Goal: Transaction & Acquisition: Purchase product/service

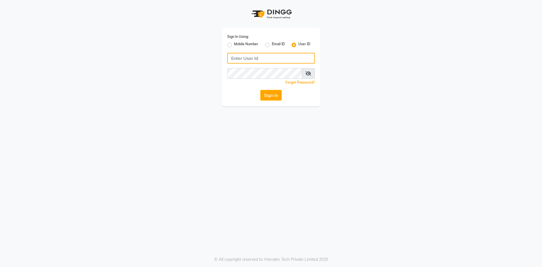
click at [263, 56] on input "Username" at bounding box center [270, 58] width 87 height 11
type input "e2884-01"
click at [260, 90] on button "Sign In" at bounding box center [270, 95] width 21 height 11
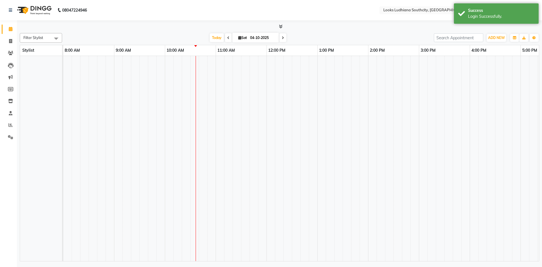
select select "en"
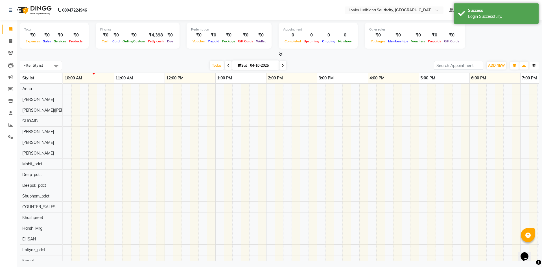
click at [537, 66] on button "Toggle Dropdown" at bounding box center [533, 66] width 9 height 8
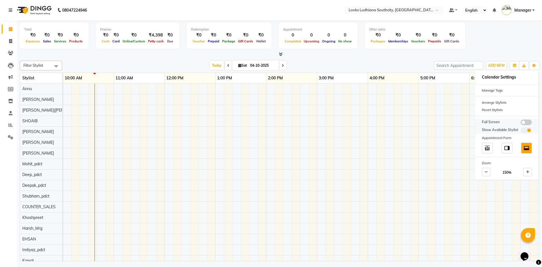
click at [529, 121] on span at bounding box center [525, 122] width 11 height 6
click at [520, 123] on input "checkbox" at bounding box center [520, 123] width 0 height 0
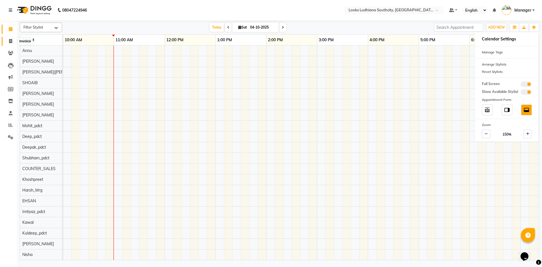
drag, startPoint x: 10, startPoint y: 39, endPoint x: 60, endPoint y: 3, distance: 61.6
click at [10, 39] on icon at bounding box center [10, 41] width 3 height 4
select select "6577"
select select "service"
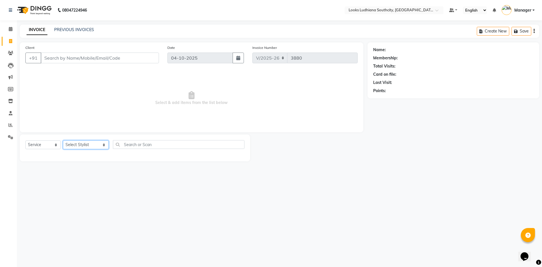
click at [90, 142] on select "Select Stylist ADIL Amtar Hospitality Annu COUNTER_SALES Danny Deepak_pdct Deep…" at bounding box center [86, 144] width 46 height 9
select select "52174"
click at [63, 140] on select "Select Stylist ADIL Amtar Hospitality Annu COUNTER_SALES Danny Deepak_pdct Deep…" at bounding box center [86, 144] width 46 height 9
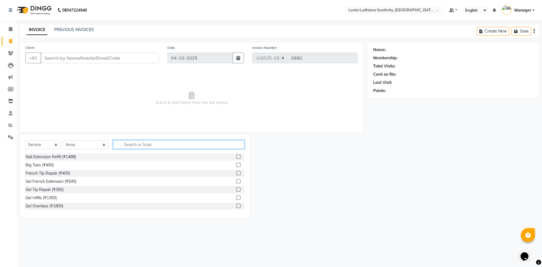
click at [147, 144] on input "text" at bounding box center [178, 144] width 131 height 9
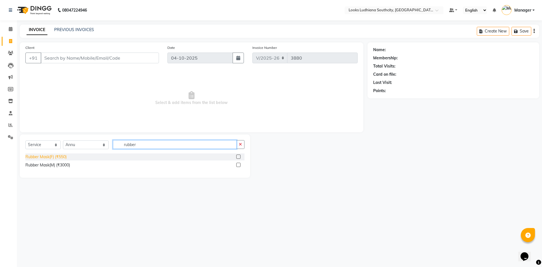
type input "rubber"
click at [63, 158] on div "Rubber Mask(F) (₹550)" at bounding box center [45, 157] width 41 height 6
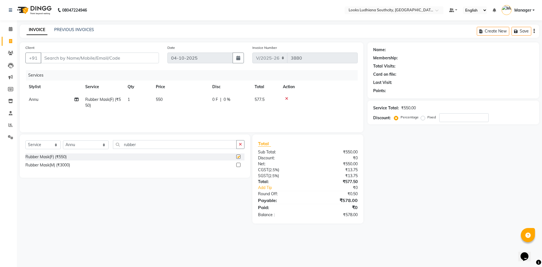
checkbox input "false"
drag, startPoint x: 137, startPoint y: 143, endPoint x: 39, endPoint y: 140, distance: 98.5
click at [113, 143] on input "rubber" at bounding box center [175, 144] width 124 height 9
click at [201, 98] on td "550" at bounding box center [180, 102] width 56 height 19
select select "52174"
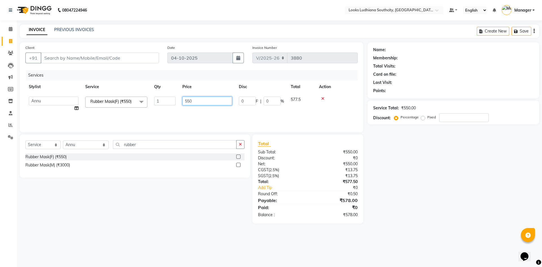
drag, startPoint x: 200, startPoint y: 101, endPoint x: 121, endPoint y: 113, distance: 80.2
click at [141, 108] on tr "ADIL Amtar Hospitality Annu COUNTER_SALES Danny Deepak_pdct Deep_pdct EHSAN Har…" at bounding box center [191, 103] width 332 height 21
type input "1500"
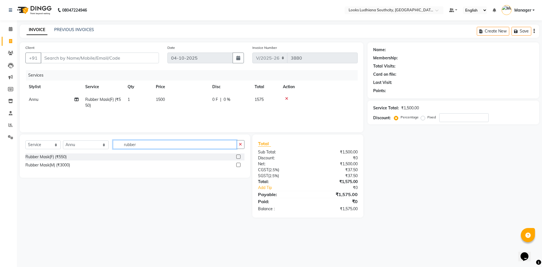
drag, startPoint x: 134, startPoint y: 144, endPoint x: 88, endPoint y: 142, distance: 45.8
click at [89, 142] on div "Select Service Product Membership Package Voucher Prepaid Gift Card Select Styl…" at bounding box center [134, 146] width 219 height 13
type input "m"
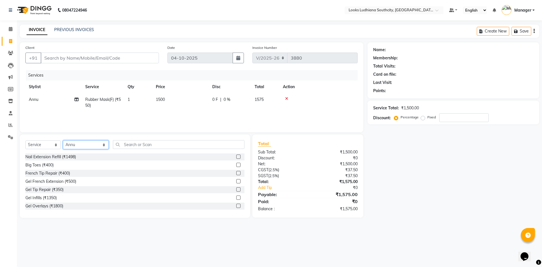
click at [67, 143] on select "Select Stylist ADIL Amtar Hospitality Annu COUNTER_SALES Danny Deepak_pdct Deep…" at bounding box center [86, 144] width 46 height 9
select select "59433"
click at [63, 140] on select "Select Stylist ADIL Amtar Hospitality Annu COUNTER_SALES Danny Deepak_pdct Deep…" at bounding box center [86, 144] width 46 height 9
click at [134, 144] on input "text" at bounding box center [178, 144] width 131 height 9
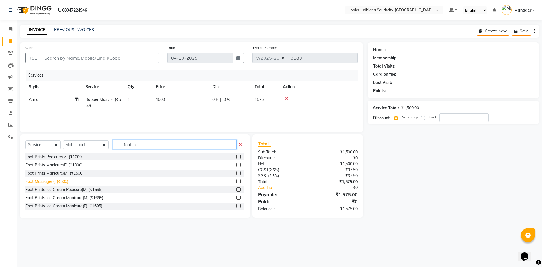
type input "foot m"
click at [44, 181] on div "Foot Massage(F) (₹500)" at bounding box center [46, 181] width 43 height 6
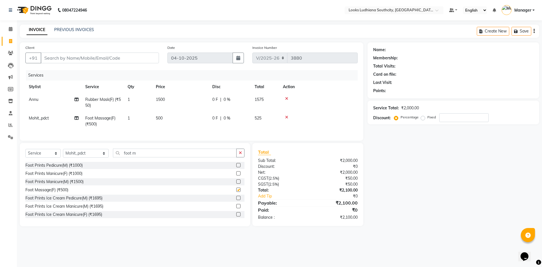
checkbox input "false"
click at [166, 115] on td "500" at bounding box center [180, 121] width 56 height 19
select select "59433"
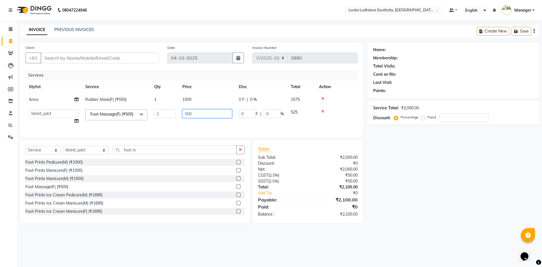
drag, startPoint x: 199, startPoint y: 113, endPoint x: 106, endPoint y: 117, distance: 93.2
click at [139, 115] on tr "ADIL Amtar Hospitality Annu COUNTER_SALES Danny Deepak_pdct Deep_pdct EHSAN Har…" at bounding box center [191, 116] width 332 height 21
type input "1000"
click at [92, 154] on select "Select Stylist ADIL Amtar Hospitality Annu COUNTER_SALES Danny Deepak_pdct Deep…" at bounding box center [86, 150] width 46 height 9
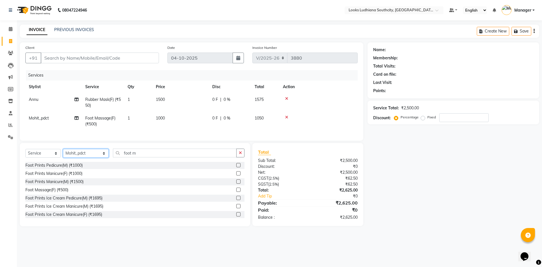
select select "57598"
click at [63, 153] on select "Select Stylist ADIL Amtar Hospitality Annu COUNTER_SALES Danny Deepak_pdct Deep…" at bounding box center [86, 153] width 46 height 9
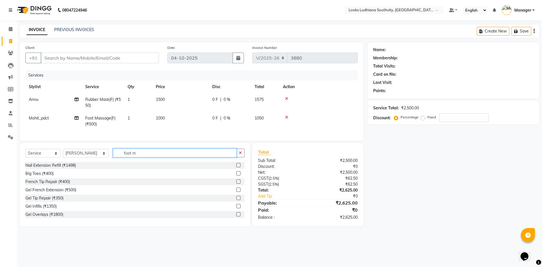
drag, startPoint x: 130, startPoint y: 158, endPoint x: 17, endPoint y: 155, distance: 113.2
click at [24, 156] on div "Select Service Product Membership Package Voucher Prepaid Gift Card Select Styl…" at bounding box center [135, 184] width 230 height 83
type input "root"
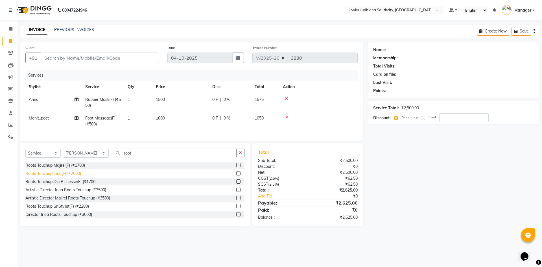
click at [36, 176] on div "Roots Touchup Inoa(F) (₹2000)" at bounding box center [53, 173] width 56 height 6
checkbox input "false"
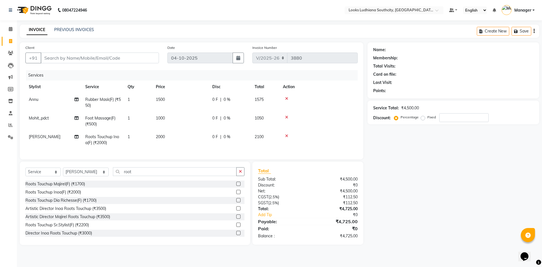
click at [166, 135] on td "2000" at bounding box center [180, 139] width 56 height 19
select select "57598"
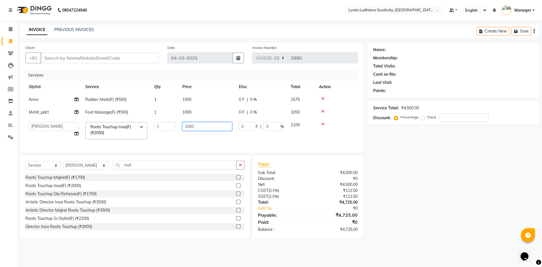
drag, startPoint x: 205, startPoint y: 126, endPoint x: 83, endPoint y: 137, distance: 122.4
click at [104, 128] on tr "ADIL Amtar Hospitality Annu COUNTER_SALES Danny Deepak_pdct Deep_pdct EHSAN Har…" at bounding box center [191, 131] width 332 height 24
type input "1500"
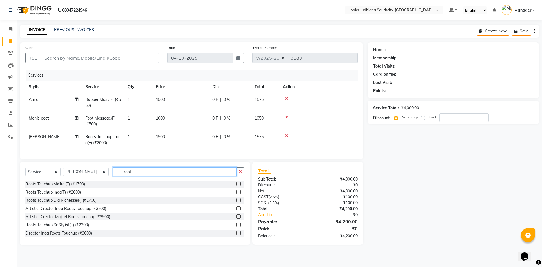
drag, startPoint x: 129, startPoint y: 170, endPoint x: 97, endPoint y: 170, distance: 32.2
click at [98, 170] on div "Select Service Product Membership Package Voucher Prepaid Gift Card Select Styl…" at bounding box center [135, 202] width 230 height 83
click at [76, 192] on div "Roots Touchup Majirel(F) (₹1700) Roots Touchup Inoa(F) (₹2000) Roots Touchup Di…" at bounding box center [134, 208] width 219 height 56
click at [88, 176] on select "Select Stylist [PERSON_NAME] Amtar Hospitality Annu COUNTER_SALES [PERSON_NAME]…" at bounding box center [86, 171] width 46 height 9
select select "50816"
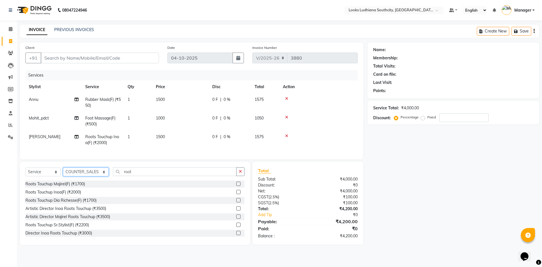
click at [63, 172] on select "Select Stylist [PERSON_NAME] Amtar Hospitality Annu COUNTER_SALES [PERSON_NAME]…" at bounding box center [86, 171] width 46 height 9
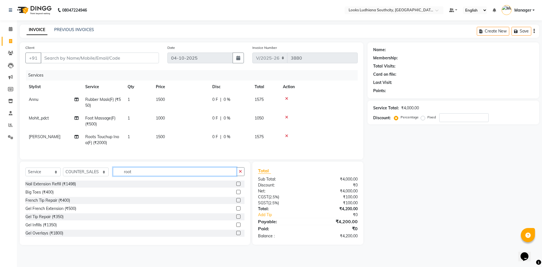
drag, startPoint x: 122, startPoint y: 175, endPoint x: 17, endPoint y: 193, distance: 106.8
click at [34, 180] on div "Select Service Product Membership Package Voucher Prepaid Gift Card Select Styl…" at bounding box center [134, 173] width 219 height 13
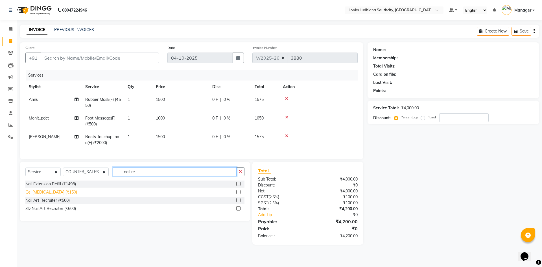
type input "nail re"
click at [57, 195] on div "Gel [MEDICAL_DATA] (₹150)" at bounding box center [51, 192] width 52 height 6
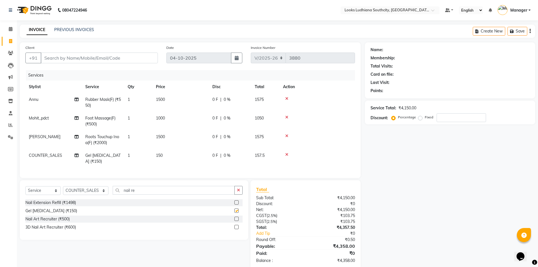
checkbox input "false"
click at [182, 160] on td "150" at bounding box center [180, 158] width 56 height 19
select select "50816"
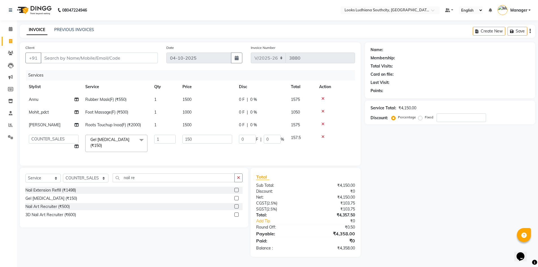
click at [200, 134] on td "150" at bounding box center [207, 143] width 56 height 24
drag, startPoint x: 203, startPoint y: 137, endPoint x: 153, endPoint y: 131, distance: 50.0
click at [153, 131] on tr "ADIL Amtar Hospitality Annu COUNTER_SALES Danny Deepak_pdct Deep_pdct EHSAN Har…" at bounding box center [189, 143] width 329 height 24
type input "500"
click at [135, 61] on input "Client" at bounding box center [99, 57] width 117 height 11
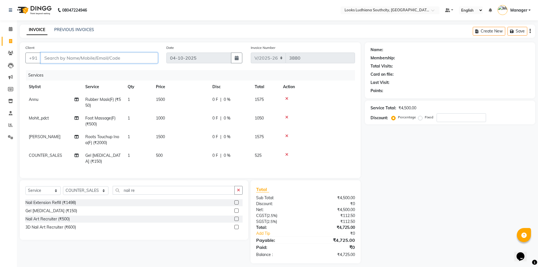
paste input "9915350735"
type input "9915350735"
type input "0"
type input "9915350735"
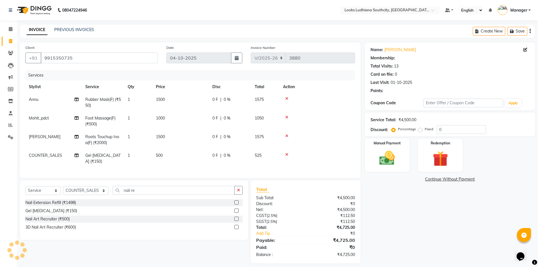
select select "1: Object"
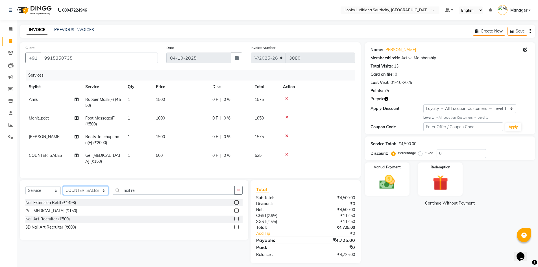
click at [89, 193] on select "Select Stylist [PERSON_NAME] Amtar Hospitality Annu COUNTER_SALES [PERSON_NAME]…" at bounding box center [85, 190] width 45 height 9
select select "59433"
click at [63, 190] on select "Select Stylist [PERSON_NAME] Amtar Hospitality Annu COUNTER_SALES [PERSON_NAME]…" at bounding box center [85, 190] width 45 height 9
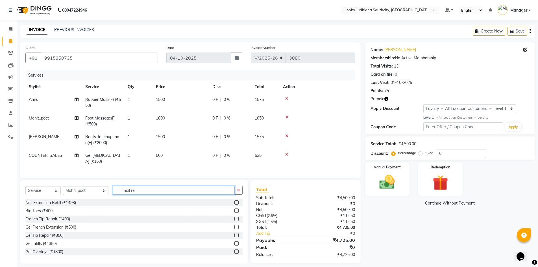
drag, startPoint x: 125, startPoint y: 196, endPoint x: 105, endPoint y: 194, distance: 20.4
click at [113, 194] on input "nail re" at bounding box center [174, 190] width 122 height 9
click at [421, 181] on div "Redemption" at bounding box center [440, 178] width 47 height 35
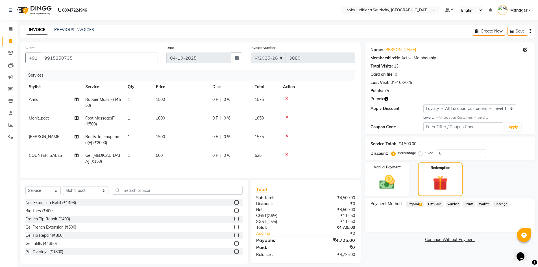
click at [415, 203] on span "Prepaid 1" at bounding box center [414, 203] width 18 height 6
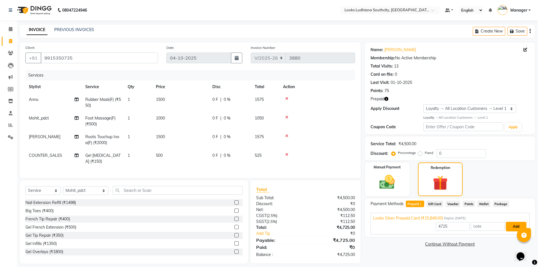
click at [509, 227] on button "Add" at bounding box center [515, 227] width 21 height 10
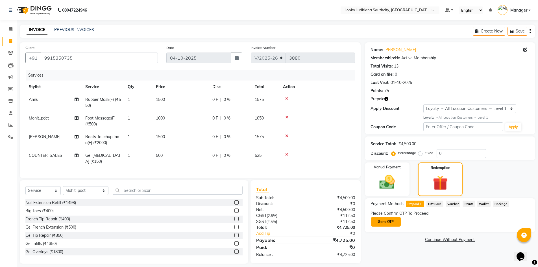
click at [390, 220] on button "Send OTP" at bounding box center [386, 222] width 30 height 10
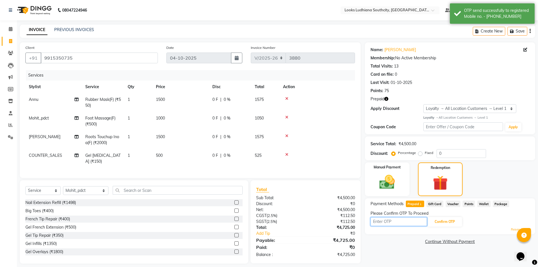
click at [390, 220] on input "text" at bounding box center [398, 221] width 56 height 9
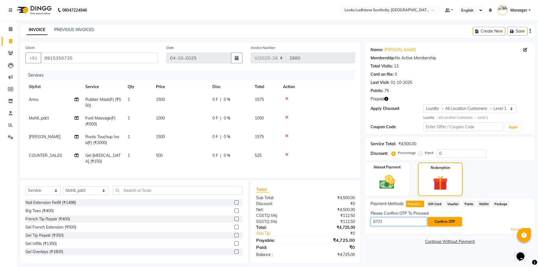
type input "8703"
click at [449, 223] on button "Confirm OTP" at bounding box center [444, 222] width 34 height 10
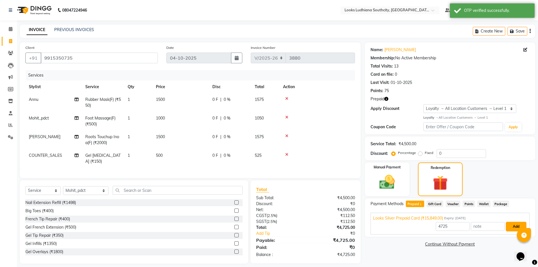
click at [512, 225] on button "Add" at bounding box center [515, 227] width 21 height 10
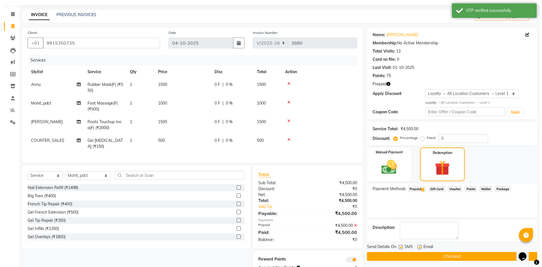
scroll to position [37, 0]
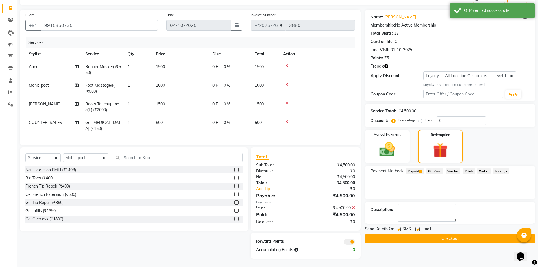
click at [350, 240] on span at bounding box center [348, 242] width 11 height 6
click at [355, 242] on input "checkbox" at bounding box center [355, 242] width 0 height 0
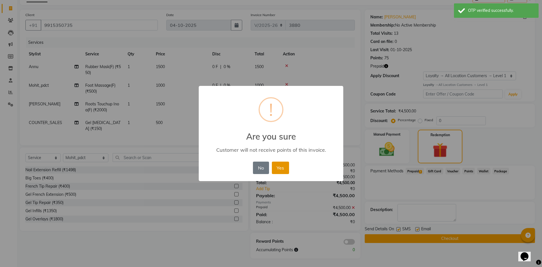
click at [276, 167] on button "Yes" at bounding box center [280, 167] width 17 height 12
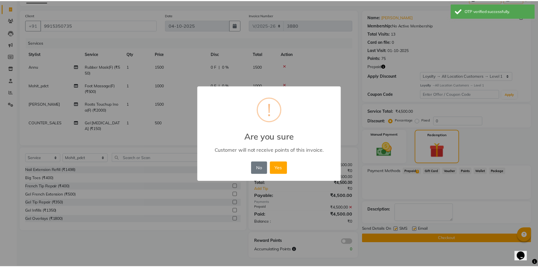
scroll to position [29, 0]
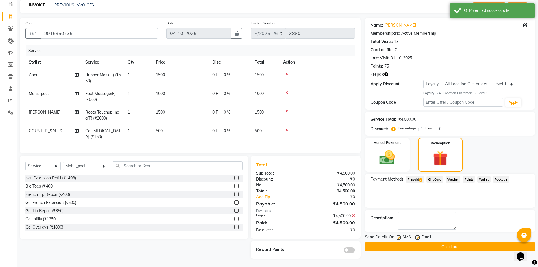
click at [400, 235] on label at bounding box center [398, 237] width 4 height 4
click at [400, 236] on input "checkbox" at bounding box center [398, 238] width 4 height 4
checkbox input "false"
click at [416, 235] on label at bounding box center [417, 237] width 4 height 4
click at [416, 236] on input "checkbox" at bounding box center [417, 238] width 4 height 4
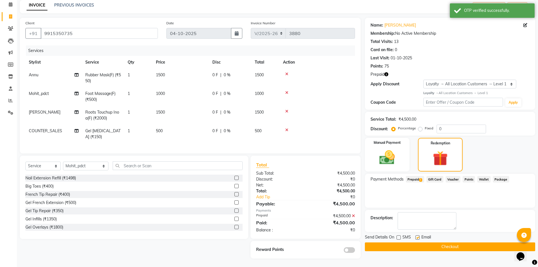
checkbox input "false"
click at [418, 242] on button "Checkout" at bounding box center [450, 246] width 170 height 9
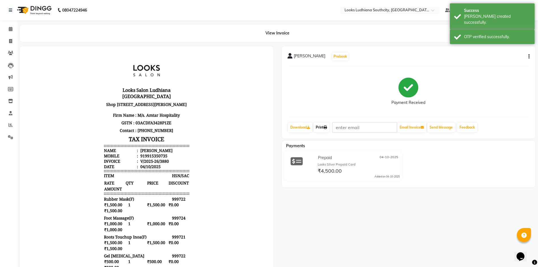
click at [329, 126] on link "Print" at bounding box center [321, 127] width 16 height 10
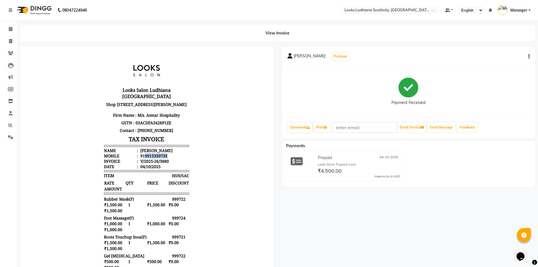
drag, startPoint x: 140, startPoint y: 162, endPoint x: 164, endPoint y: 161, distance: 24.3
click at [164, 158] on li "Mobile : 919915350735" at bounding box center [146, 155] width 85 height 5
copy div "9915350735"
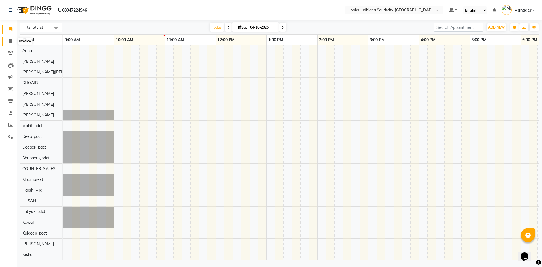
click at [11, 40] on icon at bounding box center [10, 41] width 3 height 4
select select "service"
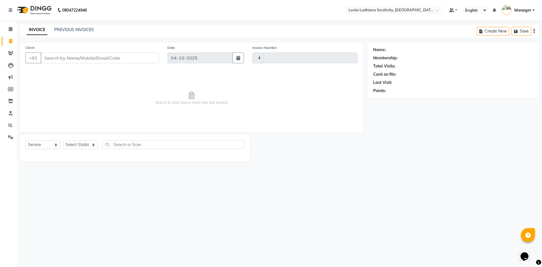
type input "3880"
select select "6577"
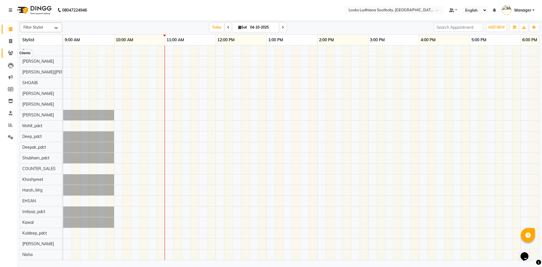
click at [7, 54] on span at bounding box center [11, 53] width 10 height 6
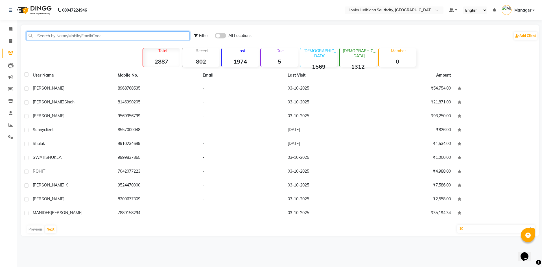
click at [120, 32] on input "text" at bounding box center [107, 35] width 163 height 9
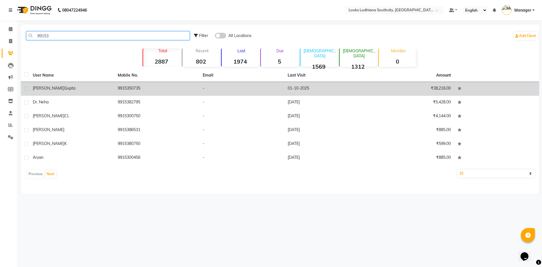
type input "99153"
click at [74, 91] on td "[PERSON_NAME]" at bounding box center [71, 89] width 85 height 14
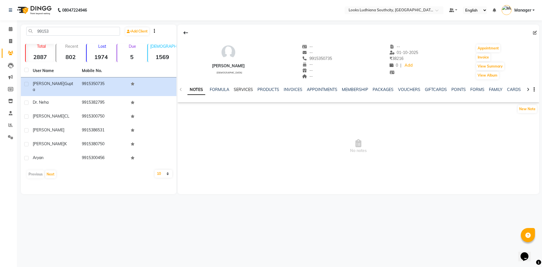
click at [245, 88] on link "SERVICES" at bounding box center [243, 89] width 19 height 5
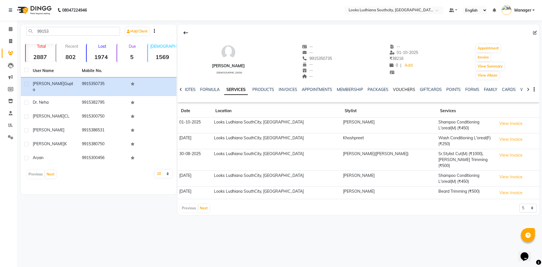
click at [399, 89] on link "VOUCHERS" at bounding box center [404, 89] width 22 height 5
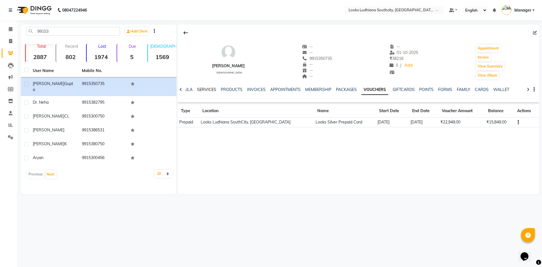
click at [210, 90] on link "SERVICES" at bounding box center [206, 89] width 19 height 5
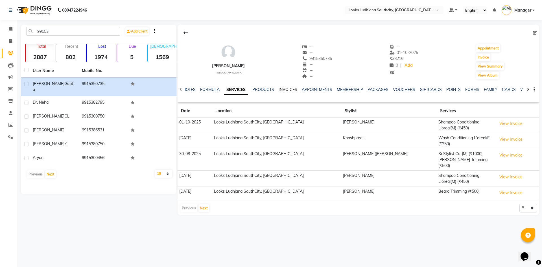
click at [287, 89] on link "INVOICES" at bounding box center [288, 89] width 19 height 5
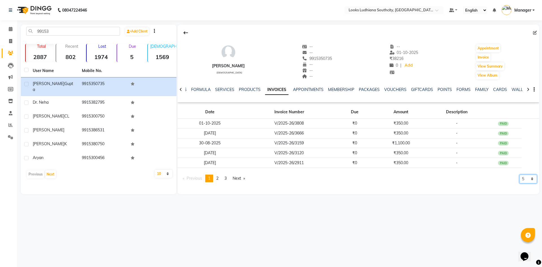
click at [532, 179] on select "5 10 50 100 500" at bounding box center [527, 178] width 17 height 9
select select "100"
click at [519, 183] on select "5 10 50 100 500" at bounding box center [527, 178] width 17 height 9
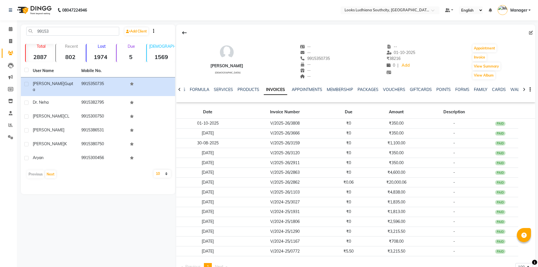
select select "100"
click at [9, 137] on icon at bounding box center [10, 137] width 5 height 4
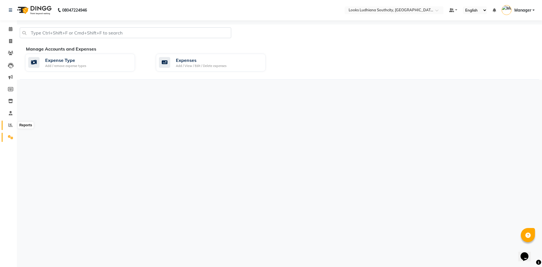
click at [12, 124] on icon at bounding box center [10, 125] width 4 height 4
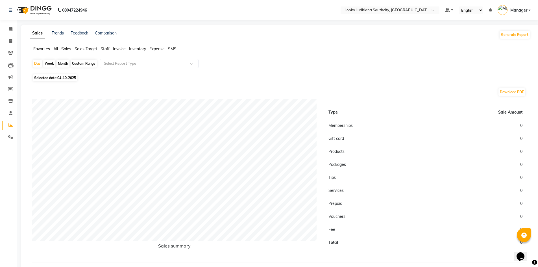
click at [107, 49] on span "Staff" at bounding box center [104, 48] width 9 height 5
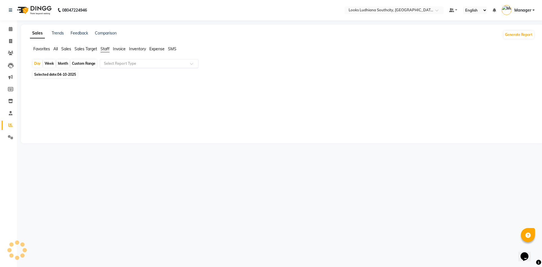
click at [140, 63] on input "text" at bounding box center [143, 64] width 81 height 6
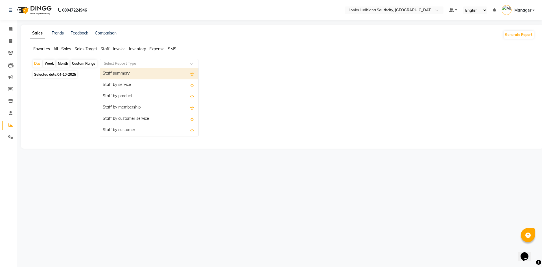
click at [137, 73] on div "Staff summary" at bounding box center [149, 73] width 98 height 11
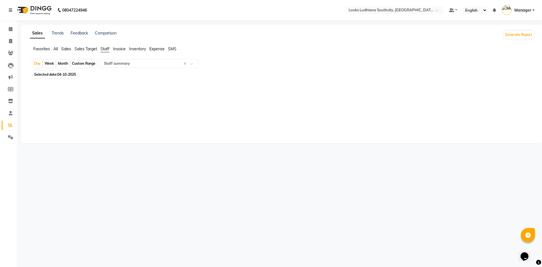
click at [51, 71] on span "Selected date: 04-10-2025" at bounding box center [55, 74] width 45 height 7
select select "10"
select select "2025"
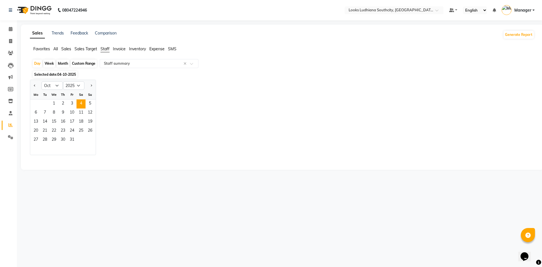
click at [157, 100] on div "Jan Feb Mar Apr May Jun Jul Aug Sep Oct Nov Dec 2015 2016 2017 2018 2019 2020 2…" at bounding box center [282, 117] width 504 height 75
click at [55, 103] on span "1" at bounding box center [53, 103] width 9 height 9
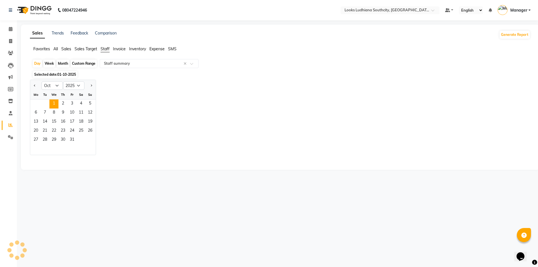
select select "full_report"
select select "csv"
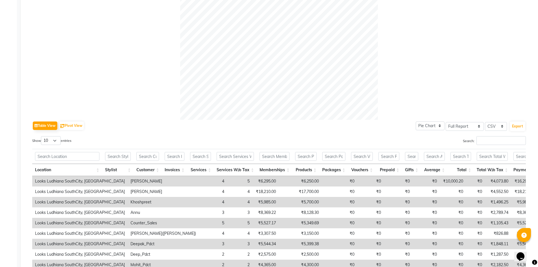
scroll to position [169, 0]
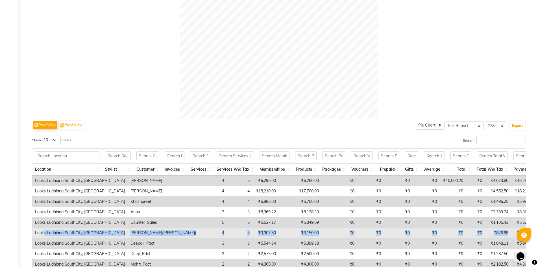
drag, startPoint x: 506, startPoint y: 234, endPoint x: 45, endPoint y: 229, distance: 461.4
click at [45, 229] on tr "Looks Ludhiana SouthCity, Ludhiana Hasan(Peter) 4 4 ₹3,307.50 ₹3,150.00 ₹0 ₹0 ₹…" at bounding box center [370, 232] width 677 height 10
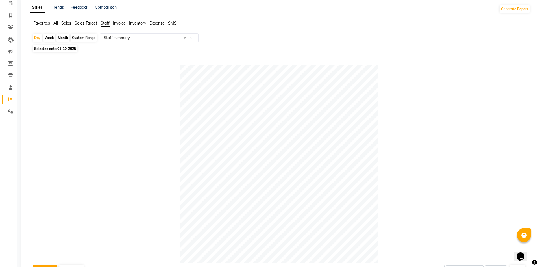
scroll to position [0, 0]
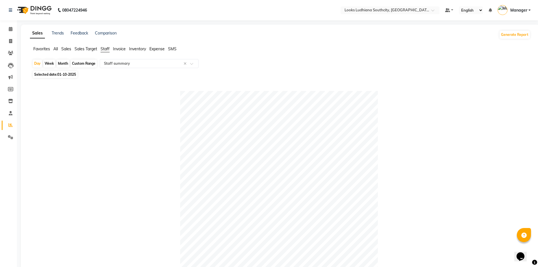
click at [74, 73] on span "01-10-2025" at bounding box center [66, 74] width 19 height 4
select select "10"
select select "2025"
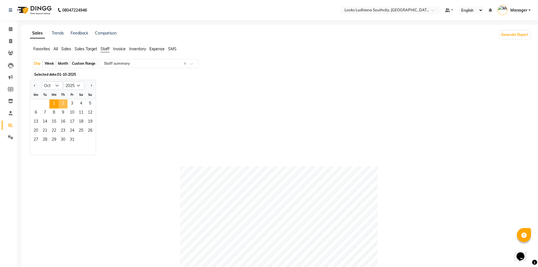
click at [64, 104] on span "2" at bounding box center [62, 103] width 9 height 9
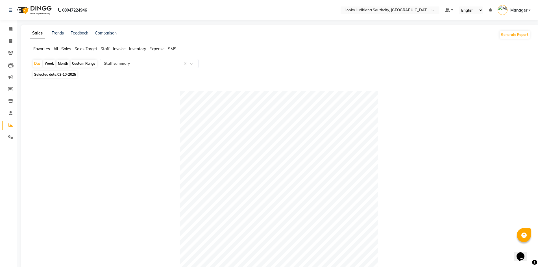
click at [79, 64] on div "Custom Range" at bounding box center [84, 64] width 26 height 8
select select "10"
select select "2025"
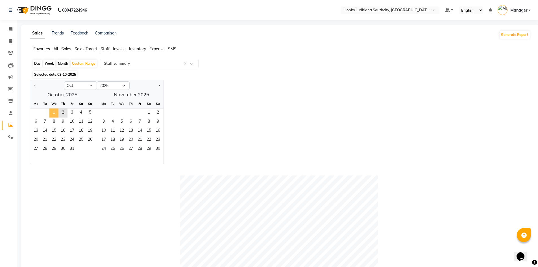
click at [54, 111] on span "1" at bounding box center [53, 112] width 9 height 9
click at [74, 113] on span "3" at bounding box center [71, 112] width 9 height 9
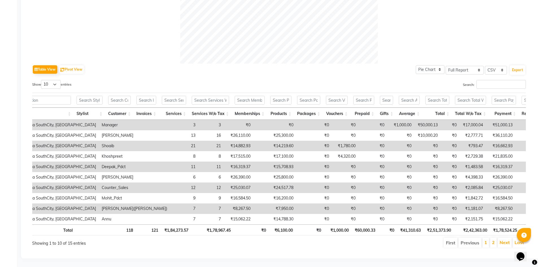
scroll to position [0, 79]
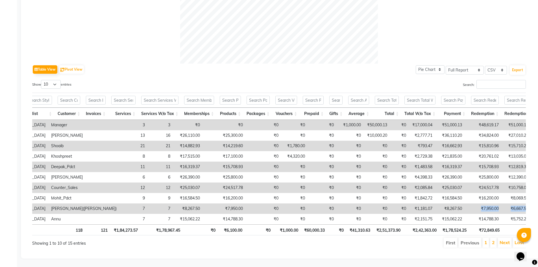
drag, startPoint x: 497, startPoint y: 206, endPoint x: 527, endPoint y: 208, distance: 30.2
click at [527, 208] on div "Table View Pivot View Pie Chart Bar Chart Select Full Report Filtered Report Se…" at bounding box center [279, 54] width 502 height 398
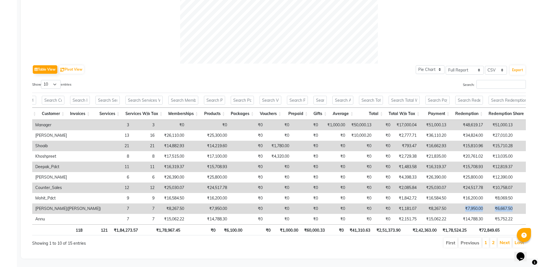
scroll to position [0, 95]
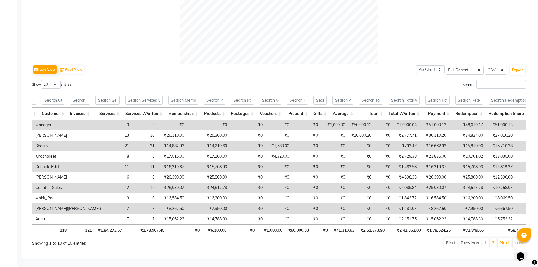
drag, startPoint x: 431, startPoint y: 227, endPoint x: 457, endPoint y: 227, distance: 25.4
click at [457, 224] on div "Location Stylist Customer Invoices Services Services W/o Tax Memberships Produc…" at bounding box center [278, 172] width 493 height 104
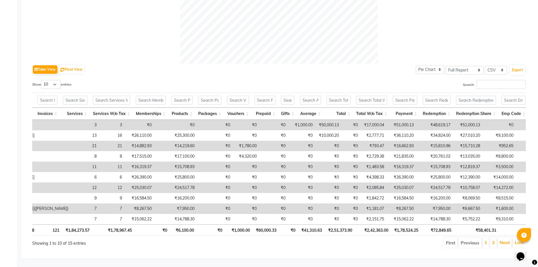
scroll to position [0, 0]
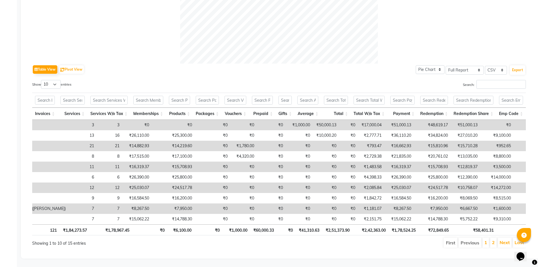
click at [513, 207] on td "₹1,296.00" at bounding box center [535, 208] width 45 height 10
drag, startPoint x: 427, startPoint y: 207, endPoint x: 454, endPoint y: 205, distance: 26.9
click at [454, 205] on tr "Looks Ludhiana SouthCity, Ludhiana Hasan(Peter) 7 7 ₹8,267.50 ₹7,950.00 ₹0 ₹0 ₹…" at bounding box center [245, 208] width 686 height 10
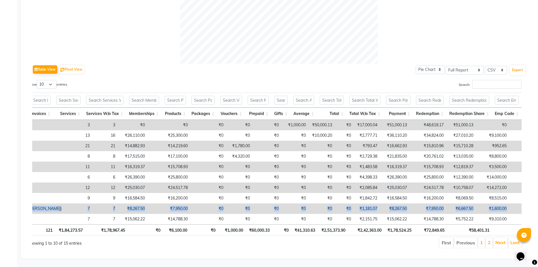
drag, startPoint x: 106, startPoint y: 197, endPoint x: 518, endPoint y: 196, distance: 411.4
click at [518, 203] on tr "Looks Ludhiana SouthCity, Ludhiana Hasan(Peter) 7 7 ₹8,267.50 ₹7,950.00 ₹0 ₹0 ₹…" at bounding box center [241, 208] width 686 height 10
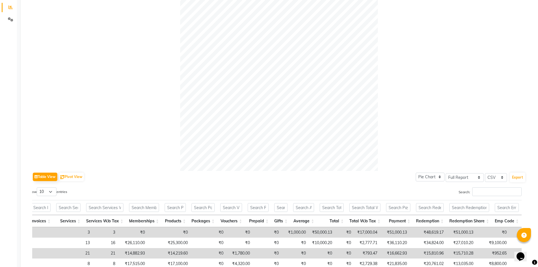
scroll to position [36, 0]
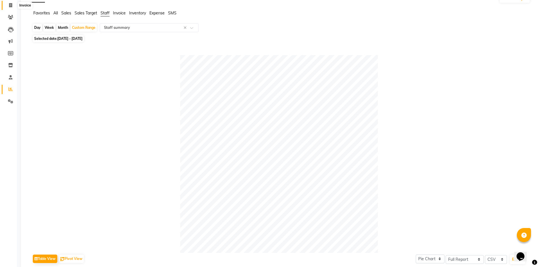
click at [8, 4] on span at bounding box center [11, 5] width 10 height 6
select select "service"
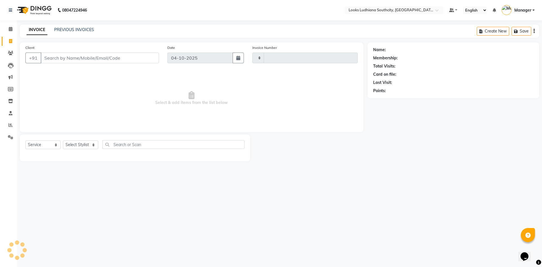
type input "3880"
select select "6577"
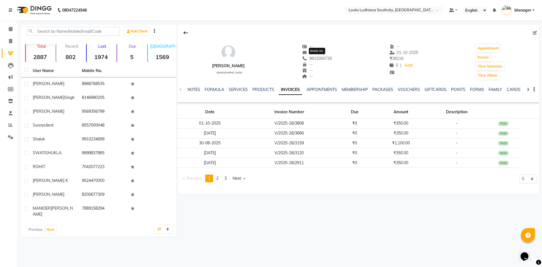
click at [318, 58] on span "9915350735" at bounding box center [317, 58] width 30 height 5
copy span "9915350735"
click at [7, 38] on span at bounding box center [11, 41] width 10 height 6
select select "service"
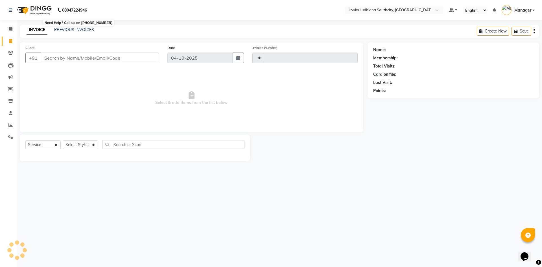
type input "3880"
select select "6577"
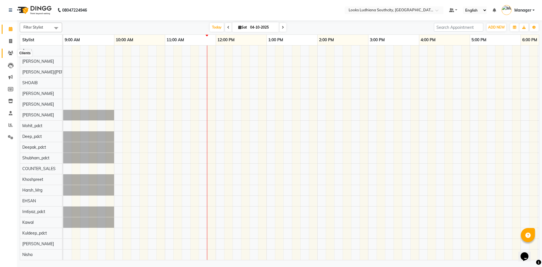
click at [8, 51] on icon at bounding box center [10, 53] width 5 height 4
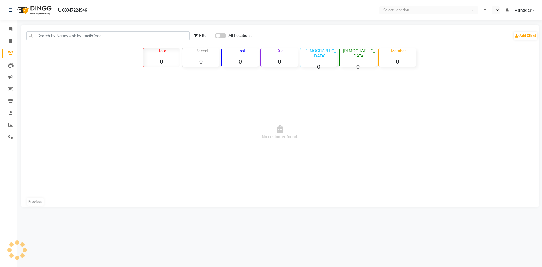
select select "en"
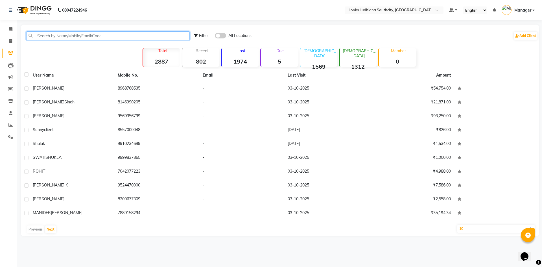
click at [61, 34] on input "text" at bounding box center [107, 35] width 163 height 9
paste input "9915350735"
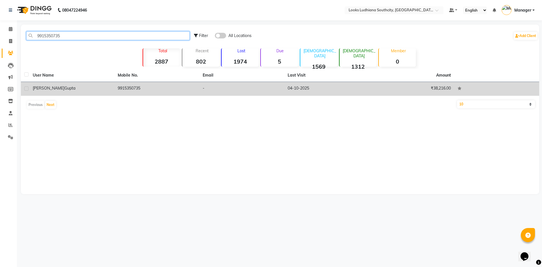
type input "9915350735"
click at [63, 93] on td "[PERSON_NAME]" at bounding box center [71, 89] width 85 height 14
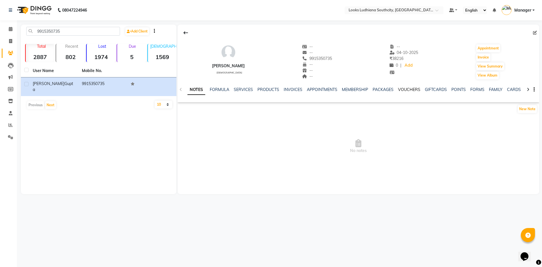
click at [406, 89] on link "VOUCHERS" at bounding box center [409, 89] width 22 height 5
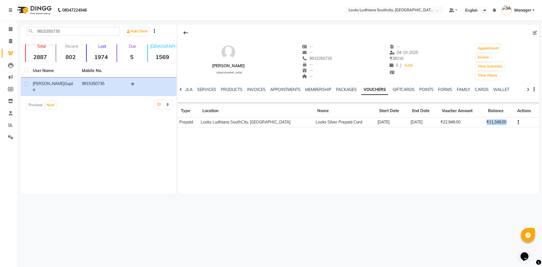
drag, startPoint x: 481, startPoint y: 120, endPoint x: 510, endPoint y: 126, distance: 29.1
click at [510, 126] on td "₹11,349.00" at bounding box center [499, 122] width 29 height 10
click at [238, 178] on div "[PERSON_NAME] [DEMOGRAPHIC_DATA] -- -- 9915350735 -- -- -- -- [DATE] ₹ 38216 0 …" at bounding box center [357, 109] width 361 height 169
click at [194, 90] on ul "NOTES FORMULA SERVICES PRODUCTS INVOICES APPOINTMENTS MEMBERSHIP PACKAGES VOUCH…" at bounding box center [335, 90] width 358 height 6
click at [180, 89] on icon at bounding box center [180, 89] width 3 height 4
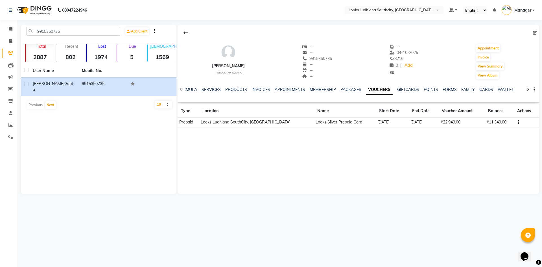
click at [181, 89] on icon at bounding box center [180, 89] width 3 height 4
click at [189, 90] on link "FORMULA" at bounding box center [191, 89] width 19 height 5
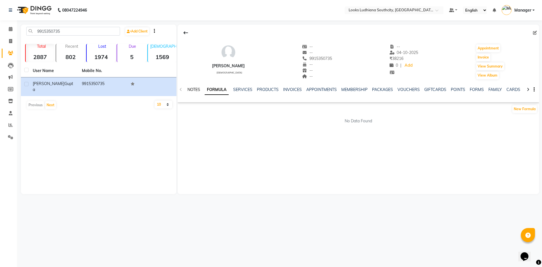
click at [189, 90] on link "NOTES" at bounding box center [193, 89] width 13 height 5
click at [518, 110] on button "New Note" at bounding box center [527, 109] width 19 height 8
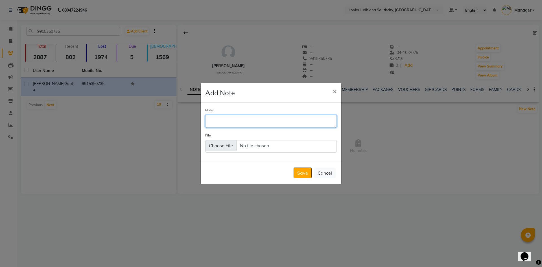
click at [285, 120] on textarea "Note" at bounding box center [270, 121] width 131 height 12
type textarea "6.34,6,7.13 inova"
click at [300, 172] on button "Save" at bounding box center [302, 172] width 18 height 11
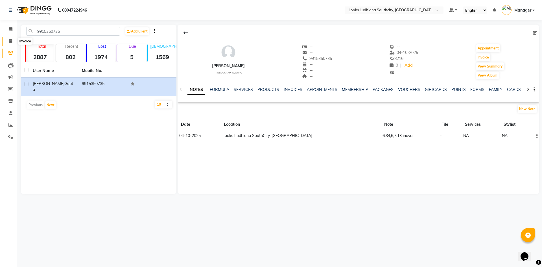
click at [8, 41] on span at bounding box center [11, 41] width 10 height 6
select select "service"
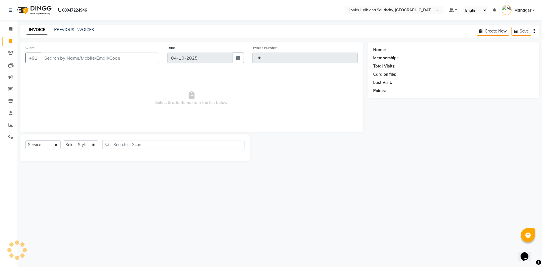
type input "3883"
select select "6577"
click at [11, 29] on icon at bounding box center [11, 29] width 4 height 4
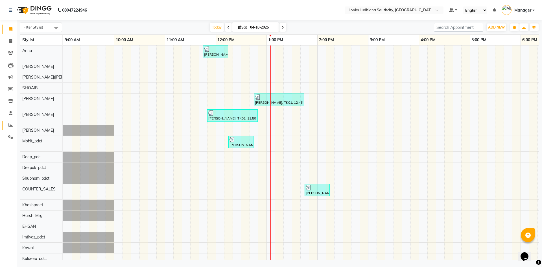
click at [9, 129] on link "Reports" at bounding box center [9, 124] width 14 height 9
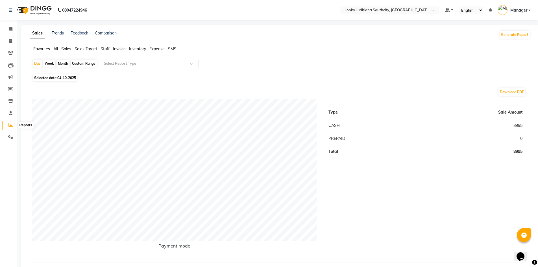
click at [11, 122] on span at bounding box center [11, 125] width 10 height 6
click at [103, 51] on span "Staff" at bounding box center [104, 48] width 9 height 5
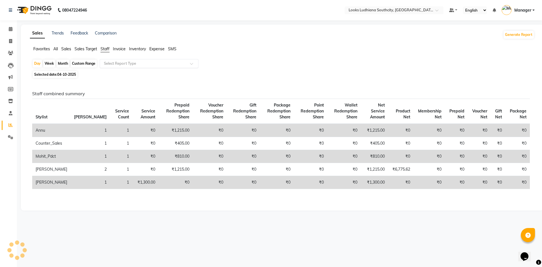
click at [113, 62] on input "text" at bounding box center [143, 64] width 81 height 6
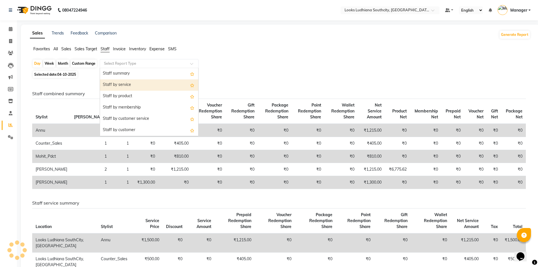
click at [124, 81] on div "Staff by service" at bounding box center [149, 84] width 98 height 11
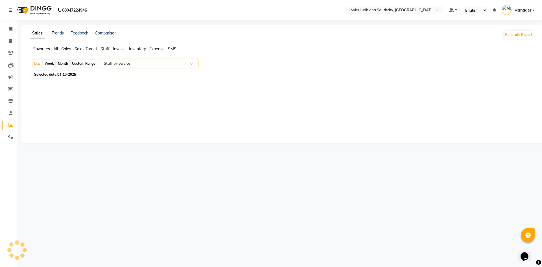
select select "full_report"
select select "csv"
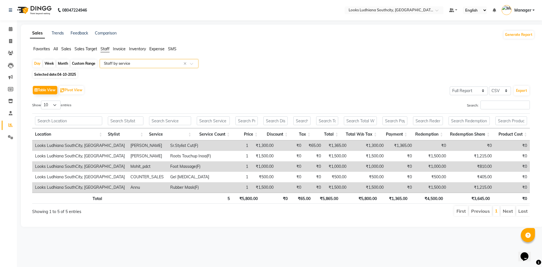
click at [62, 74] on span "04-10-2025" at bounding box center [66, 74] width 19 height 4
select select "10"
select select "2025"
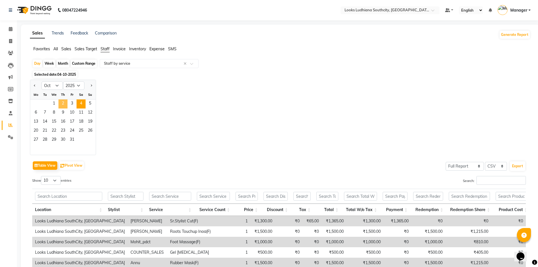
click at [64, 105] on span "2" at bounding box center [62, 103] width 9 height 9
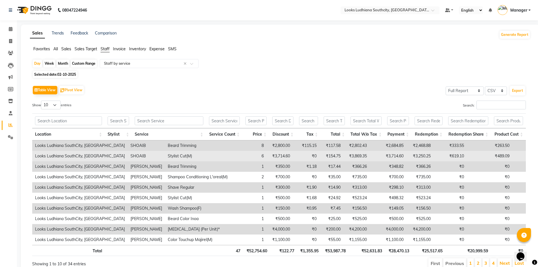
click at [319, 161] on td "₹154.75" at bounding box center [331, 156] width 24 height 10
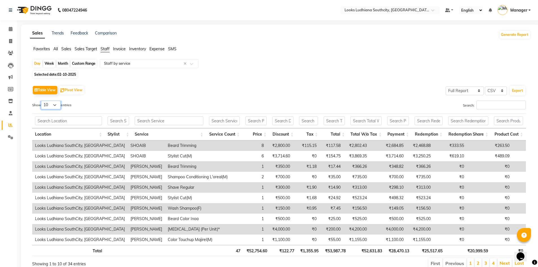
click at [54, 104] on select "10 25 50 100" at bounding box center [51, 104] width 20 height 9
select select "100"
click at [42, 100] on select "10 25 50 100" at bounding box center [51, 104] width 20 height 9
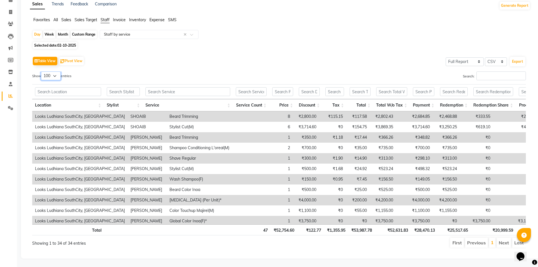
scroll to position [33, 0]
click at [38, 42] on span "Selected date: 02-10-2025" at bounding box center [55, 45] width 45 height 7
select select "10"
select select "2025"
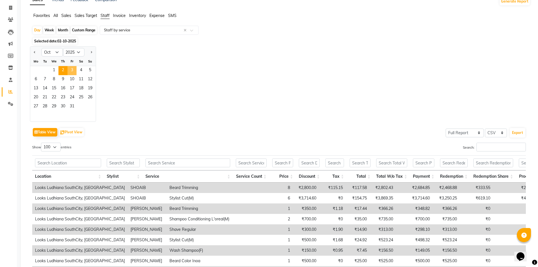
click at [72, 70] on span "3" at bounding box center [71, 70] width 9 height 9
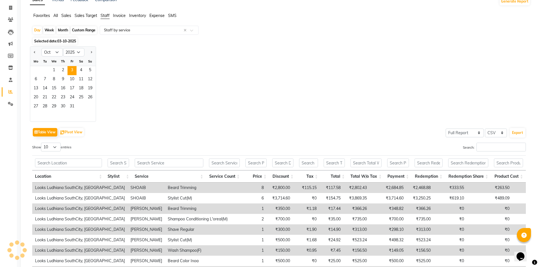
scroll to position [0, 0]
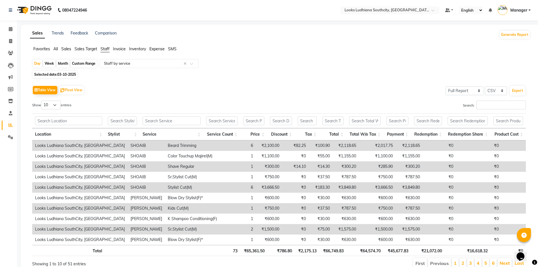
click at [126, 137] on th "Stylist" at bounding box center [122, 134] width 35 height 12
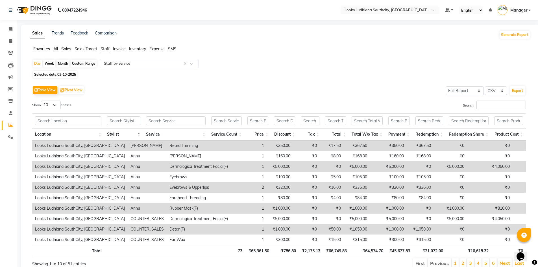
click at [126, 137] on th "Stylist" at bounding box center [123, 134] width 39 height 12
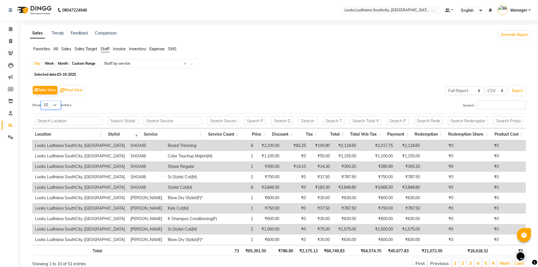
click at [58, 106] on select "10 25 50 100" at bounding box center [51, 104] width 20 height 9
select select "100"
click at [42, 100] on select "10 25 50 100" at bounding box center [51, 104] width 20 height 9
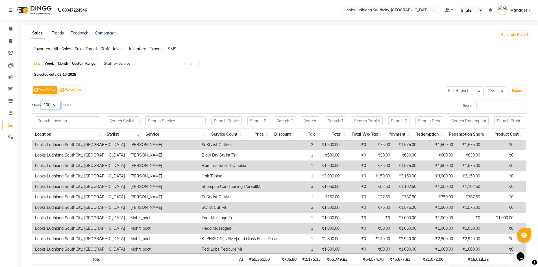
scroll to position [85, 0]
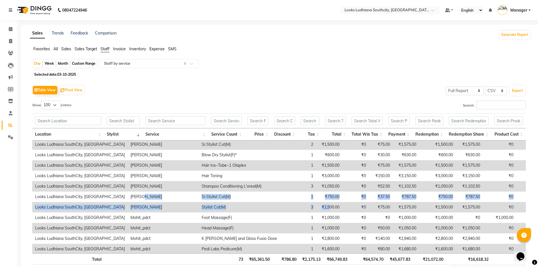
drag, startPoint x: 141, startPoint y: 198, endPoint x: 259, endPoint y: 210, distance: 118.6
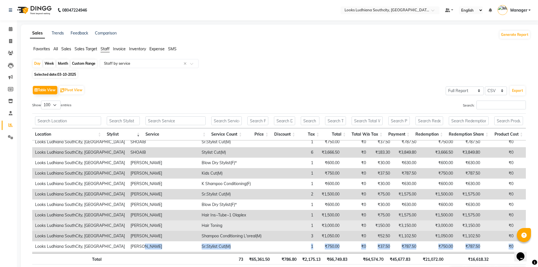
scroll to position [28, 0]
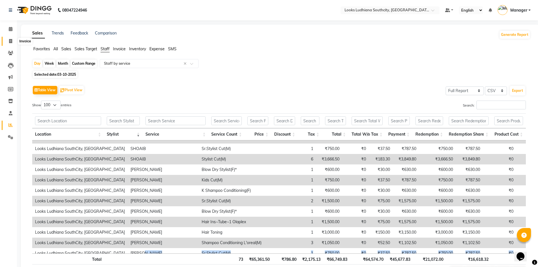
click at [7, 41] on span at bounding box center [11, 41] width 10 height 6
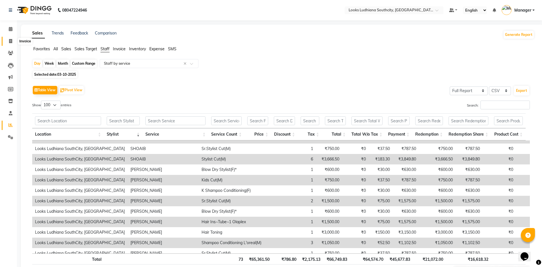
select select "service"
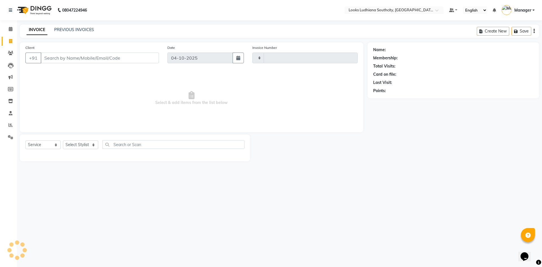
type input "3883"
select select "6577"
click at [11, 124] on icon at bounding box center [10, 125] width 4 height 4
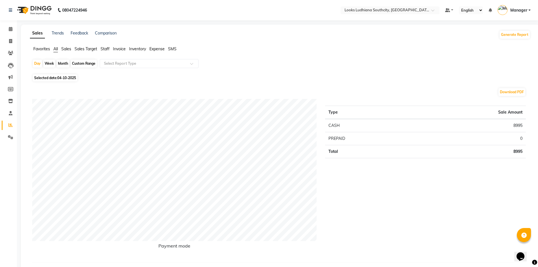
click at [103, 51] on span "Staff" at bounding box center [104, 48] width 9 height 5
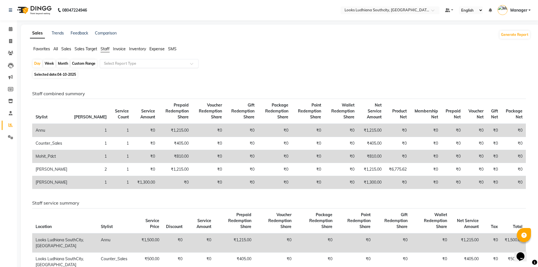
click at [117, 61] on input "text" at bounding box center [143, 64] width 81 height 6
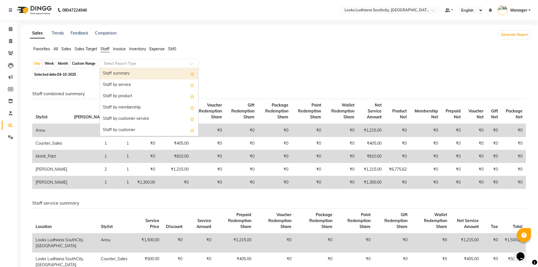
click at [122, 73] on div "Staff summary" at bounding box center [149, 73] width 98 height 11
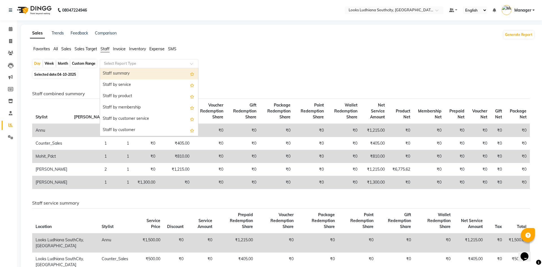
select select "full_report"
select select "csv"
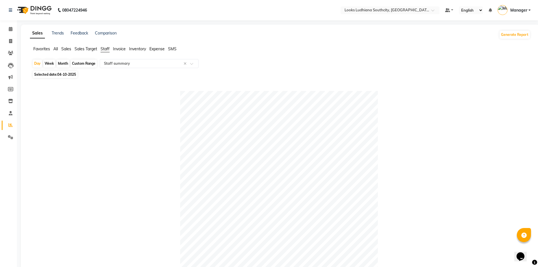
click at [52, 78] on span "Selected date: 04-10-2025" at bounding box center [55, 74] width 45 height 7
select select "10"
select select "2025"
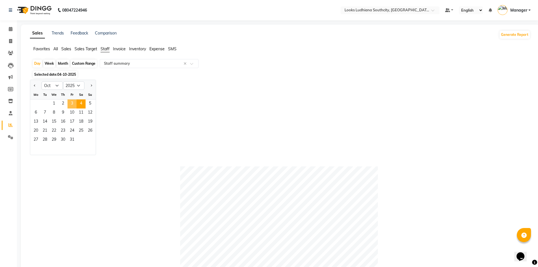
click at [72, 103] on span "3" at bounding box center [71, 103] width 9 height 9
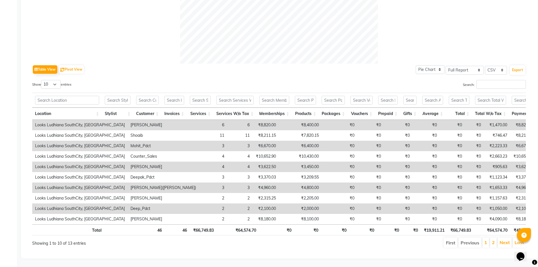
scroll to position [233, 0]
click at [499, 108] on th "Total W/o Tax" at bounding box center [490, 114] width 37 height 12
click at [499, 108] on th "Total W/o Tax" at bounding box center [488, 114] width 37 height 12
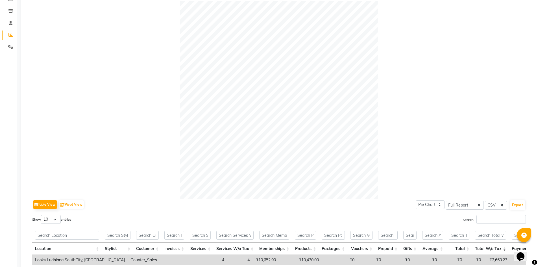
scroll to position [8, 0]
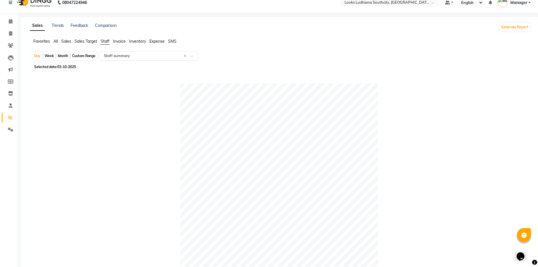
click at [121, 55] on input "text" at bounding box center [143, 56] width 81 height 6
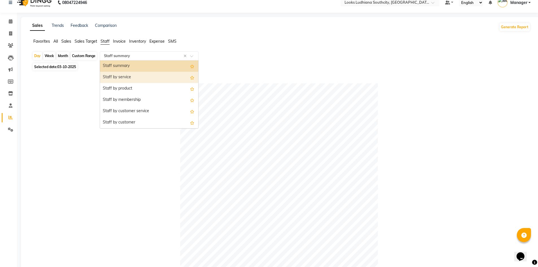
click at [122, 78] on div "Staff by service" at bounding box center [149, 77] width 98 height 11
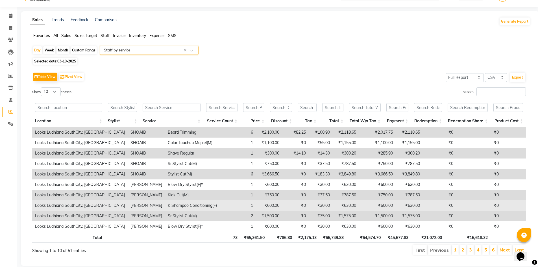
scroll to position [25, 0]
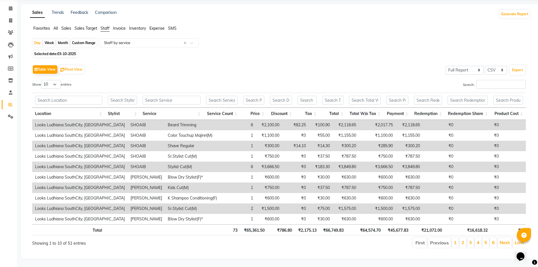
click at [131, 108] on th "Stylist" at bounding box center [122, 114] width 35 height 12
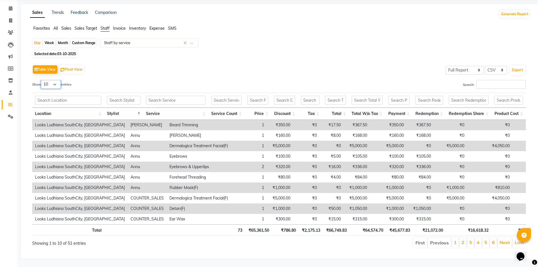
click at [46, 80] on select "10 25 50 100" at bounding box center [51, 84] width 20 height 9
select select "100"
click at [42, 80] on select "10 25 50 100" at bounding box center [51, 84] width 20 height 9
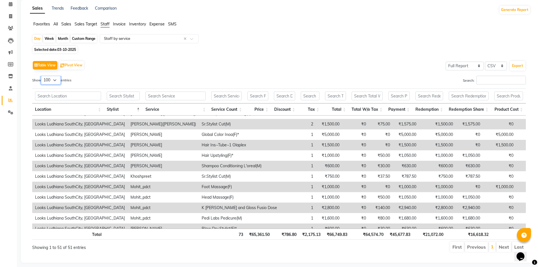
scroll to position [282, 0]
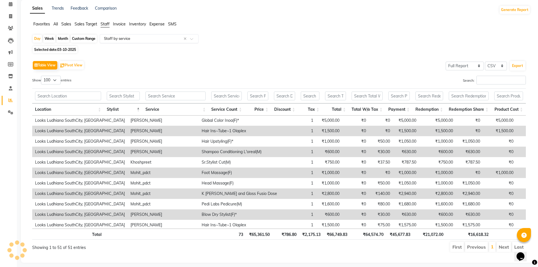
click at [154, 37] on input "text" at bounding box center [143, 39] width 81 height 6
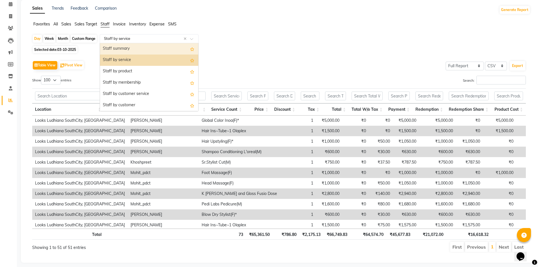
click at [134, 50] on div "Staff summary" at bounding box center [149, 48] width 98 height 11
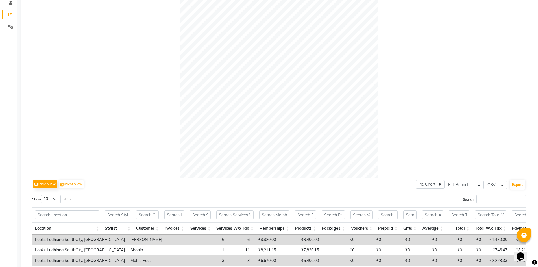
scroll to position [25, 0]
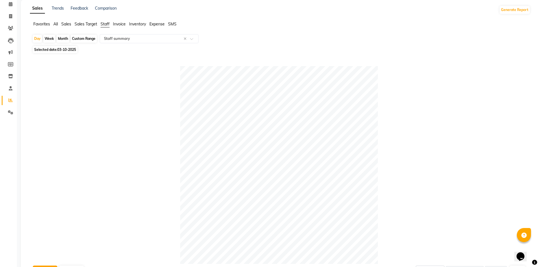
click at [47, 52] on span "Selected date: 03-10-2025" at bounding box center [55, 49] width 45 height 7
select select "10"
select select "2025"
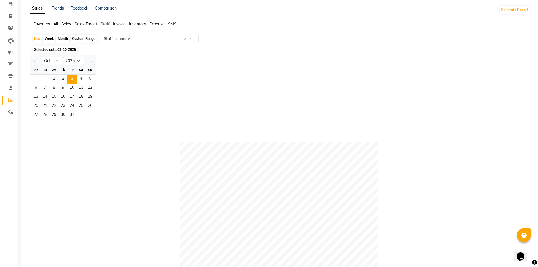
click at [79, 37] on div "Custom Range" at bounding box center [84, 39] width 26 height 8
select select "10"
select select "2025"
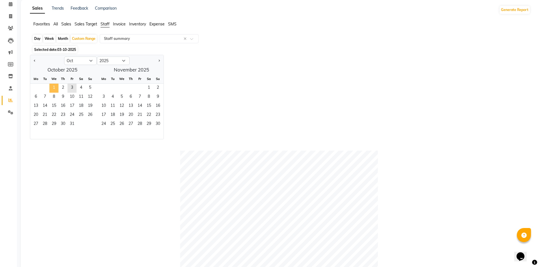
click at [53, 86] on span "1" at bounding box center [53, 88] width 9 height 9
click at [72, 87] on span "3" at bounding box center [71, 88] width 9 height 9
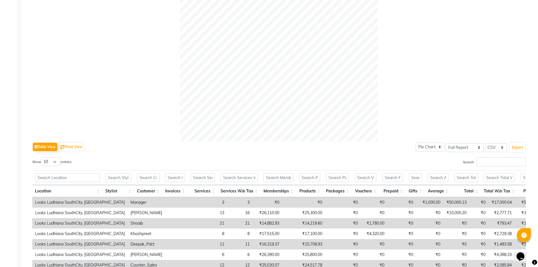
scroll to position [194, 0]
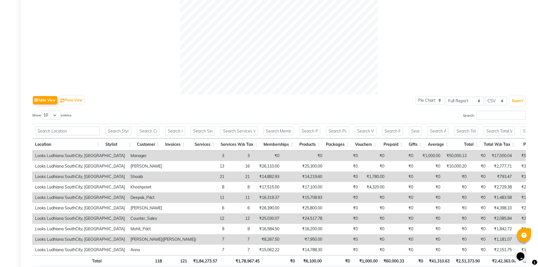
click at [126, 142] on th "Stylist" at bounding box center [118, 144] width 32 height 12
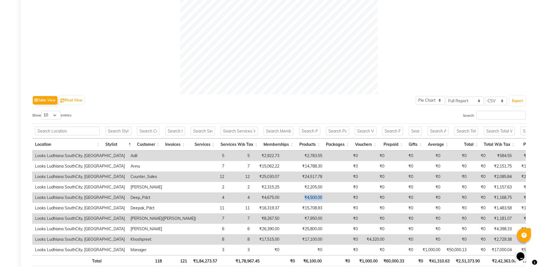
drag, startPoint x: 264, startPoint y: 196, endPoint x: 231, endPoint y: 193, distance: 32.6
click at [231, 193] on tr "Looks Ludhiana SouthCity, Ludhiana Deep_Pdct 4 4 ₹4,675.00 ₹4,500.00 ₹0 ₹0 ₹0 ₹…" at bounding box center [375, 197] width 686 height 10
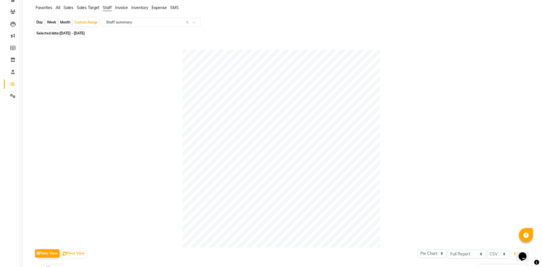
scroll to position [0, 0]
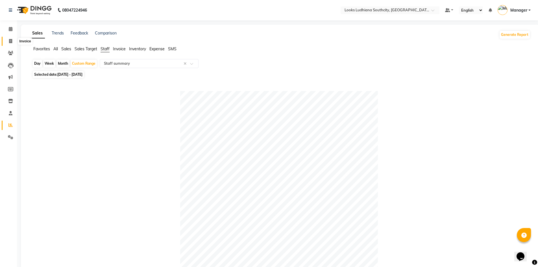
click at [10, 39] on icon at bounding box center [10, 41] width 3 height 4
select select "service"
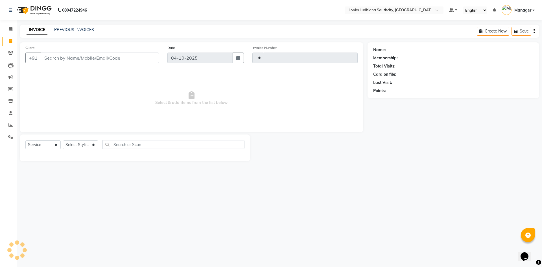
type input "3883"
select select "6577"
select select "service"
click at [96, 141] on select "Select Stylist [PERSON_NAME] Amtar Hospitality Annu COUNTER_SALES [PERSON_NAME]…" at bounding box center [86, 144] width 46 height 9
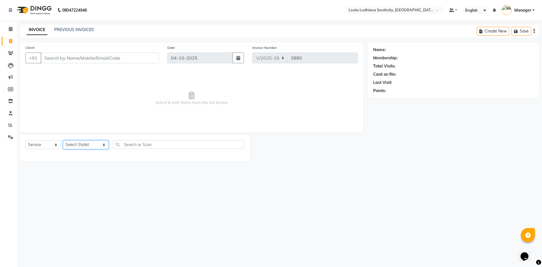
select select "57598"
click at [63, 140] on select "Select Stylist [PERSON_NAME] Amtar Hospitality Annu COUNTER_SALES [PERSON_NAME]…" at bounding box center [86, 144] width 46 height 9
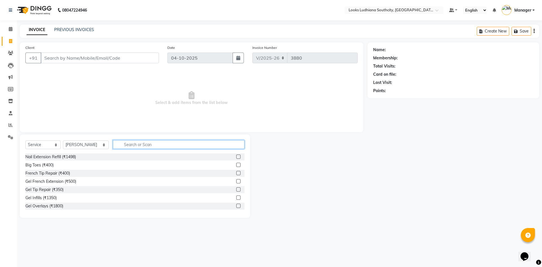
click at [131, 146] on input "text" at bounding box center [178, 144] width 131 height 9
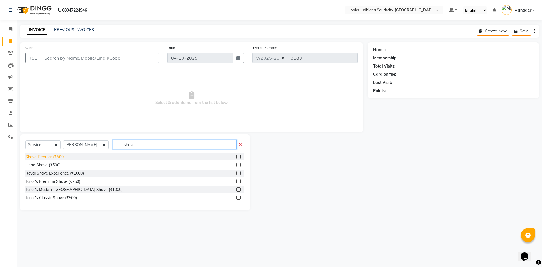
type input "shave"
click at [46, 155] on div "Shave Regular (₹500)" at bounding box center [44, 157] width 39 height 6
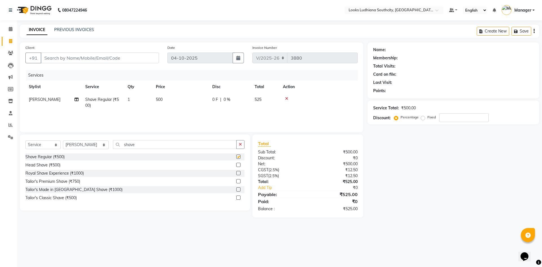
checkbox input "false"
click at [170, 102] on td "500" at bounding box center [180, 102] width 56 height 19
select select "57598"
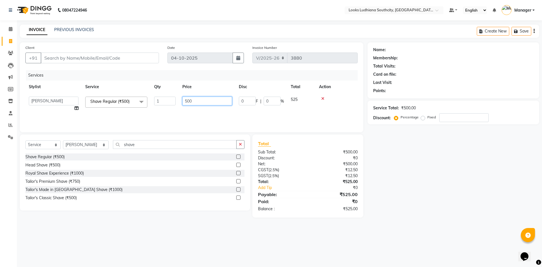
drag, startPoint x: 210, startPoint y: 100, endPoint x: 132, endPoint y: 95, distance: 78.0
click at [134, 96] on tr "ADIL Amtar Hospitality Annu COUNTER_SALES Danny Deepak_pdct Deep_pdct EHSAN Har…" at bounding box center [191, 103] width 332 height 21
type input "300"
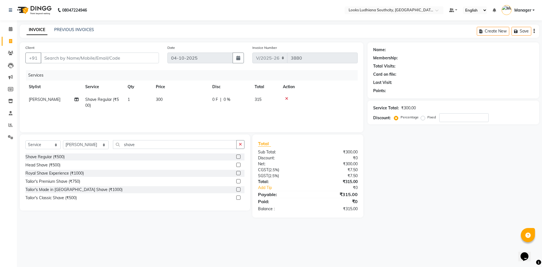
click at [413, 254] on div "08047224946 Select Location × Looks Ludhiana Southcity, Ludhiana Default Panel …" at bounding box center [271, 133] width 542 height 267
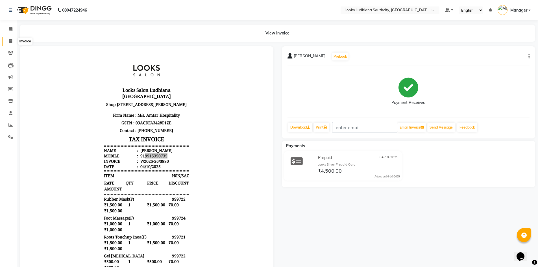
click at [7, 40] on span at bounding box center [11, 41] width 10 height 6
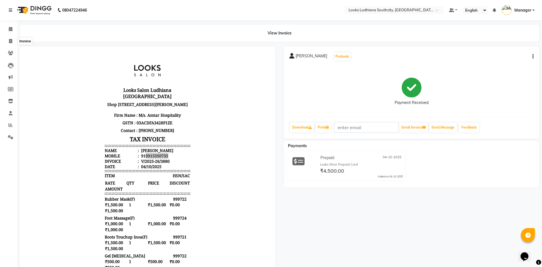
select select "service"
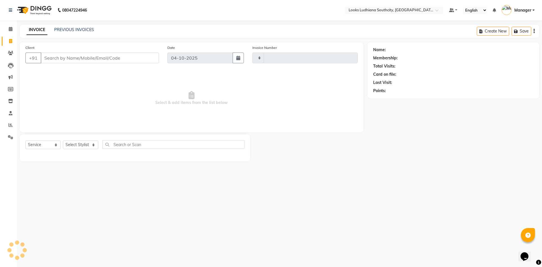
type input "3881"
select select "6577"
click at [83, 141] on select "Select Stylist" at bounding box center [80, 144] width 35 height 9
select select "50815"
click at [63, 140] on select "Select Stylist [PERSON_NAME] Amtar Hospitality Annu COUNTER_SALES [PERSON_NAME]…" at bounding box center [86, 144] width 46 height 9
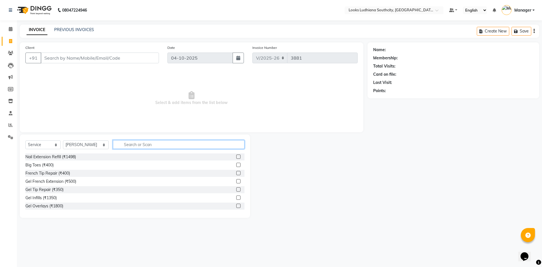
click at [119, 145] on input "text" at bounding box center [178, 144] width 131 height 9
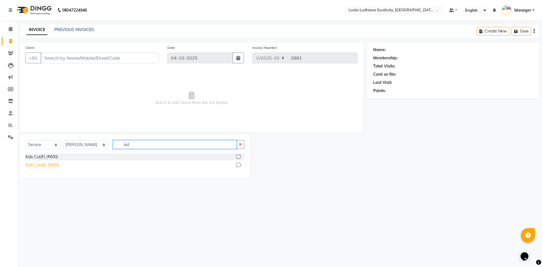
type input "kid"
click at [36, 166] on div "Kids Cut(M) (₹400)" at bounding box center [42, 165] width 34 height 6
checkbox input "false"
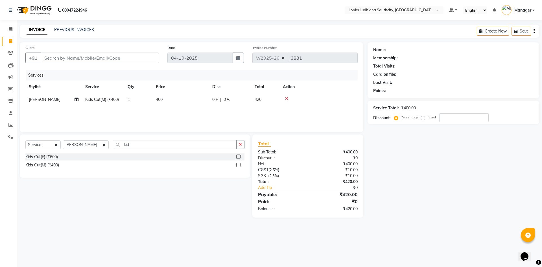
click at [177, 104] on td "400" at bounding box center [180, 99] width 56 height 13
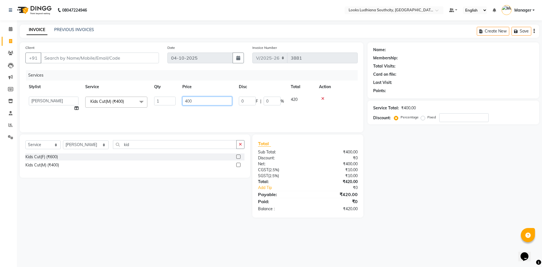
click at [198, 100] on input "400" at bounding box center [207, 101] width 50 height 9
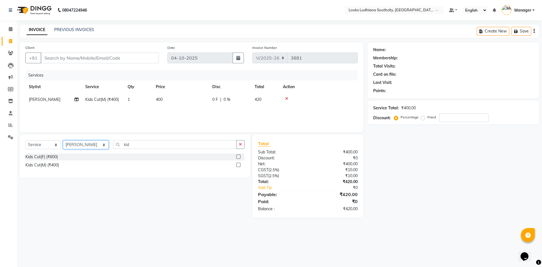
click at [87, 145] on select "Select Stylist [PERSON_NAME] Amtar Hospitality Annu COUNTER_SALES [PERSON_NAME]…" at bounding box center [86, 144] width 46 height 9
select select "82969"
click at [63, 140] on select "Select Stylist [PERSON_NAME] Amtar Hospitality Annu COUNTER_SALES [PERSON_NAME]…" at bounding box center [86, 144] width 46 height 9
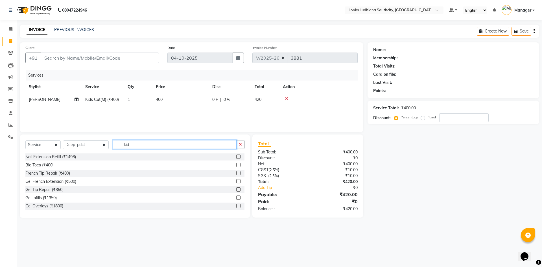
drag, startPoint x: 123, startPoint y: 143, endPoint x: 73, endPoint y: 144, distance: 50.0
click at [78, 147] on div "Select Service Product Membership Package Voucher Prepaid Gift Card Select Styl…" at bounding box center [134, 146] width 219 height 13
type input "head"
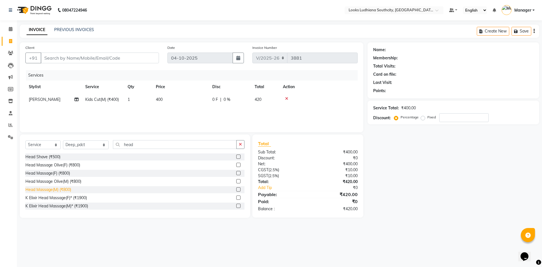
click at [53, 192] on div "Head Massage(M) (₹800)" at bounding box center [48, 190] width 46 height 6
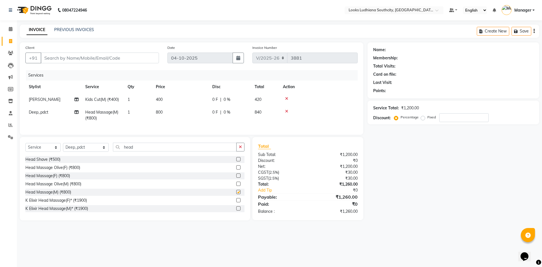
checkbox input "false"
click at [181, 109] on td "800" at bounding box center [180, 115] width 56 height 19
select select "82969"
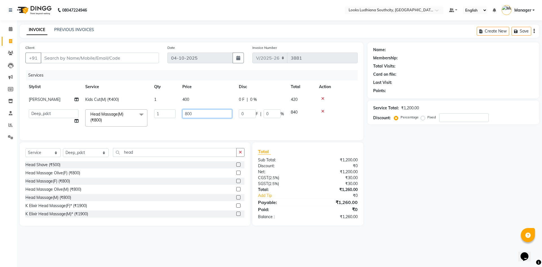
drag, startPoint x: 206, startPoint y: 111, endPoint x: 157, endPoint y: 118, distance: 49.8
click at [160, 117] on tr "[PERSON_NAME] Amtar Hospitality Annu COUNTER_SALES [PERSON_NAME] Deep_pdct [PER…" at bounding box center [191, 118] width 332 height 24
type input "1000"
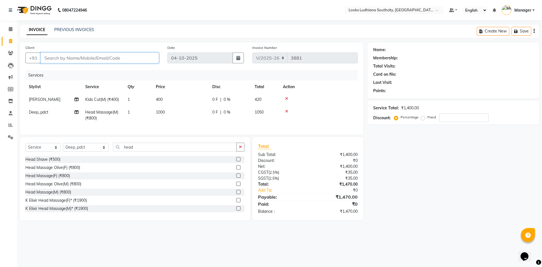
click at [115, 56] on input "Client" at bounding box center [100, 57] width 118 height 11
click at [119, 58] on input "Client" at bounding box center [100, 57] width 118 height 11
click at [10, 41] on icon at bounding box center [10, 41] width 3 height 4
select select "service"
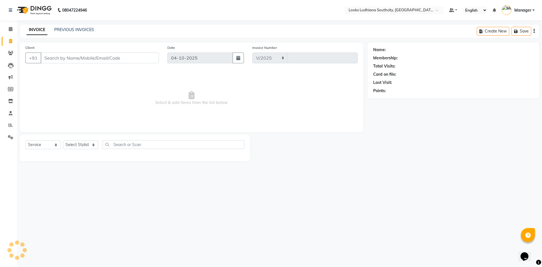
select select "6577"
type input "3883"
click at [82, 145] on select "Select Stylist [PERSON_NAME] Amtar Hospitality Annu COUNTER_SALES [PERSON_NAME]…" at bounding box center [86, 144] width 46 height 9
select select "89833"
click at [63, 140] on select "Select Stylist [PERSON_NAME] Amtar Hospitality Annu COUNTER_SALES [PERSON_NAME]…" at bounding box center [86, 144] width 46 height 9
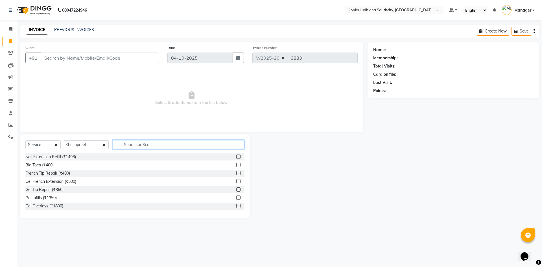
click at [139, 146] on input "text" at bounding box center [178, 144] width 131 height 9
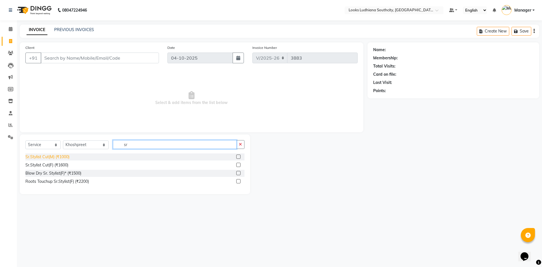
type input "sr"
click at [49, 156] on div "Sr.Stylist Cut(M) (₹1000)" at bounding box center [47, 157] width 44 height 6
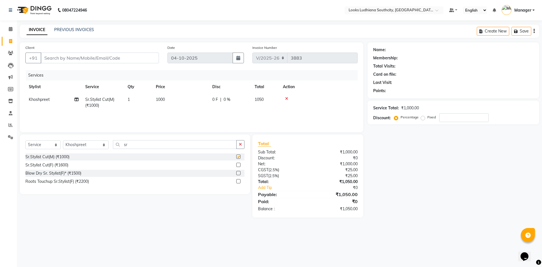
checkbox input "false"
click at [170, 93] on td "1000" at bounding box center [180, 102] width 56 height 19
select select "89833"
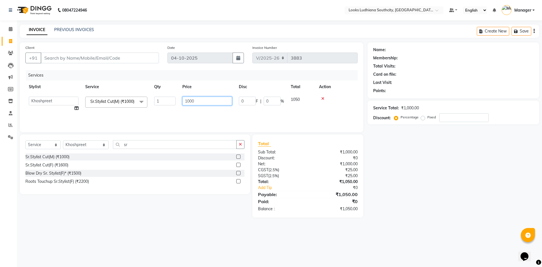
drag, startPoint x: 198, startPoint y: 101, endPoint x: 164, endPoint y: 93, distance: 34.4
click at [167, 93] on tr "ADIL Amtar Hospitality Annu COUNTER_SALES Danny Deepak_pdct Deep_pdct EHSAN Har…" at bounding box center [191, 103] width 332 height 21
type input "750"
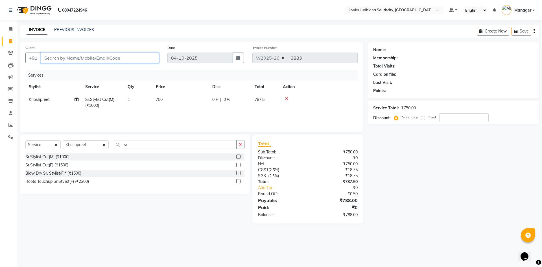
click at [122, 60] on input "Client" at bounding box center [100, 57] width 118 height 11
type input "7"
type input "0"
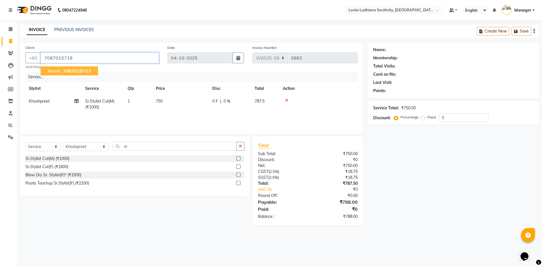
type input "7087015718"
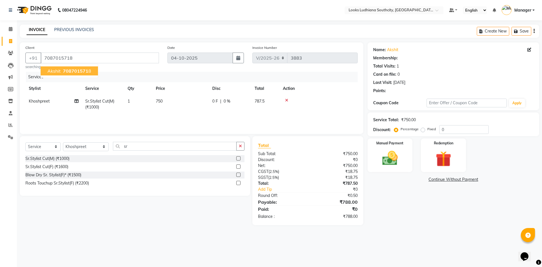
select select "1: Object"
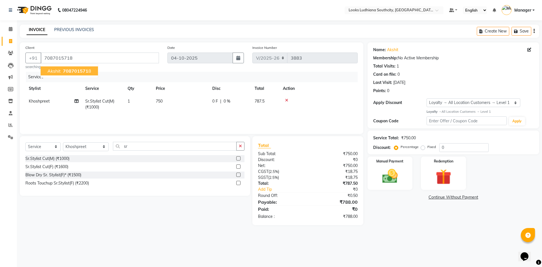
click at [67, 72] on span "708701571" at bounding box center [75, 71] width 25 height 6
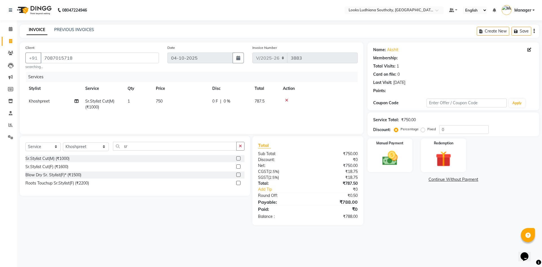
select select "1: Object"
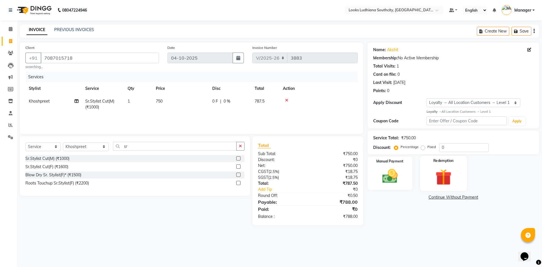
click at [460, 178] on div "Redemption" at bounding box center [443, 172] width 47 height 35
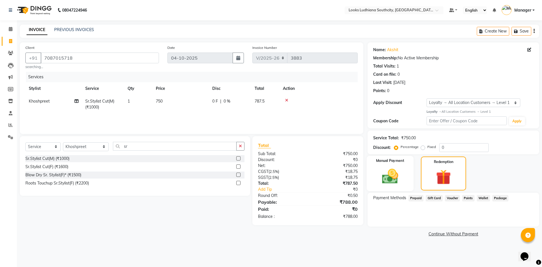
click at [380, 180] on img at bounding box center [390, 176] width 26 height 19
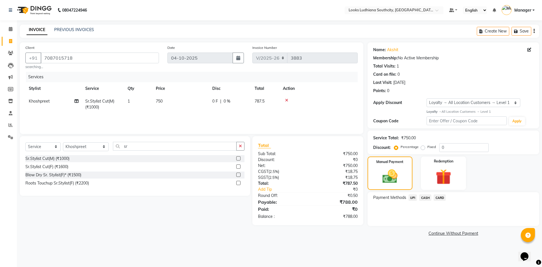
click at [426, 198] on span "CASH" at bounding box center [425, 197] width 12 height 6
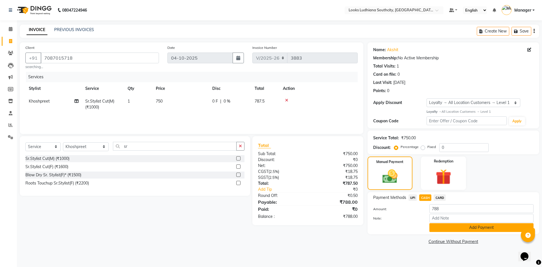
click at [468, 230] on button "Add Payment" at bounding box center [481, 227] width 104 height 9
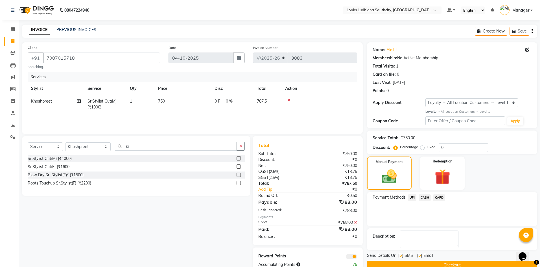
scroll to position [15, 0]
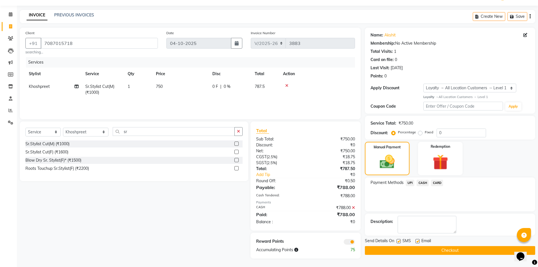
click at [348, 241] on span at bounding box center [348, 242] width 11 height 6
click at [355, 242] on input "checkbox" at bounding box center [355, 242] width 0 height 0
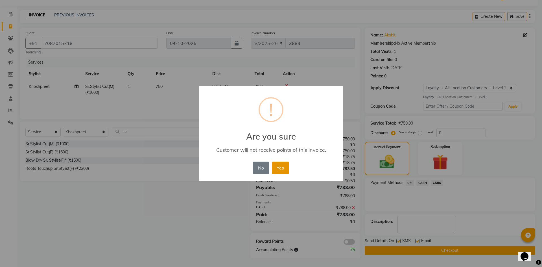
click at [283, 167] on button "Yes" at bounding box center [280, 167] width 17 height 12
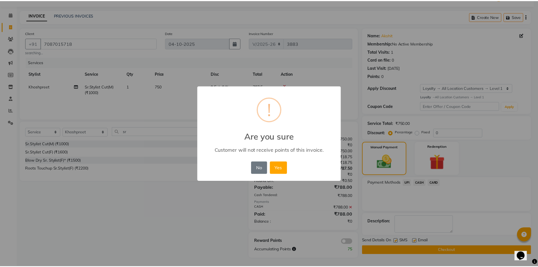
scroll to position [11, 0]
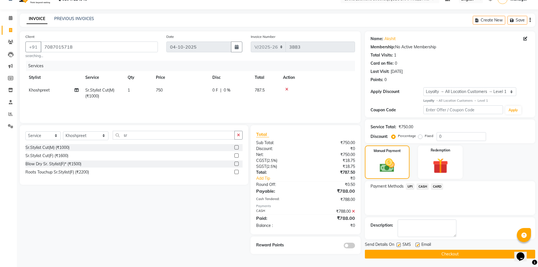
click at [397, 246] on label at bounding box center [398, 244] width 4 height 4
click at [397, 246] on input "checkbox" at bounding box center [398, 245] width 4 height 4
checkbox input "false"
click at [416, 244] on label at bounding box center [417, 244] width 4 height 4
click at [416, 244] on input "checkbox" at bounding box center [417, 245] width 4 height 4
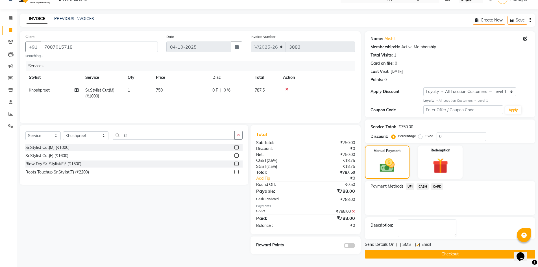
checkbox input "false"
click at [411, 255] on button "Checkout" at bounding box center [450, 253] width 170 height 9
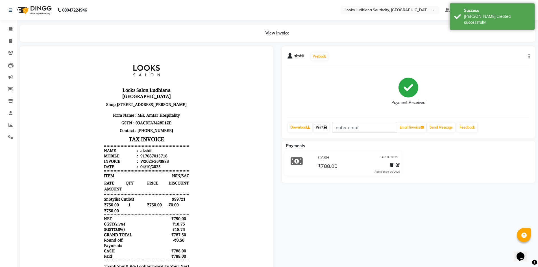
click at [319, 123] on link "Print" at bounding box center [321, 127] width 16 height 10
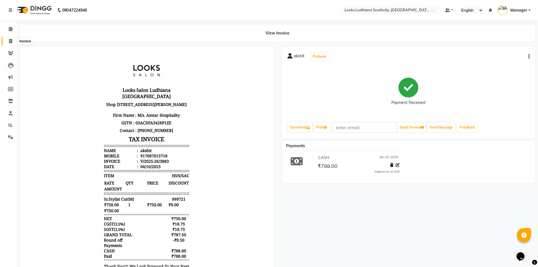
click at [8, 40] on span at bounding box center [11, 41] width 10 height 6
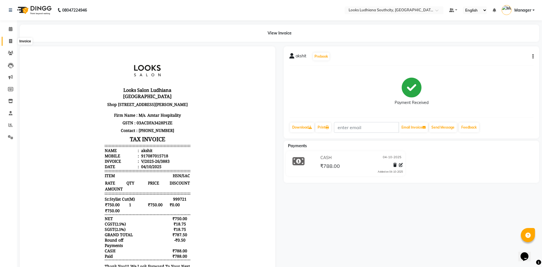
select select "service"
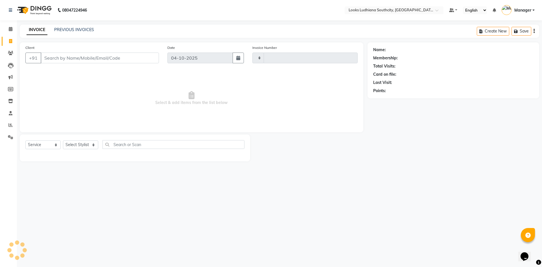
type input "3884"
select select "6577"
click at [395, 173] on div "08047224946 Select Location × Looks Ludhiana Southcity, Ludhiana Default Panel …" at bounding box center [271, 133] width 542 height 267
click at [199, 184] on div "08047224946 Select Location × Looks Ludhiana Southcity, Ludhiana Default Panel …" at bounding box center [271, 133] width 542 height 267
click at [79, 144] on select "Select Stylist ADIL Amtar Hospitality Annu COUNTER_SALES Danny Deepak_pdct Deep…" at bounding box center [86, 144] width 46 height 9
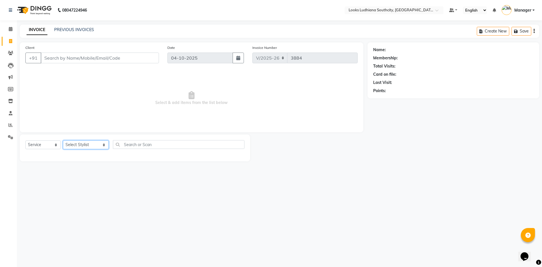
select select "50927"
click at [63, 140] on select "Select Stylist ADIL Amtar Hospitality Annu COUNTER_SALES Danny Deepak_pdct Deep…" at bounding box center [86, 144] width 46 height 9
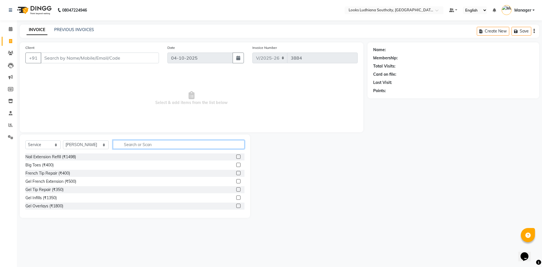
click at [125, 145] on input "text" at bounding box center [178, 144] width 131 height 9
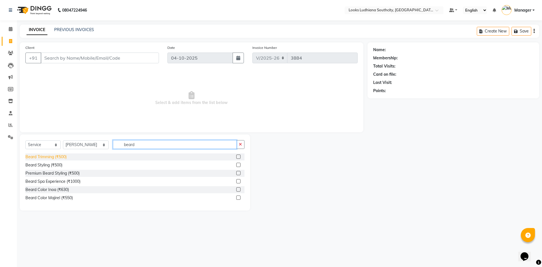
type input "beard"
click at [37, 157] on div "Beard Trimming (₹500)" at bounding box center [45, 157] width 41 height 6
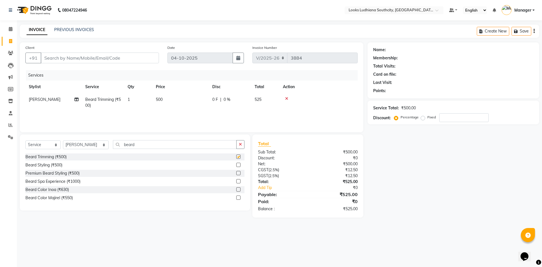
checkbox input "false"
click at [169, 96] on td "500" at bounding box center [180, 102] width 56 height 19
select select "50927"
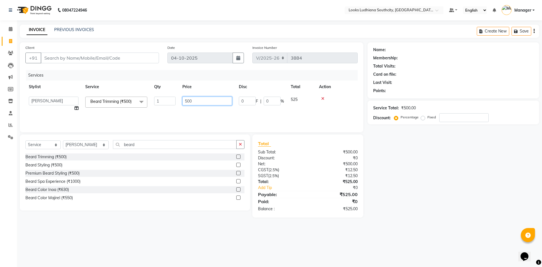
drag, startPoint x: 201, startPoint y: 103, endPoint x: 153, endPoint y: 97, distance: 49.1
click at [153, 97] on tr "ADIL Amtar Hospitality Annu COUNTER_SALES Danny Deepak_pdct Deep_pdct EHSAN Har…" at bounding box center [191, 103] width 332 height 21
type input "350"
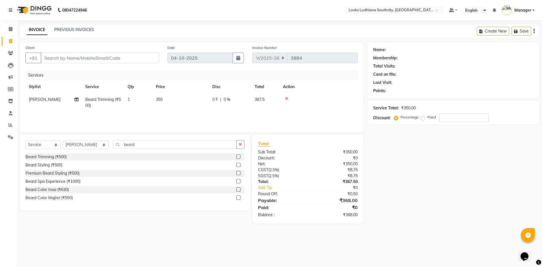
click at [109, 49] on div "Client +91" at bounding box center [92, 56] width 142 height 23
click at [110, 57] on input "Client" at bounding box center [100, 57] width 118 height 11
type input "9"
type input "0"
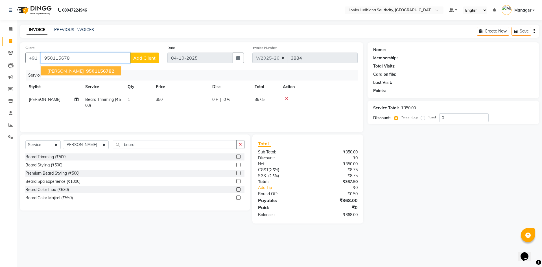
click at [86, 71] on span "950115678" at bounding box center [98, 71] width 25 height 6
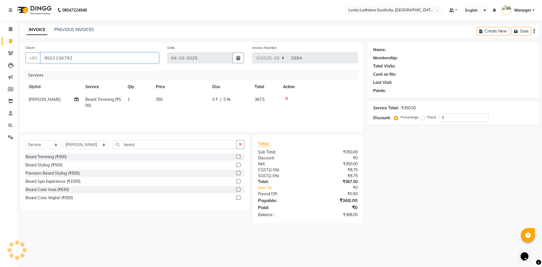
type input "9501156782"
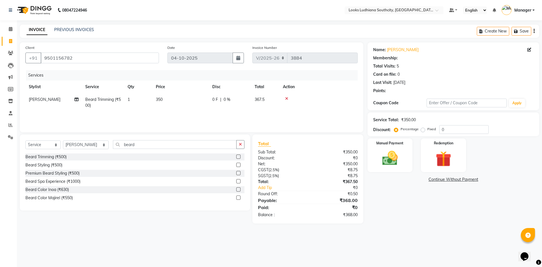
select select "1: Object"
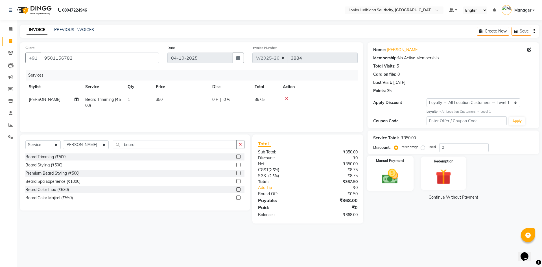
click at [401, 169] on img at bounding box center [390, 176] width 26 height 19
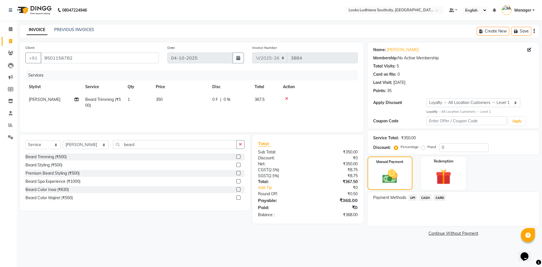
click at [422, 198] on span "CASH" at bounding box center [425, 197] width 12 height 6
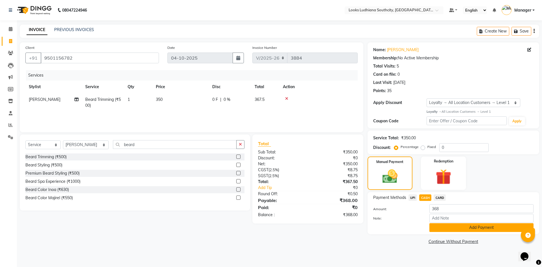
click at [440, 228] on button "Add Payment" at bounding box center [481, 227] width 104 height 9
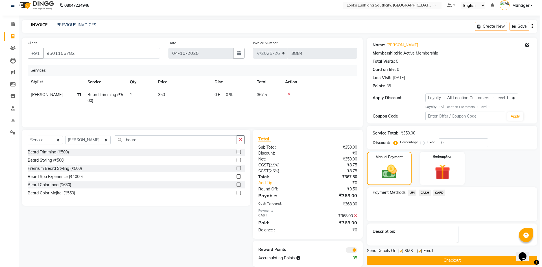
scroll to position [13, 0]
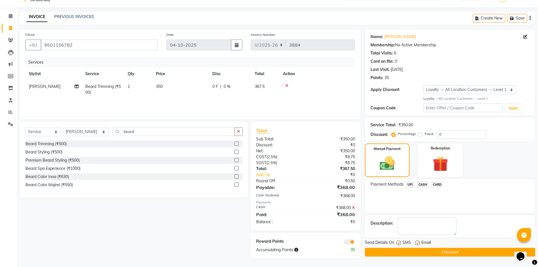
click at [349, 241] on span at bounding box center [348, 242] width 11 height 6
click at [355, 242] on input "checkbox" at bounding box center [355, 242] width 0 height 0
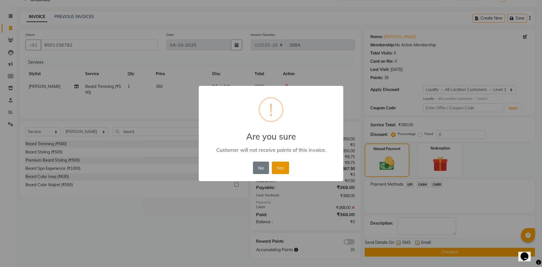
click at [284, 162] on button "Yes" at bounding box center [280, 167] width 17 height 12
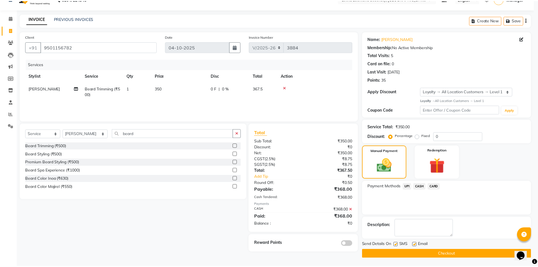
scroll to position [11, 0]
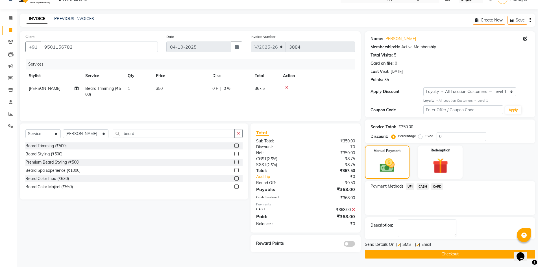
click at [400, 244] on label at bounding box center [398, 244] width 4 height 4
click at [400, 244] on input "checkbox" at bounding box center [398, 245] width 4 height 4
checkbox input "false"
click at [417, 245] on label at bounding box center [417, 244] width 4 height 4
click at [417, 245] on input "checkbox" at bounding box center [417, 245] width 4 height 4
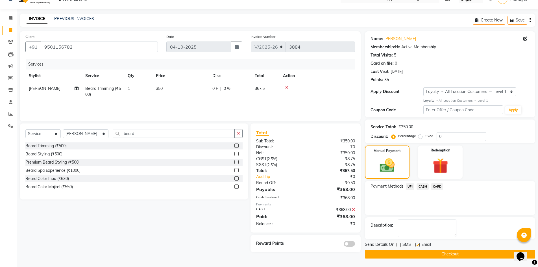
checkbox input "false"
click at [418, 251] on button "Checkout" at bounding box center [450, 253] width 170 height 9
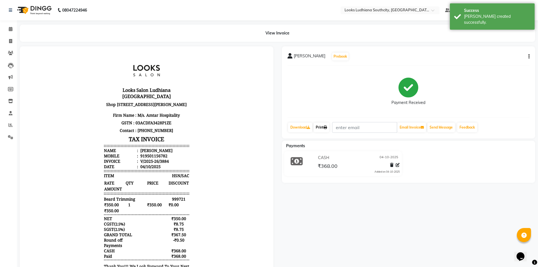
click at [321, 127] on link "Print" at bounding box center [321, 127] width 16 height 10
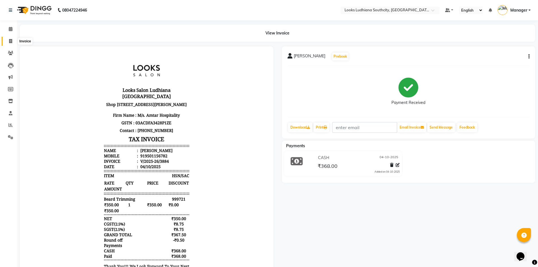
click at [7, 39] on span at bounding box center [11, 41] width 10 height 6
select select "service"
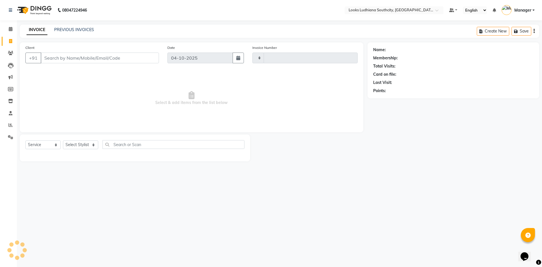
type input "3885"
select select "6577"
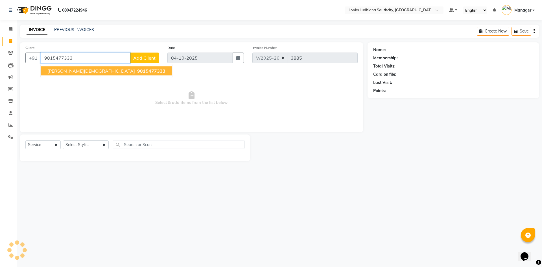
type input "9815477333"
select select "1: Object"
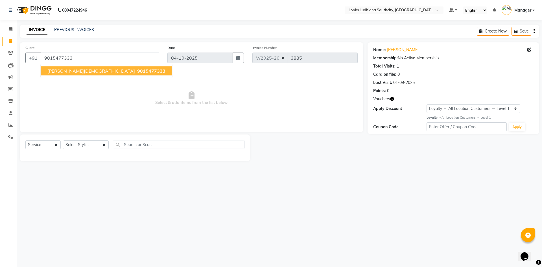
click at [47, 71] on button "ridthi jain 9815477333" at bounding box center [106, 70] width 131 height 9
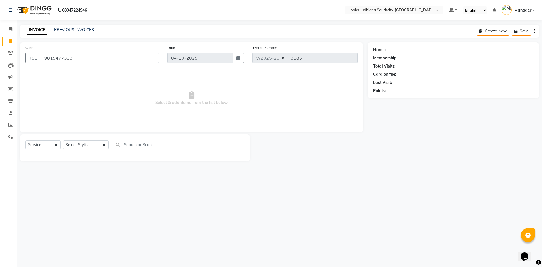
select select "1: Object"
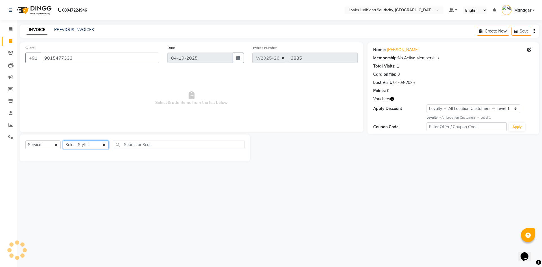
click at [78, 147] on select "Select Stylist [PERSON_NAME] Amtar Hospitality Annu COUNTER_SALES [PERSON_NAME]…" at bounding box center [86, 144] width 46 height 9
select select "77021"
click at [63, 140] on select "Select Stylist [PERSON_NAME] Amtar Hospitality Annu COUNTER_SALES [PERSON_NAME]…" at bounding box center [86, 144] width 46 height 9
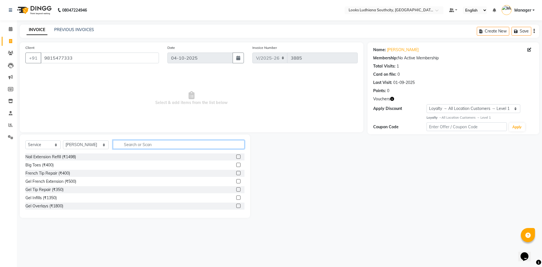
click at [125, 143] on input "text" at bounding box center [178, 144] width 131 height 9
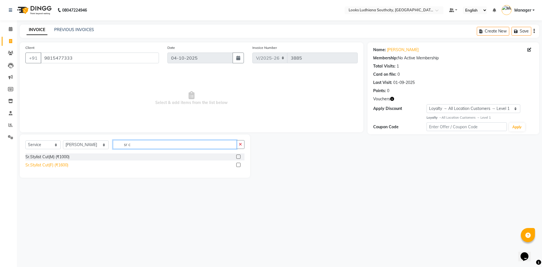
type input "sr c"
click at [63, 166] on div "Sr.Stylist Cut(F) (₹1600)" at bounding box center [46, 165] width 43 height 6
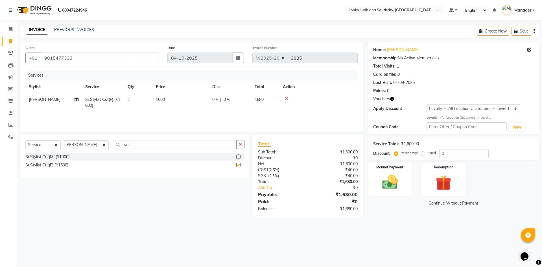
checkbox input "false"
click at [166, 97] on td "1600" at bounding box center [180, 102] width 56 height 19
select select "77021"
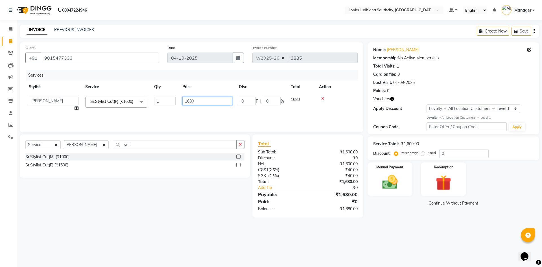
drag, startPoint x: 203, startPoint y: 100, endPoint x: 161, endPoint y: 98, distance: 42.4
click at [165, 100] on tr "ADIL Amtar Hospitality Annu COUNTER_SALES Danny Deepak_pdct Deep_pdct EHSAN Har…" at bounding box center [191, 103] width 332 height 21
type input "1500"
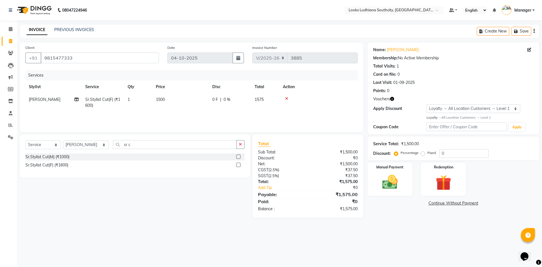
click at [308, 241] on div "08047224946 Select Location × Looks Ludhiana Southcity, Ludhiana Default Panel …" at bounding box center [271, 133] width 542 height 267
click at [448, 183] on img at bounding box center [443, 183] width 26 height 20
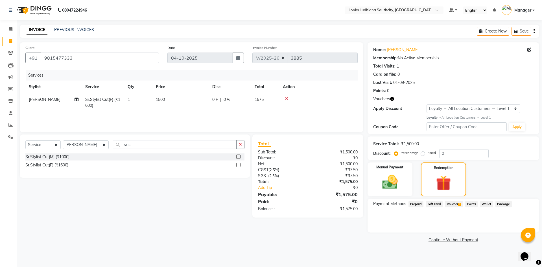
click at [461, 205] on span "Voucher 1" at bounding box center [454, 204] width 18 height 6
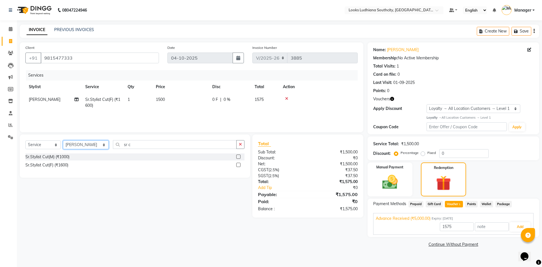
click at [81, 146] on select "Select Stylist ADIL Amtar Hospitality Annu COUNTER_SALES Danny Deepak_pdct Deep…" at bounding box center [86, 144] width 46 height 9
select select "89833"
click at [63, 140] on select "Select Stylist ADIL Amtar Hospitality Annu COUNTER_SALES Danny Deepak_pdct Deep…" at bounding box center [86, 144] width 46 height 9
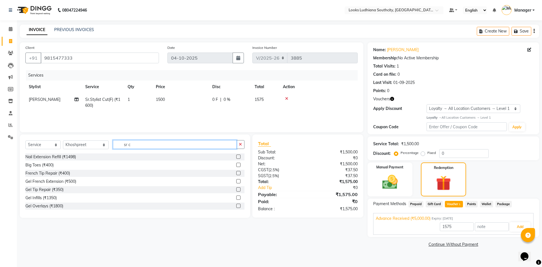
drag, startPoint x: 133, startPoint y: 140, endPoint x: 116, endPoint y: 143, distance: 16.6
click at [116, 143] on input "sr c" at bounding box center [175, 144] width 124 height 9
click at [113, 143] on input "sr c" at bounding box center [175, 144] width 124 height 9
drag, startPoint x: 135, startPoint y: 144, endPoint x: 89, endPoint y: 143, distance: 46.0
click at [89, 143] on div "Select Service Product Membership Package Voucher Prepaid Gift Card Select Styl…" at bounding box center [134, 146] width 219 height 13
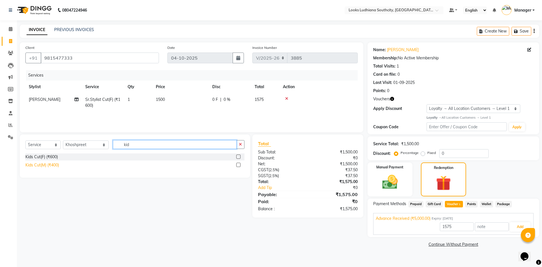
type input "kid"
click at [51, 164] on div "Kids Cut(M) (₹400)" at bounding box center [42, 165] width 34 height 6
type input "5000"
checkbox input "false"
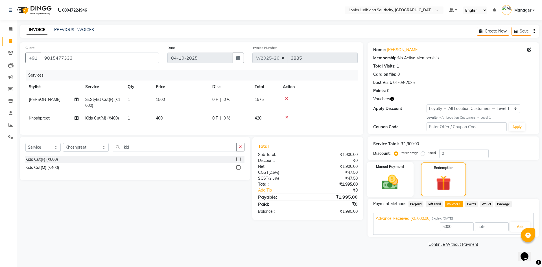
click at [391, 190] on img at bounding box center [390, 182] width 26 height 19
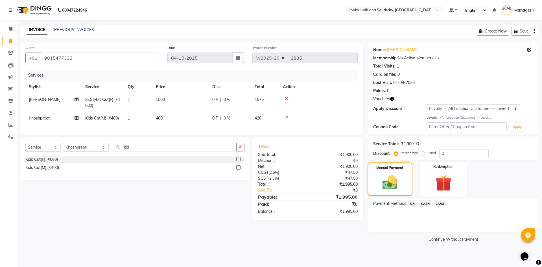
drag, startPoint x: 431, startPoint y: 188, endPoint x: 426, endPoint y: 197, distance: 10.4
click at [431, 189] on img at bounding box center [443, 183] width 26 height 20
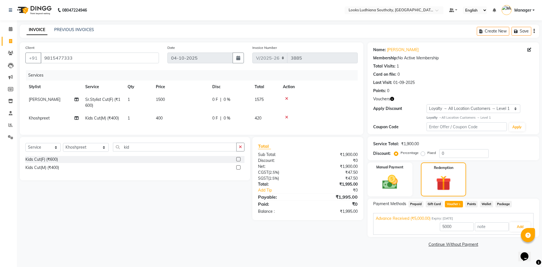
click at [418, 204] on span "Prepaid" at bounding box center [415, 204] width 15 height 6
click at [436, 206] on span "Gift Card" at bounding box center [434, 204] width 17 height 6
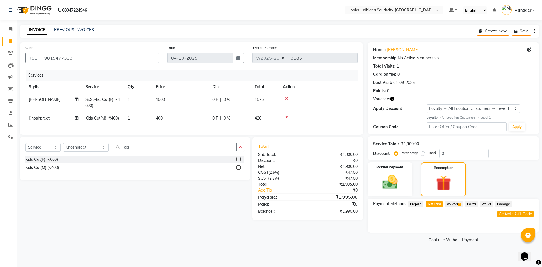
click at [451, 204] on span "Voucher 1" at bounding box center [454, 204] width 18 height 6
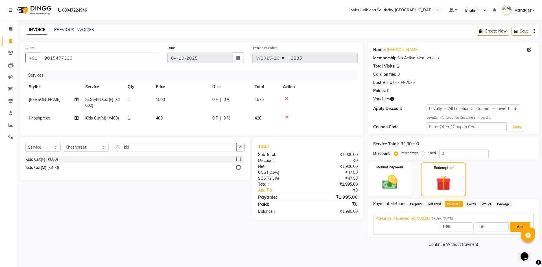
click at [517, 228] on button "Add" at bounding box center [520, 227] width 21 height 10
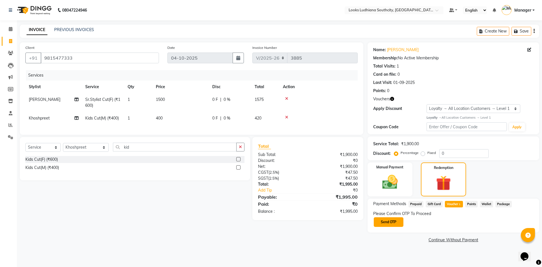
click at [398, 222] on button "Send OTP" at bounding box center [389, 222] width 30 height 10
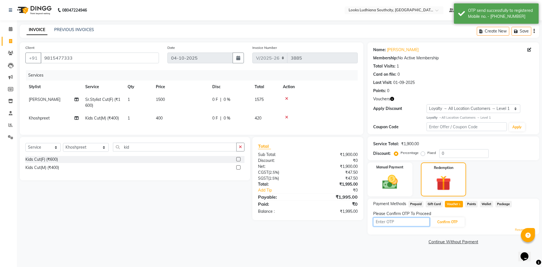
click at [391, 221] on input "text" at bounding box center [401, 221] width 56 height 9
type input "1552"
click at [449, 221] on button "Confirm OTP" at bounding box center [447, 222] width 34 height 10
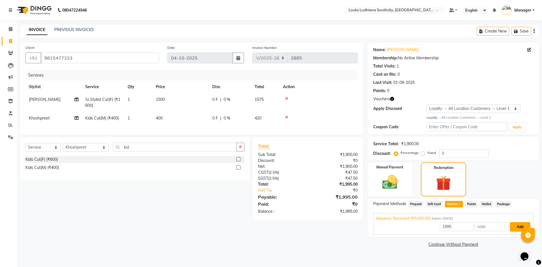
click at [519, 229] on button "Add" at bounding box center [520, 227] width 21 height 10
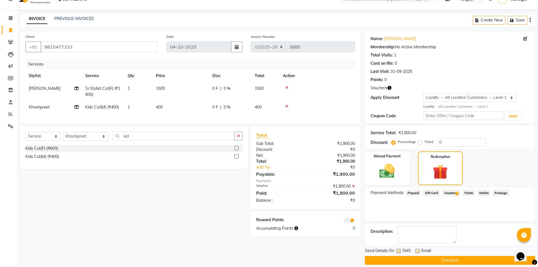
scroll to position [17, 0]
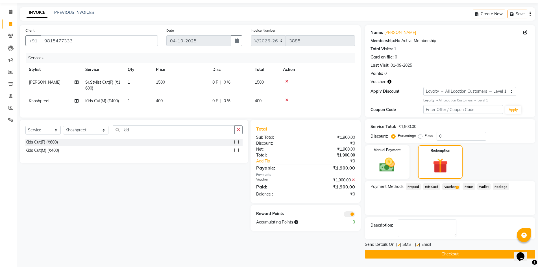
click at [352, 217] on span at bounding box center [348, 214] width 11 height 6
click at [355, 215] on input "checkbox" at bounding box center [355, 215] width 0 height 0
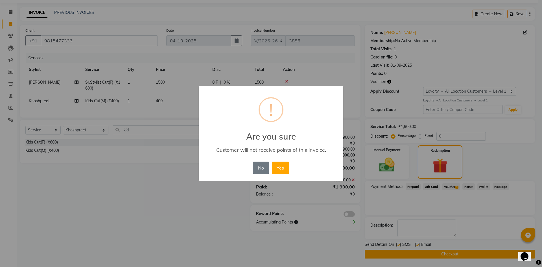
click at [272, 161] on button "Yes" at bounding box center [280, 167] width 17 height 12
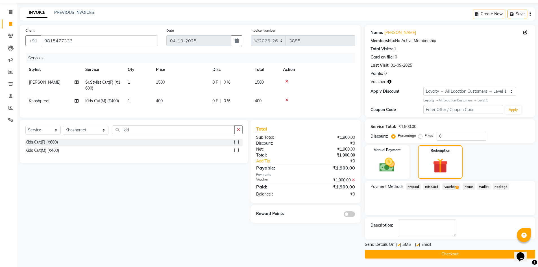
click at [398, 242] on div "SMS" at bounding box center [405, 244] width 19 height 7
click at [414, 244] on div "SMS" at bounding box center [405, 244] width 19 height 7
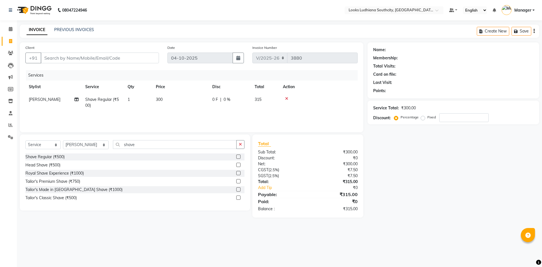
select select "6577"
select select "service"
select select "57598"
click at [9, 41] on icon at bounding box center [10, 41] width 3 height 4
select select "service"
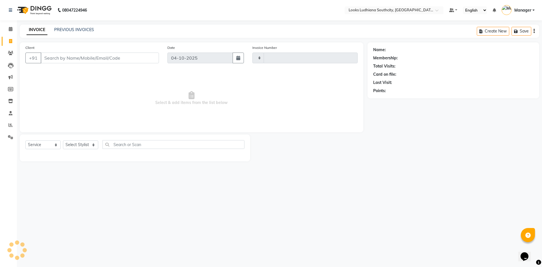
type input "3883"
select select "6577"
select select "service"
click at [76, 141] on select "Select Stylist [PERSON_NAME] Amtar Hospitality Annu COUNTER_SALES [PERSON_NAME]…" at bounding box center [86, 144] width 46 height 9
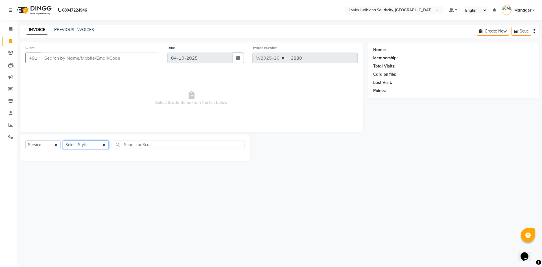
select select "58622"
click at [63, 140] on select "Select Stylist [PERSON_NAME] Amtar Hospitality Annu COUNTER_SALES [PERSON_NAME]…" at bounding box center [86, 144] width 46 height 9
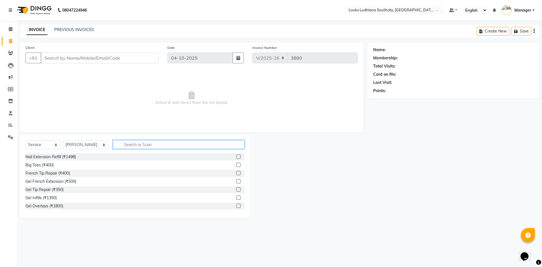
click at [129, 143] on input "text" at bounding box center [178, 144] width 131 height 9
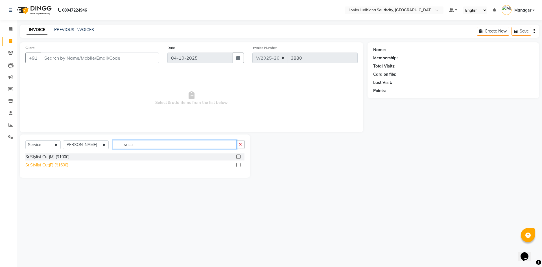
type input "sr cu"
click at [62, 165] on div "Sr.Stylist Cut(F) (₹1600)" at bounding box center [46, 165] width 43 height 6
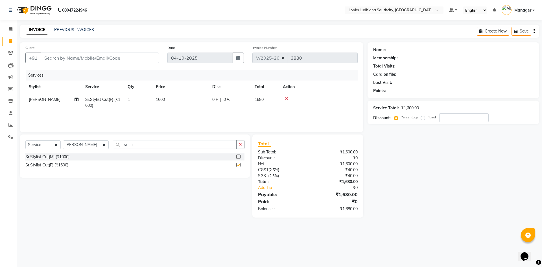
checkbox input "false"
click at [177, 98] on td "1600" at bounding box center [180, 102] width 56 height 19
select select "58622"
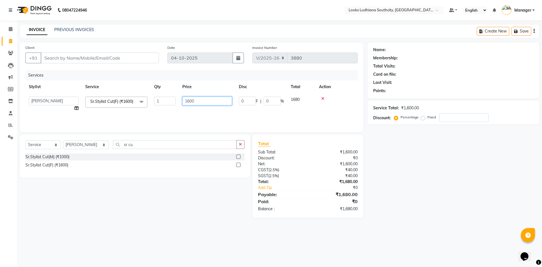
drag, startPoint x: 208, startPoint y: 100, endPoint x: 126, endPoint y: 97, distance: 82.2
click at [132, 103] on tr "ADIL Amtar Hospitality Annu COUNTER_SALES Danny Deepak_pdct Deep_pdct EHSAN Har…" at bounding box center [191, 103] width 332 height 21
type input "1300"
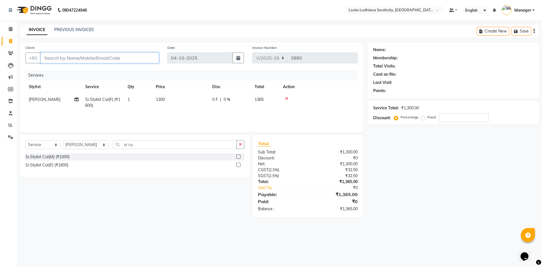
click at [139, 58] on input "Client" at bounding box center [100, 57] width 118 height 11
type input "8"
type input "0"
type input "8427101026"
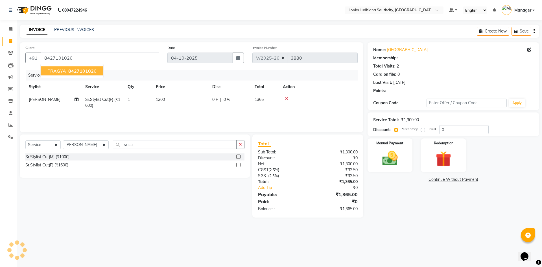
select select "1: Object"
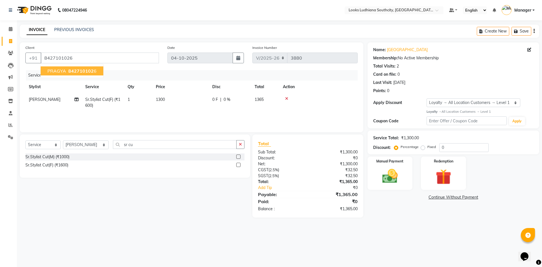
click at [87, 71] on span "842710102" at bounding box center [80, 71] width 25 height 6
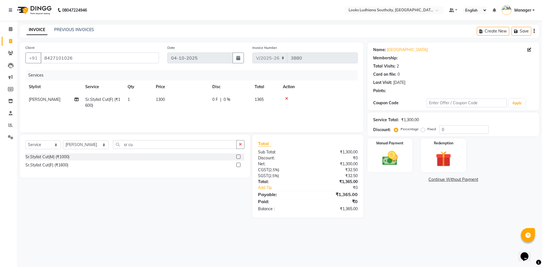
select select "1: Object"
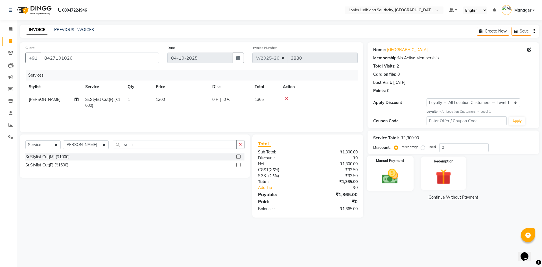
click at [386, 183] on img at bounding box center [390, 176] width 26 height 19
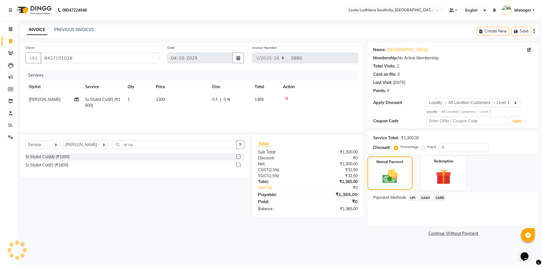
click at [421, 197] on span "CASH" at bounding box center [425, 197] width 12 height 6
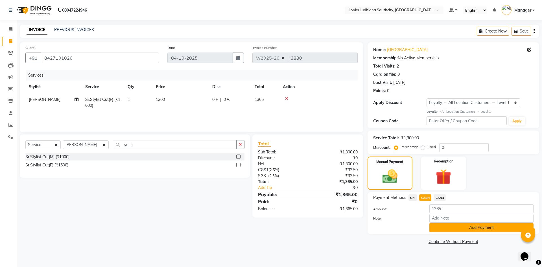
click at [458, 225] on button "Add Payment" at bounding box center [481, 227] width 104 height 9
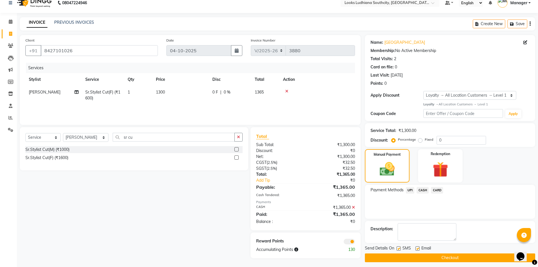
scroll to position [11, 0]
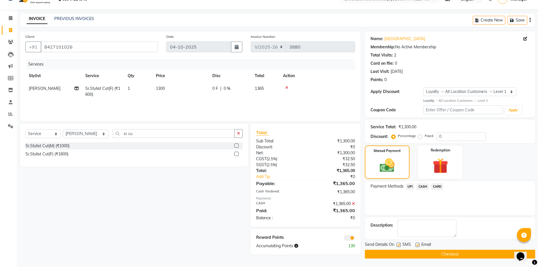
click at [346, 235] on span at bounding box center [348, 238] width 11 height 6
click at [355, 238] on input "checkbox" at bounding box center [355, 238] width 0 height 0
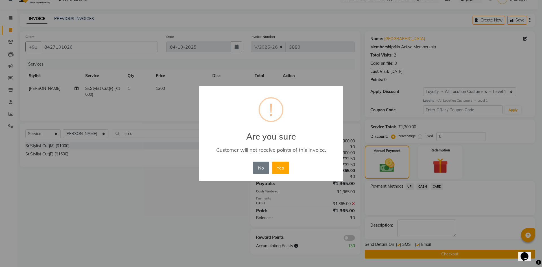
click at [272, 161] on button "Yes" at bounding box center [280, 167] width 17 height 12
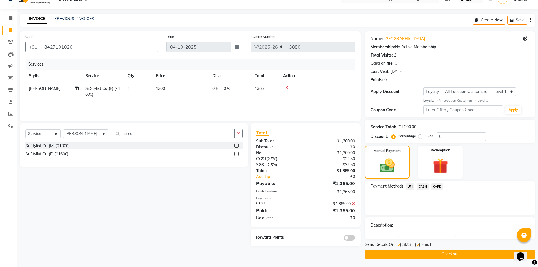
click at [399, 243] on label at bounding box center [398, 244] width 4 height 4
click at [399, 243] on input "checkbox" at bounding box center [398, 245] width 4 height 4
checkbox input "false"
click at [417, 243] on label at bounding box center [417, 244] width 4 height 4
click at [417, 243] on input "checkbox" at bounding box center [417, 245] width 4 height 4
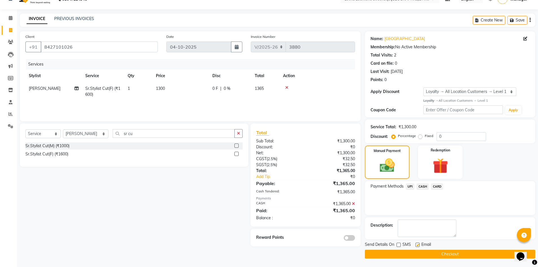
checkbox input "false"
click at [419, 251] on button "Checkout" at bounding box center [450, 253] width 170 height 9
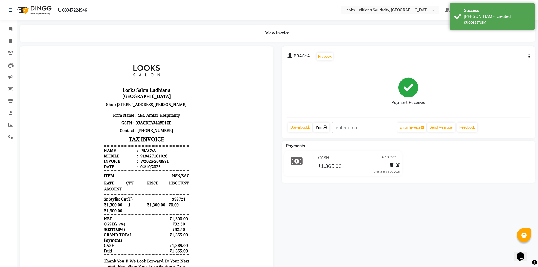
click at [321, 125] on link "Print" at bounding box center [321, 127] width 16 height 10
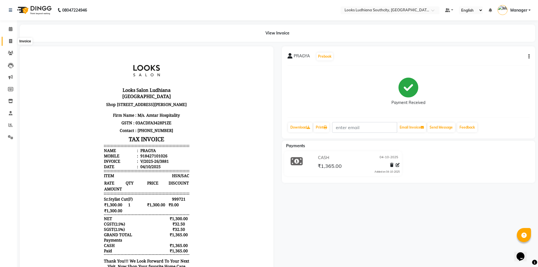
click at [7, 41] on span at bounding box center [11, 41] width 10 height 6
select select "service"
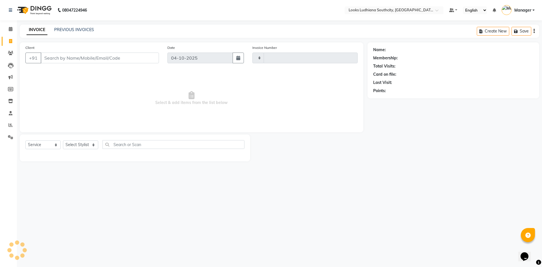
type input "3882"
select select "6577"
click at [80, 145] on select "Select Stylist ADIL Amtar Hospitality Annu COUNTER_SALES Danny Deepak_pdct Deep…" at bounding box center [86, 144] width 46 height 9
select select "57598"
click at [63, 140] on select "Select Stylist ADIL Amtar Hospitality Annu COUNTER_SALES Danny Deepak_pdct Deep…" at bounding box center [86, 144] width 46 height 9
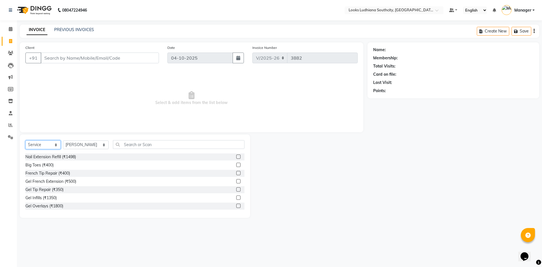
click at [49, 144] on select "Select Service Product Membership Package Voucher Prepaid Gift Card" at bounding box center [42, 144] width 35 height 9
select select "product"
click at [25, 140] on select "Select Service Product Membership Package Voucher Prepaid Gift Card" at bounding box center [42, 144] width 35 height 9
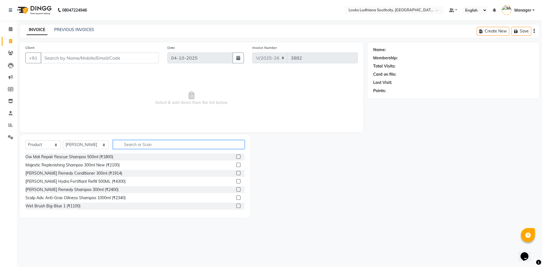
click at [127, 142] on input "text" at bounding box center [178, 144] width 131 height 9
type input "3474636400195"
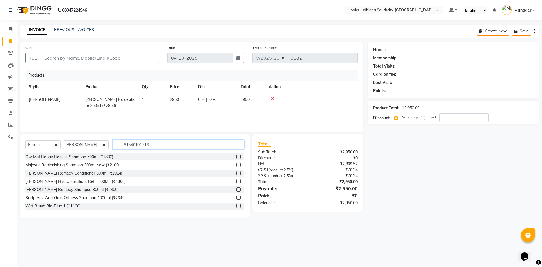
type input "815401017164"
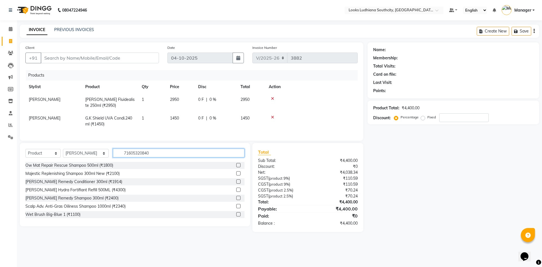
type input "716053208408"
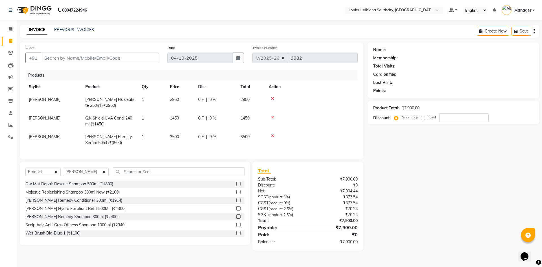
click at [180, 118] on td "1450" at bounding box center [180, 121] width 28 height 19
select select "57598"
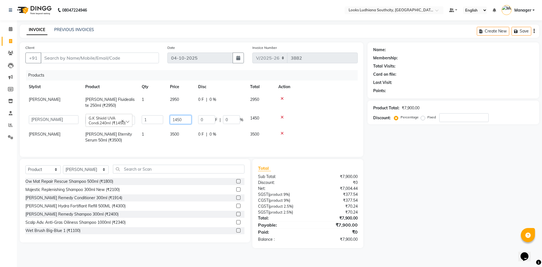
drag, startPoint x: 184, startPoint y: 119, endPoint x: 86, endPoint y: 116, distance: 97.4
click at [86, 116] on tr "ADIL Amtar Hospitality Annu COUNTER_SALES Danny Deepak_pdct Deep_pdct EHSAN Har…" at bounding box center [191, 120] width 332 height 16
type input "1700"
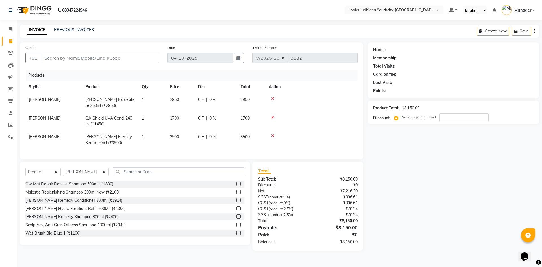
click at [402, 165] on div "Name: Membership: Total Visits: Card on file: Last Visit: Points: Product Total…" at bounding box center [455, 146] width 176 height 208
click at [217, 119] on div "0 F | 0 %" at bounding box center [216, 118] width 36 height 6
select select "57598"
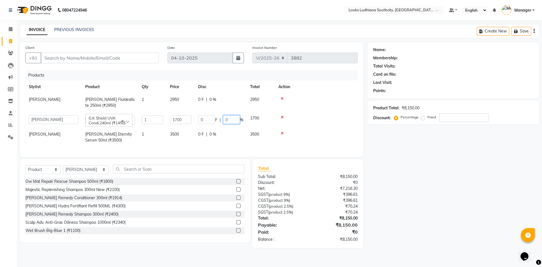
drag, startPoint x: 234, startPoint y: 120, endPoint x: 176, endPoint y: 119, distance: 59.0
click at [177, 120] on tr "ADIL Amtar Hospitality Annu COUNTER_SALES Danny Deepak_pdct Deep_pdct EHSAN Har…" at bounding box center [191, 120] width 332 height 16
type input "10"
click at [220, 136] on div "0 F | 0 %" at bounding box center [220, 134] width 45 height 6
select select "57598"
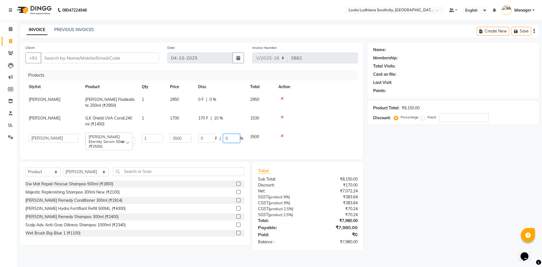
drag, startPoint x: 232, startPoint y: 138, endPoint x: 229, endPoint y: 138, distance: 3.1
click at [229, 138] on input "0" at bounding box center [231, 138] width 17 height 9
type input "10"
click at [477, 180] on div "Name: Membership: Total Visits: Card on file: Last Visit: Points: Product Total…" at bounding box center [455, 146] width 176 height 208
click at [116, 60] on input "Client" at bounding box center [100, 57] width 118 height 11
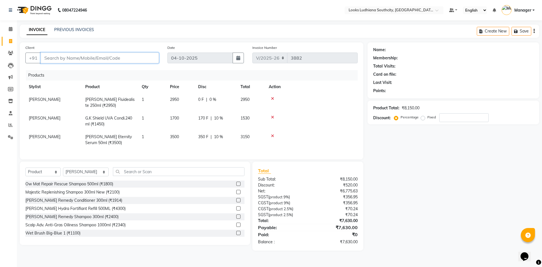
type input "9"
type input "0"
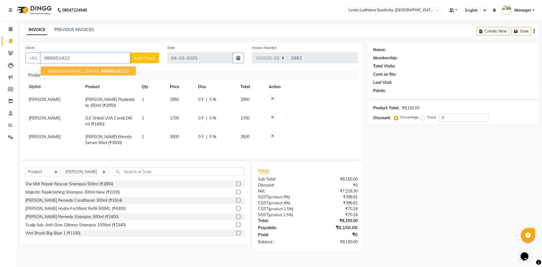
click at [101, 73] on span "988851922" at bounding box center [113, 71] width 25 height 6
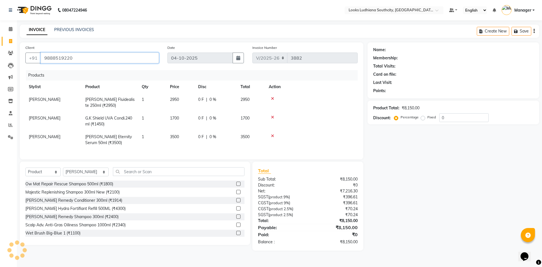
type input "9888519220"
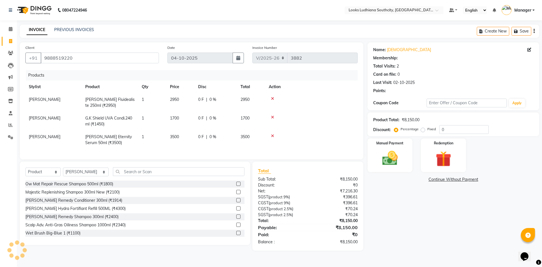
click at [226, 119] on div "0 F | 0 %" at bounding box center [216, 118] width 36 height 6
select select "57598"
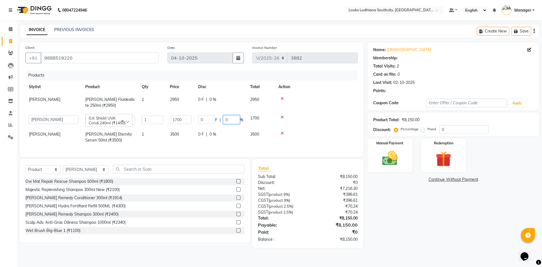
select select "1: Object"
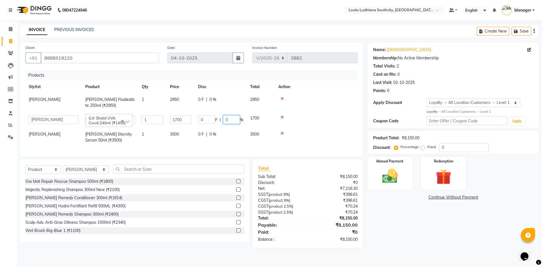
drag, startPoint x: 227, startPoint y: 119, endPoint x: 216, endPoint y: 119, distance: 11.0
click at [216, 119] on div "0 F | 0 %" at bounding box center [220, 119] width 45 height 9
type input "10"
click at [224, 138] on td "0 F | 0 %" at bounding box center [221, 137] width 52 height 19
select select "57598"
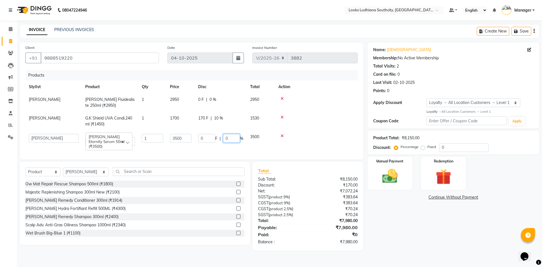
drag, startPoint x: 234, startPoint y: 136, endPoint x: 148, endPoint y: 145, distance: 86.8
click at [189, 138] on tr "ADIL Amtar Hospitality Annu COUNTER_SALES Danny Deepak_pdct Deep_pdct EHSAN Har…" at bounding box center [191, 139] width 332 height 19
type input "10"
click at [397, 226] on div "Name: Ridhima Membership: No Active Membership Total Visits: 2 Card on file: 0 …" at bounding box center [455, 146] width 176 height 208
click at [387, 183] on img at bounding box center [390, 176] width 26 height 19
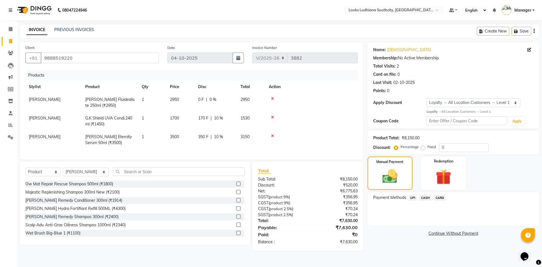
click at [427, 197] on span "CASH" at bounding box center [425, 197] width 12 height 6
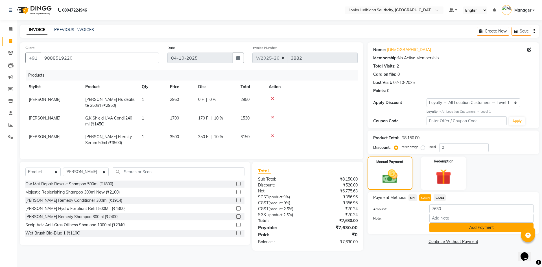
click at [449, 227] on button "Add Payment" at bounding box center [481, 227] width 104 height 9
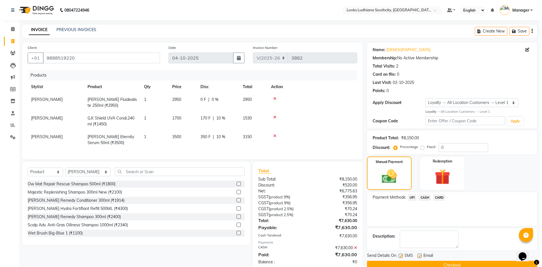
scroll to position [44, 0]
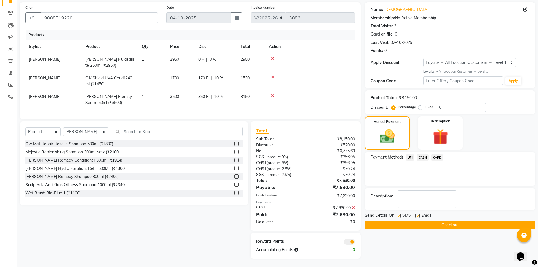
click at [351, 241] on span at bounding box center [348, 242] width 11 height 6
click at [355, 242] on input "checkbox" at bounding box center [355, 242] width 0 height 0
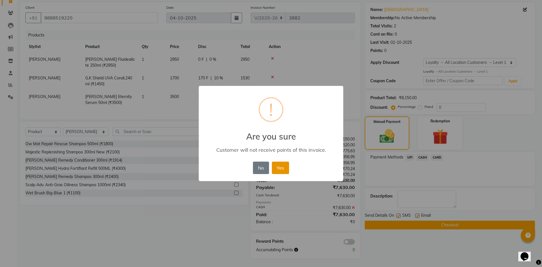
click at [286, 168] on button "Yes" at bounding box center [280, 167] width 17 height 12
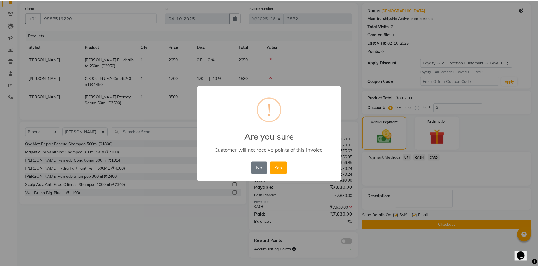
scroll to position [36, 0]
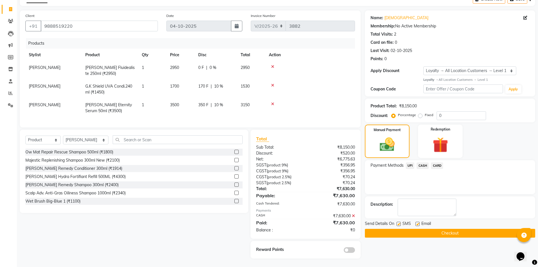
click at [400, 222] on label at bounding box center [398, 224] width 4 height 4
click at [400, 222] on input "checkbox" at bounding box center [398, 224] width 4 height 4
checkbox input "false"
click at [417, 222] on label at bounding box center [417, 224] width 4 height 4
click at [417, 222] on input "checkbox" at bounding box center [417, 224] width 4 height 4
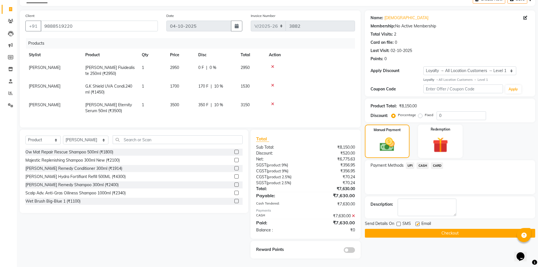
checkbox input "false"
click at [420, 229] on button "Checkout" at bounding box center [450, 233] width 170 height 9
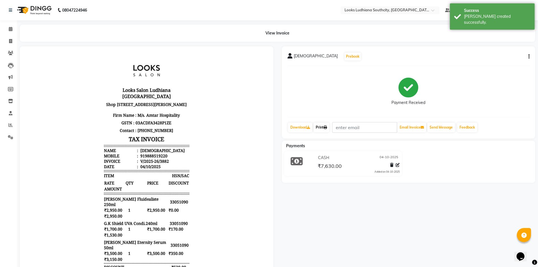
click at [329, 123] on link "Print" at bounding box center [321, 127] width 16 height 10
click at [9, 41] on icon at bounding box center [10, 41] width 3 height 4
select select "service"
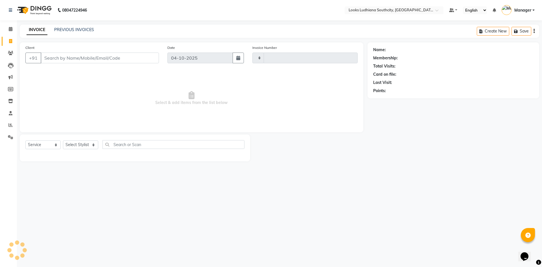
type input "3883"
select select "6577"
click at [108, 55] on input "Client" at bounding box center [100, 57] width 118 height 11
paste input "9815229000"
type input "9815229000"
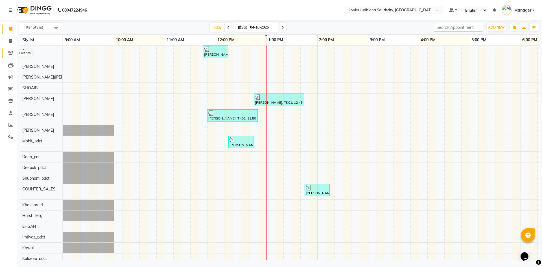
click at [12, 51] on icon at bounding box center [10, 53] width 5 height 4
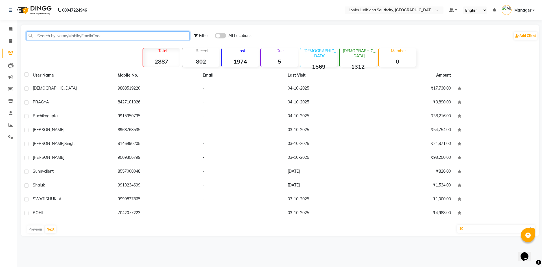
click at [135, 38] on input "text" at bounding box center [107, 35] width 163 height 9
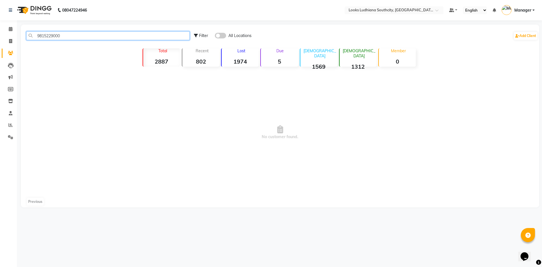
click at [72, 36] on input "9815229000" at bounding box center [107, 35] width 163 height 9
drag, startPoint x: 72, startPoint y: 36, endPoint x: 31, endPoint y: 32, distance: 41.2
click at [31, 32] on input "9815229000" at bounding box center [107, 35] width 163 height 9
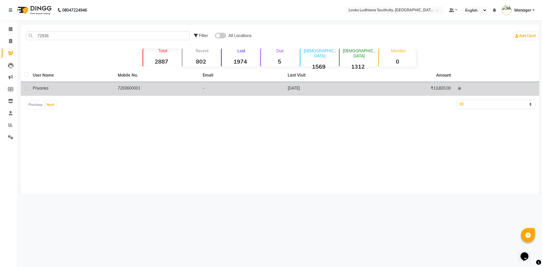
click at [120, 91] on td "7293600001" at bounding box center [156, 89] width 85 height 14
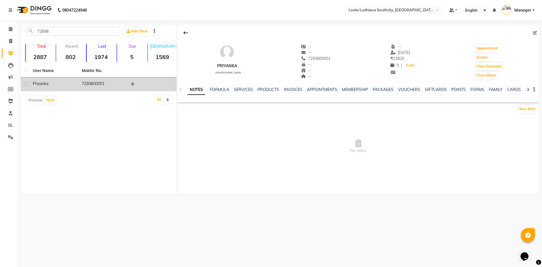
click at [111, 85] on td "7293600001" at bounding box center [102, 84] width 49 height 14
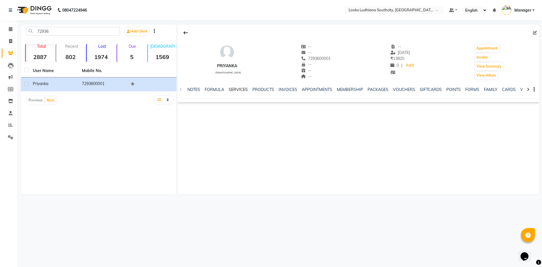
click at [241, 87] on link "SERVICES" at bounding box center [238, 89] width 19 height 5
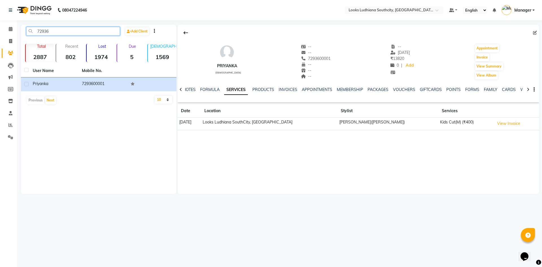
click at [67, 32] on input "72936" at bounding box center [73, 31] width 94 height 9
drag, startPoint x: 52, startPoint y: 29, endPoint x: 28, endPoint y: 29, distance: 24.3
click at [28, 29] on input "72936" at bounding box center [73, 31] width 94 height 9
paste input "9815477333"
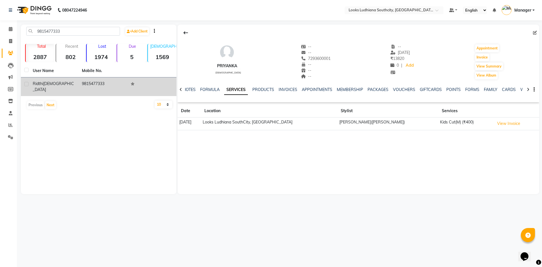
click at [61, 80] on td "ridthi jain" at bounding box center [53, 86] width 49 height 19
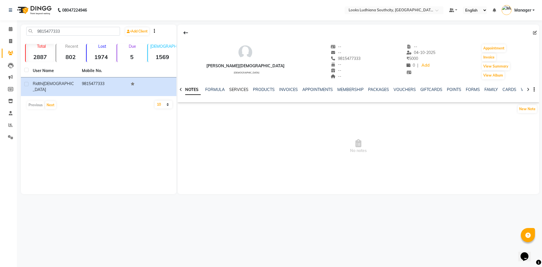
click at [238, 91] on link "SERVICES" at bounding box center [238, 89] width 19 height 5
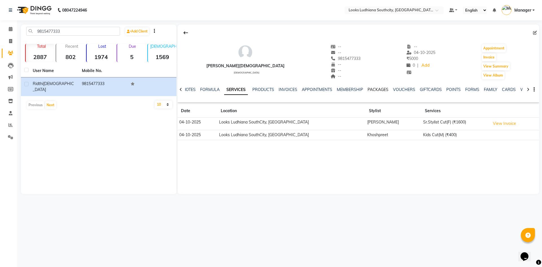
click at [376, 87] on link "PACKAGES" at bounding box center [377, 89] width 21 height 5
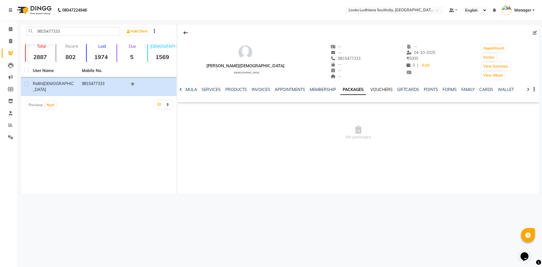
click at [385, 88] on link "VOUCHERS" at bounding box center [381, 89] width 22 height 5
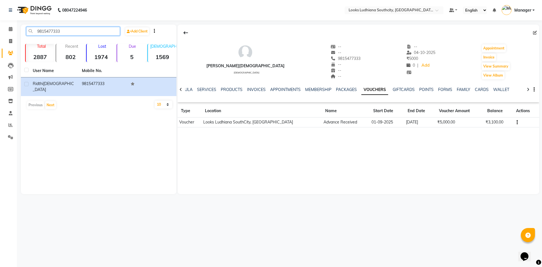
click at [42, 30] on input "9815477333" at bounding box center [73, 31] width 94 height 9
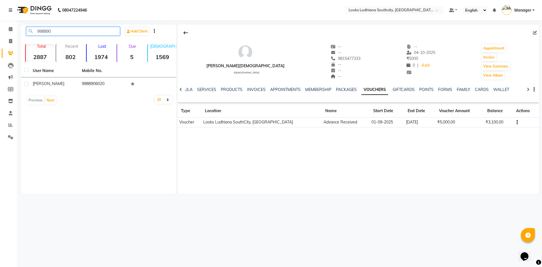
type input "998890"
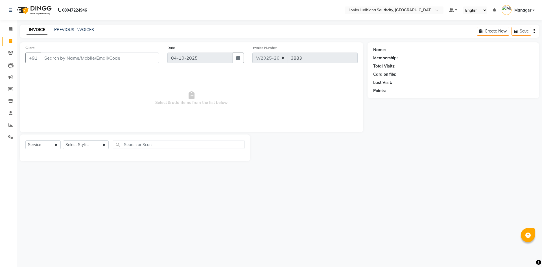
select select "6577"
select select "service"
click at [58, 28] on link "PREVIOUS INVOICES" at bounding box center [74, 29] width 40 height 5
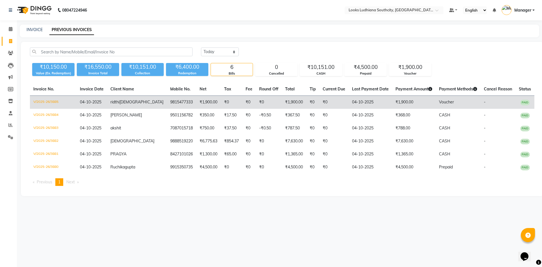
click at [76, 98] on td "V/2025-26/3885" at bounding box center [53, 102] width 47 height 13
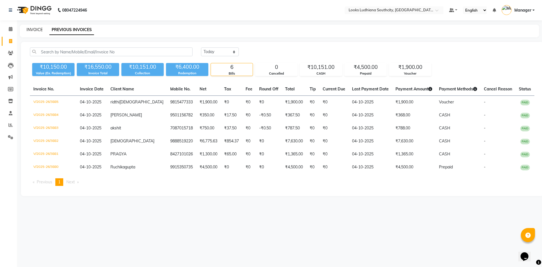
click at [38, 29] on link "INVOICE" at bounding box center [35, 29] width 16 height 5
select select "service"
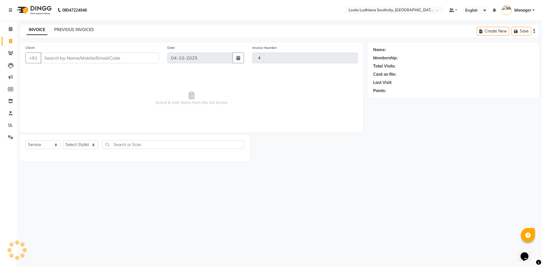
type input "3886"
click at [69, 30] on link "PREVIOUS INVOICES" at bounding box center [74, 29] width 40 height 5
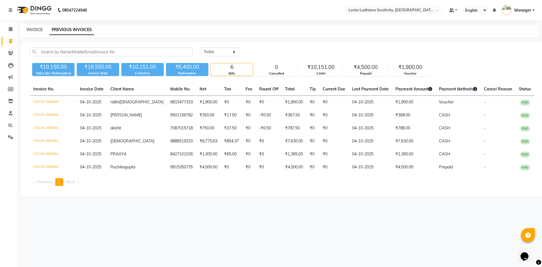
click at [34, 31] on link "INVOICE" at bounding box center [35, 29] width 16 height 5
select select "service"
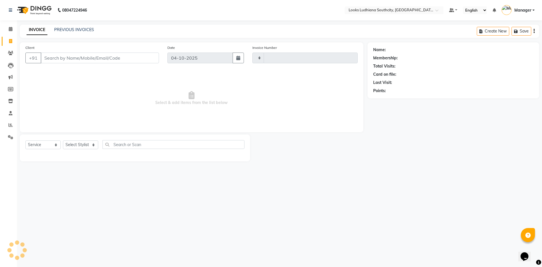
type input "3886"
select select "6577"
click at [91, 29] on link "PREVIOUS INVOICES" at bounding box center [74, 29] width 40 height 5
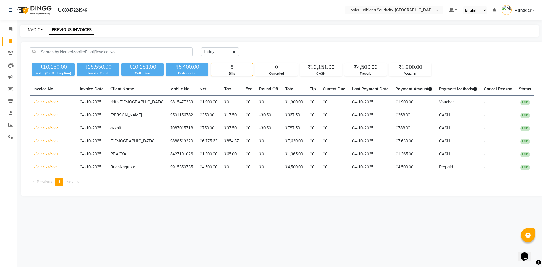
click at [37, 28] on link "INVOICE" at bounding box center [35, 29] width 16 height 5
select select "service"
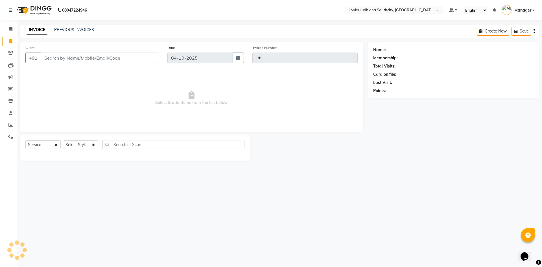
type input "3886"
select select "6577"
click at [85, 147] on select "Select Stylist ADIL Amtar Hospitality Annu COUNTER_SALES Danny Deepak_pdct Deep…" at bounding box center [86, 144] width 46 height 9
select select "77021"
click at [63, 140] on select "Select Stylist ADIL Amtar Hospitality Annu COUNTER_SALES Danny Deepak_pdct Deep…" at bounding box center [86, 144] width 46 height 9
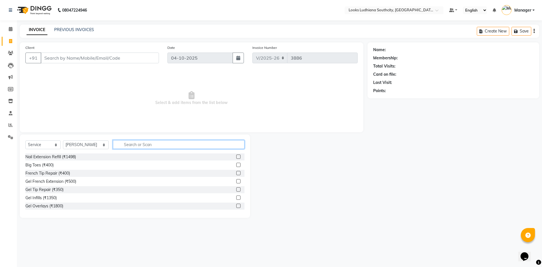
click at [144, 141] on input "text" at bounding box center [178, 144] width 131 height 9
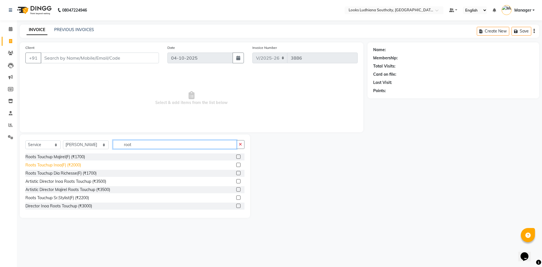
type input "root"
click at [72, 163] on div "Roots Touchup Inoa(F) (₹2000)" at bounding box center [53, 165] width 56 height 6
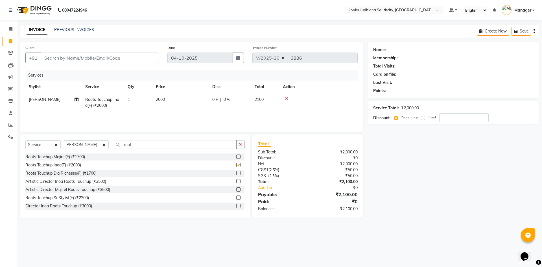
checkbox input "false"
click at [170, 100] on td "2000" at bounding box center [180, 102] width 56 height 19
select select "77021"
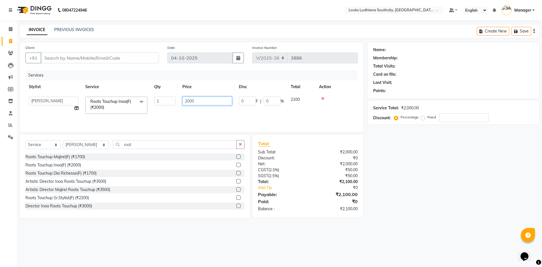
drag, startPoint x: 200, startPoint y: 99, endPoint x: 145, endPoint y: 98, distance: 55.3
click at [145, 98] on tr "ADIL Amtar Hospitality Annu COUNTER_SALES Danny Deepak_pdct Deep_pdct EHSAN Har…" at bounding box center [191, 105] width 332 height 24
type input "1000"
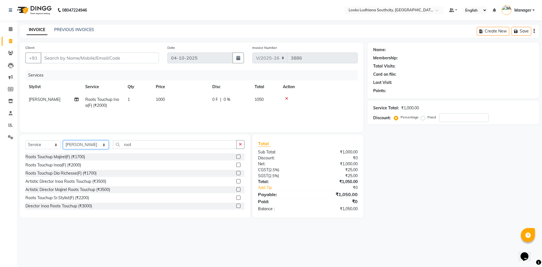
click at [95, 141] on select "Select Stylist ADIL Amtar Hospitality Annu COUNTER_SALES Danny Deepak_pdct Deep…" at bounding box center [86, 144] width 46 height 9
select select "52174"
click at [63, 140] on select "Select Stylist ADIL Amtar Hospitality Annu COUNTER_SALES Danny Deepak_pdct Deep…" at bounding box center [86, 144] width 46 height 9
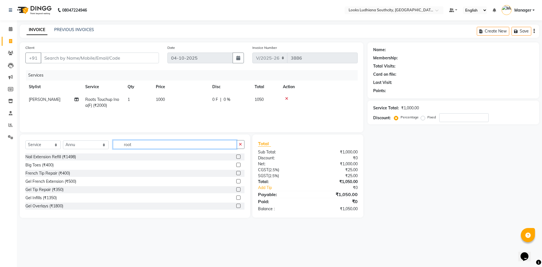
drag, startPoint x: 132, startPoint y: 145, endPoint x: 49, endPoint y: 122, distance: 85.9
click at [49, 122] on div "Client +91 Date 04-10-2025 Invoice Number V/2025 V/2025-26 3886 Services Stylis…" at bounding box center [192, 129] width 352 height 175
type input "eye"
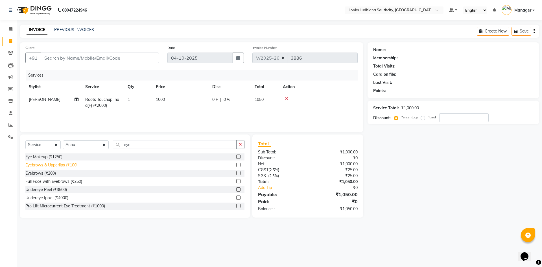
click at [64, 166] on div "Eyebrows & Upperlips (₹100)" at bounding box center [51, 165] width 52 height 6
checkbox input "false"
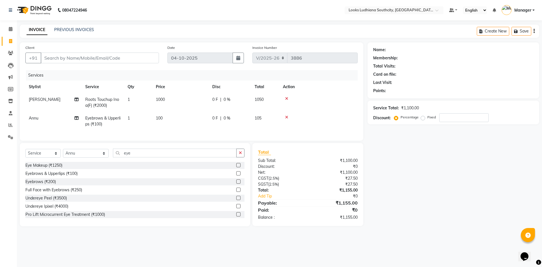
click at [168, 118] on td "100" at bounding box center [180, 121] width 56 height 19
select select "52174"
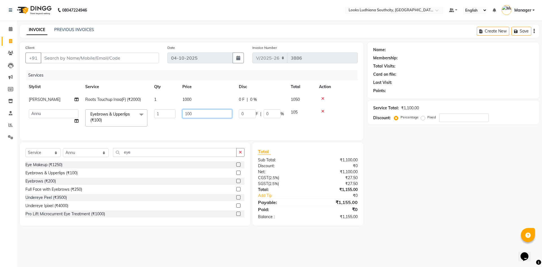
drag, startPoint x: 195, startPoint y: 115, endPoint x: 187, endPoint y: 113, distance: 7.7
click at [187, 113] on input "100" at bounding box center [207, 113] width 50 height 9
type input "160"
click at [124, 56] on input "Client" at bounding box center [100, 57] width 118 height 11
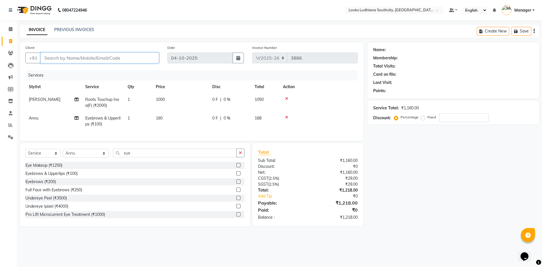
type input "8"
type input "0"
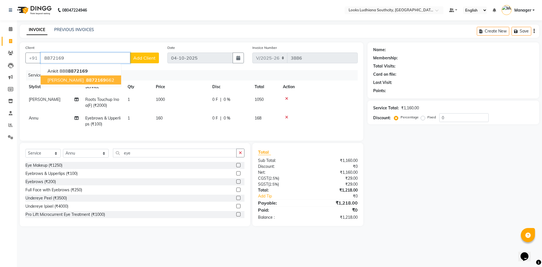
click at [89, 80] on ngb-highlight "8872169 662" at bounding box center [99, 80] width 29 height 6
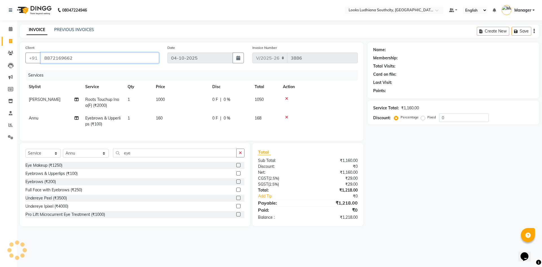
type input "8872169662"
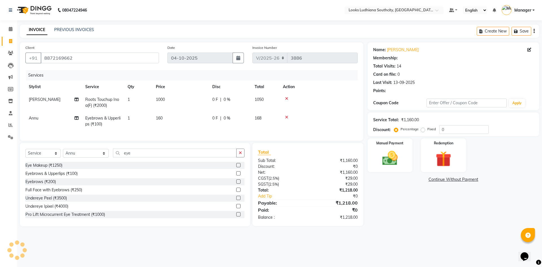
select select "1: Object"
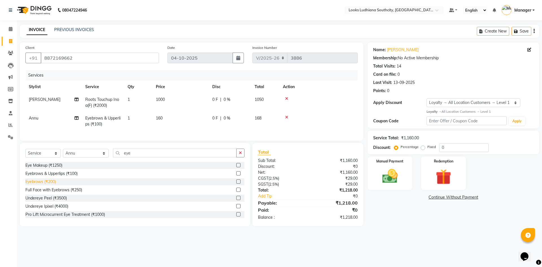
click at [40, 185] on div "Eyebrows (₹200)" at bounding box center [40, 182] width 30 height 6
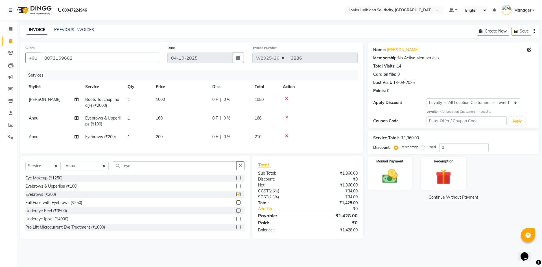
checkbox input "false"
click at [169, 137] on td "200" at bounding box center [180, 136] width 56 height 13
select select "52174"
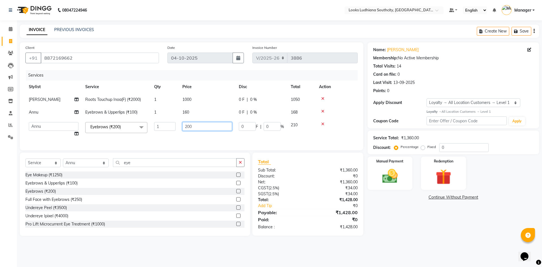
drag, startPoint x: 197, startPoint y: 128, endPoint x: 158, endPoint y: 129, distance: 39.2
click at [158, 129] on tr "ADIL Amtar Hospitality Annu COUNTER_SALES Danny Deepak_pdct Deep_pdct EHSAN Har…" at bounding box center [191, 129] width 332 height 21
type input "100"
click at [411, 236] on div "Name: Nitika Membership: No Active Membership Total Visits: 14 Card on file: 0 …" at bounding box center [455, 138] width 176 height 193
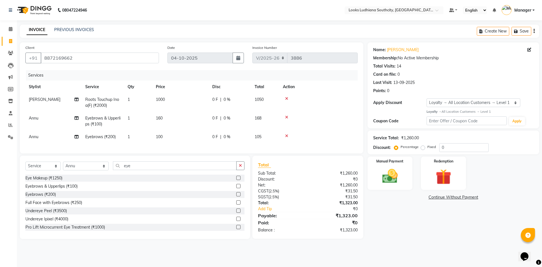
click at [284, 135] on div at bounding box center [318, 136] width 71 height 4
click at [286, 135] on icon at bounding box center [286, 136] width 3 height 4
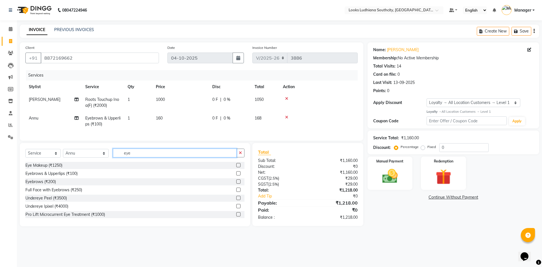
drag, startPoint x: 176, startPoint y: 157, endPoint x: 0, endPoint y: 134, distance: 177.3
click at [0, 135] on app-home "08047224946 Select Location × Looks Ludhiana Southcity, Ludhiana Default Panel …" at bounding box center [271, 117] width 542 height 234
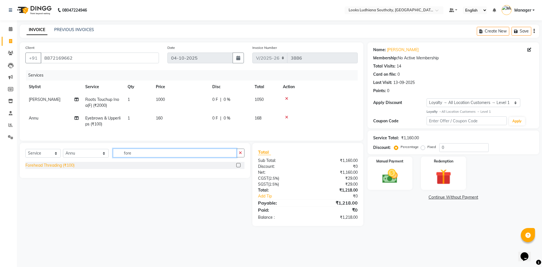
type input "fore"
click at [51, 168] on div "Forehead Threading (₹100)" at bounding box center [49, 165] width 49 height 6
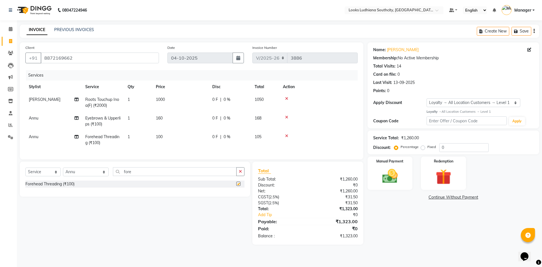
checkbox input "false"
click at [135, 137] on td "1" at bounding box center [138, 139] width 28 height 19
select select "52174"
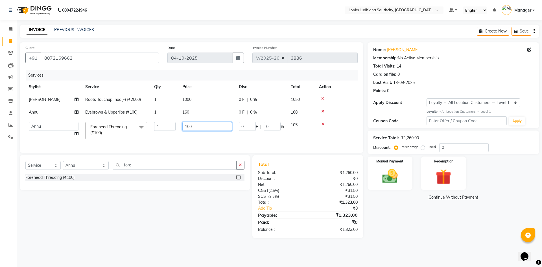
click at [197, 127] on input "100" at bounding box center [207, 126] width 50 height 9
drag, startPoint x: 197, startPoint y: 127, endPoint x: 174, endPoint y: 124, distance: 23.8
click at [174, 124] on tr "ADIL Amtar Hospitality Annu COUNTER_SALES Danny Deepak_pdct Deep_pdct EHSAN Har…" at bounding box center [191, 131] width 332 height 24
type input "80"
click at [428, 246] on main "INVOICE PREVIOUS INVOICES Create New Save Client +91 8872169662 Date 04-10-2025…" at bounding box center [279, 136] width 525 height 222
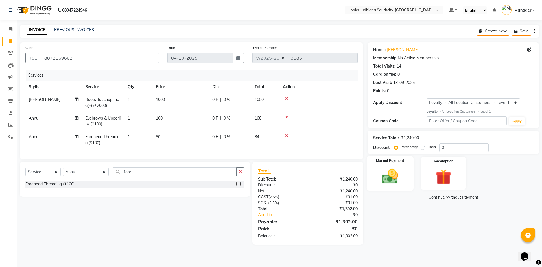
click at [392, 172] on img at bounding box center [390, 176] width 26 height 19
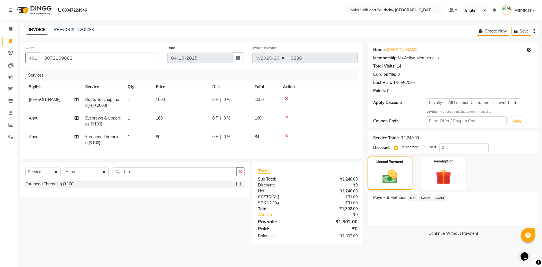
click at [427, 196] on span "CASH" at bounding box center [425, 197] width 12 height 6
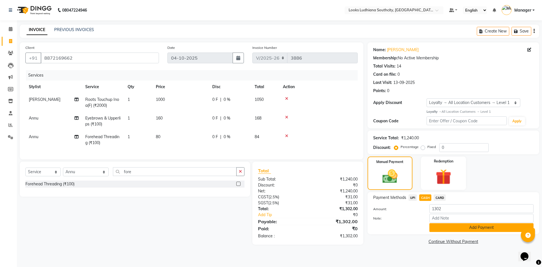
click at [450, 225] on button "Add Payment" at bounding box center [481, 227] width 104 height 9
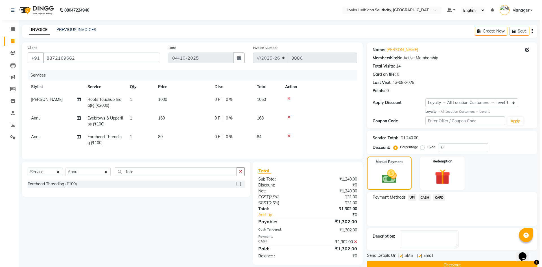
scroll to position [38, 0]
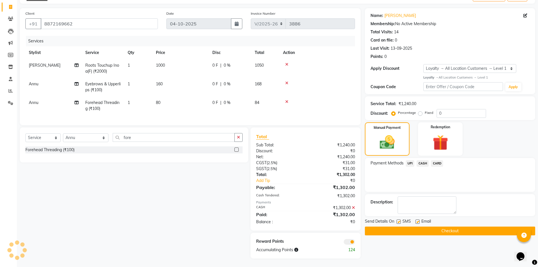
click at [349, 241] on span at bounding box center [348, 242] width 11 height 6
click at [355, 242] on input "checkbox" at bounding box center [355, 242] width 0 height 0
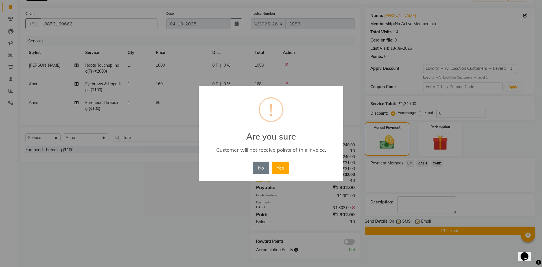
click at [272, 161] on button "Yes" at bounding box center [280, 167] width 17 height 12
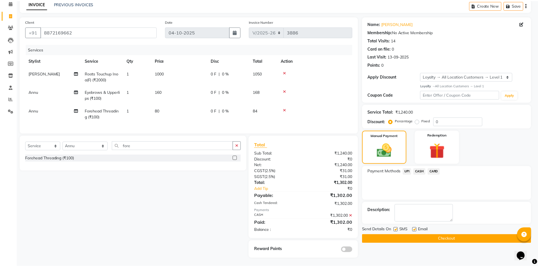
scroll to position [30, 0]
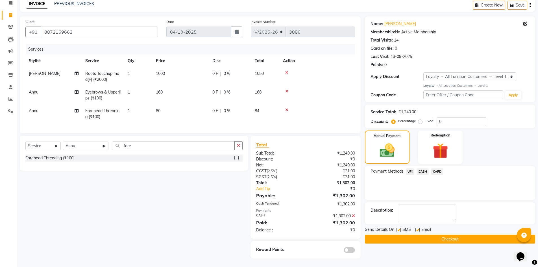
click at [397, 227] on label at bounding box center [398, 229] width 4 height 4
click at [397, 228] on input "checkbox" at bounding box center [398, 230] width 4 height 4
checkbox input "false"
click at [415, 226] on div "SMS" at bounding box center [405, 229] width 19 height 7
click at [419, 227] on label at bounding box center [417, 229] width 4 height 4
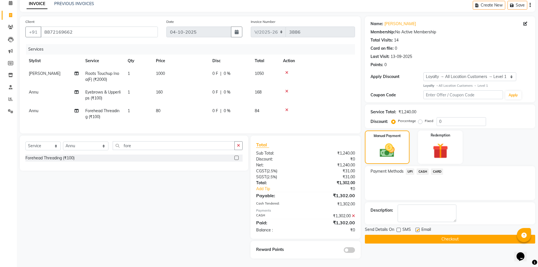
click at [419, 228] on input "checkbox" at bounding box center [417, 230] width 4 height 4
checkbox input "false"
click at [414, 234] on button "Checkout" at bounding box center [450, 238] width 170 height 9
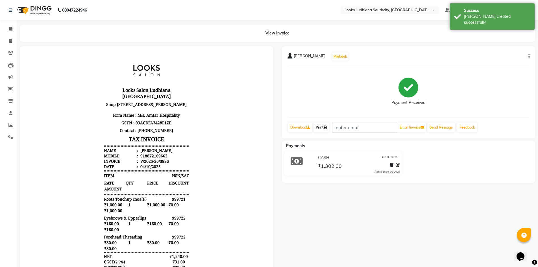
click at [329, 129] on link "Print" at bounding box center [321, 127] width 16 height 10
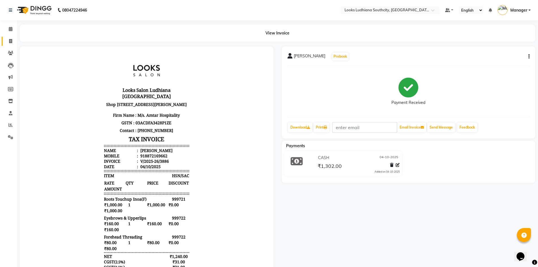
click at [8, 37] on link "Invoice" at bounding box center [9, 41] width 14 height 9
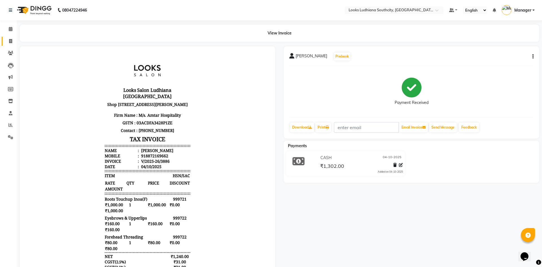
select select "service"
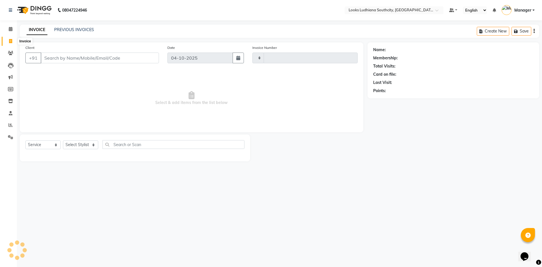
type input "3887"
select select "6577"
click at [87, 145] on select "Select Stylist [PERSON_NAME] Amtar Hospitality Annu COUNTER_SALES [PERSON_NAME]…" at bounding box center [86, 144] width 46 height 9
select select "57598"
click at [63, 140] on select "Select Stylist [PERSON_NAME] Amtar Hospitality Annu COUNTER_SALES [PERSON_NAME]…" at bounding box center [86, 144] width 46 height 9
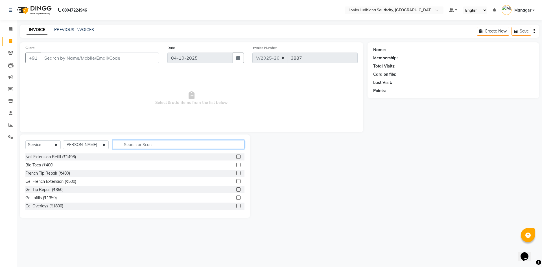
click at [123, 141] on input "text" at bounding box center [178, 144] width 131 height 9
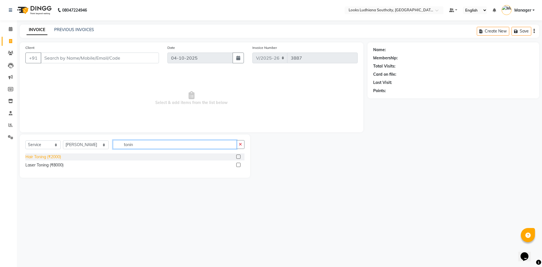
type input "tonin"
click at [31, 156] on div "Hair Toning (₹2000)" at bounding box center [43, 157] width 36 height 6
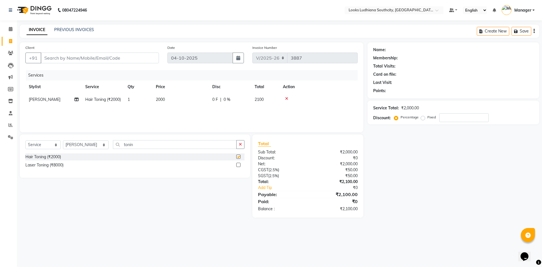
checkbox input "false"
click at [157, 97] on span "2000" at bounding box center [160, 99] width 9 height 5
select select "57598"
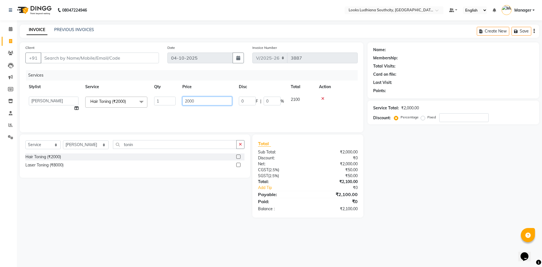
drag, startPoint x: 194, startPoint y: 101, endPoint x: 187, endPoint y: 103, distance: 7.5
click at [187, 102] on input "2000" at bounding box center [207, 101] width 50 height 9
type input "2"
type input "5000"
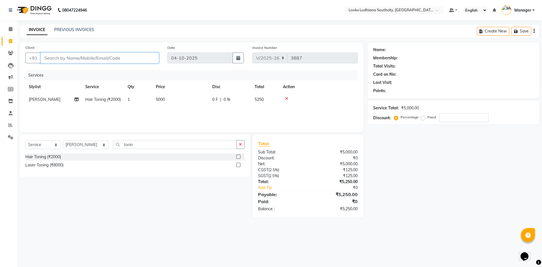
click at [61, 54] on input "Client" at bounding box center [100, 57] width 118 height 11
click at [86, 142] on select "Select Stylist [PERSON_NAME] Amtar Hospitality Annu COUNTER_SALES [PERSON_NAME]…" at bounding box center [86, 144] width 46 height 9
select select "82969"
click at [63, 140] on select "Select Stylist [PERSON_NAME] Amtar Hospitality Annu COUNTER_SALES [PERSON_NAME]…" at bounding box center [86, 144] width 46 height 9
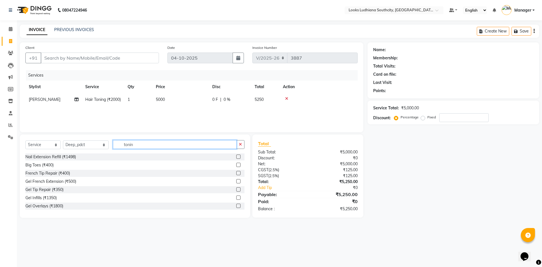
drag, startPoint x: 132, startPoint y: 143, endPoint x: 59, endPoint y: 148, distance: 73.2
click at [59, 148] on div "Select Service Product Membership Package Voucher Prepaid Gift Card Select Styl…" at bounding box center [134, 146] width 219 height 13
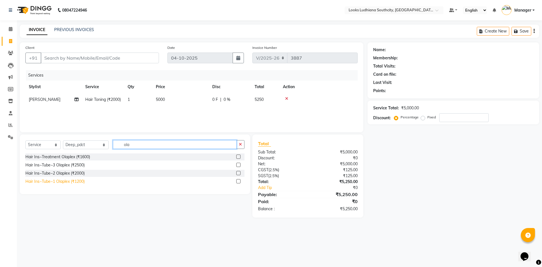
type input "ola"
click at [80, 182] on div "Hair Ins~Tube~1 Olaplex (₹1200)" at bounding box center [54, 181] width 59 height 6
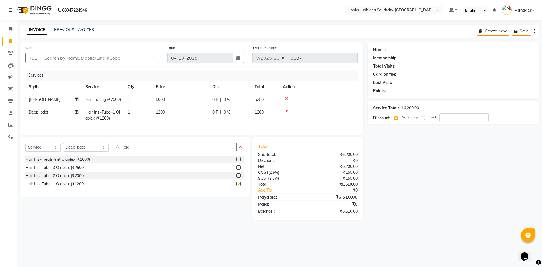
checkbox input "false"
click at [173, 120] on td "1200" at bounding box center [180, 115] width 56 height 19
select select "82969"
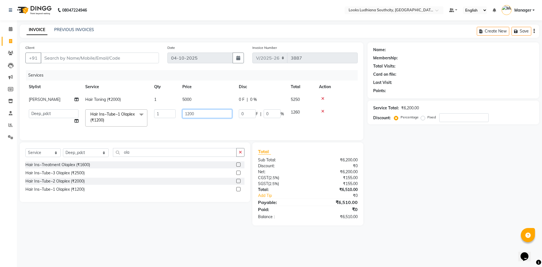
drag, startPoint x: 205, startPoint y: 114, endPoint x: 140, endPoint y: 123, distance: 66.4
click at [140, 123] on tr "ADIL Amtar Hospitality Annu COUNTER_SALES Danny Deepak_pdct Deep_pdct EHSAN Har…" at bounding box center [191, 118] width 332 height 24
type input "1500"
click at [369, 180] on div "Name: Membership: Total Visits: Card on file: Last Visit: Points: Service Total…" at bounding box center [455, 133] width 176 height 183
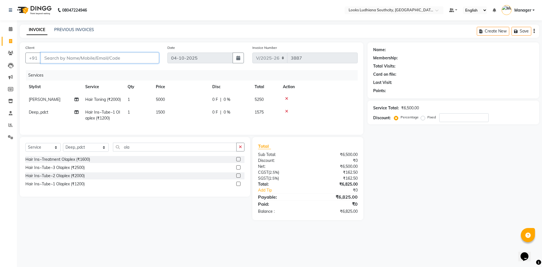
click at [104, 60] on input "Client" at bounding box center [100, 57] width 118 height 11
type input "7"
type input "0"
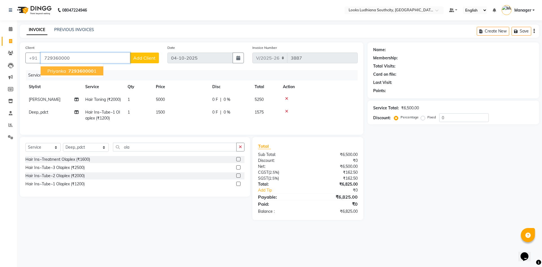
click at [88, 73] on span "729360000" at bounding box center [80, 71] width 25 height 6
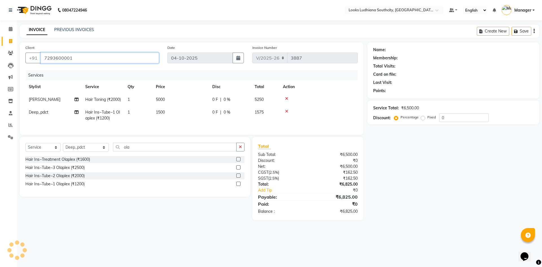
type input "7293600001"
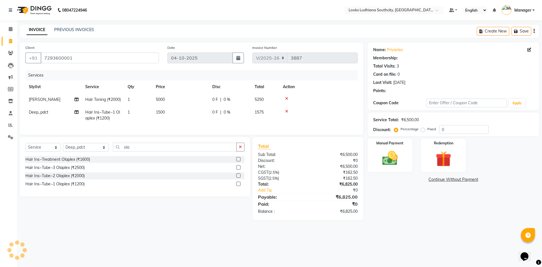
select select "1: Object"
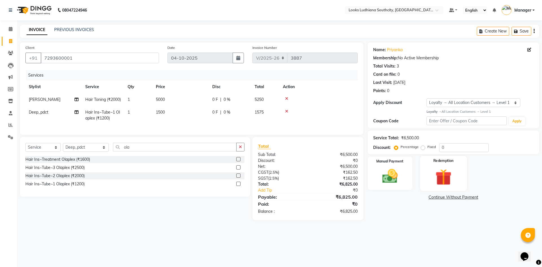
click at [453, 179] on img at bounding box center [443, 177] width 26 height 20
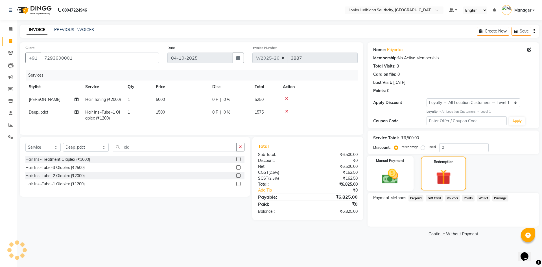
click at [401, 183] on img at bounding box center [390, 176] width 26 height 19
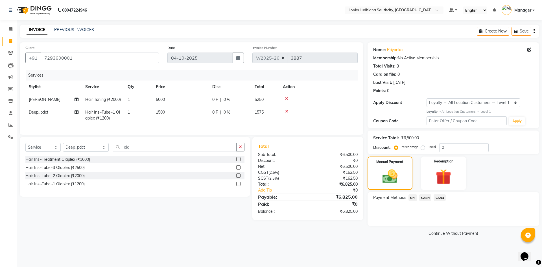
click at [423, 198] on span "CASH" at bounding box center [425, 197] width 12 height 6
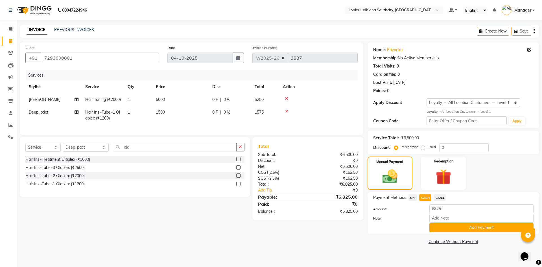
click at [466, 233] on div "Payment Methods UPI CASH CARD Amount: 6825 Note: Add Payment" at bounding box center [453, 213] width 172 height 42
click at [466, 229] on button "Add Payment" at bounding box center [481, 227] width 104 height 9
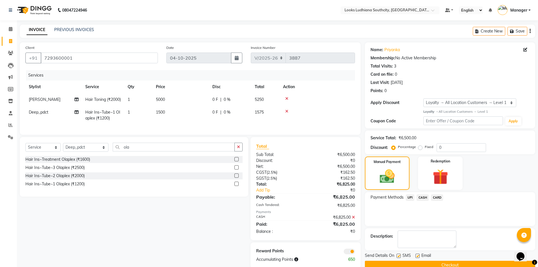
click at [352, 254] on span at bounding box center [348, 251] width 11 height 6
click at [355, 252] on input "checkbox" at bounding box center [355, 252] width 0 height 0
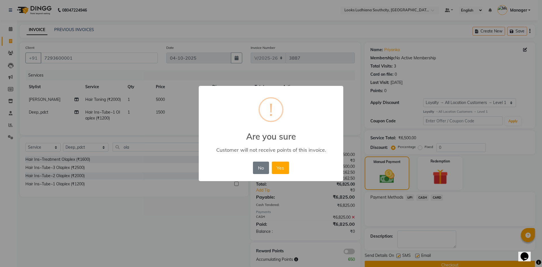
click at [272, 161] on button "Yes" at bounding box center [280, 167] width 17 height 12
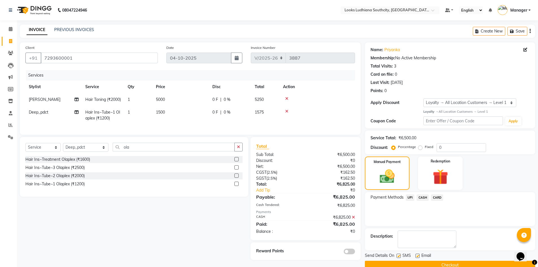
click at [400, 253] on div "SMS" at bounding box center [405, 255] width 19 height 7
click at [402, 256] on span "SMS" at bounding box center [406, 255] width 8 height 7
click at [398, 256] on label at bounding box center [398, 255] width 4 height 4
click at [398, 256] on input "checkbox" at bounding box center [398, 256] width 4 height 4
checkbox input "false"
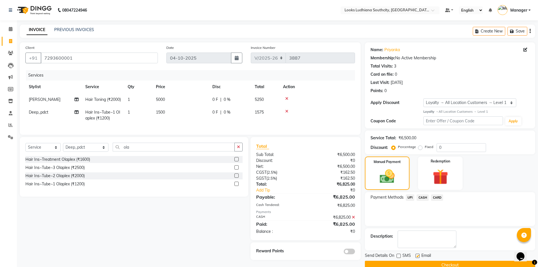
click at [419, 256] on label at bounding box center [417, 255] width 4 height 4
click at [419, 256] on input "checkbox" at bounding box center [417, 256] width 4 height 4
checkbox input "false"
click at [417, 263] on button "Checkout" at bounding box center [450, 264] width 170 height 9
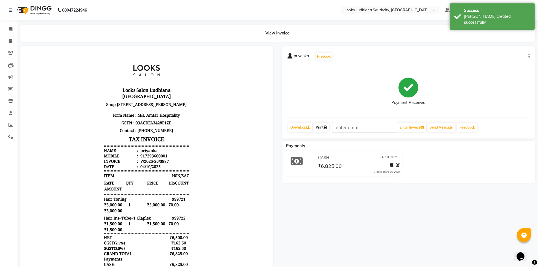
click at [321, 125] on link "Print" at bounding box center [321, 127] width 16 height 10
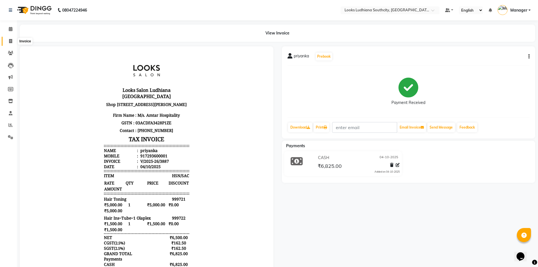
click at [12, 40] on icon at bounding box center [10, 41] width 3 height 4
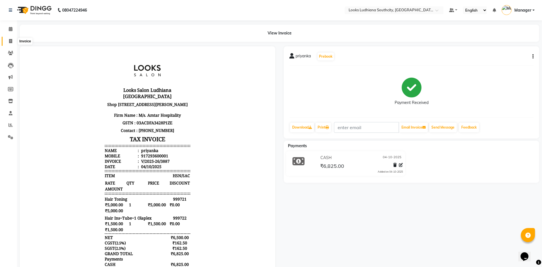
select select "service"
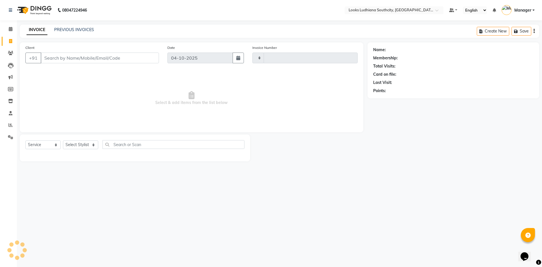
type input "3888"
select select "6577"
click at [93, 151] on div "Select Service Product Membership Package Voucher Prepaid Gift Card Select Styl…" at bounding box center [134, 146] width 219 height 13
click at [92, 145] on select "Select Stylist ADIL Amtar Hospitality Annu COUNTER_SALES Danny Deepak_pdct Deep…" at bounding box center [86, 144] width 46 height 9
select select "50926"
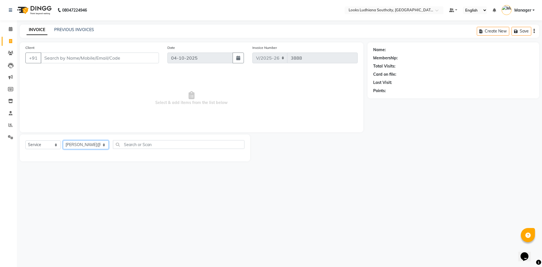
click at [63, 140] on select "Select Stylist ADIL Amtar Hospitality Annu COUNTER_SALES Danny Deepak_pdct Deep…" at bounding box center [86, 144] width 46 height 9
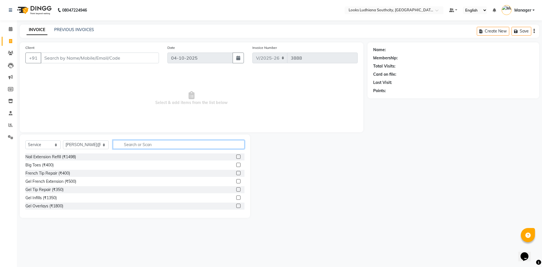
click at [127, 146] on input "text" at bounding box center [178, 144] width 131 height 9
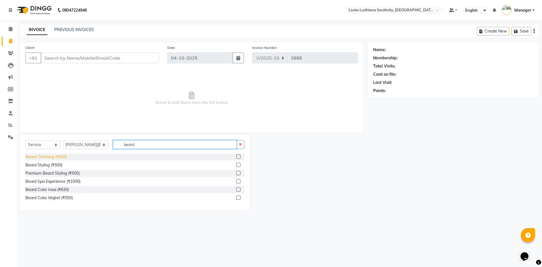
type input "beard"
click at [59, 154] on div "Beard Trimming (₹500)" at bounding box center [45, 157] width 41 height 6
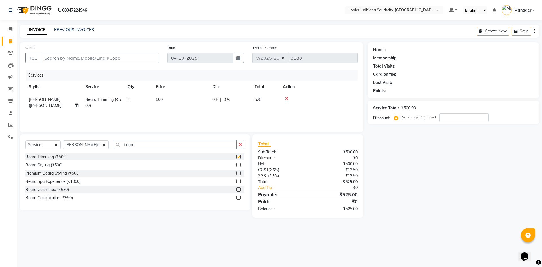
checkbox input "false"
drag, startPoint x: 133, startPoint y: 140, endPoint x: 94, endPoint y: 148, distance: 39.4
click at [94, 148] on div "Select Service Product Membership Package Voucher Prepaid Gift Card Select Styl…" at bounding box center [134, 146] width 219 height 13
type input "thre"
click at [56, 157] on div "Threading Men (₹100)" at bounding box center [45, 157] width 40 height 6
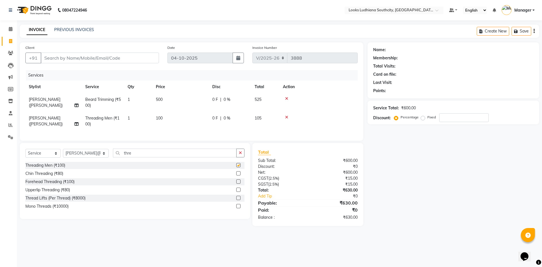
checkbox input "false"
click at [84, 157] on select "Select Stylist ADIL Amtar Hospitality Annu COUNTER_SALES Danny Deepak_pdct Deep…" at bounding box center [86, 153] width 46 height 9
select select "82969"
click at [63, 153] on select "Select Stylist ADIL Amtar Hospitality Annu COUNTER_SALES Danny Deepak_pdct Deep…" at bounding box center [86, 153] width 46 height 9
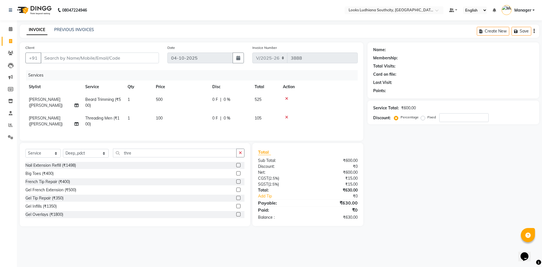
click at [126, 162] on div "Select Service Product Membership Package Voucher Prepaid Gift Card Select Styl…" at bounding box center [134, 154] width 219 height 13
drag, startPoint x: 126, startPoint y: 155, endPoint x: 52, endPoint y: 160, distance: 73.8
click at [58, 162] on div "Select Service Product Membership Package Voucher Prepaid Gift Card Select Styl…" at bounding box center [134, 154] width 219 height 13
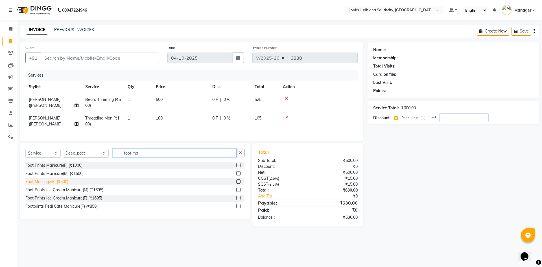
type input "foot ma"
click at [49, 185] on div "Foot Massage(F) (₹500)" at bounding box center [46, 182] width 43 height 6
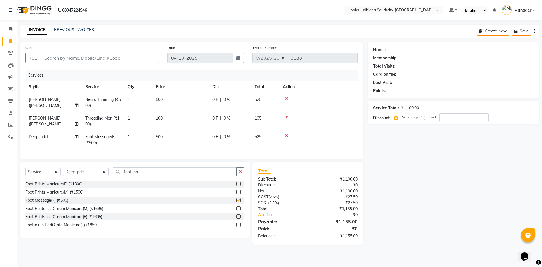
checkbox input "false"
click at [159, 100] on span "500" at bounding box center [159, 99] width 7 height 5
select select "50926"
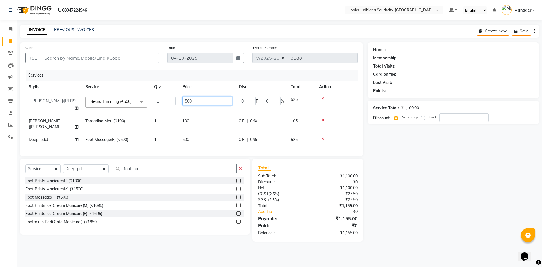
drag, startPoint x: 205, startPoint y: 101, endPoint x: 166, endPoint y: 100, distance: 38.9
click at [166, 100] on tr "ADIL Amtar Hospitality Annu COUNTER_SALES Danny Deepak_pdct Deep_pdct EHSAN Har…" at bounding box center [191, 103] width 332 height 21
type input "350"
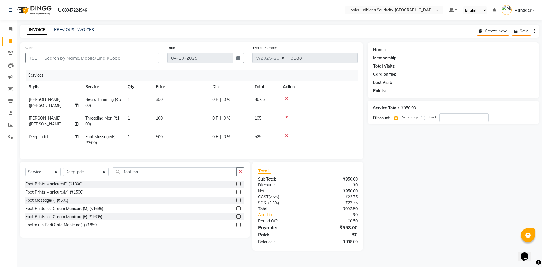
click at [195, 131] on td "500" at bounding box center [180, 139] width 56 height 19
select select "82969"
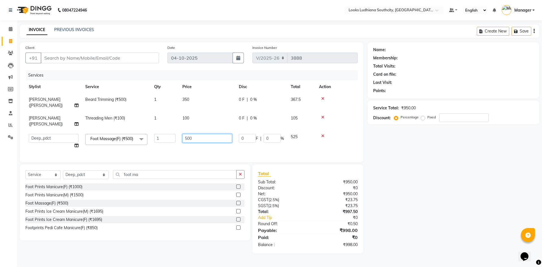
drag, startPoint x: 202, startPoint y: 126, endPoint x: 162, endPoint y: 131, distance: 40.0
click at [162, 131] on tr "ADIL Amtar Hospitality Annu COUNTER_SALES Danny Deepak_pdct Deep_pdct EHSAN Har…" at bounding box center [191, 140] width 332 height 21
type input "1000"
click at [130, 58] on input "Client" at bounding box center [100, 57] width 118 height 11
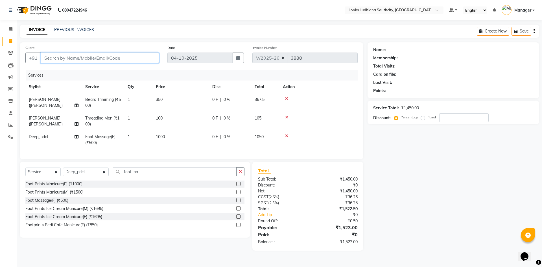
click at [94, 55] on input "Client" at bounding box center [100, 57] width 118 height 11
paste input "9815981847"
type input "9815981847"
type input "0"
type input "9815981847"
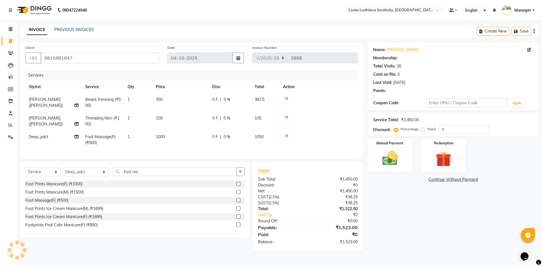
select select "1: Object"
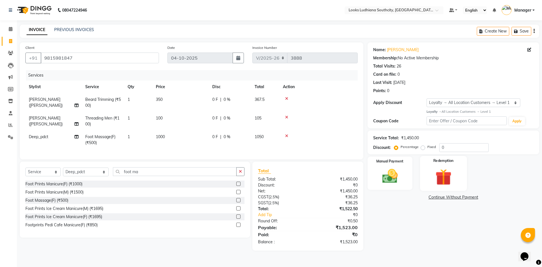
click at [432, 172] on img at bounding box center [443, 177] width 26 height 20
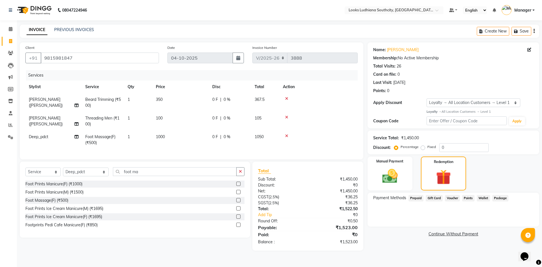
click at [427, 147] on label "Fixed" at bounding box center [431, 146] width 8 height 5
click at [423, 147] on input "Fixed" at bounding box center [424, 147] width 4 height 4
radio input "true"
drag, startPoint x: 449, startPoint y: 149, endPoint x: 424, endPoint y: 148, distance: 25.1
click at [424, 148] on div "Percentage Fixed 0" at bounding box center [441, 147] width 93 height 9
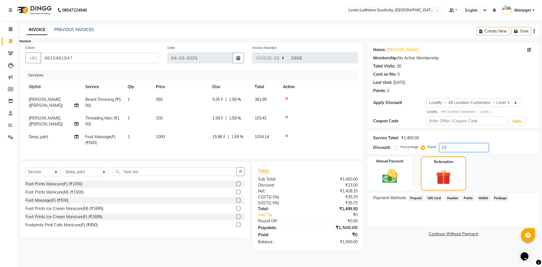
type input "23"
click at [6, 41] on span at bounding box center [11, 41] width 10 height 6
select select "service"
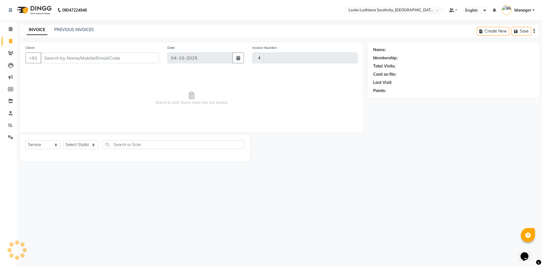
type input "3888"
select select "6577"
click at [89, 141] on select "Select Stylist ADIL Amtar Hospitality Annu COUNTER_SALES Danny Deepak_pdct Deep…" at bounding box center [86, 144] width 46 height 9
click at [74, 145] on select "Select Stylist ADIL Amtar Hospitality Annu COUNTER_SALES Danny Deepak_pdct Deep…" at bounding box center [86, 144] width 46 height 9
select select "89833"
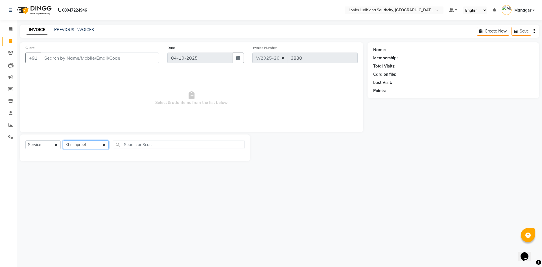
click at [63, 140] on select "Select Stylist ADIL Amtar Hospitality Annu COUNTER_SALES Danny Deepak_pdct Deep…" at bounding box center [86, 144] width 46 height 9
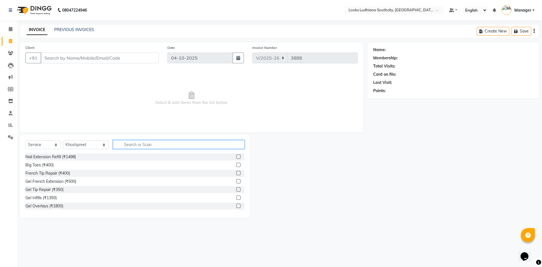
click at [121, 144] on input "text" at bounding box center [178, 144] width 131 height 9
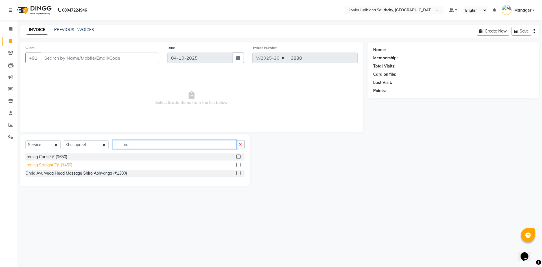
type input "iro"
click at [46, 164] on div "Ironing Straight(F)* (₹450)" at bounding box center [48, 165] width 47 height 6
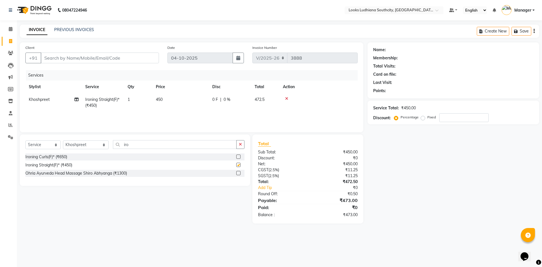
checkbox input "false"
drag, startPoint x: 128, startPoint y: 143, endPoint x: 0, endPoint y: 127, distance: 129.1
click at [0, 129] on app-home "08047224946 Select Location × Looks Ludhiana Southcity, Ludhiana Default Panel …" at bounding box center [271, 116] width 542 height 232
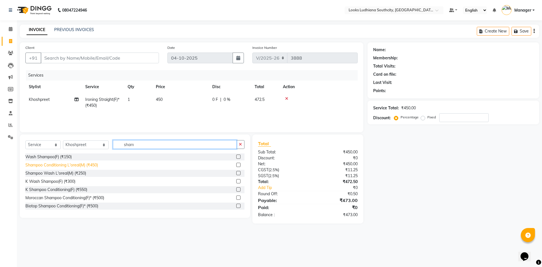
type input "sham"
click at [66, 165] on div "Shampoo Conditioning L'oreal(M) (₹450)" at bounding box center [61, 165] width 73 height 6
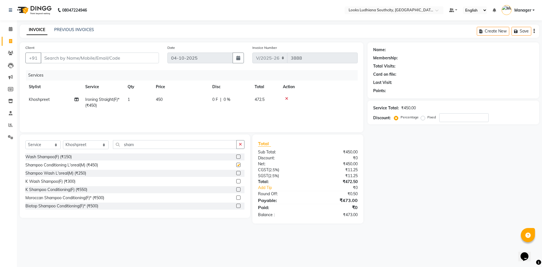
checkbox input "false"
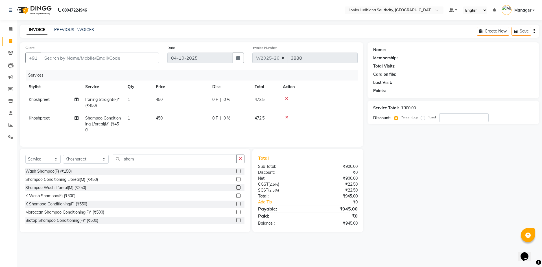
click at [171, 97] on td "450" at bounding box center [180, 102] width 56 height 19
select select "89833"
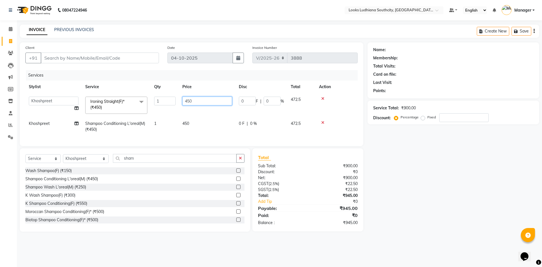
drag, startPoint x: 198, startPoint y: 98, endPoint x: 112, endPoint y: 109, distance: 87.4
click at [132, 108] on tr "ADIL Amtar Hospitality Annu COUNTER_SALES Danny Deepak_pdct Deep_pdct EHSAN Har…" at bounding box center [191, 105] width 332 height 24
type input "1000"
click at [81, 206] on div "K Shampoo Conditioning(F) (₹550)" at bounding box center [56, 203] width 62 height 6
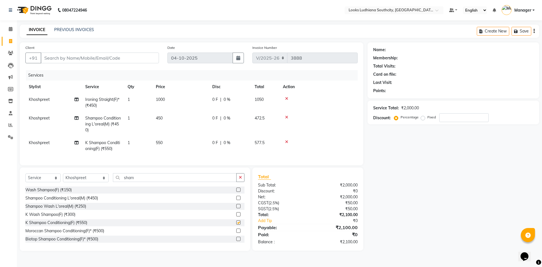
checkbox input "false"
click at [168, 123] on td "450" at bounding box center [180, 124] width 56 height 25
select select "89833"
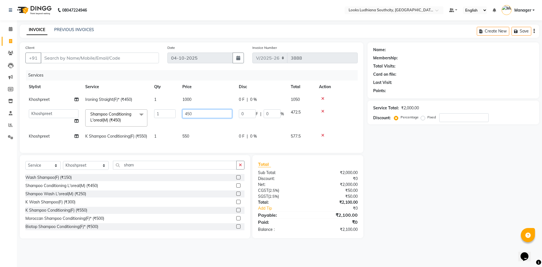
drag, startPoint x: 203, startPoint y: 112, endPoint x: 170, endPoint y: 113, distance: 33.3
click at [172, 113] on tr "ADIL Amtar Hospitality Annu COUNTER_SALES Danny Deepak_pdct Deep_pdct EHSAN Har…" at bounding box center [191, 118] width 332 height 24
type input "350"
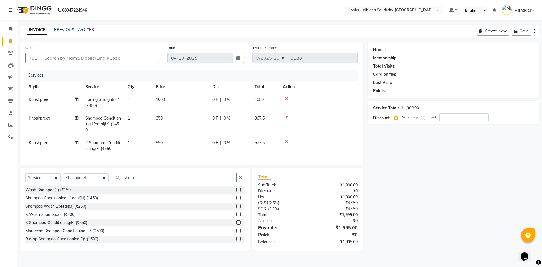
click at [181, 132] on tbody "Khoshpreet Ironing Straight(F)* (₹450) 1 1000 0 F | 0 % 1050 Khoshpreet Shampoo…" at bounding box center [191, 124] width 332 height 62
click at [177, 139] on td "550" at bounding box center [180, 145] width 56 height 19
select select "89833"
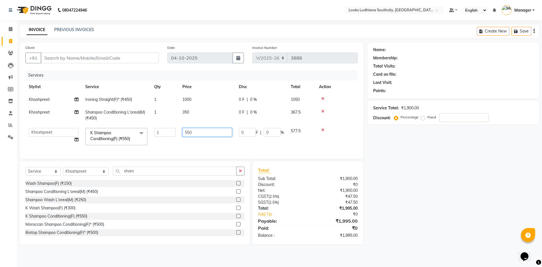
drag, startPoint x: 193, startPoint y: 133, endPoint x: 144, endPoint y: 133, distance: 49.1
click at [150, 135] on tr "ADIL Amtar Hospitality Annu COUNTER_SALES Danny Deepak_pdct Deep_pdct EHSAN Har…" at bounding box center [191, 136] width 332 height 24
type input "600"
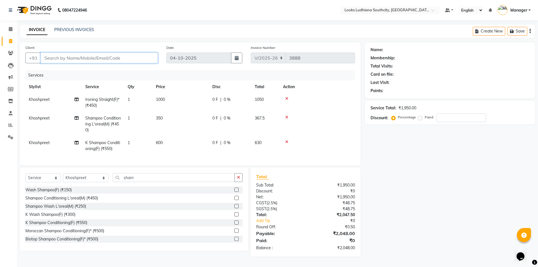
click at [104, 63] on input "Client" at bounding box center [99, 57] width 117 height 11
click at [90, 182] on select "Select Stylist [PERSON_NAME] Amtar Hospitality Annu COUNTER_SALES [PERSON_NAME]…" at bounding box center [85, 177] width 45 height 9
select select "52174"
click at [63, 177] on select "Select Stylist [PERSON_NAME] Amtar Hospitality Annu COUNTER_SALES [PERSON_NAME]…" at bounding box center [85, 177] width 45 height 9
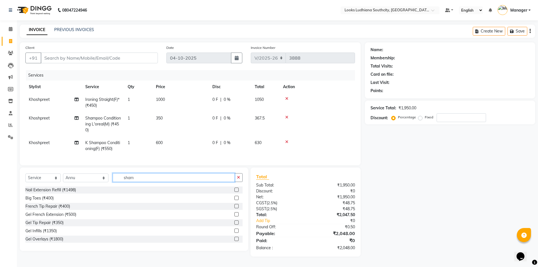
click at [134, 182] on input "sham" at bounding box center [174, 177] width 122 height 9
drag, startPoint x: 133, startPoint y: 183, endPoint x: 51, endPoint y: 182, distance: 82.4
click at [53, 182] on div "Select Service Product Membership Package Voucher Prepaid Gift Card Select Styl…" at bounding box center [133, 179] width 217 height 13
type input "blea"
click at [43, 200] on div "Face Bleach(F) (₹500)" at bounding box center [45, 198] width 40 height 6
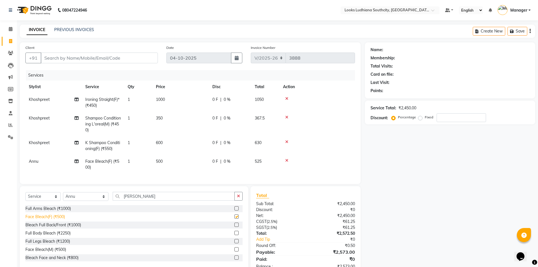
checkbox input "false"
click at [159, 162] on span "500" at bounding box center [159, 161] width 7 height 5
select select "52174"
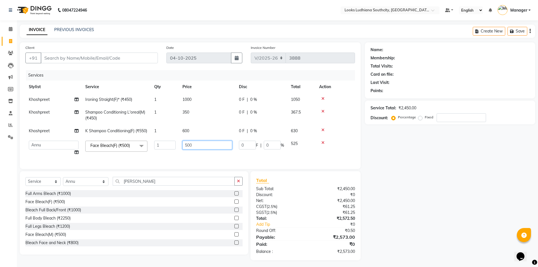
drag, startPoint x: 213, startPoint y: 151, endPoint x: 141, endPoint y: 147, distance: 72.6
click at [143, 146] on tr "ADIL Amtar Hospitality Annu COUNTER_SALES Danny Deepak_pdct Deep_pdct EHSAN Har…" at bounding box center [189, 147] width 329 height 21
type input "1000"
click at [84, 55] on input "Client" at bounding box center [99, 57] width 117 height 11
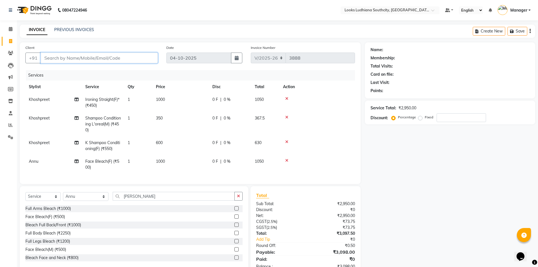
click at [86, 62] on input "Client" at bounding box center [99, 57] width 117 height 11
type input "9"
type input "0"
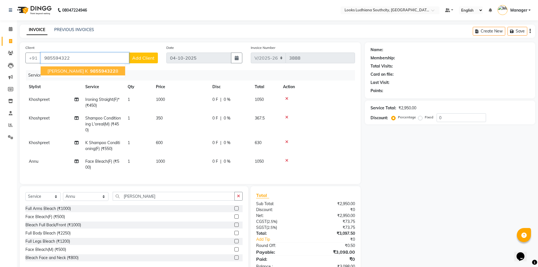
click at [90, 69] on span "985594322" at bounding box center [102, 71] width 25 height 6
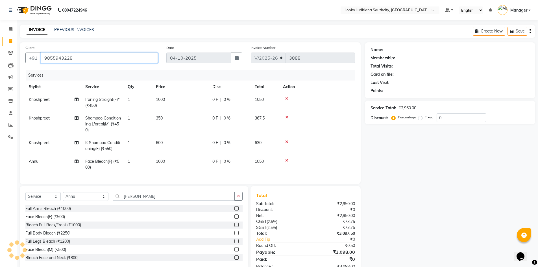
type input "9855943228"
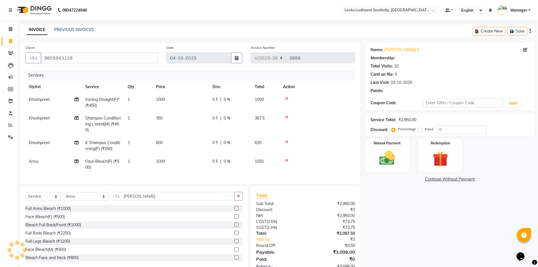
select select "1: Object"
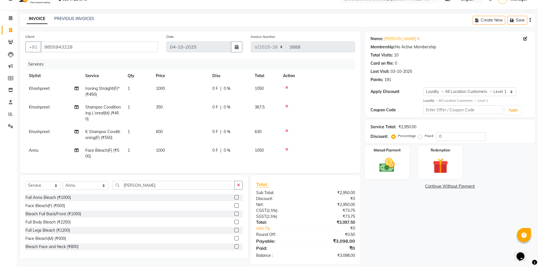
scroll to position [21, 0]
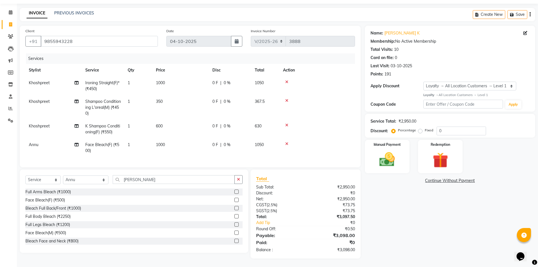
click at [287, 123] on icon at bounding box center [286, 125] width 3 height 4
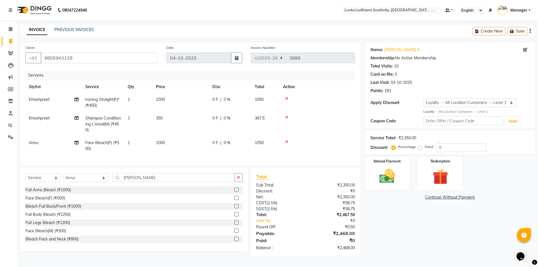
scroll to position [2, 0]
click at [389, 177] on img at bounding box center [387, 176] width 26 height 18
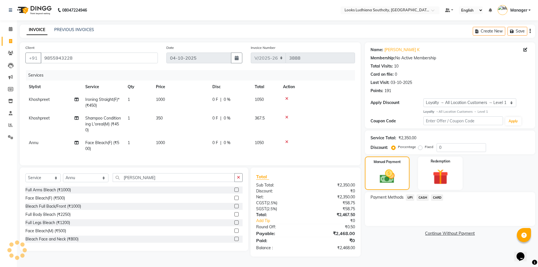
click at [409, 194] on span "UPI" at bounding box center [409, 197] width 9 height 6
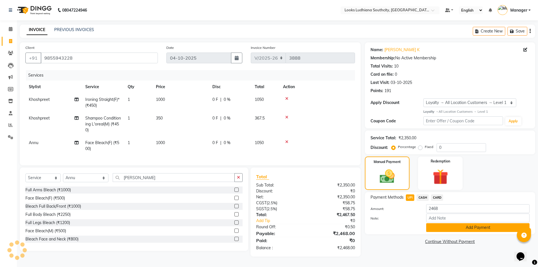
click at [454, 228] on button "Add Payment" at bounding box center [477, 227] width 103 height 9
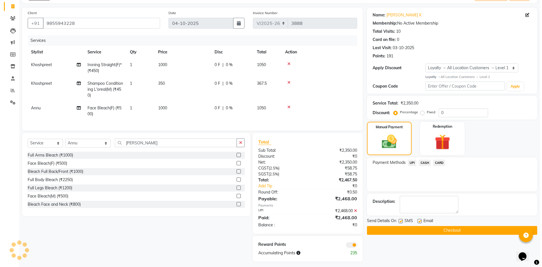
scroll to position [42, 0]
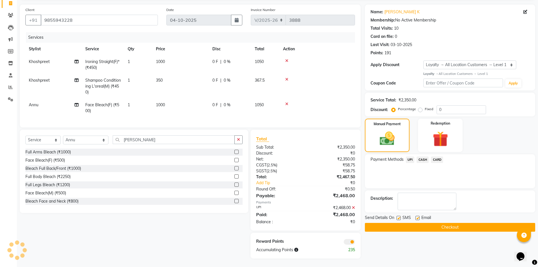
click at [347, 240] on span at bounding box center [348, 242] width 11 height 6
click at [355, 242] on input "checkbox" at bounding box center [355, 242] width 0 height 0
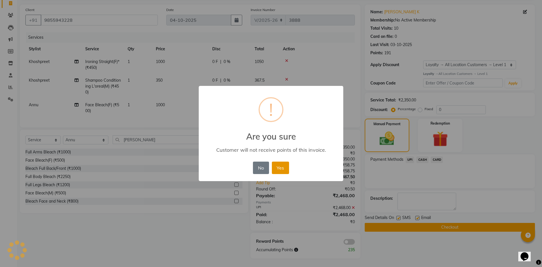
click at [282, 167] on button "Yes" at bounding box center [280, 167] width 17 height 12
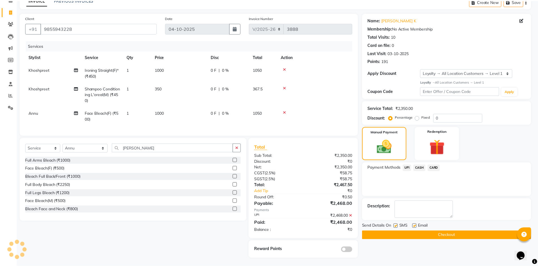
scroll to position [34, 0]
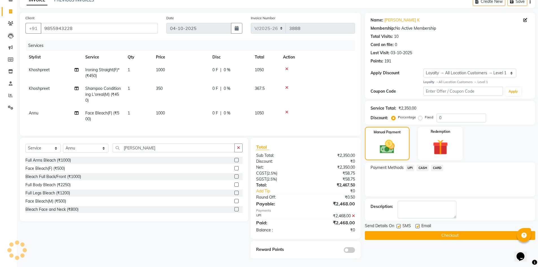
click at [398, 223] on div "SMS" at bounding box center [405, 226] width 19 height 7
click at [398, 224] on label at bounding box center [398, 226] width 4 height 4
click at [398, 224] on input "checkbox" at bounding box center [398, 226] width 4 height 4
checkbox input "false"
click at [418, 224] on label at bounding box center [417, 226] width 4 height 4
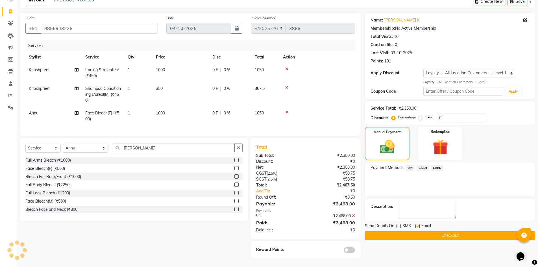
click at [418, 224] on input "checkbox" at bounding box center [417, 226] width 4 height 4
checkbox input "false"
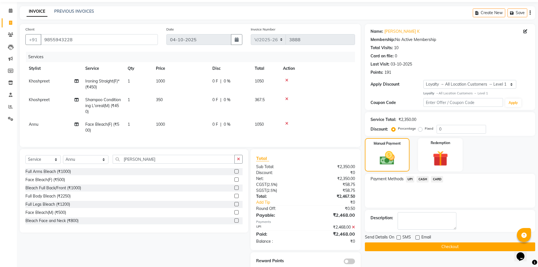
scroll to position [28, 0]
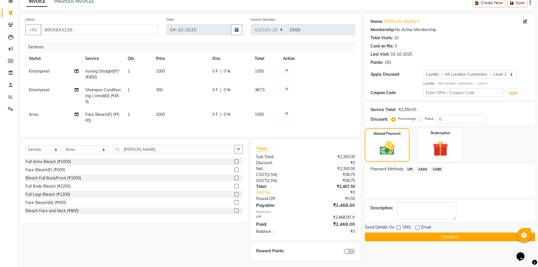
click at [397, 236] on button "Checkout" at bounding box center [450, 236] width 170 height 9
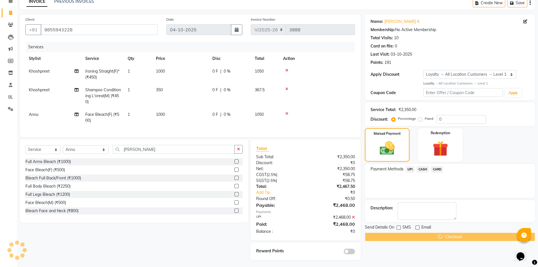
click at [400, 168] on span "Payment Methods" at bounding box center [386, 169] width 33 height 6
click at [409, 170] on span "UPI" at bounding box center [409, 169] width 9 height 6
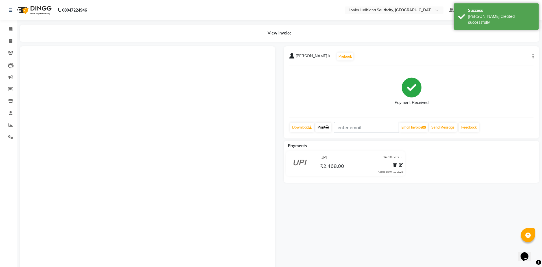
click at [320, 126] on link "Print" at bounding box center [323, 127] width 16 height 10
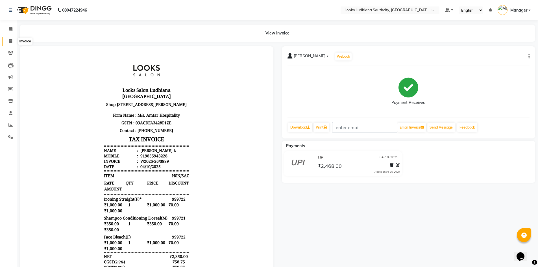
click at [7, 40] on span at bounding box center [11, 41] width 10 height 6
select select "service"
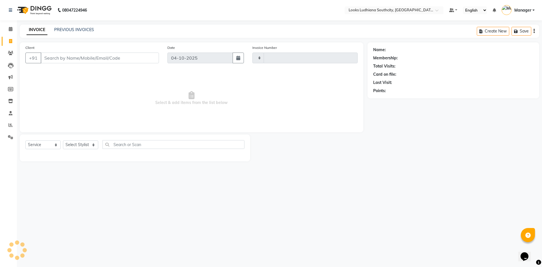
type input "3890"
select select "6577"
click at [79, 29] on link "PREVIOUS INVOICES" at bounding box center [74, 29] width 40 height 5
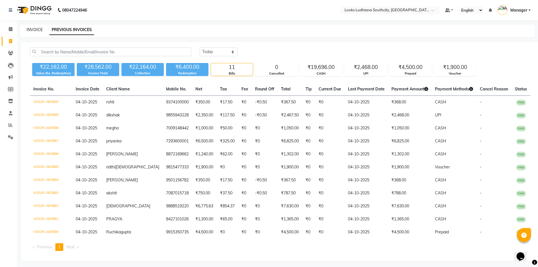
click at [34, 30] on link "INVOICE" at bounding box center [35, 29] width 16 height 5
select select "service"
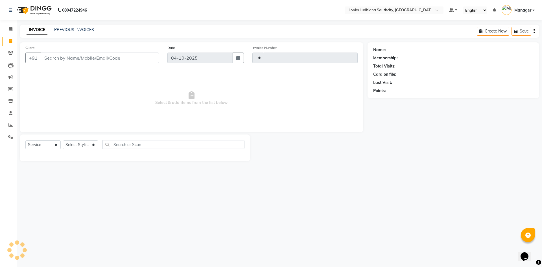
type input "3891"
select select "6577"
click at [74, 31] on link "PREVIOUS INVOICES" at bounding box center [74, 29] width 40 height 5
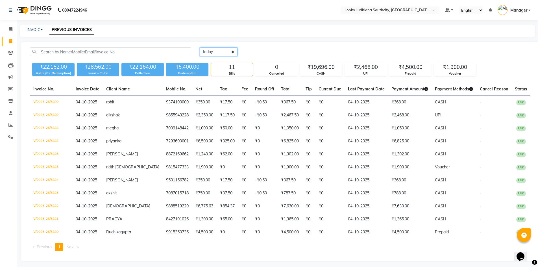
click at [234, 54] on select "Today Yesterday Custom Range" at bounding box center [219, 51] width 38 height 9
select select "range"
click at [200, 47] on select "Today Yesterday Custom Range" at bounding box center [219, 51] width 38 height 9
click at [270, 51] on input "04-10-2025" at bounding box center [265, 52] width 40 height 8
select select "10"
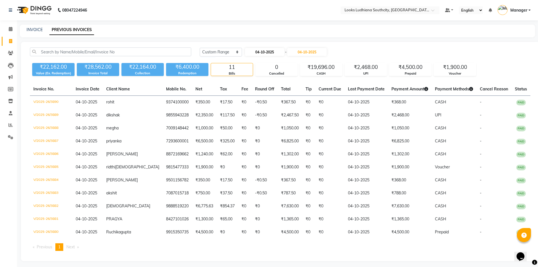
select select "2025"
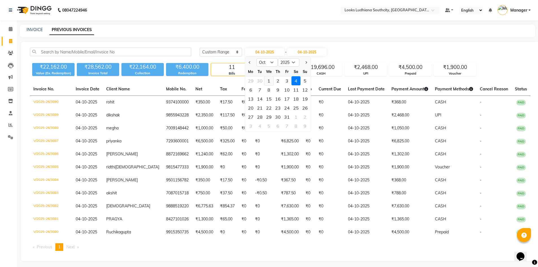
click at [270, 80] on div "1" at bounding box center [268, 80] width 9 height 9
type input "01-10-2025"
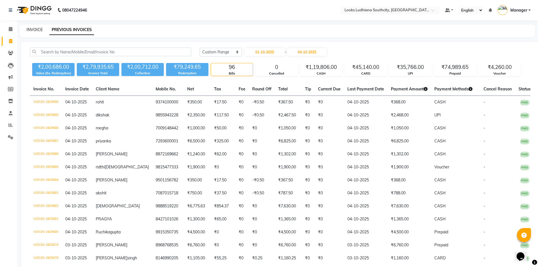
click at [41, 31] on link "INVOICE" at bounding box center [35, 29] width 16 height 5
select select "service"
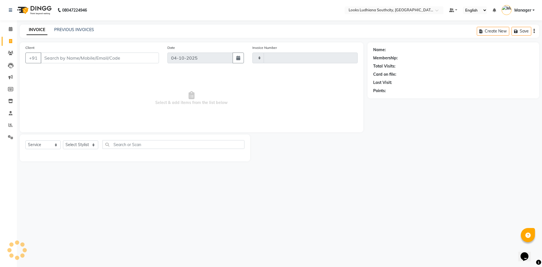
type input "3891"
select select "6577"
click at [87, 144] on select "Select Stylist [PERSON_NAME] Amtar Hospitality Annu COUNTER_SALES [PERSON_NAME]…" at bounding box center [86, 144] width 46 height 9
select select "59433"
click at [63, 140] on select "Select Stylist [PERSON_NAME] Amtar Hospitality Annu COUNTER_SALES [PERSON_NAME]…" at bounding box center [86, 144] width 46 height 9
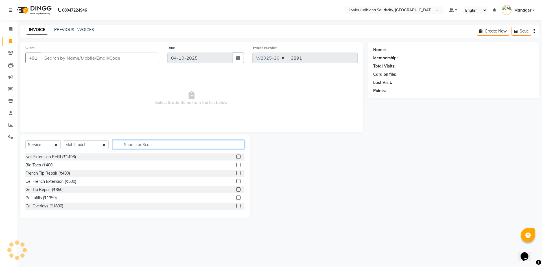
click at [136, 144] on input "text" at bounding box center [178, 144] width 131 height 9
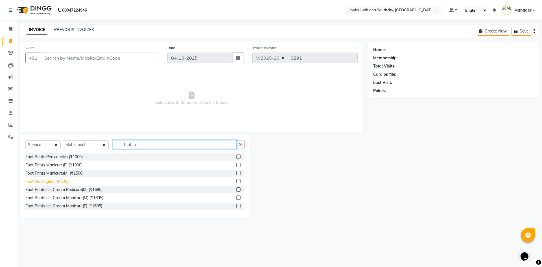
type input "foot m"
click at [59, 182] on div "Foot Massage(F) (₹500)" at bounding box center [46, 181] width 43 height 6
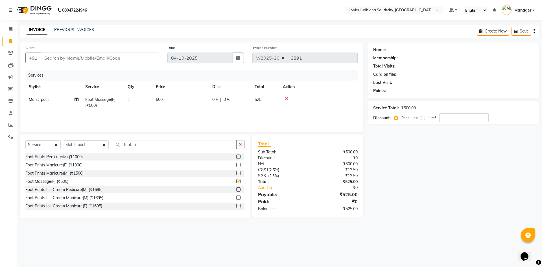
checkbox input "false"
click at [159, 96] on td "500" at bounding box center [180, 102] width 56 height 19
select select "59433"
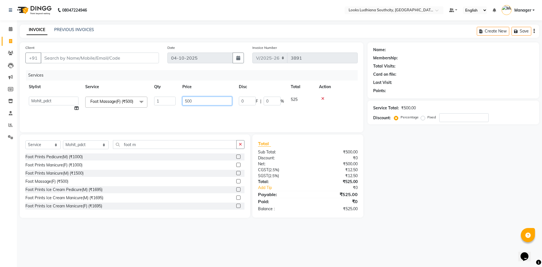
drag, startPoint x: 196, startPoint y: 102, endPoint x: 165, endPoint y: 101, distance: 31.7
click at [166, 101] on tr "ADIL Amtar Hospitality Annu COUNTER_SALES Danny Deepak_pdct Deep_pdct EHSAN Har…" at bounding box center [191, 103] width 332 height 21
type input "1000"
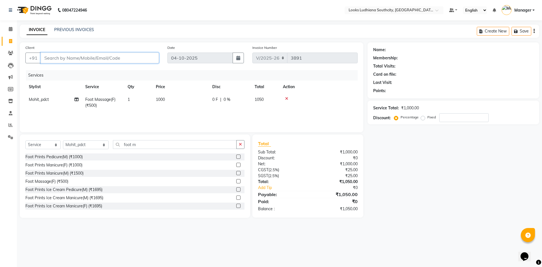
click at [105, 56] on input "Client" at bounding box center [100, 57] width 118 height 11
type input "9"
type input "0"
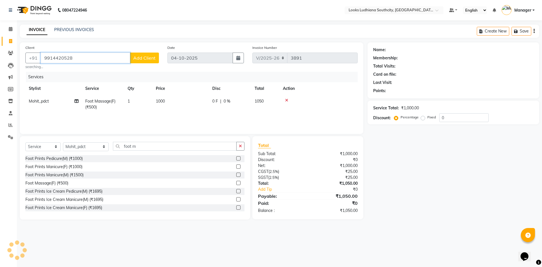
type input "9914420528"
click at [137, 56] on span "Add Client" at bounding box center [144, 58] width 22 height 6
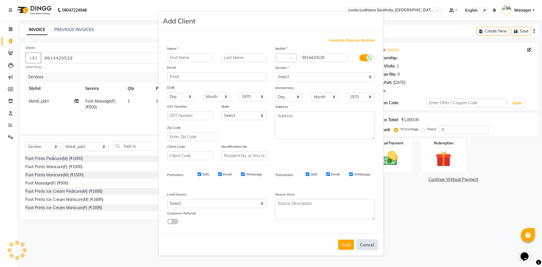
click at [371, 249] on button "Cancel" at bounding box center [367, 244] width 22 height 11
select select
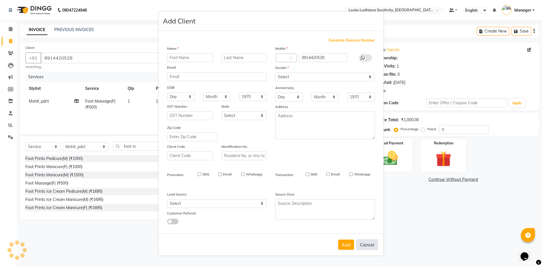
select select
checkbox input "false"
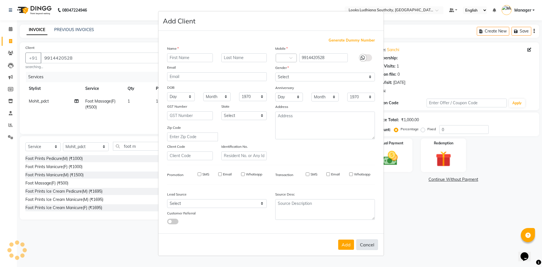
checkbox input "false"
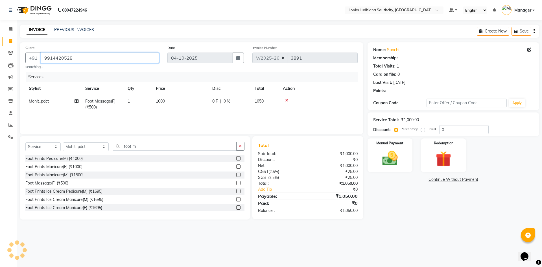
click at [95, 58] on input "9914420528" at bounding box center [100, 57] width 118 height 11
type input "991442052"
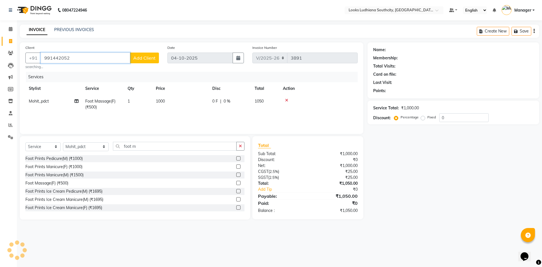
select select "1: Object"
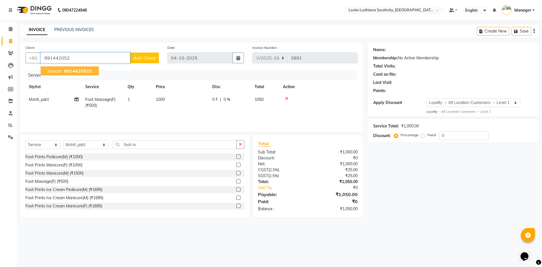
click at [79, 73] on span "991442052" at bounding box center [76, 71] width 25 height 6
type input "9914420528"
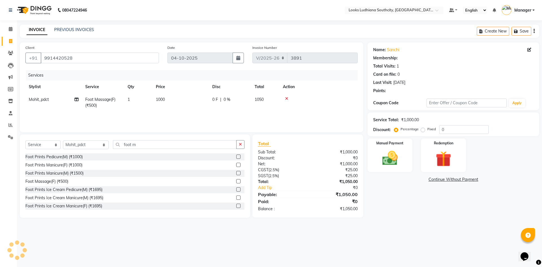
select select "1: Object"
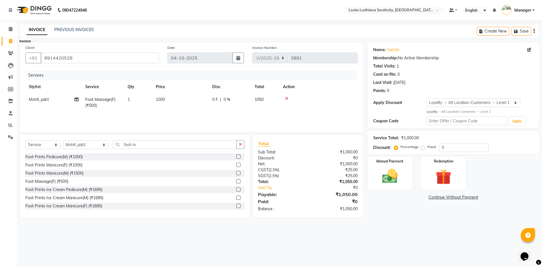
click at [7, 43] on span at bounding box center [11, 41] width 10 height 6
select select "service"
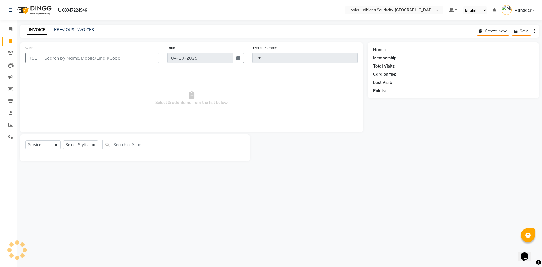
type input "3891"
select select "6577"
click at [81, 143] on select "Select Stylist [PERSON_NAME] Amtar Hospitality Annu COUNTER_SALES [PERSON_NAME]…" at bounding box center [86, 144] width 46 height 9
select select "50816"
click at [63, 140] on select "Select Stylist [PERSON_NAME] Amtar Hospitality Annu COUNTER_SALES [PERSON_NAME]…" at bounding box center [86, 144] width 46 height 9
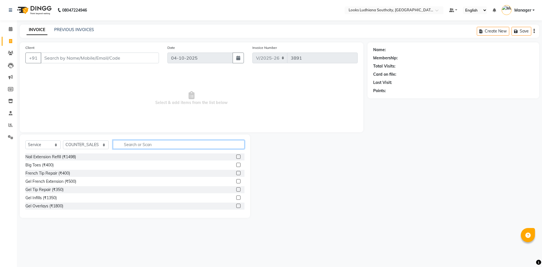
click at [144, 142] on input "text" at bounding box center [178, 144] width 131 height 9
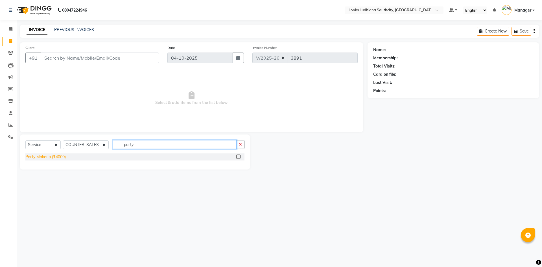
type input "party"
click at [44, 157] on div "Party Makeup (₹4000)" at bounding box center [45, 157] width 40 height 6
checkbox input "false"
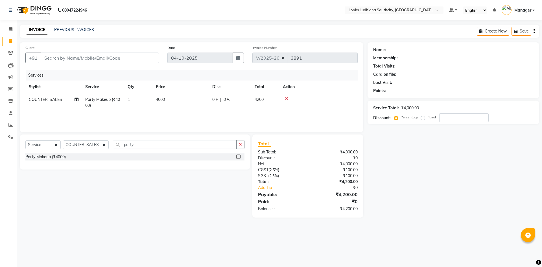
click at [172, 102] on td "4000" at bounding box center [180, 102] width 56 height 19
select select "50816"
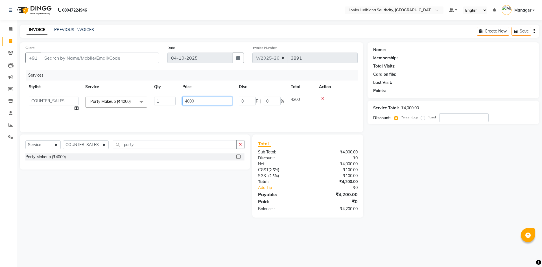
drag, startPoint x: 205, startPoint y: 100, endPoint x: 133, endPoint y: 100, distance: 72.0
click at [133, 100] on tr "ADIL Amtar Hospitality Annu COUNTER_SALES Danny Deepak_pdct Deep_pdct EHSAN Har…" at bounding box center [191, 103] width 332 height 21
type input "1500"
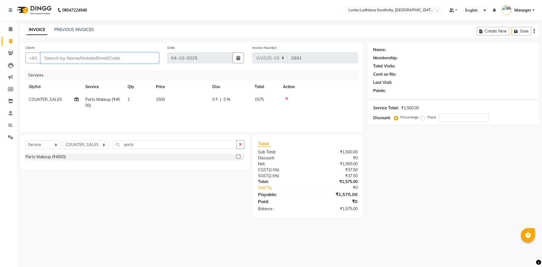
click at [123, 54] on input "Client" at bounding box center [100, 57] width 118 height 11
type input "8"
type input "0"
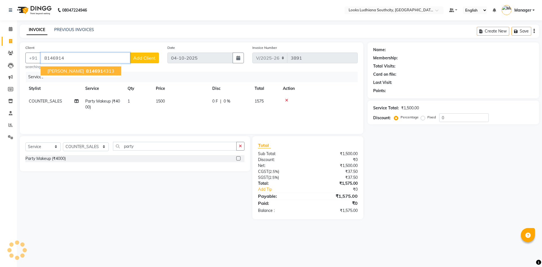
click at [86, 72] on span "814691" at bounding box center [94, 71] width 17 height 6
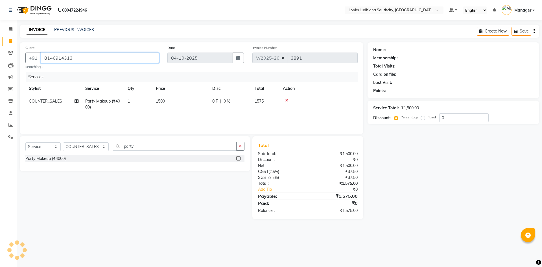
type input "8146914313"
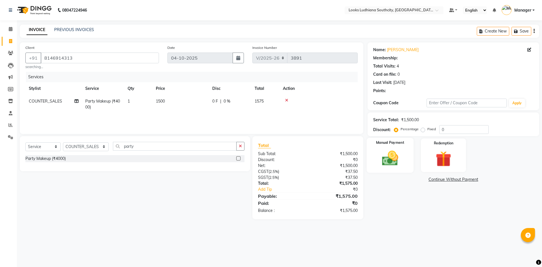
select select "1: Object"
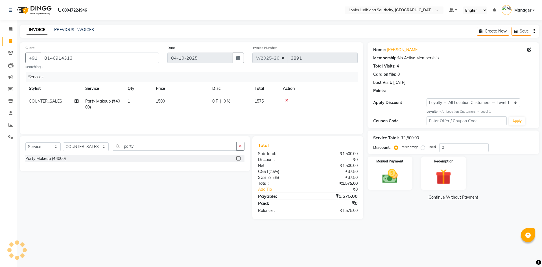
click at [56, 99] on span "COUNTER_SALES" at bounding box center [45, 100] width 33 height 5
select select "50816"
click at [64, 103] on select "ADIL Amtar Hospitality Annu COUNTER_SALES Danny Deepak_pdct Deep_pdct EHSAN Har…" at bounding box center [54, 102] width 50 height 9
select select "89833"
click at [420, 241] on div "08047224946 Select Location × Looks Ludhiana Southcity, Ludhiana Default Panel …" at bounding box center [271, 133] width 542 height 267
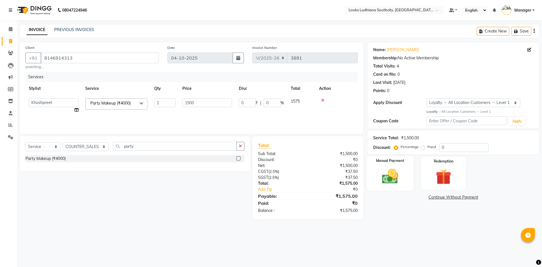
click at [388, 184] on img at bounding box center [390, 176] width 26 height 19
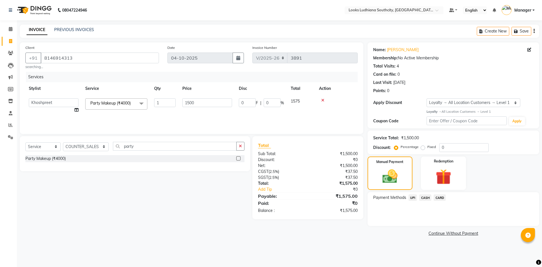
click at [411, 226] on div "Name: Anita Membership: No Active Membership Total Visits: 4 Card on file: 0 La…" at bounding box center [455, 139] width 176 height 195
click at [428, 198] on span "CASH" at bounding box center [425, 197] width 12 height 6
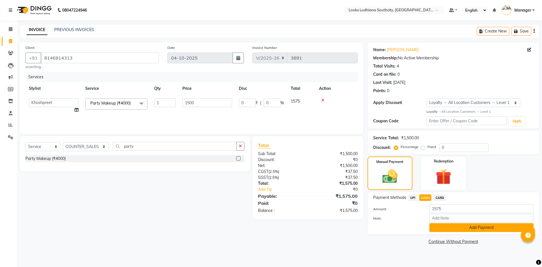
click at [452, 227] on button "Add Payment" at bounding box center [481, 227] width 104 height 9
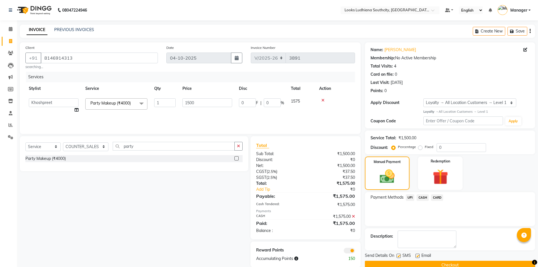
click at [346, 249] on span at bounding box center [348, 250] width 11 height 6
click at [355, 251] on input "checkbox" at bounding box center [355, 251] width 0 height 0
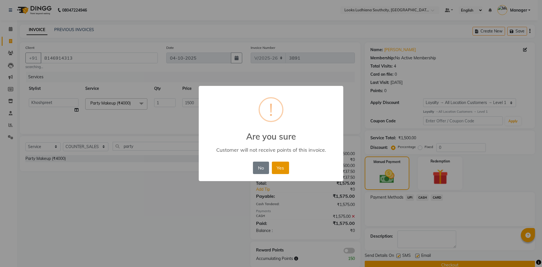
click at [285, 168] on button "Yes" at bounding box center [280, 167] width 17 height 12
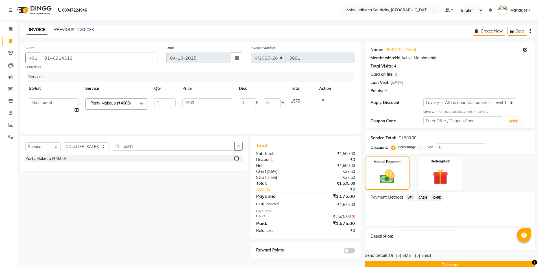
click at [397, 255] on label at bounding box center [398, 255] width 4 height 4
click at [397, 255] on input "checkbox" at bounding box center [398, 256] width 4 height 4
checkbox input "false"
click at [418, 255] on label at bounding box center [417, 255] width 4 height 4
click at [418, 255] on input "checkbox" at bounding box center [417, 256] width 4 height 4
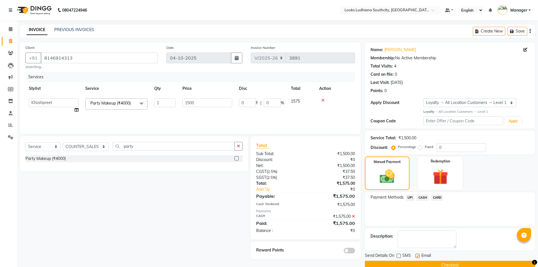
checkbox input "false"
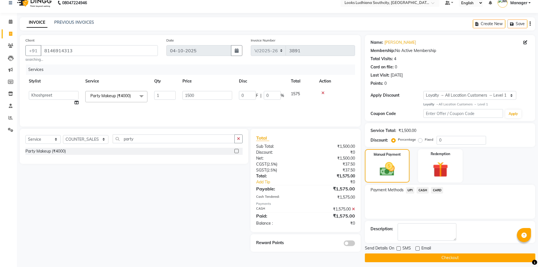
scroll to position [11, 0]
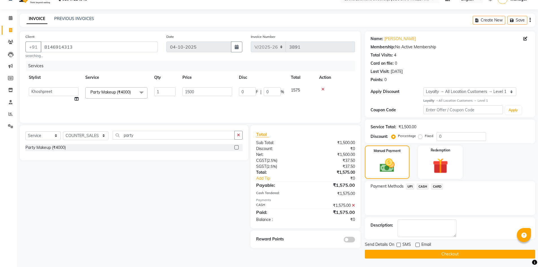
click at [417, 258] on button "Checkout" at bounding box center [450, 253] width 170 height 9
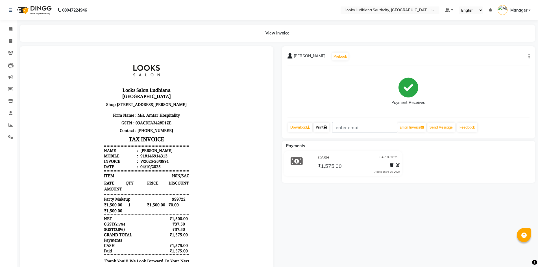
click at [322, 126] on link "Print" at bounding box center [321, 127] width 16 height 10
click at [11, 42] on icon at bounding box center [10, 41] width 3 height 4
select select "service"
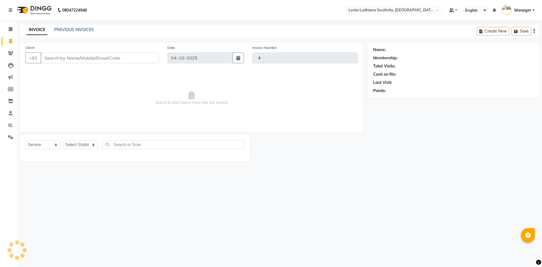
type input "3892"
select select "6577"
type input "8437400880"
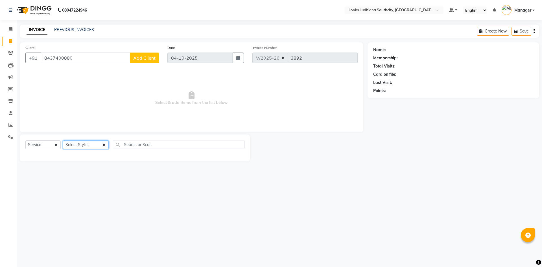
click at [84, 143] on select "Select Stylist [PERSON_NAME] Amtar Hospitality Annu COUNTER_SALES [PERSON_NAME]…" at bounding box center [86, 144] width 46 height 9
select select "50926"
click at [63, 140] on select "Select Stylist [PERSON_NAME] Amtar Hospitality Annu COUNTER_SALES [PERSON_NAME]…" at bounding box center [86, 144] width 46 height 9
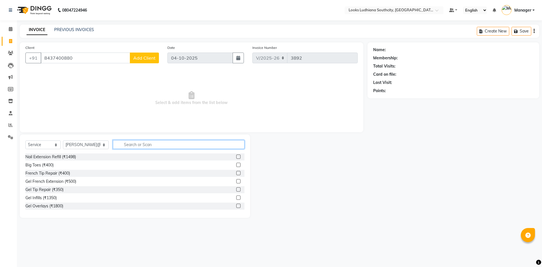
click at [123, 144] on input "text" at bounding box center [178, 144] width 131 height 9
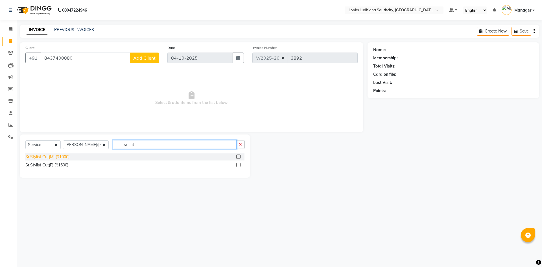
type input "sr cut"
click at [50, 156] on div "Sr.Stylist Cut(M) (₹1000)" at bounding box center [47, 157] width 44 height 6
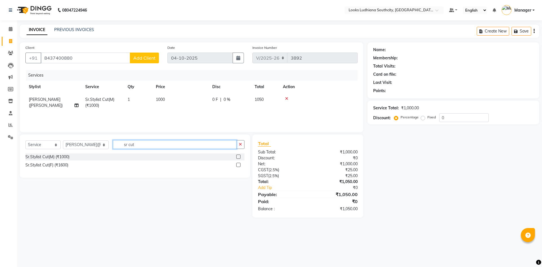
drag, startPoint x: 129, startPoint y: 144, endPoint x: 104, endPoint y: 144, distance: 25.4
click at [113, 144] on input "sr cut" at bounding box center [175, 144] width 124 height 9
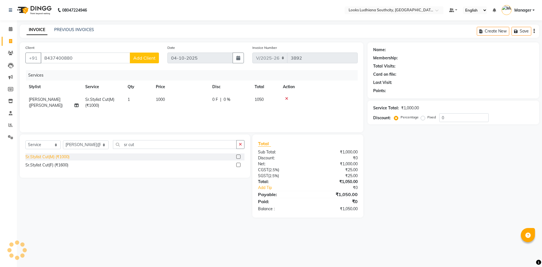
click at [62, 156] on div "Sr.Stylist Cut(M) (₹1000)" at bounding box center [47, 157] width 44 height 6
checkbox input "false"
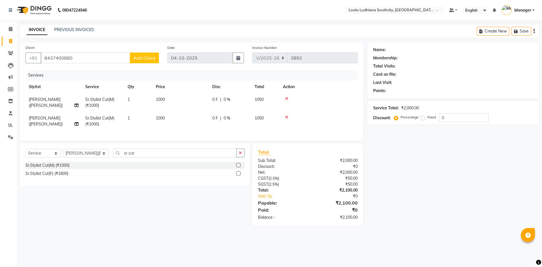
click at [286, 115] on icon at bounding box center [286, 117] width 3 height 4
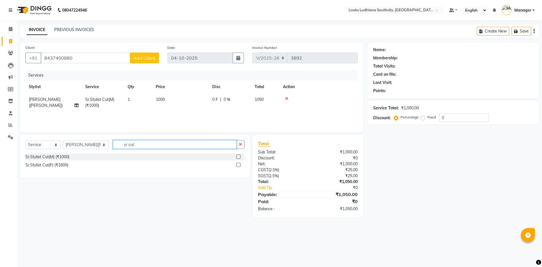
drag, startPoint x: 127, startPoint y: 144, endPoint x: 32, endPoint y: 142, distance: 95.1
click at [49, 145] on div "Select Service Product Membership Package Voucher Prepaid Gift Card Select Styl…" at bounding box center [134, 146] width 219 height 13
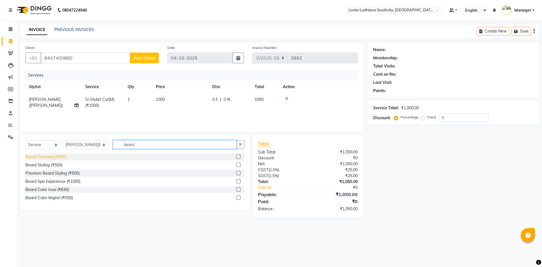
type input "beard"
click at [36, 156] on div "Beard Trimming (₹500)" at bounding box center [45, 157] width 41 height 6
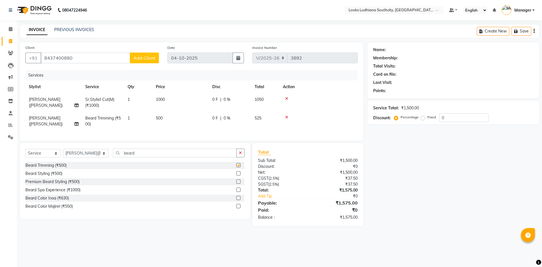
checkbox input "false"
click at [159, 98] on span "1000" at bounding box center [160, 99] width 9 height 5
select select "50926"
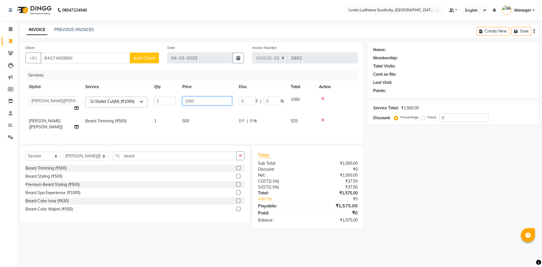
drag, startPoint x: 214, startPoint y: 101, endPoint x: 108, endPoint y: 93, distance: 107.0
click at [108, 95] on tr "ADIL Amtar Hospitality Annu COUNTER_SALES Danny Deepak_pdct Deep_pdct EHSAN Har…" at bounding box center [191, 103] width 332 height 21
type input "750"
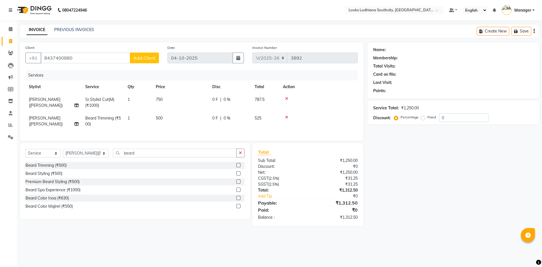
click at [200, 123] on td "500" at bounding box center [180, 121] width 56 height 19
select select "50926"
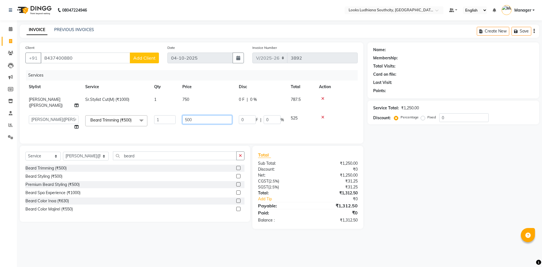
drag, startPoint x: 209, startPoint y: 113, endPoint x: 86, endPoint y: 118, distance: 124.0
click at [95, 122] on tr "ADIL Amtar Hospitality Annu COUNTER_SALES Danny Deepak_pdct Deep_pdct EHSAN Har…" at bounding box center [191, 122] width 332 height 21
type input "350"
click at [139, 56] on span "Add Client" at bounding box center [144, 58] width 22 height 6
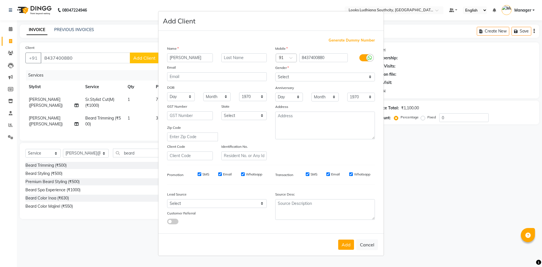
type input "[PERSON_NAME]"
click at [371, 59] on icon at bounding box center [369, 57] width 5 height 5
click at [0, 0] on input "checkbox" at bounding box center [0, 0] width 0 height 0
click at [332, 77] on select "Select Male Female Other Prefer Not To Say" at bounding box center [325, 77] width 100 height 9
select select "[DEMOGRAPHIC_DATA]"
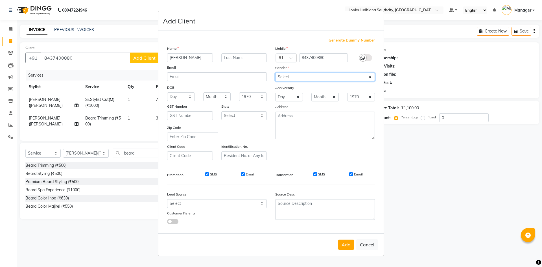
click at [275, 73] on select "Select Male Female Other Prefer Not To Say" at bounding box center [325, 77] width 100 height 9
click at [341, 242] on button "Add" at bounding box center [346, 244] width 16 height 10
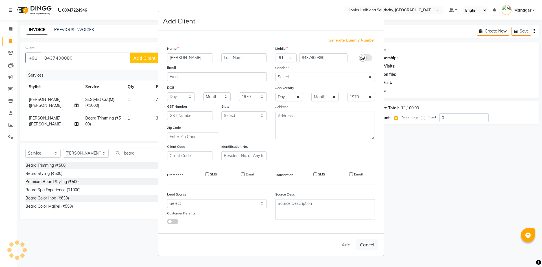
select select
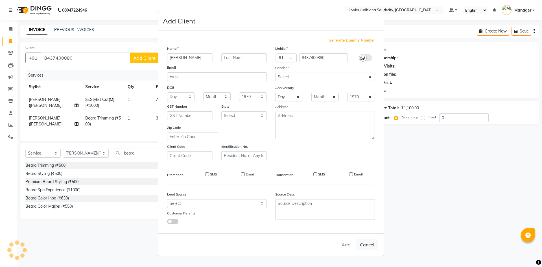
select select
checkbox input "false"
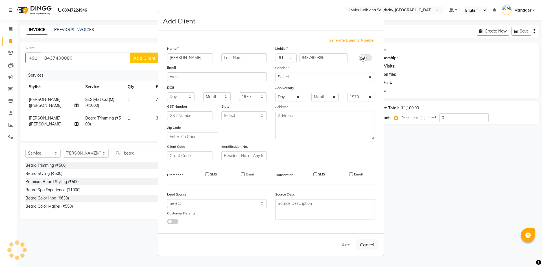
checkbox input "false"
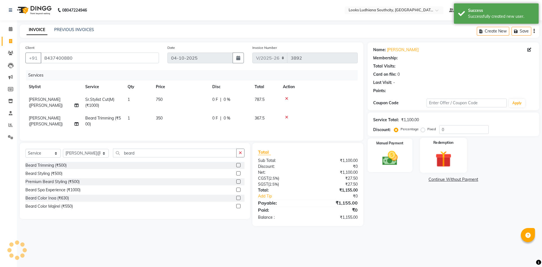
click at [429, 161] on div "Redemption" at bounding box center [443, 155] width 47 height 35
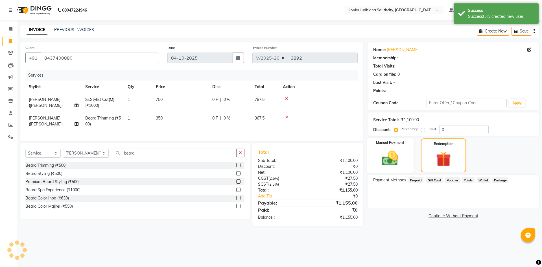
select select "1: Object"
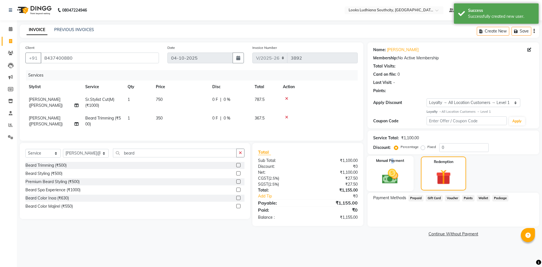
drag, startPoint x: 392, startPoint y: 156, endPoint x: 395, endPoint y: 165, distance: 9.5
click at [394, 165] on div "Manual Payment" at bounding box center [389, 172] width 47 height 35
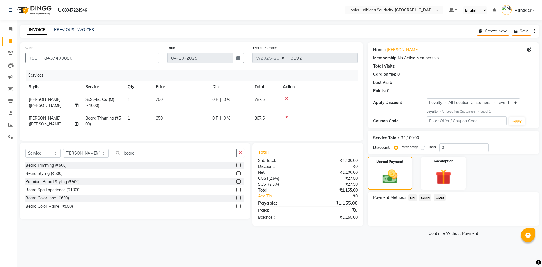
click at [425, 198] on span "CASH" at bounding box center [425, 197] width 12 height 6
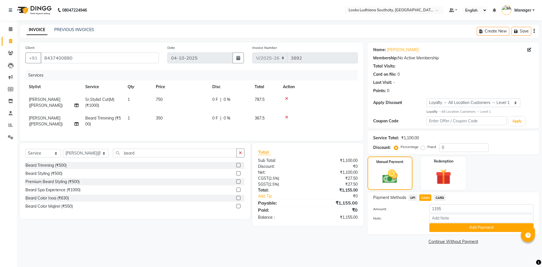
click at [166, 117] on td "350" at bounding box center [180, 121] width 56 height 19
select select "50926"
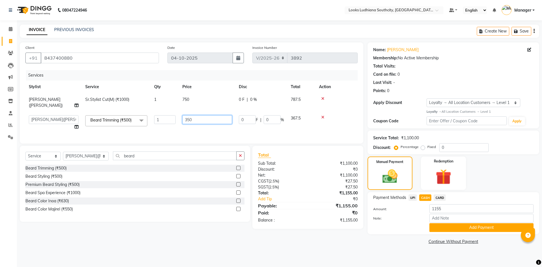
drag, startPoint x: 199, startPoint y: 114, endPoint x: 179, endPoint y: 114, distance: 20.0
click at [179, 114] on td "350" at bounding box center [207, 122] width 56 height 21
type input "355"
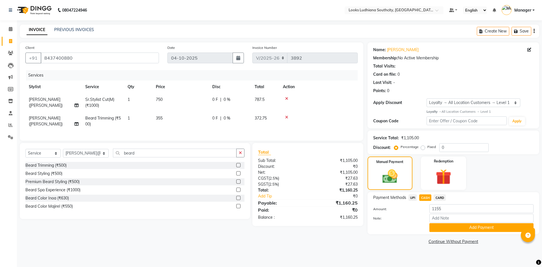
click at [404, 256] on div "08047224946 Select Location × Looks Ludhiana Southcity, Ludhiana Default Panel …" at bounding box center [271, 133] width 542 height 267
click at [382, 231] on div at bounding box center [397, 227] width 56 height 9
click at [438, 200] on span "CARD" at bounding box center [439, 197] width 12 height 6
type input "1160.25"
click at [427, 197] on span "CASH" at bounding box center [425, 197] width 12 height 6
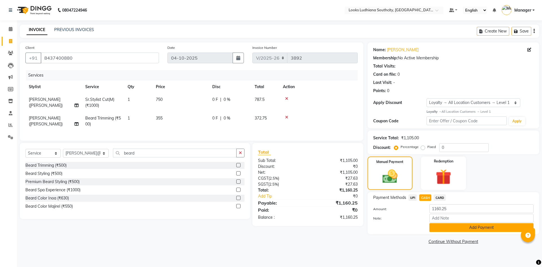
click at [451, 225] on button "Add Payment" at bounding box center [481, 227] width 104 height 9
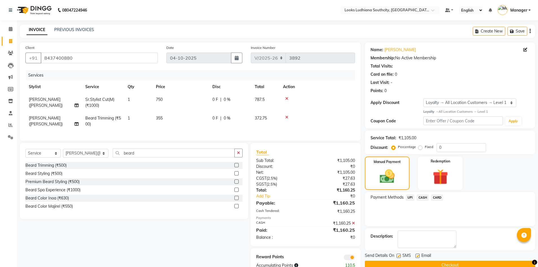
click at [353, 225] on icon at bounding box center [353, 223] width 3 height 4
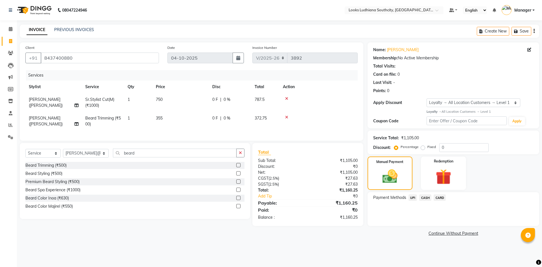
click at [215, 118] on span "0 F" at bounding box center [215, 118] width 6 height 6
select select "50926"
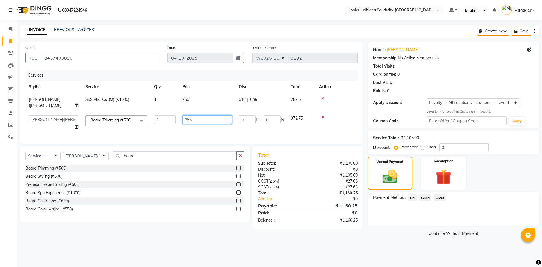
click at [207, 115] on input "355" at bounding box center [207, 119] width 50 height 9
type input "354.5"
click at [265, 242] on main "INVOICE PREVIOUS INVOICES Create New Save Client +91 8437400880 Date 04-10-2025…" at bounding box center [279, 135] width 525 height 221
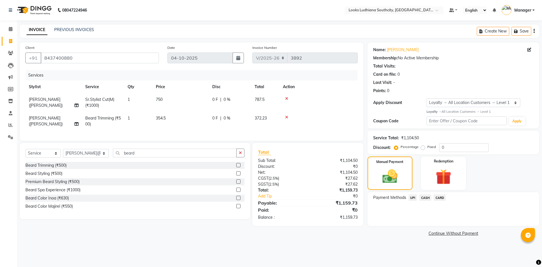
click at [185, 120] on td "354.5" at bounding box center [180, 121] width 56 height 19
select select "50926"
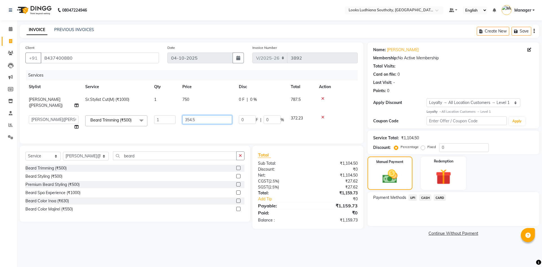
click at [201, 115] on input "354.5" at bounding box center [207, 119] width 50 height 9
type input "354.8"
click at [232, 232] on div "Client +91 8437400880 Date 04-10-2025 Invoice Number V/2025 V/2025-26 3892 Serv…" at bounding box center [192, 139] width 352 height 195
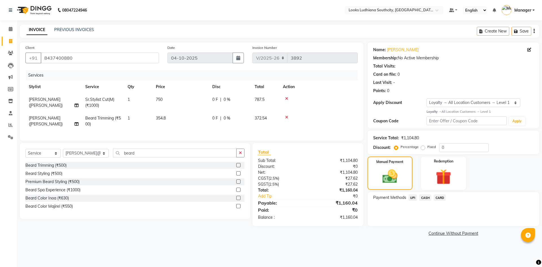
click at [178, 118] on td "354.8" at bounding box center [180, 121] width 56 height 19
select select "50926"
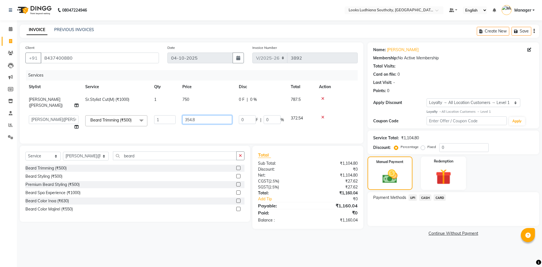
click at [202, 115] on input "354.8" at bounding box center [207, 119] width 50 height 9
type input "354.7"
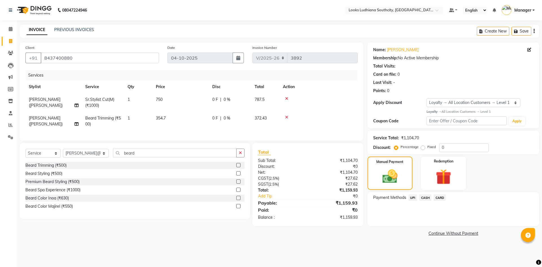
click at [246, 231] on div "Client +91 8437400880 Date 04-10-2025 Invoice Number V/2025 V/2025-26 3892 Serv…" at bounding box center [192, 139] width 352 height 195
click at [177, 123] on td "354.7" at bounding box center [180, 121] width 56 height 19
select select "50926"
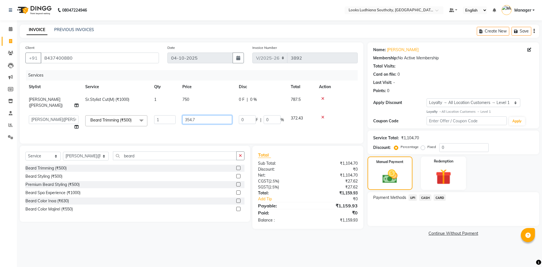
click at [196, 115] on input "354.7" at bounding box center [207, 119] width 50 height 9
type input "354.73"
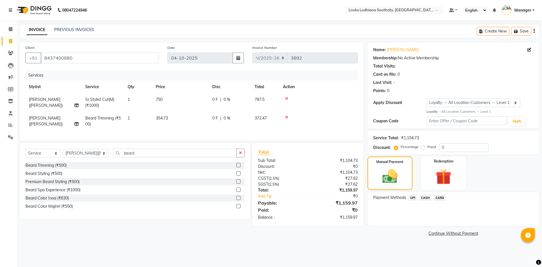
click at [411, 223] on div "Payment Methods UPI CASH CARD" at bounding box center [453, 209] width 172 height 34
click at [188, 117] on td "354.73" at bounding box center [180, 121] width 56 height 19
select select "50926"
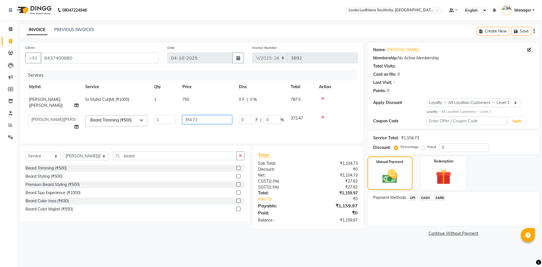
click at [206, 115] on input "354.73" at bounding box center [207, 119] width 50 height 9
type input "354.75"
click at [376, 234] on link "Continue Without Payment" at bounding box center [453, 233] width 169 height 6
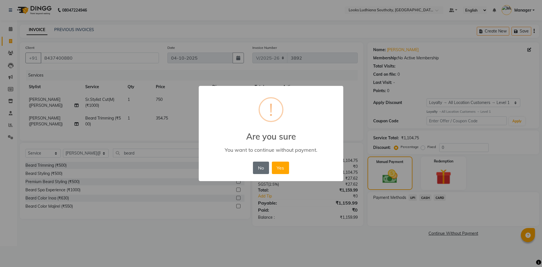
click at [264, 168] on button "No" at bounding box center [261, 167] width 16 height 12
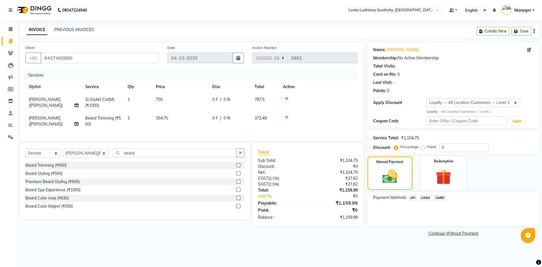
click at [180, 112] on td "354.75" at bounding box center [180, 121] width 56 height 19
select select "50926"
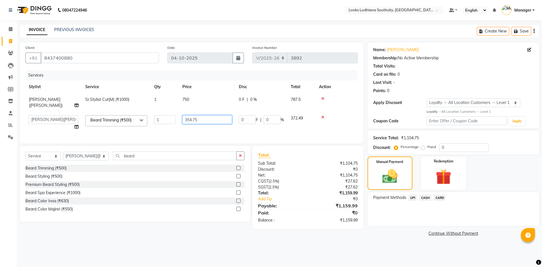
click at [220, 115] on input "354.75" at bounding box center [207, 119] width 50 height 9
type input "354.76"
click at [231, 237] on div "Client +91 8437400880 Date 04-10-2025 Invoice Number V/2025 V/2025-26 3892 Serv…" at bounding box center [192, 139] width 352 height 195
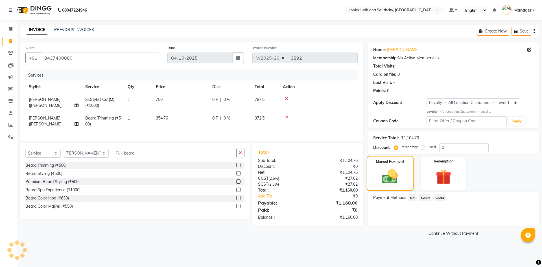
click at [393, 176] on img at bounding box center [389, 176] width 25 height 18
click at [413, 197] on span "UPI" at bounding box center [412, 197] width 9 height 6
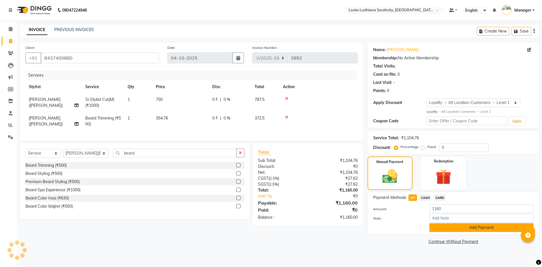
click at [452, 228] on button "Add Payment" at bounding box center [481, 227] width 104 height 9
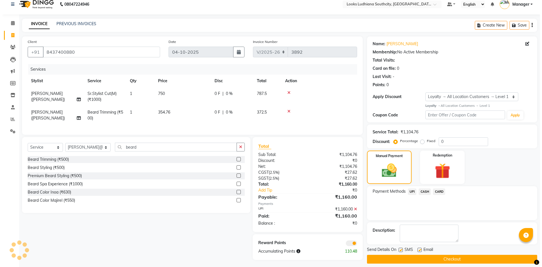
scroll to position [12, 0]
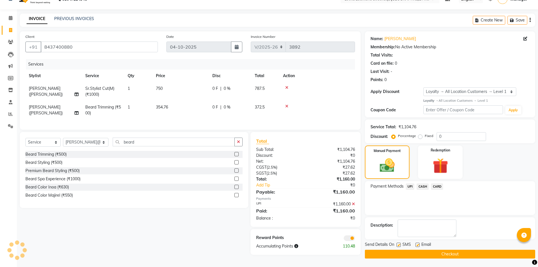
click at [351, 241] on span at bounding box center [348, 238] width 11 height 6
click at [355, 239] on input "checkbox" at bounding box center [355, 239] width 0 height 0
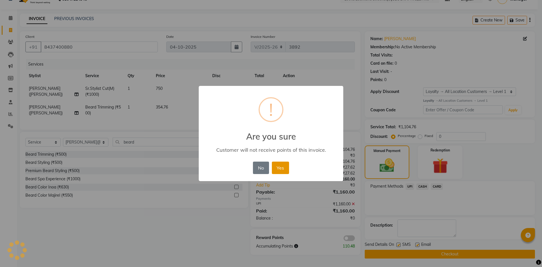
click at [286, 170] on button "Yes" at bounding box center [280, 167] width 17 height 12
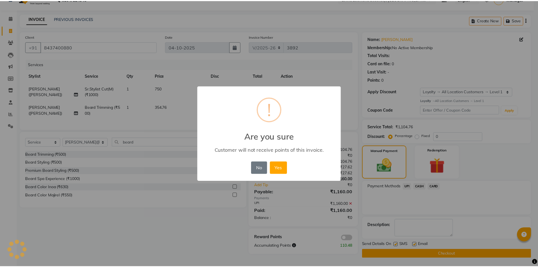
scroll to position [11, 0]
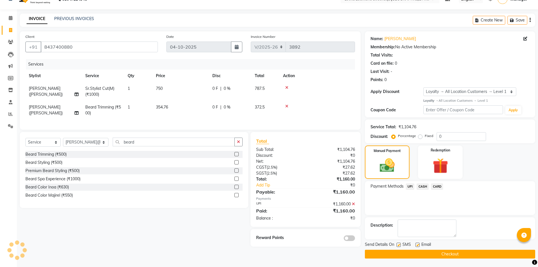
click at [397, 244] on label at bounding box center [398, 244] width 4 height 4
click at [397, 244] on input "checkbox" at bounding box center [398, 245] width 4 height 4
checkbox input "false"
click at [418, 245] on label at bounding box center [417, 244] width 4 height 4
click at [418, 245] on input "checkbox" at bounding box center [417, 245] width 4 height 4
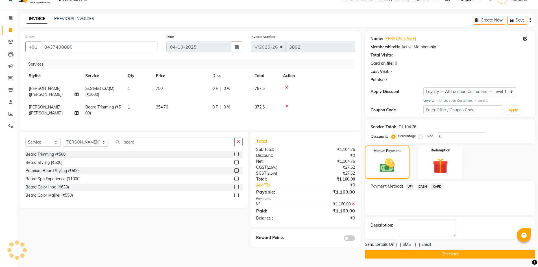
click at [418, 253] on button "Checkout" at bounding box center [450, 253] width 170 height 9
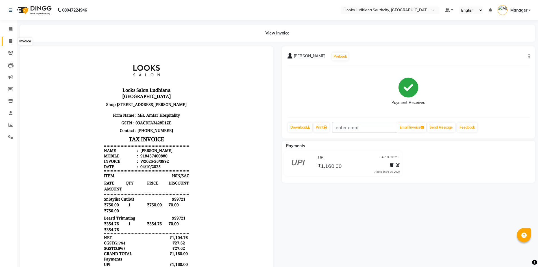
click at [8, 41] on span at bounding box center [11, 41] width 10 height 6
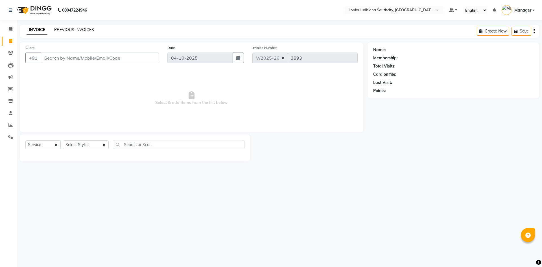
click at [87, 30] on link "PREVIOUS INVOICES" at bounding box center [74, 29] width 40 height 5
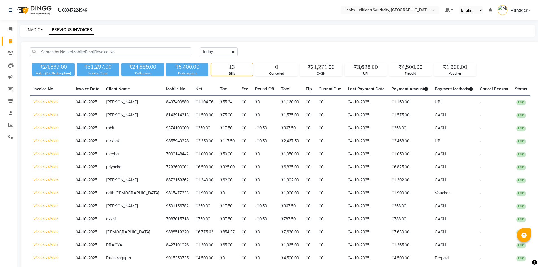
click at [39, 29] on link "INVOICE" at bounding box center [35, 29] width 16 height 5
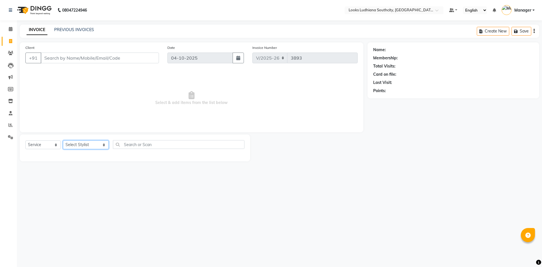
click at [76, 147] on select "Select Stylist [PERSON_NAME] Amtar Hospitality Annu COUNTER_SALES [PERSON_NAME]…" at bounding box center [86, 144] width 46 height 9
click at [63, 140] on select "Select Stylist [PERSON_NAME] Amtar Hospitality Annu COUNTER_SALES [PERSON_NAME]…" at bounding box center [86, 144] width 46 height 9
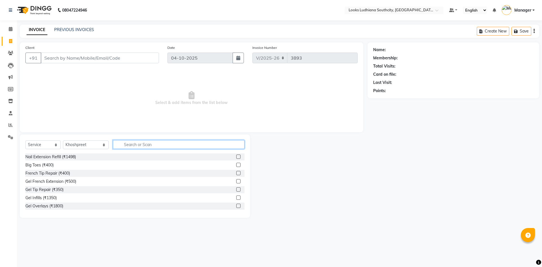
click at [124, 141] on input "text" at bounding box center [178, 144] width 131 height 9
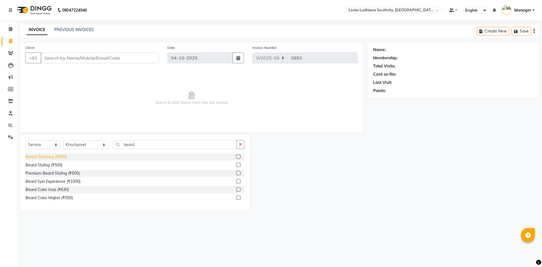
click at [53, 154] on div "Beard Trimming (₹500)" at bounding box center [45, 157] width 41 height 6
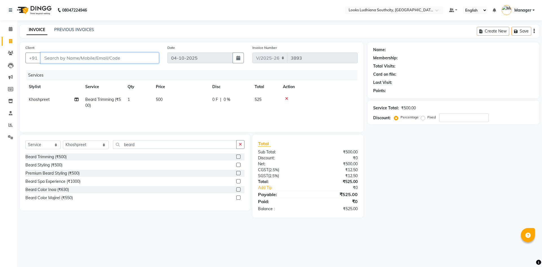
click at [118, 58] on input "Client" at bounding box center [100, 57] width 118 height 11
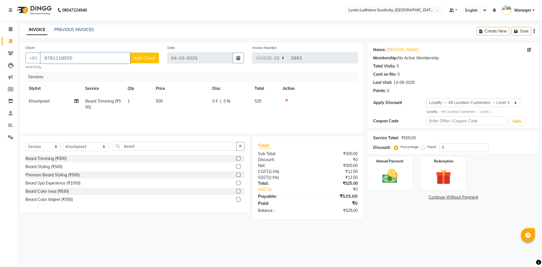
click at [86, 60] on input "9781118555" at bounding box center [85, 57] width 89 height 11
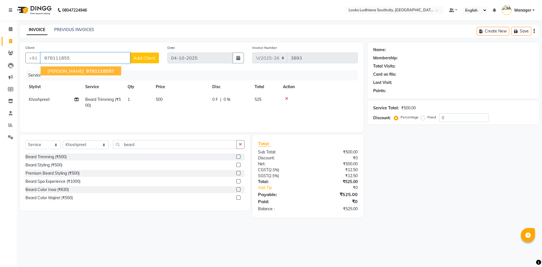
click at [86, 73] on span "978111855" at bounding box center [98, 71] width 25 height 6
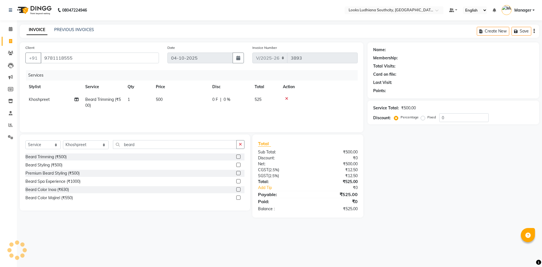
click at [168, 99] on td "500" at bounding box center [180, 102] width 56 height 19
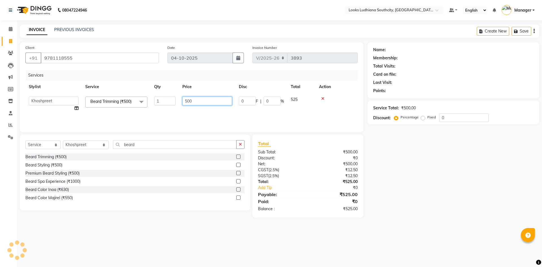
drag, startPoint x: 197, startPoint y: 102, endPoint x: 143, endPoint y: 112, distance: 55.1
click at [157, 108] on tr "ADIL Amtar Hospitality Annu COUNTER_SALES Danny Deepak_pdct Deep_pdct EHSAN Har…" at bounding box center [191, 103] width 332 height 21
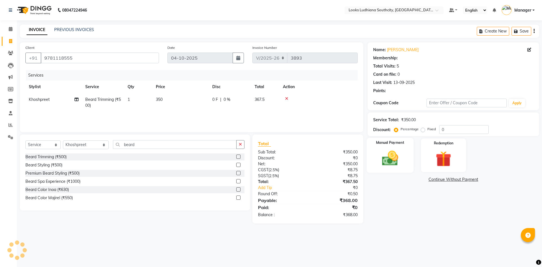
click at [403, 153] on img at bounding box center [390, 158] width 26 height 19
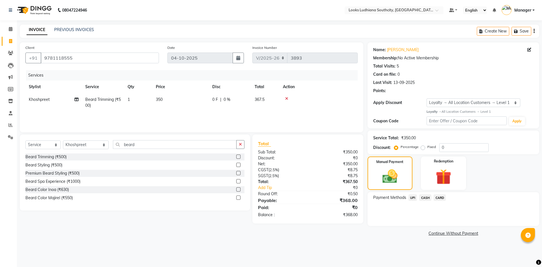
click at [426, 195] on span "CASH" at bounding box center [425, 197] width 12 height 6
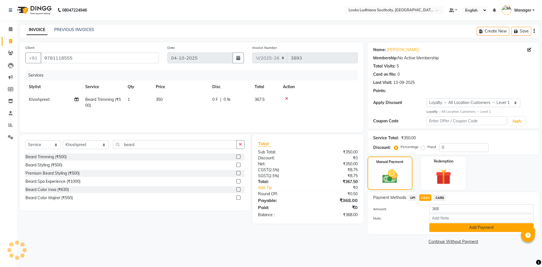
click at [451, 227] on button "Add Payment" at bounding box center [481, 227] width 104 height 9
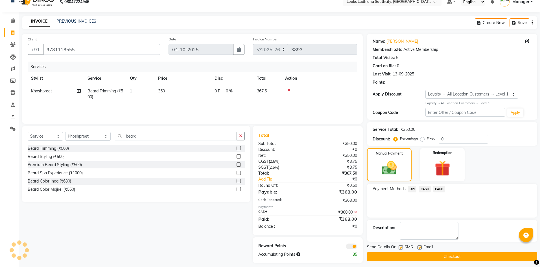
scroll to position [13, 0]
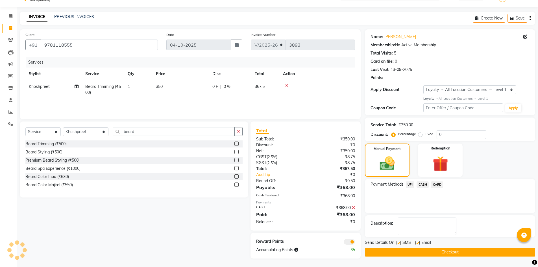
click at [349, 241] on span at bounding box center [348, 242] width 11 height 6
click at [355, 242] on input "checkbox" at bounding box center [355, 242] width 0 height 0
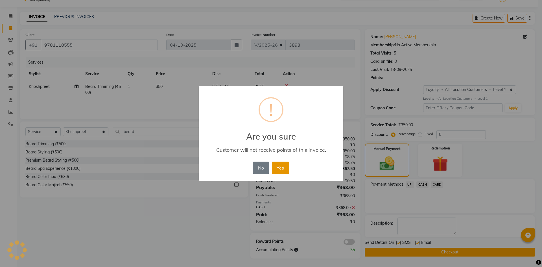
click at [280, 169] on button "Yes" at bounding box center [280, 167] width 17 height 12
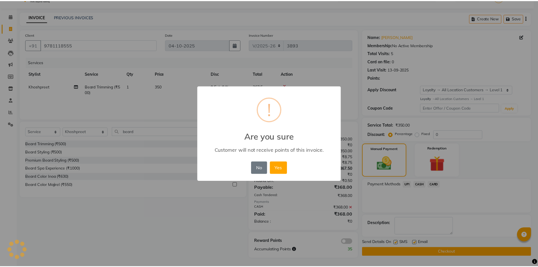
scroll to position [11, 0]
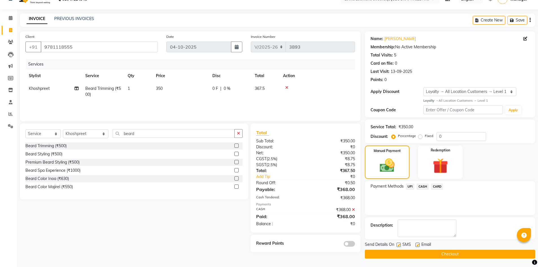
click at [397, 245] on label at bounding box center [398, 244] width 4 height 4
click at [397, 245] on input "checkbox" at bounding box center [398, 245] width 4 height 4
click at [418, 246] on label at bounding box center [417, 244] width 4 height 4
click at [418, 246] on input "checkbox" at bounding box center [417, 245] width 4 height 4
click at [419, 253] on button "Checkout" at bounding box center [450, 253] width 170 height 9
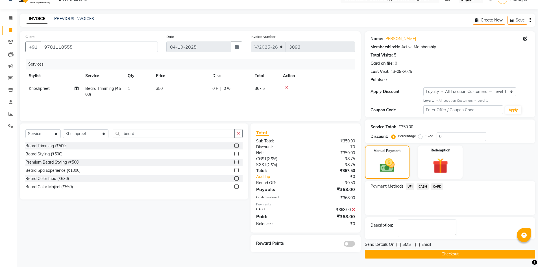
click at [448, 255] on button "Checkout" at bounding box center [450, 253] width 170 height 9
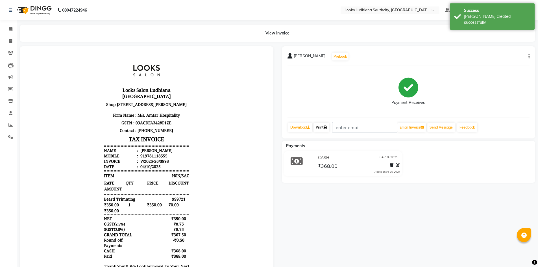
click at [326, 130] on link "Print" at bounding box center [321, 127] width 16 height 10
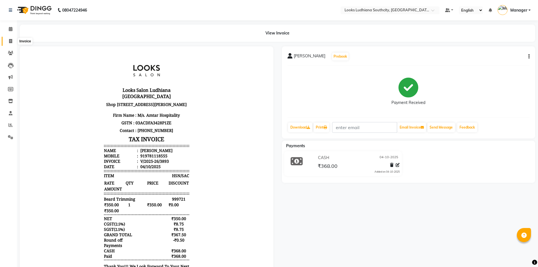
click at [12, 41] on icon at bounding box center [10, 41] width 3 height 4
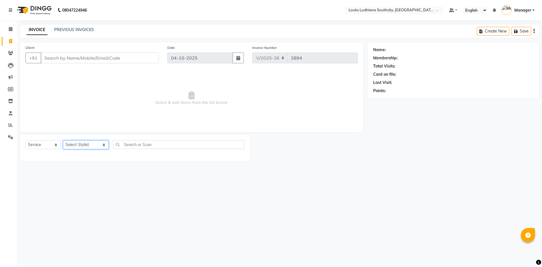
click at [81, 145] on select "Select Stylist [PERSON_NAME] Amtar Hospitality Annu COUNTER_SALES [PERSON_NAME]…" at bounding box center [86, 144] width 46 height 9
click at [63, 140] on select "Select Stylist [PERSON_NAME] Amtar Hospitality Annu COUNTER_SALES [PERSON_NAME]…" at bounding box center [86, 144] width 46 height 9
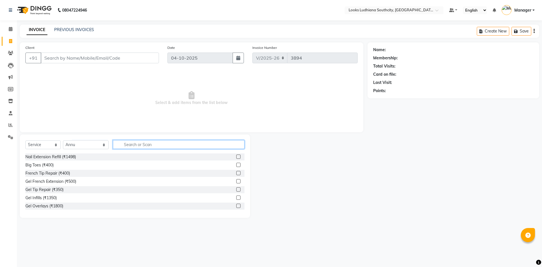
click at [123, 146] on input "text" at bounding box center [178, 144] width 131 height 9
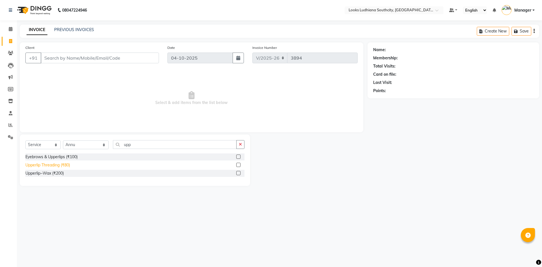
click at [54, 163] on div "Upperlip Threading (₹80)" at bounding box center [47, 165] width 45 height 6
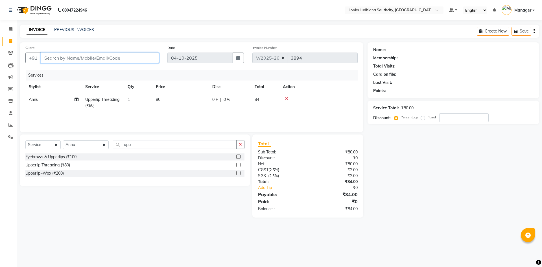
click at [85, 59] on input "Client" at bounding box center [100, 57] width 118 height 11
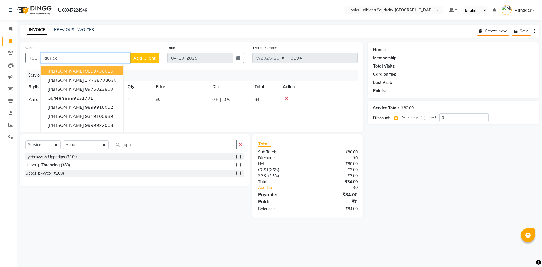
click at [85, 73] on ngb-highlight "9899736616" at bounding box center [99, 71] width 28 height 6
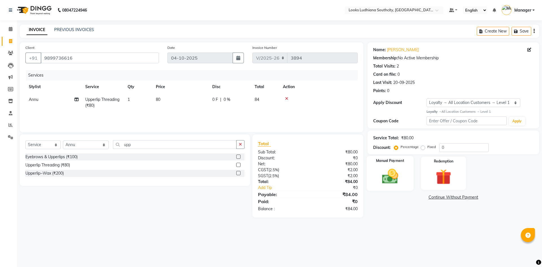
click at [402, 180] on img at bounding box center [390, 176] width 26 height 19
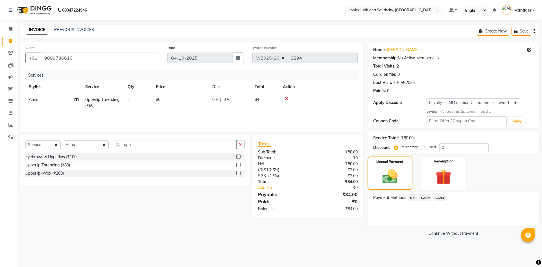
click at [427, 197] on span "CASH" at bounding box center [425, 197] width 12 height 6
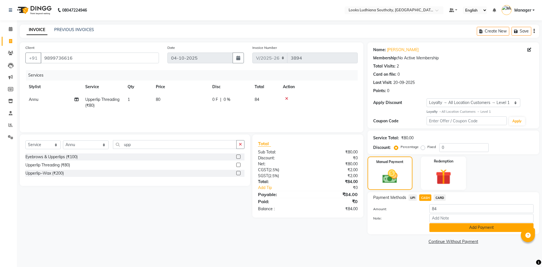
click at [451, 229] on button "Add Payment" at bounding box center [481, 227] width 104 height 9
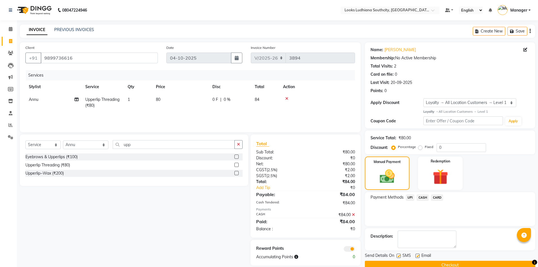
click at [351, 249] on span at bounding box center [348, 249] width 11 height 6
click at [355, 249] on input "checkbox" at bounding box center [355, 249] width 0 height 0
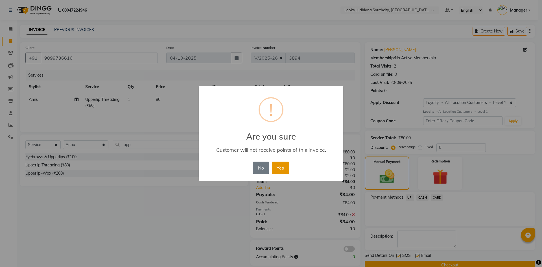
click at [275, 168] on button "Yes" at bounding box center [280, 167] width 17 height 12
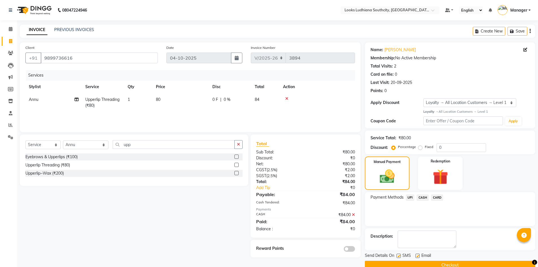
click at [398, 254] on label at bounding box center [398, 255] width 4 height 4
click at [398, 254] on input "checkbox" at bounding box center [398, 256] width 4 height 4
click at [417, 255] on label at bounding box center [417, 255] width 4 height 4
click at [417, 255] on input "checkbox" at bounding box center [417, 256] width 4 height 4
click at [418, 260] on div "Send Details On SMS Email Checkout" at bounding box center [450, 260] width 170 height 17
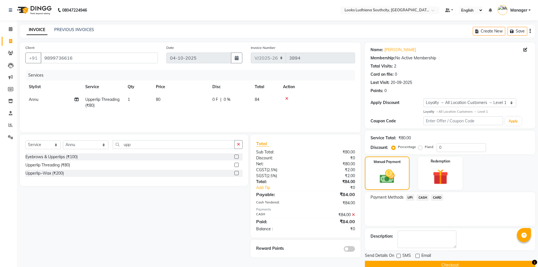
click at [418, 263] on button "Checkout" at bounding box center [450, 264] width 170 height 9
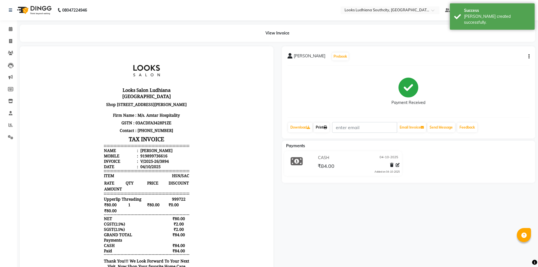
click at [327, 128] on icon at bounding box center [324, 127] width 3 height 3
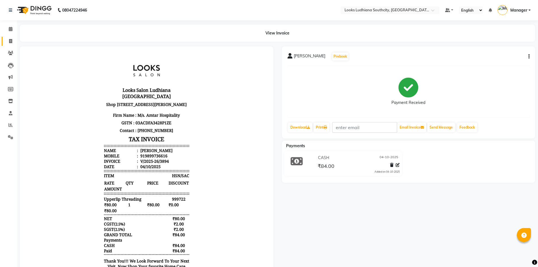
click at [8, 44] on link "Invoice" at bounding box center [9, 41] width 14 height 9
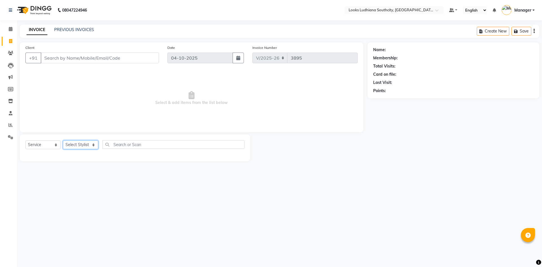
click at [76, 144] on select "Select Stylist" at bounding box center [80, 144] width 35 height 9
click at [7, 41] on span at bounding box center [11, 41] width 10 height 6
click at [82, 149] on select "Select Stylist" at bounding box center [80, 144] width 35 height 9
click at [89, 58] on input "Client" at bounding box center [100, 57] width 118 height 11
click at [91, 144] on select "Select Stylist" at bounding box center [80, 146] width 35 height 9
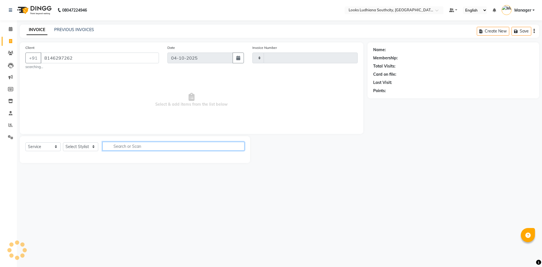
click at [141, 150] on input "text" at bounding box center [173, 146] width 142 height 9
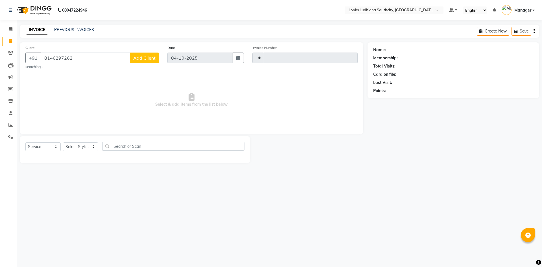
click at [332, 192] on div "08047224946 Select Location × Looks Ludhiana Southcity, Ludhiana Default Panel …" at bounding box center [271, 133] width 542 height 267
click at [115, 54] on input "8146297262" at bounding box center [85, 57] width 89 height 11
click at [76, 69] on span "[PERSON_NAME]" at bounding box center [65, 71] width 36 height 6
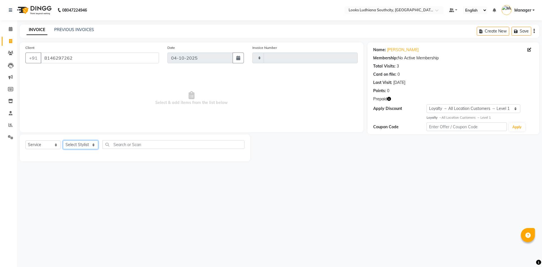
click at [80, 144] on select "Select Stylist" at bounding box center [80, 144] width 35 height 9
click at [83, 144] on select "Select Stylist" at bounding box center [80, 144] width 35 height 9
click at [62, 58] on input "8146297262" at bounding box center [100, 57] width 118 height 11
click at [13, 40] on span at bounding box center [11, 41] width 10 height 6
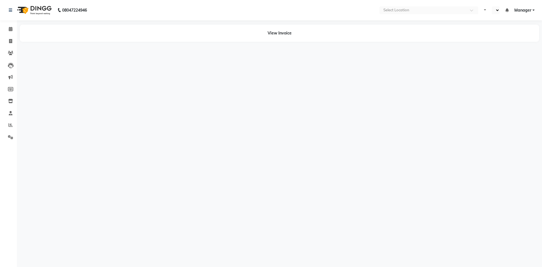
select select "en"
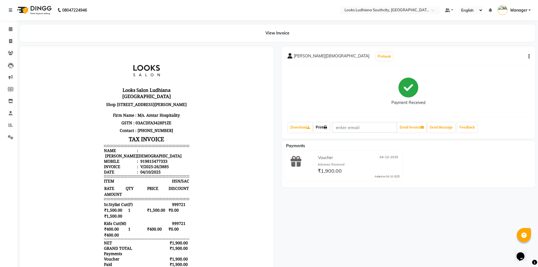
click at [327, 127] on icon at bounding box center [324, 127] width 3 height 3
click at [7, 43] on span at bounding box center [11, 41] width 10 height 6
select select "service"
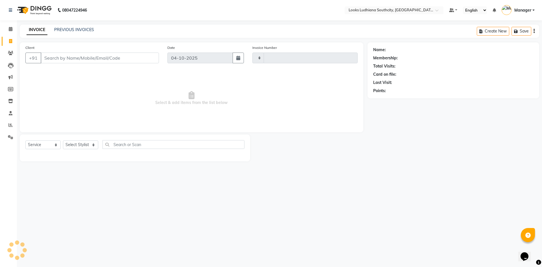
type input "3886"
select select "6577"
select select "service"
click at [6, 126] on span at bounding box center [11, 125] width 10 height 6
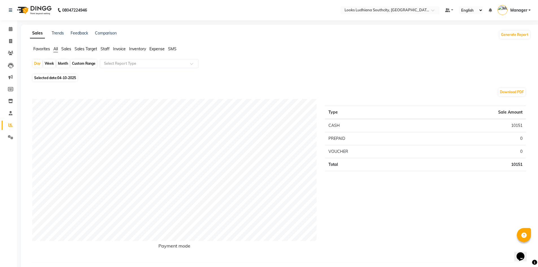
click at [108, 49] on span "Staff" at bounding box center [104, 48] width 9 height 5
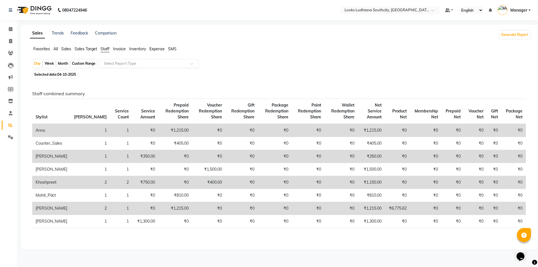
click at [123, 66] on input "text" at bounding box center [143, 64] width 81 height 6
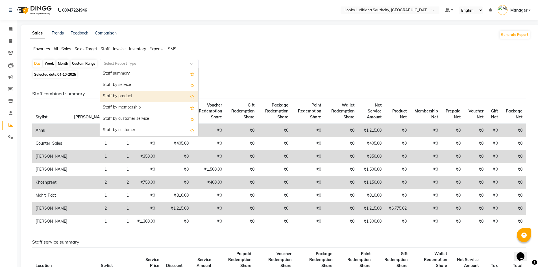
click at [125, 96] on div "Staff by product" at bounding box center [149, 96] width 98 height 11
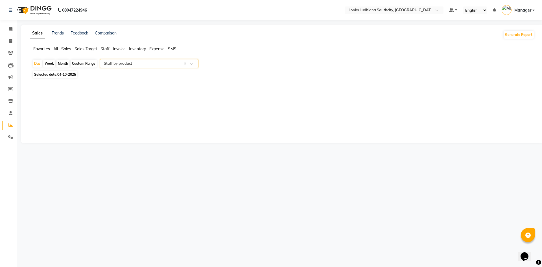
select select "full_report"
select select "csv"
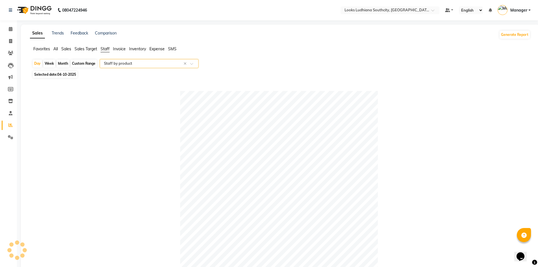
click at [130, 63] on input "text" at bounding box center [143, 64] width 81 height 6
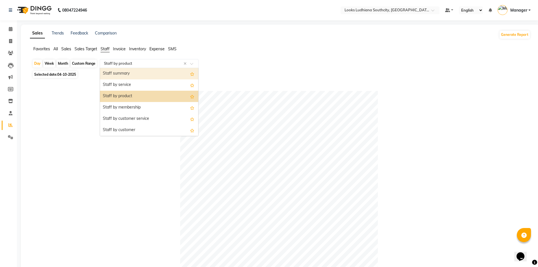
click at [129, 73] on div "Staff summary" at bounding box center [149, 73] width 98 height 11
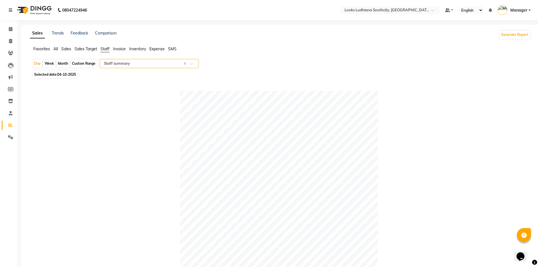
click at [115, 65] on input "text" at bounding box center [143, 64] width 81 height 6
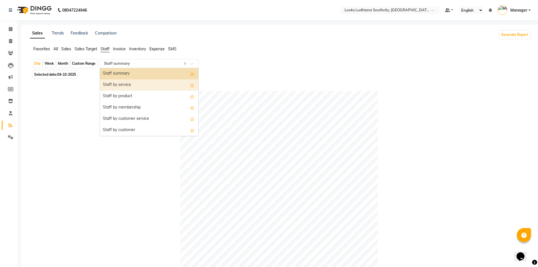
click at [118, 82] on div "Staff by service" at bounding box center [149, 84] width 98 height 11
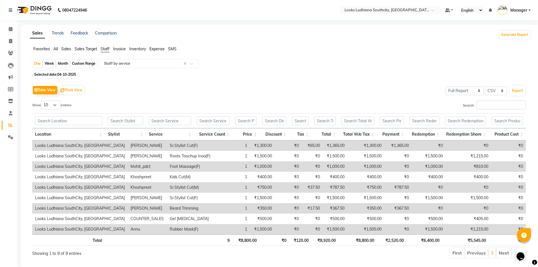
click at [58, 75] on span "04-10-2025" at bounding box center [66, 74] width 19 height 4
select select "10"
select select "2025"
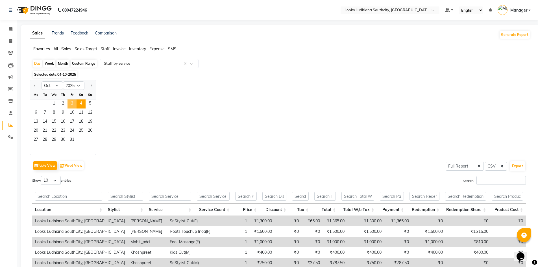
click at [71, 102] on span "3" at bounding box center [71, 103] width 9 height 9
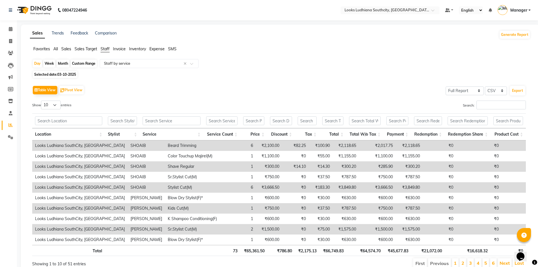
click at [119, 133] on th "Stylist" at bounding box center [122, 134] width 35 height 12
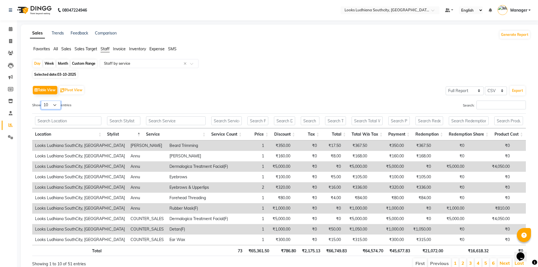
click at [56, 105] on select "10 25 50 100" at bounding box center [51, 104] width 20 height 9
select select "100"
click at [42, 100] on select "10 25 50 100" at bounding box center [51, 104] width 20 height 9
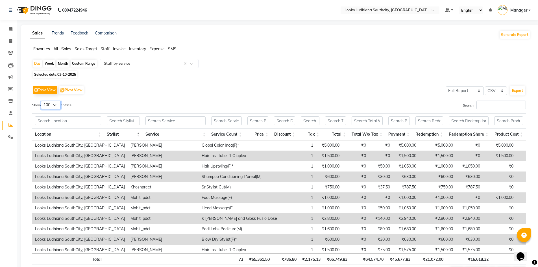
scroll to position [254, 0]
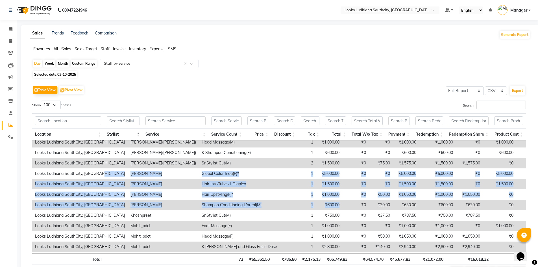
drag, startPoint x: 133, startPoint y: 178, endPoint x: 276, endPoint y: 204, distance: 144.5
click at [276, 204] on tbody "Looks Ludhiana SouthCity, Ludhiana ADIL Beard Trimming 1 ₹350.00 ₹0 ₹17.50 ₹367…" at bounding box center [313, 152] width 563 height 532
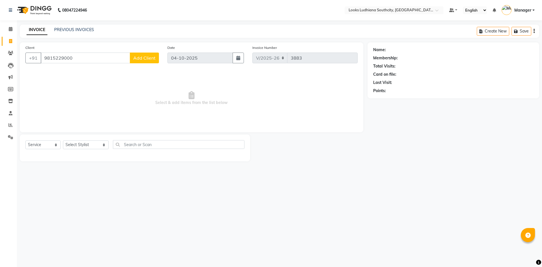
select select "6577"
select select "service"
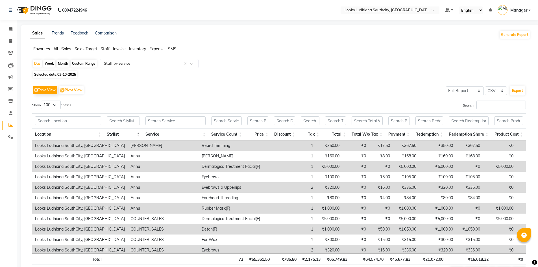
select select "full_report"
select select "csv"
select select "100"
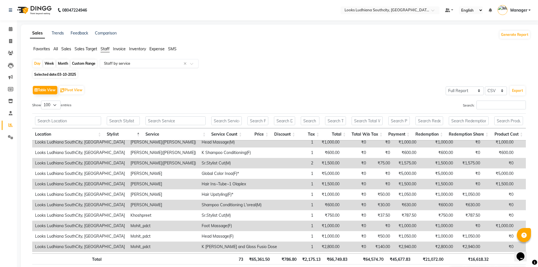
click at [134, 62] on input "text" at bounding box center [143, 64] width 81 height 6
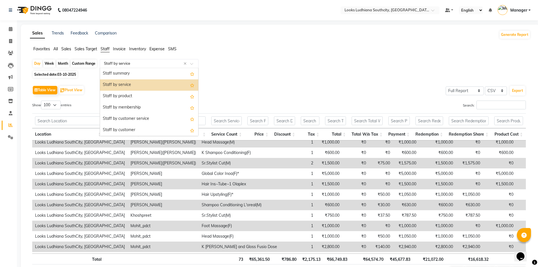
click at [117, 85] on div "Staff by service" at bounding box center [149, 84] width 98 height 11
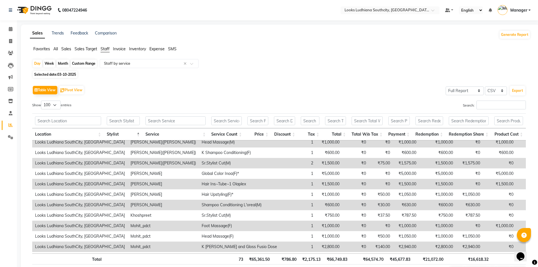
click at [45, 75] on span "Selected date: 03-10-2025" at bounding box center [55, 74] width 45 height 7
select select "10"
select select "2025"
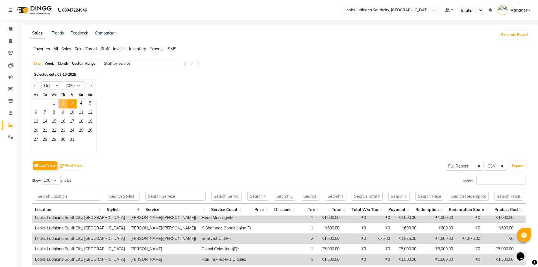
click at [62, 102] on span "2" at bounding box center [62, 103] width 9 height 9
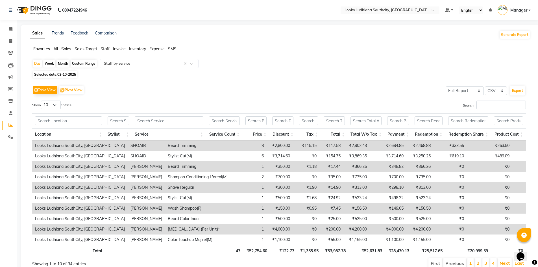
click at [117, 130] on th "Stylist" at bounding box center [118, 134] width 27 height 12
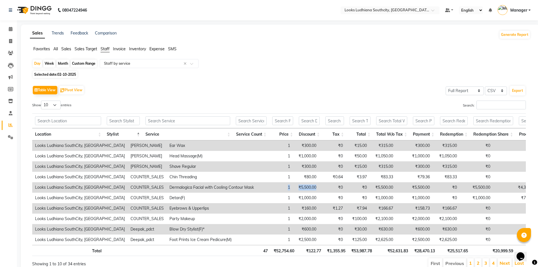
drag, startPoint x: 298, startPoint y: 187, endPoint x: 244, endPoint y: 188, distance: 53.6
click at [244, 188] on tr "Looks Ludhiana SouthCity, Ludhiana COUNTER_SALES Dermalogica Facial with Coolin…" at bounding box center [302, 187] width 540 height 10
click at [9, 40] on icon at bounding box center [10, 41] width 3 height 4
select select "service"
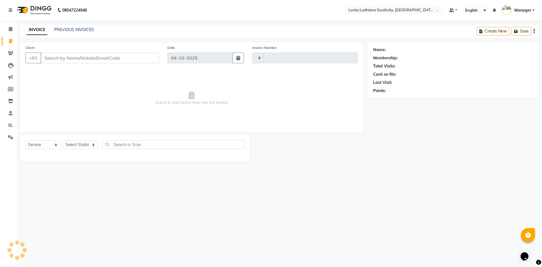
type input "3887"
select select "6577"
select select "service"
click at [68, 27] on link "PREVIOUS INVOICES" at bounding box center [74, 29] width 40 height 5
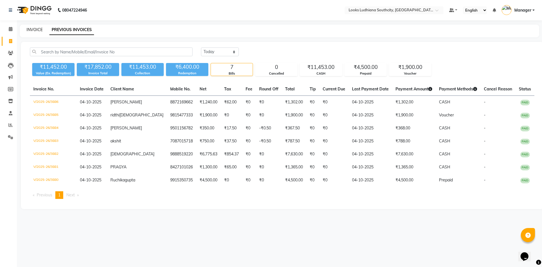
click at [34, 29] on link "INVOICE" at bounding box center [35, 29] width 16 height 5
select select "service"
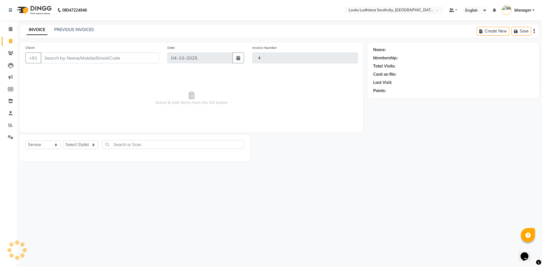
type input "3887"
select select "6577"
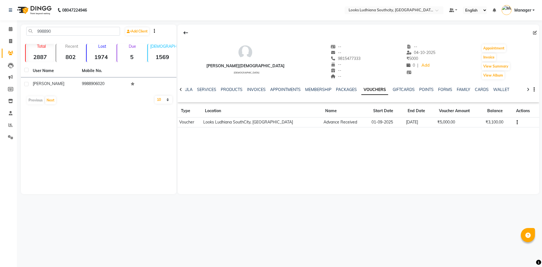
click at [0, 33] on app-home "08047224946 Select Location × Looks Ludhiana Southcity, Ludhiana Default Panel …" at bounding box center [271, 101] width 542 height 202
type input "7"
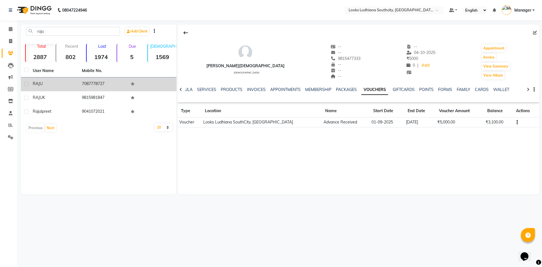
click at [53, 83] on div "RAJU" at bounding box center [54, 84] width 42 height 6
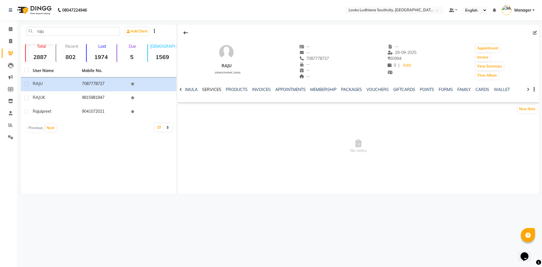
click at [210, 89] on link "SERVICES" at bounding box center [211, 89] width 19 height 5
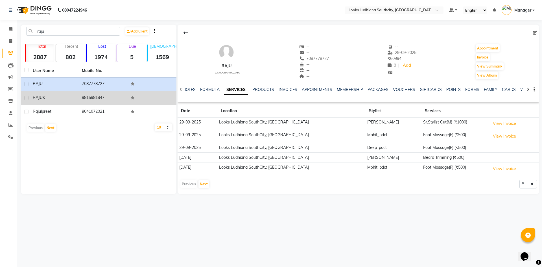
click at [112, 98] on td "9815981847" at bounding box center [102, 98] width 49 height 14
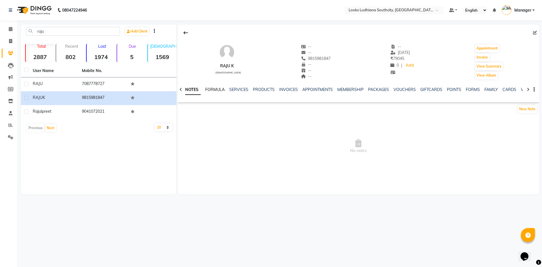
click at [210, 88] on link "FORMULA" at bounding box center [214, 89] width 19 height 5
click at [237, 88] on link "SERVICES" at bounding box center [242, 89] width 19 height 5
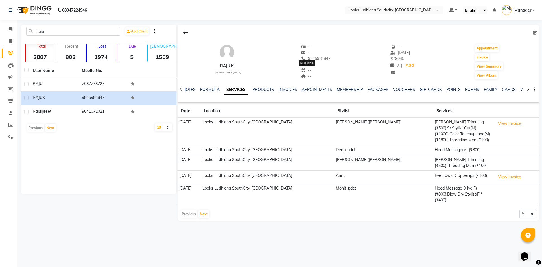
click at [313, 59] on span "9815981847" at bounding box center [316, 58] width 30 height 5
copy span "9815981847"
drag, startPoint x: 60, startPoint y: 28, endPoint x: 0, endPoint y: 31, distance: 60.5
click at [0, 34] on app-home "08047224946 Select Location × Looks Ludhiana Southcity, Ludhiana Default Panel …" at bounding box center [271, 114] width 542 height 229
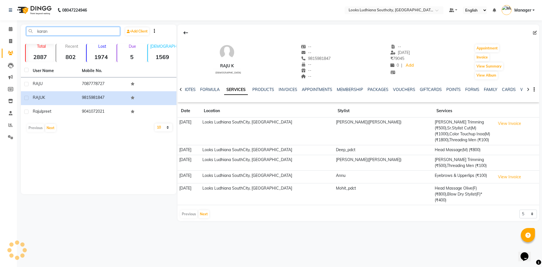
click at [77, 31] on input "karan" at bounding box center [73, 31] width 94 height 9
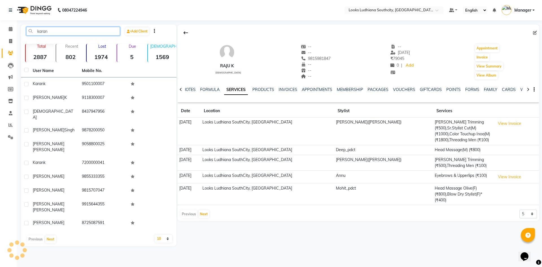
type input "karan"
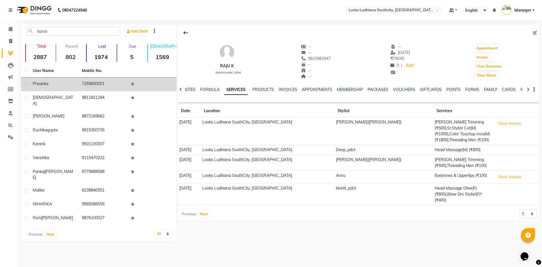
click at [97, 85] on td "7293600001" at bounding box center [102, 84] width 49 height 14
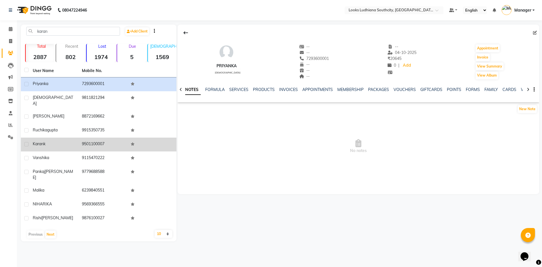
click at [85, 141] on td "9501100007" at bounding box center [102, 144] width 49 height 14
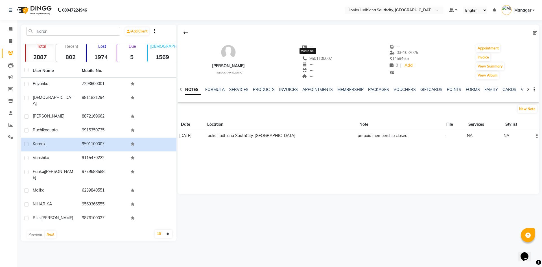
click at [319, 59] on span "9501100007" at bounding box center [317, 58] width 30 height 5
copy span "9501100007"
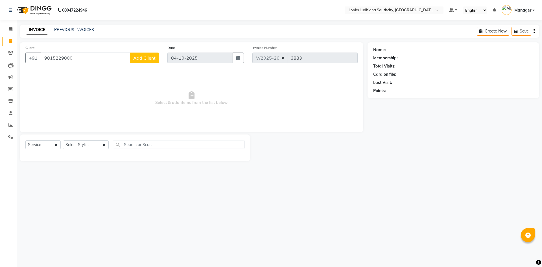
select select "6577"
select select "service"
click at [84, 146] on select "Select Stylist [PERSON_NAME] Amtar Hospitality Annu COUNTER_SALES [PERSON_NAME]…" at bounding box center [86, 144] width 46 height 9
select select "77021"
click at [63, 140] on select "Select Stylist [PERSON_NAME] Amtar Hospitality Annu COUNTER_SALES [PERSON_NAME]…" at bounding box center [86, 144] width 46 height 9
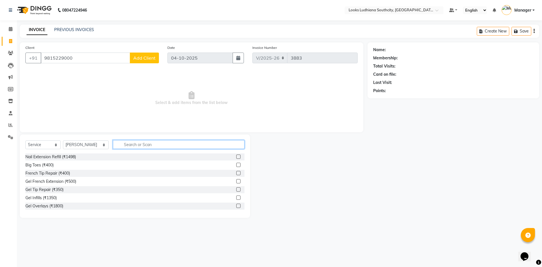
click at [121, 140] on input "text" at bounding box center [178, 144] width 131 height 9
type input "s"
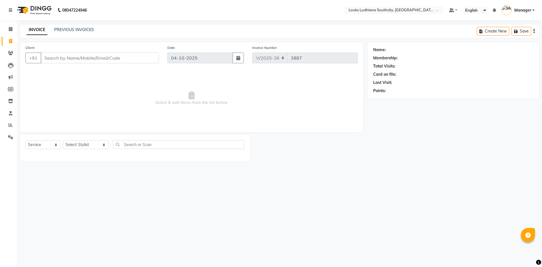
select select "6577"
select select "service"
type input "7009148442"
click at [145, 61] on button "Add Client" at bounding box center [144, 57] width 29 height 11
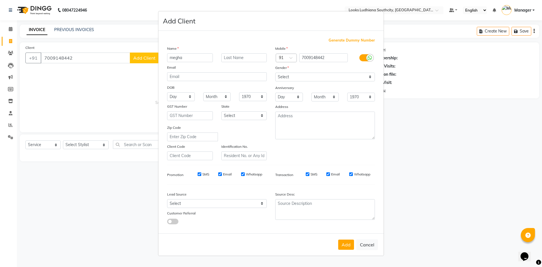
type input "megha"
click at [360, 60] on label at bounding box center [365, 57] width 13 height 7
click at [0, 0] on input "checkbox" at bounding box center [0, 0] width 0 height 0
click at [332, 78] on select "Select [DEMOGRAPHIC_DATA] [DEMOGRAPHIC_DATA] Other Prefer Not To Say" at bounding box center [325, 77] width 100 height 9
select select "[DEMOGRAPHIC_DATA]"
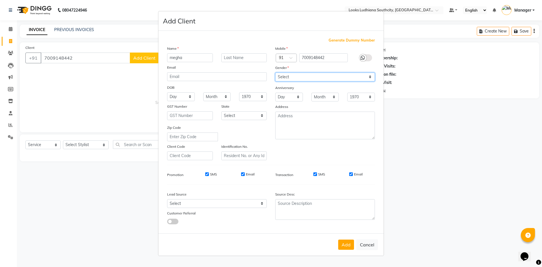
click at [275, 73] on select "Select [DEMOGRAPHIC_DATA] [DEMOGRAPHIC_DATA] Other Prefer Not To Say" at bounding box center [325, 77] width 100 height 9
click at [341, 242] on button "Add" at bounding box center [346, 244] width 16 height 10
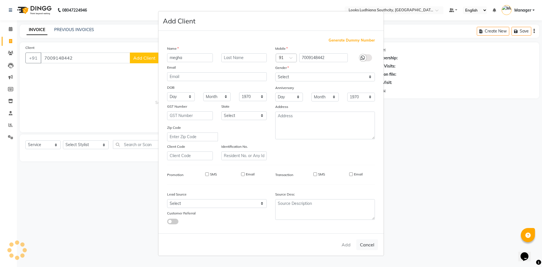
select select
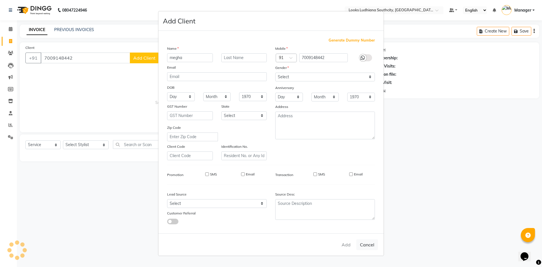
select select
checkbox input "false"
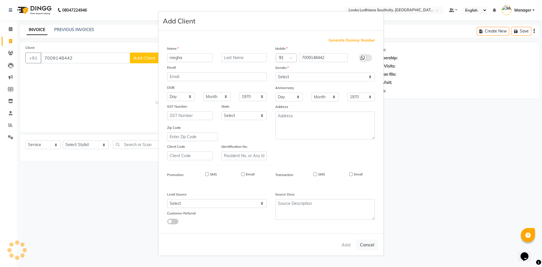
checkbox input "false"
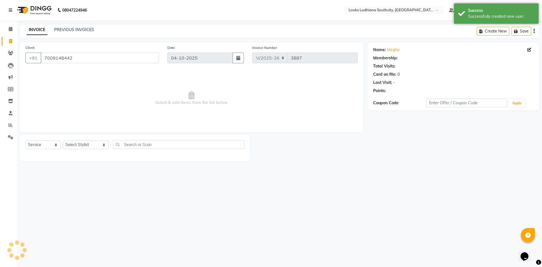
select select "1: Object"
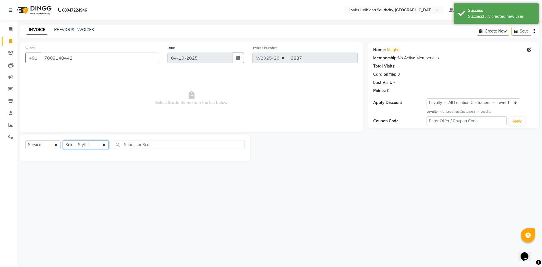
click at [78, 144] on select "Select Stylist ADIL Amtar Hospitality Annu COUNTER_SALES Danny Deepak_pdct Deep…" at bounding box center [86, 144] width 46 height 9
select select "77021"
click at [63, 140] on select "Select Stylist ADIL Amtar Hospitality Annu COUNTER_SALES Danny Deepak_pdct Deep…" at bounding box center [86, 144] width 46 height 9
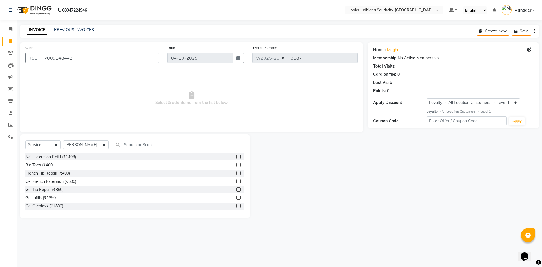
click at [120, 149] on div "Select Service Product Membership Package Voucher Prepaid Gift Card Select Styl…" at bounding box center [134, 146] width 219 height 13
click at [125, 146] on input "text" at bounding box center [178, 144] width 131 height 9
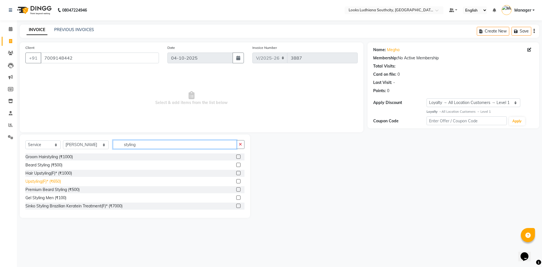
type input "styling"
click at [50, 180] on div "Upstyling(F)* (₹650)" at bounding box center [43, 181] width 36 height 6
checkbox input "false"
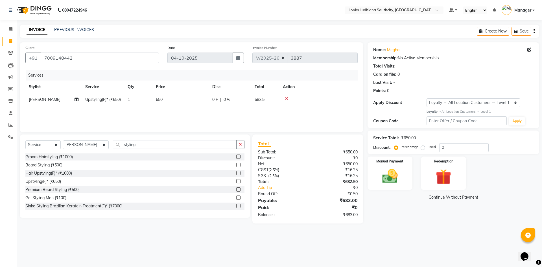
click at [171, 101] on td "650" at bounding box center [180, 99] width 56 height 13
select select "77021"
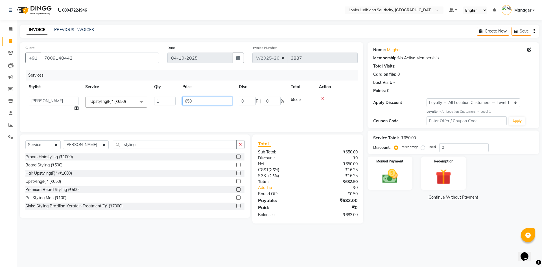
drag, startPoint x: 192, startPoint y: 98, endPoint x: 174, endPoint y: 101, distance: 18.3
click at [175, 101] on tr "ADIL Amtar Hospitality Annu COUNTER_SALES Danny Deepak_pdct Deep_pdct EHSAN Har…" at bounding box center [191, 103] width 332 height 21
type input "100"
click at [384, 221] on main "INVOICE PREVIOUS INVOICES Create New Save Client +91 7009148442 Date 04-10-2025…" at bounding box center [279, 128] width 525 height 207
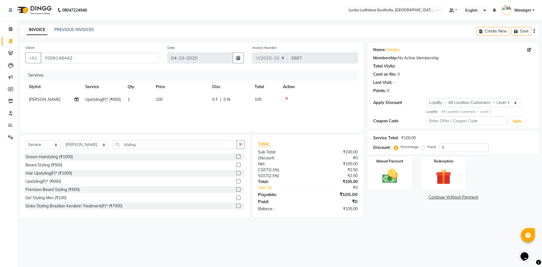
click at [177, 104] on td "100" at bounding box center [180, 99] width 56 height 13
select select "77021"
click at [192, 97] on input "100" at bounding box center [207, 101] width 50 height 9
type input "1000"
click at [409, 235] on div "08047224946 Select Location × Looks Ludhiana Southcity, Ludhiana Default Panel …" at bounding box center [271, 133] width 542 height 267
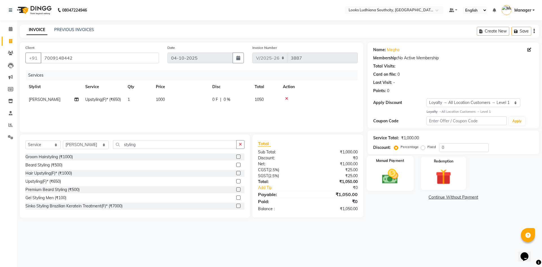
click at [381, 175] on img at bounding box center [390, 176] width 26 height 19
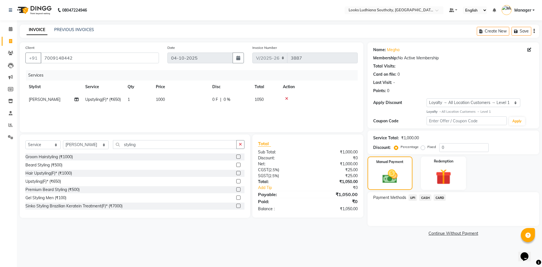
click at [427, 199] on span "CASH" at bounding box center [425, 197] width 12 height 6
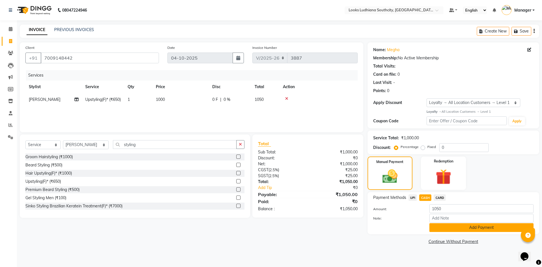
click at [447, 225] on button "Add Payment" at bounding box center [481, 227] width 104 height 9
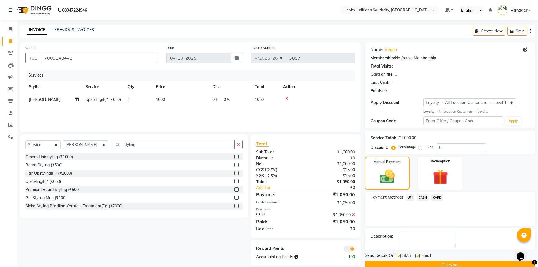
click at [352, 248] on span at bounding box center [348, 249] width 11 height 6
click at [355, 249] on input "checkbox" at bounding box center [355, 249] width 0 height 0
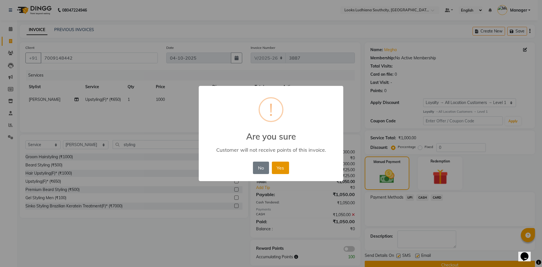
click at [286, 168] on button "Yes" at bounding box center [280, 167] width 17 height 12
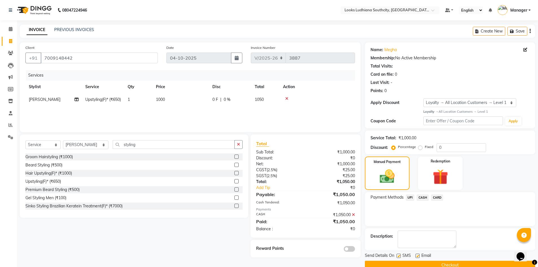
click at [400, 257] on label at bounding box center [398, 255] width 4 height 4
click at [400, 257] on input "checkbox" at bounding box center [398, 256] width 4 height 4
checkbox input "false"
click at [416, 255] on label at bounding box center [417, 255] width 4 height 4
click at [416, 255] on input "checkbox" at bounding box center [417, 256] width 4 height 4
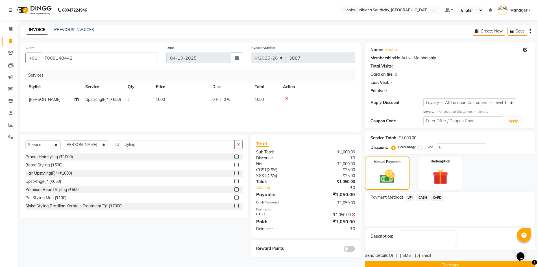
checkbox input "false"
click at [412, 265] on button "Checkout" at bounding box center [450, 264] width 170 height 9
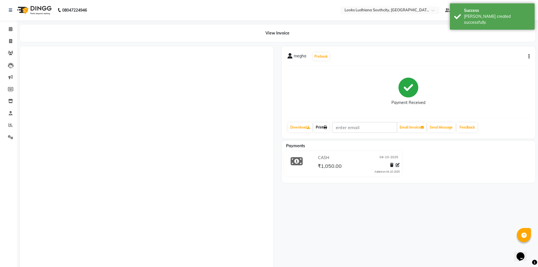
click at [318, 127] on link "Print" at bounding box center [321, 127] width 16 height 10
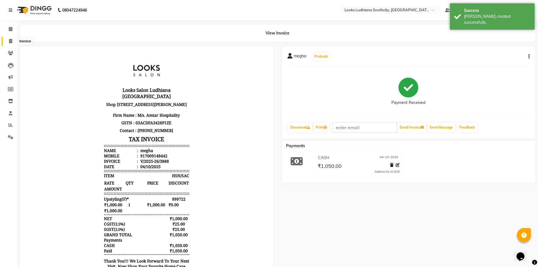
click at [11, 38] on span at bounding box center [11, 41] width 10 height 6
select select "service"
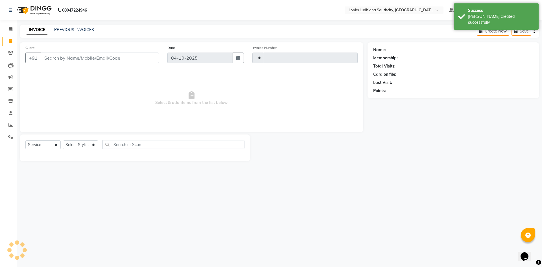
type input "3889"
select select "6577"
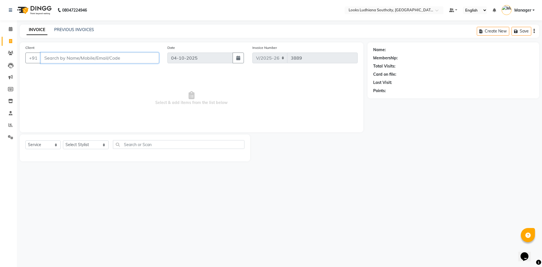
paste input "9501100007"
type input "9501100007"
select select "1: Object"
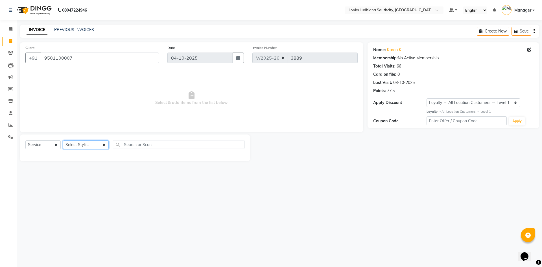
click at [89, 146] on select "Select Stylist ADIL Amtar Hospitality Annu COUNTER_SALES Danny Deepak_pdct Deep…" at bounding box center [86, 144] width 46 height 9
select select "50927"
click at [63, 140] on select "Select Stylist ADIL Amtar Hospitality Annu COUNTER_SALES Danny Deepak_pdct Deep…" at bounding box center [86, 144] width 46 height 9
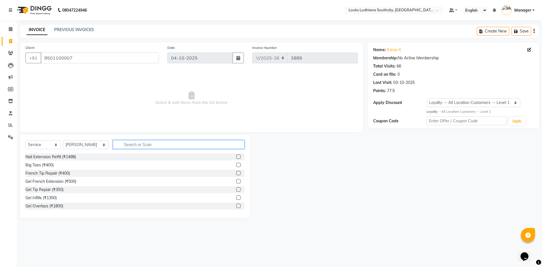
click at [138, 144] on input "text" at bounding box center [178, 144] width 131 height 9
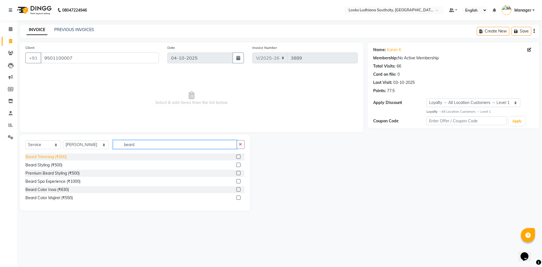
type input "beard"
click at [60, 154] on div "Beard Trimming (₹500)" at bounding box center [45, 157] width 41 height 6
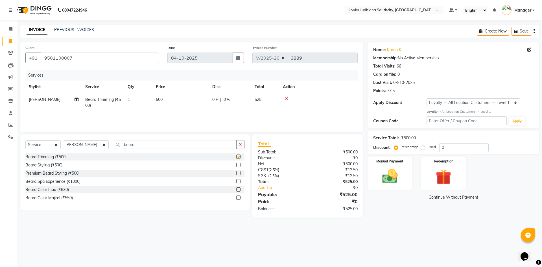
checkbox input "false"
click at [176, 97] on td "500" at bounding box center [180, 102] width 56 height 19
select select "50927"
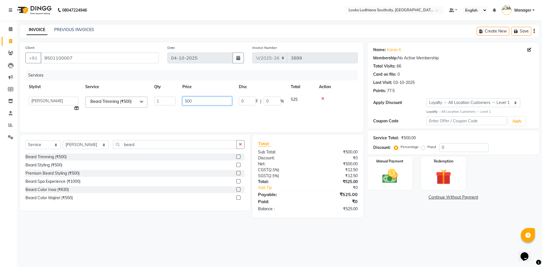
drag, startPoint x: 203, startPoint y: 101, endPoint x: 183, endPoint y: 101, distance: 20.9
click at [183, 101] on input "500" at bounding box center [207, 101] width 50 height 9
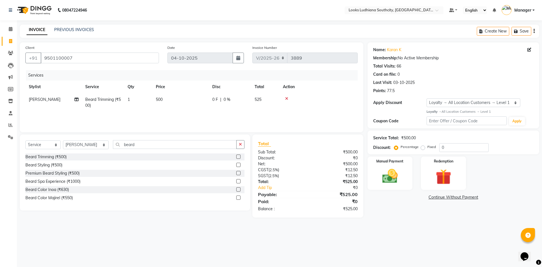
click at [324, 97] on div at bounding box center [318, 99] width 71 height 4
click at [56, 189] on div "Beard Color Inoa (₹630)" at bounding box center [46, 190] width 43 height 6
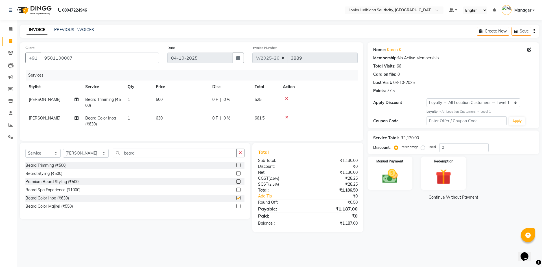
checkbox input "false"
click at [288, 97] on icon at bounding box center [286, 99] width 3 height 4
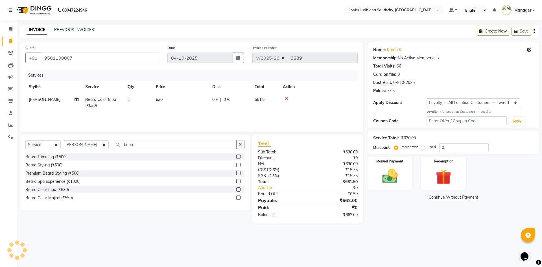
click at [180, 106] on td "630" at bounding box center [180, 102] width 56 height 19
select select "50927"
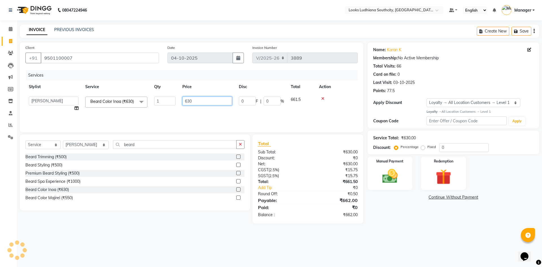
drag, startPoint x: 197, startPoint y: 104, endPoint x: 129, endPoint y: 102, distance: 67.7
click at [129, 102] on tr "ADIL Amtar Hospitality Annu COUNTER_SALES Danny Deepak_pdct Deep_pdct EHSAN Har…" at bounding box center [191, 103] width 332 height 21
type input "500"
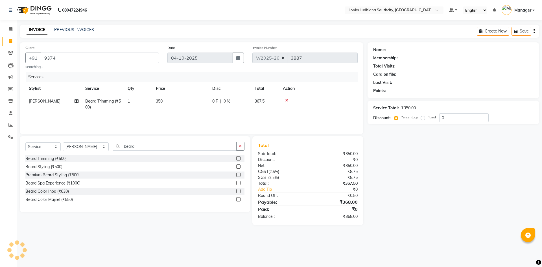
select select "6577"
select select "service"
select select "50815"
type input "9374100000"
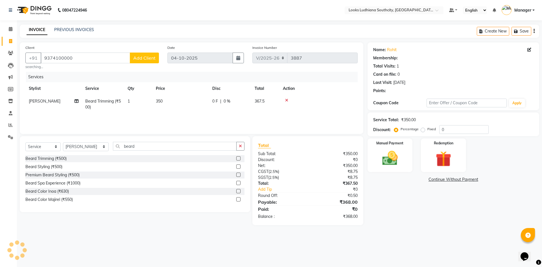
click at [139, 57] on span "Add Client" at bounding box center [144, 58] width 22 height 6
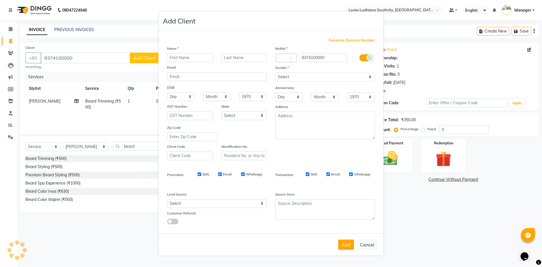
click at [193, 56] on input "text" at bounding box center [190, 57] width 46 height 9
select select "1: Object"
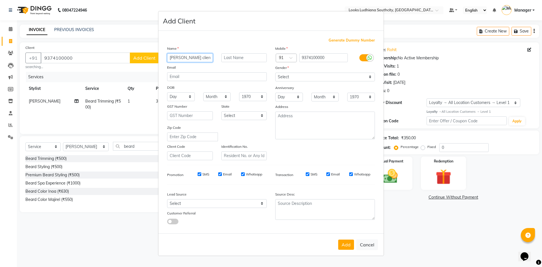
type input "[PERSON_NAME] client"
click at [368, 55] on icon at bounding box center [369, 57] width 5 height 5
click at [0, 0] on input "checkbox" at bounding box center [0, 0] width 0 height 0
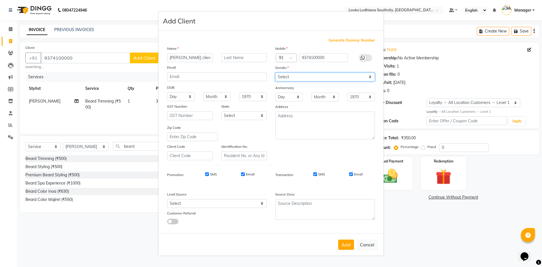
click at [359, 76] on select "Select [DEMOGRAPHIC_DATA] [DEMOGRAPHIC_DATA] Other Prefer Not To Say" at bounding box center [325, 77] width 100 height 9
select select "[DEMOGRAPHIC_DATA]"
click at [275, 73] on select "Select [DEMOGRAPHIC_DATA] [DEMOGRAPHIC_DATA] Other Prefer Not To Say" at bounding box center [325, 77] width 100 height 9
click at [347, 245] on button "Add" at bounding box center [346, 244] width 16 height 10
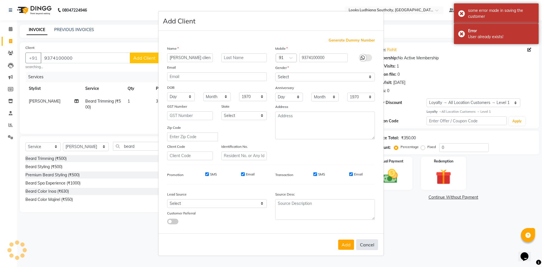
click at [370, 243] on button "Cancel" at bounding box center [367, 244] width 22 height 11
select select
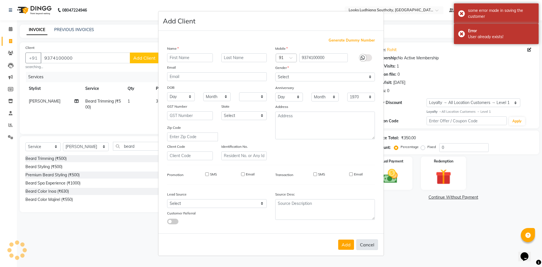
select select
checkbox input "false"
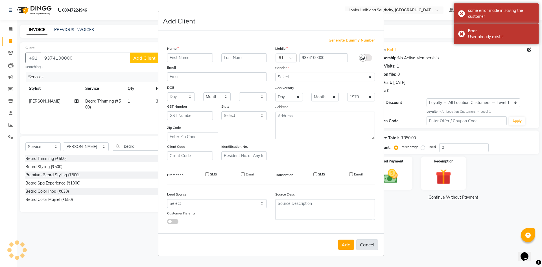
checkbox input "false"
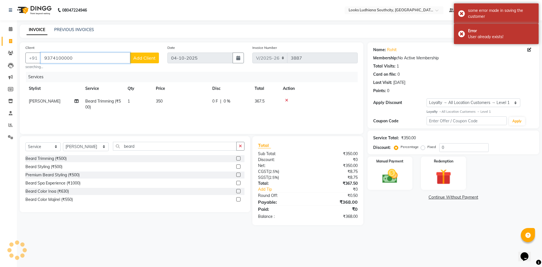
click at [84, 56] on input "9374100000" at bounding box center [85, 57] width 89 height 11
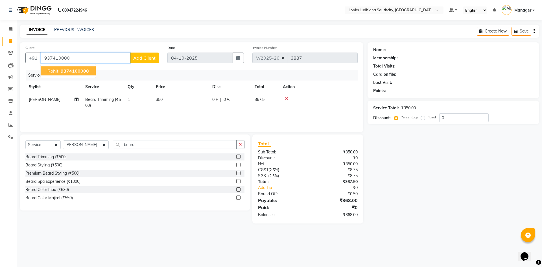
click at [71, 70] on span "937410000" at bounding box center [73, 71] width 25 height 6
type input "9374100000"
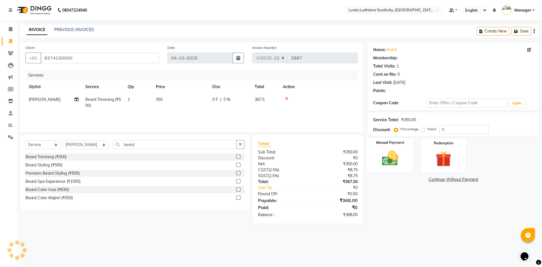
click at [399, 161] on img at bounding box center [390, 158] width 26 height 19
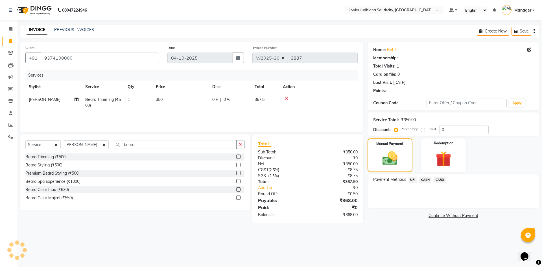
click at [426, 179] on span "CASH" at bounding box center [425, 179] width 12 height 6
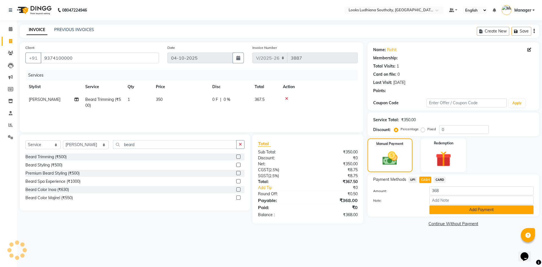
click at [444, 211] on button "Add Payment" at bounding box center [481, 209] width 104 height 9
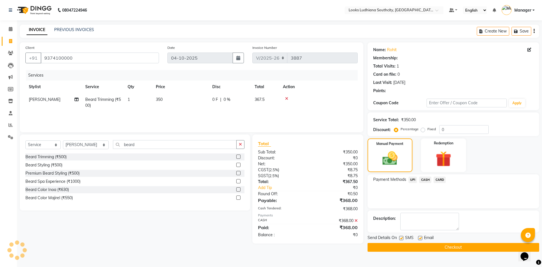
click at [401, 236] on label at bounding box center [401, 238] width 4 height 4
click at [401, 236] on input "checkbox" at bounding box center [401, 238] width 4 height 4
checkbox input "false"
click at [419, 238] on label at bounding box center [420, 238] width 4 height 4
click at [419, 238] on input "checkbox" at bounding box center [420, 238] width 4 height 4
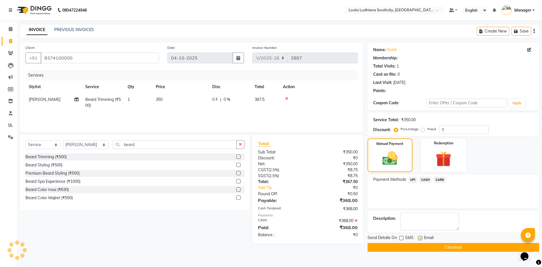
checkbox input "false"
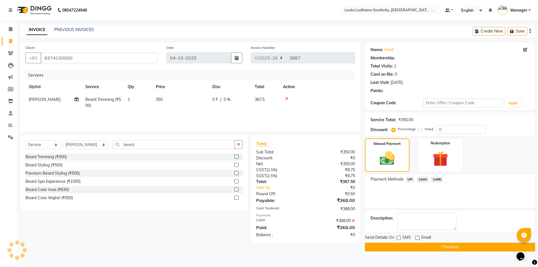
select select "1: Object"
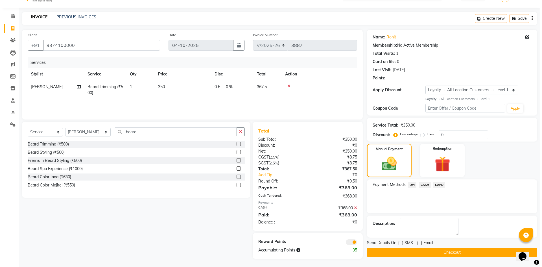
scroll to position [13, 0]
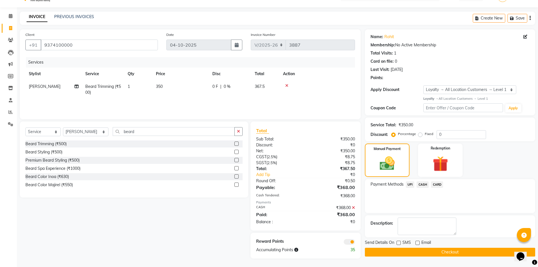
click at [355, 241] on div at bounding box center [332, 241] width 54 height 6
click at [352, 242] on span at bounding box center [348, 242] width 11 height 6
click at [355, 242] on input "checkbox" at bounding box center [355, 242] width 0 height 0
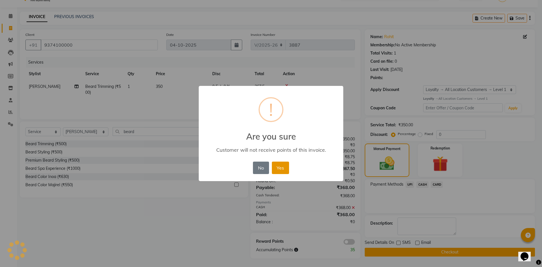
click at [285, 169] on button "Yes" at bounding box center [280, 167] width 17 height 12
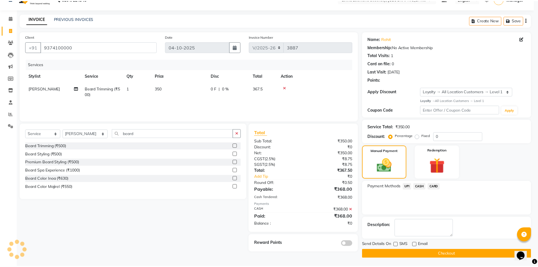
scroll to position [11, 0]
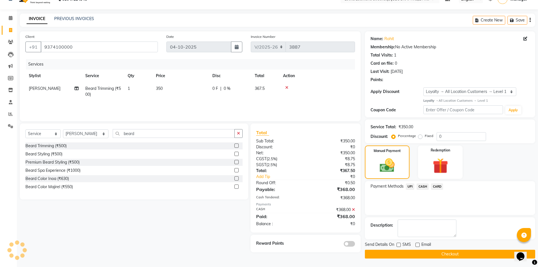
click at [424, 254] on button "Checkout" at bounding box center [450, 253] width 170 height 9
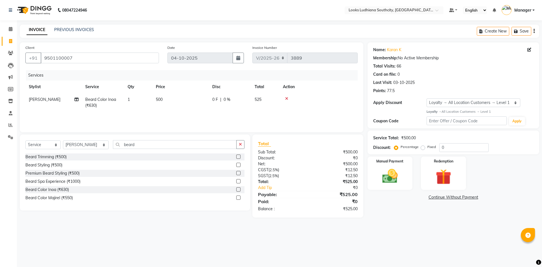
select select "6577"
select select "service"
select select "50927"
select select "1: Object"
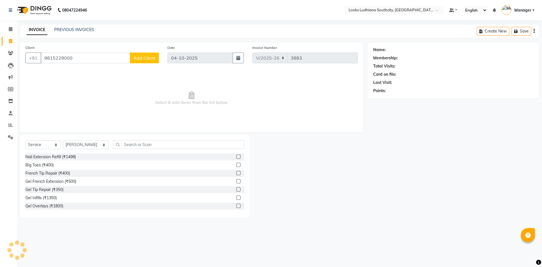
select select "6577"
select select "service"
select select "77021"
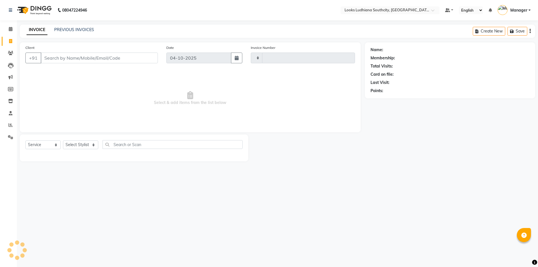
select select "service"
type input "3895"
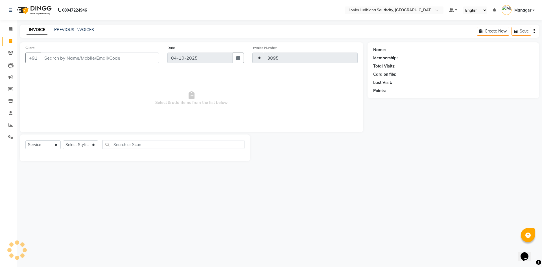
select select "6577"
click at [82, 144] on select "Select Stylist" at bounding box center [80, 144] width 35 height 9
click at [92, 56] on input "Client" at bounding box center [100, 57] width 118 height 11
type input "6239434160"
click at [88, 148] on select "Select Stylist" at bounding box center [80, 146] width 35 height 9
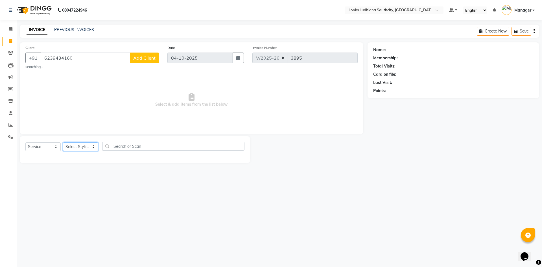
click at [87, 148] on select "Select Stylist" at bounding box center [80, 146] width 35 height 9
click at [86, 144] on select "Select Stylist" at bounding box center [80, 146] width 35 height 9
click at [58, 58] on input "6239434160" at bounding box center [85, 57] width 89 height 11
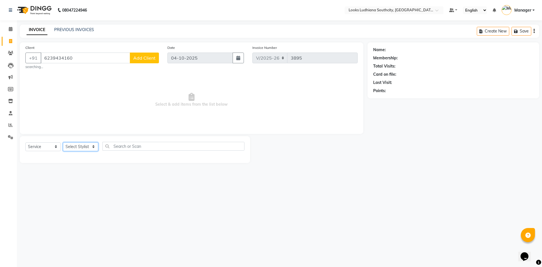
click at [86, 144] on select "Select Stylist" at bounding box center [80, 146] width 35 height 9
click at [8, 41] on span at bounding box center [11, 41] width 10 height 6
select select "service"
type input "3895"
select select "6577"
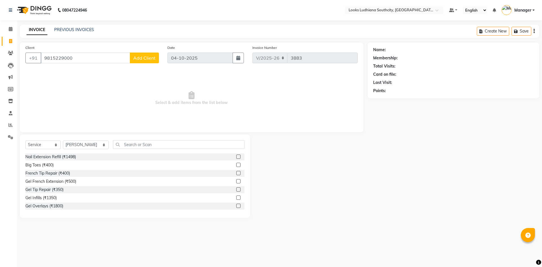
select select "6577"
select select "service"
select select "77021"
click at [102, 60] on input "9815229000" at bounding box center [85, 57] width 89 height 11
type input "9815229000"
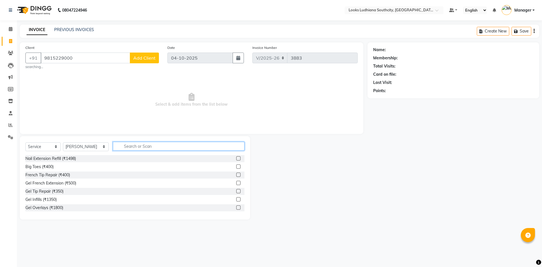
click at [129, 143] on input "text" at bounding box center [178, 146] width 131 height 9
type input "sham"
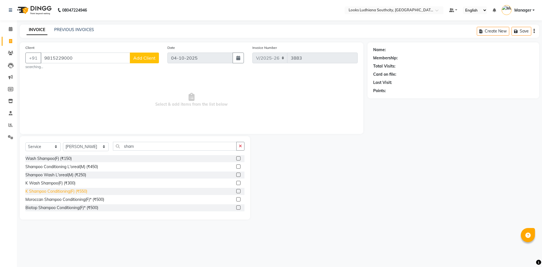
click at [85, 190] on div "K Shampoo Conditioning(F) (₹550)" at bounding box center [56, 191] width 62 height 6
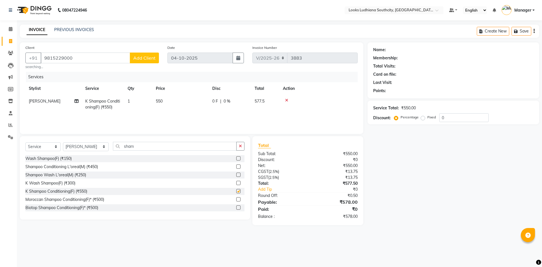
checkbox input "false"
click at [160, 106] on td "550" at bounding box center [180, 104] width 56 height 19
select select "77021"
drag, startPoint x: 180, startPoint y: 100, endPoint x: 165, endPoint y: 100, distance: 14.4
click at [169, 100] on tr "ADIL Amtar Hospitality Annu COUNTER_SALES Danny Deepak_pdct Deep_pdct EHSAN Har…" at bounding box center [191, 107] width 332 height 24
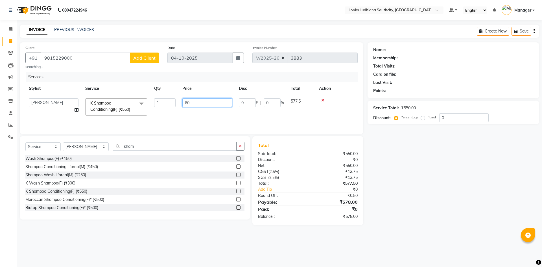
type input "600"
click at [324, 100] on div at bounding box center [336, 100] width 35 height 4
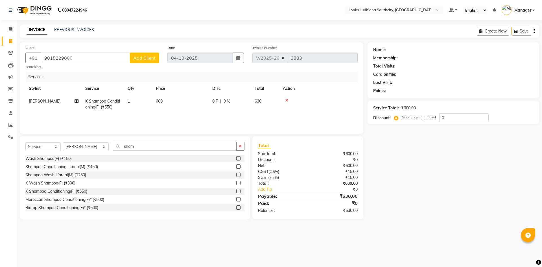
click at [286, 99] on icon at bounding box center [286, 100] width 3 height 4
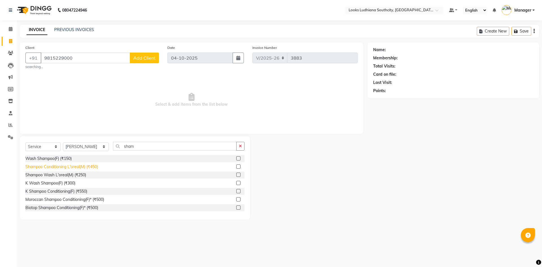
click at [92, 168] on div "Shampoo Conditioning L'oreal(M) (₹450)" at bounding box center [61, 167] width 73 height 6
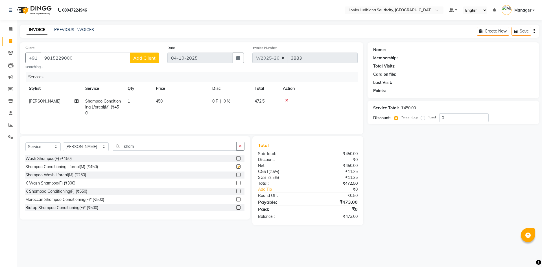
checkbox input "false"
drag, startPoint x: 132, startPoint y: 148, endPoint x: 0, endPoint y: 118, distance: 135.7
click at [27, 135] on div "Client +91 9815229000 Add Client searching... Date 04-10-2025 Invoice Number V/…" at bounding box center [192, 133] width 352 height 183
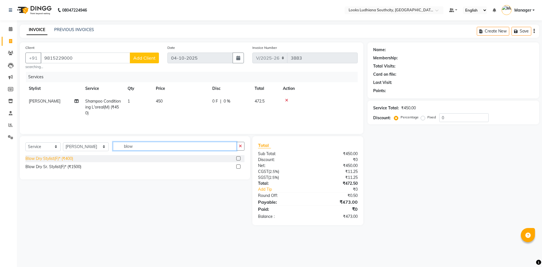
type input "blow"
click at [66, 158] on div "Blow Dry Stylist(F)* (₹400)" at bounding box center [49, 158] width 48 height 6
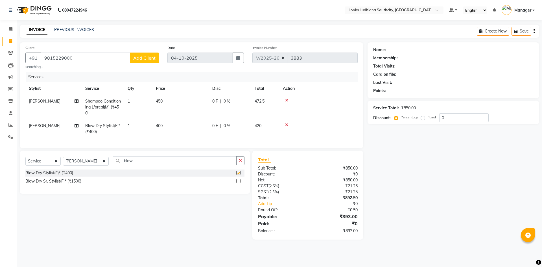
checkbox input "false"
click at [159, 99] on span "450" at bounding box center [159, 100] width 7 height 5
select select "77021"
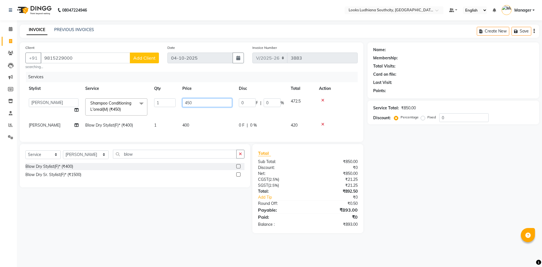
drag, startPoint x: 191, startPoint y: 101, endPoint x: 173, endPoint y: 102, distance: 17.8
click at [174, 102] on tr "ADIL Amtar Hospitality Annu COUNTER_SALES Danny Deepak_pdct Deep_pdct EHSAN Har…" at bounding box center [191, 107] width 332 height 24
type input "350"
click at [190, 127] on td "400" at bounding box center [207, 125] width 56 height 13
select select "77021"
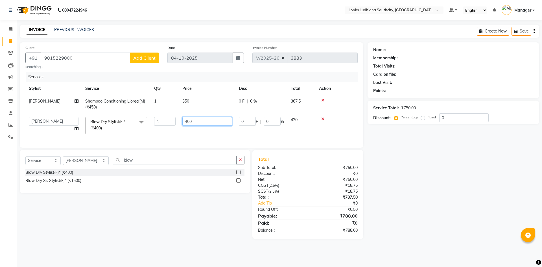
drag, startPoint x: 201, startPoint y: 122, endPoint x: 174, endPoint y: 116, distance: 28.7
click at [174, 116] on tr "ADIL Amtar Hospitality Annu COUNTER_SALES Danny Deepak_pdct Deep_pdct EHSAN Har…" at bounding box center [191, 125] width 332 height 24
type input "600"
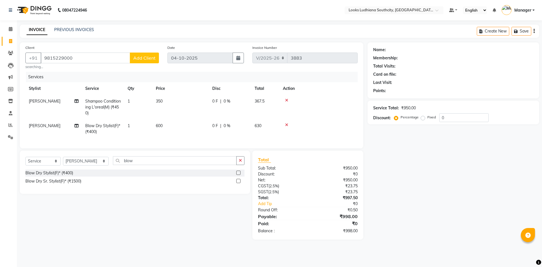
click at [154, 56] on span "Add Client" at bounding box center [144, 58] width 22 height 6
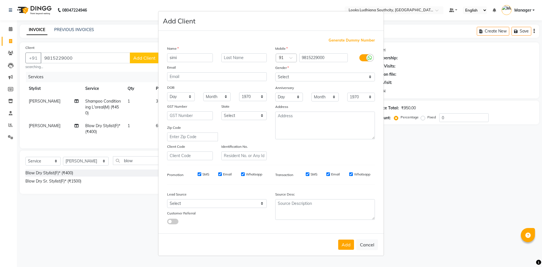
type input "simi"
click at [369, 56] on icon at bounding box center [369, 57] width 5 height 5
click at [0, 0] on input "checkbox" at bounding box center [0, 0] width 0 height 0
click at [342, 77] on select "Select Male Female Other Prefer Not To Say" at bounding box center [325, 77] width 100 height 9
click at [275, 73] on select "Select Male Female Other Prefer Not To Say" at bounding box center [325, 77] width 100 height 9
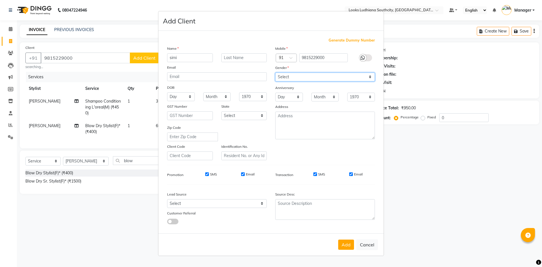
click at [306, 75] on select "Select Male Female Other Prefer Not To Say" at bounding box center [325, 77] width 100 height 9
select select "female"
click at [275, 73] on select "Select Male Female Other Prefer Not To Say" at bounding box center [325, 77] width 100 height 9
click at [345, 241] on button "Add" at bounding box center [346, 244] width 16 height 10
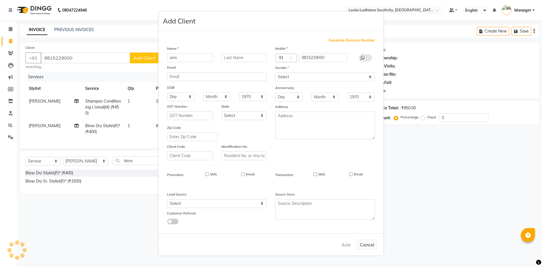
select select
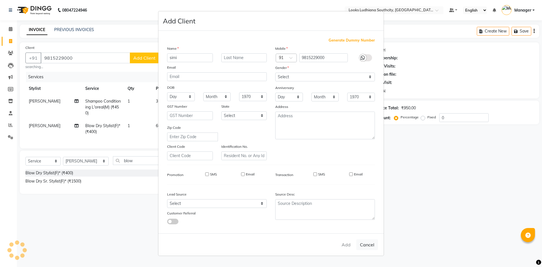
select select
checkbox input "false"
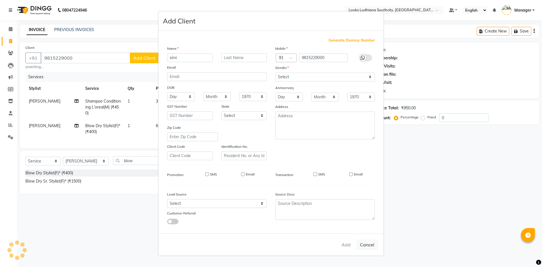
checkbox input "false"
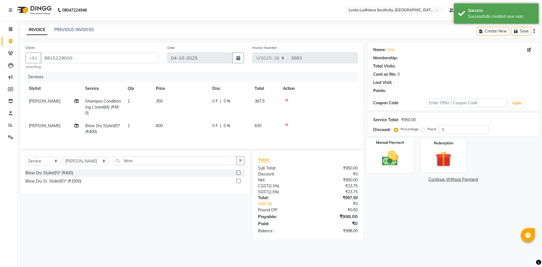
select select "1: Object"
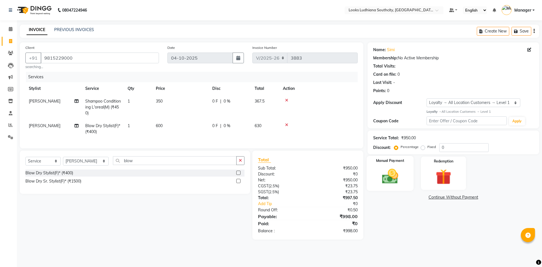
click at [404, 170] on div "Manual Payment" at bounding box center [389, 172] width 47 height 35
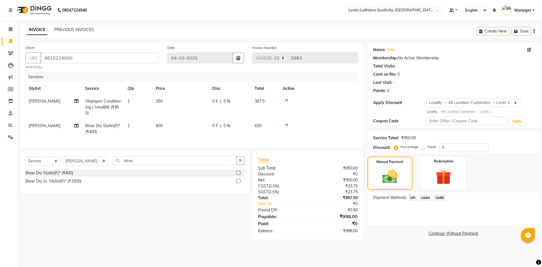
click at [424, 198] on span "CASH" at bounding box center [425, 197] width 12 height 6
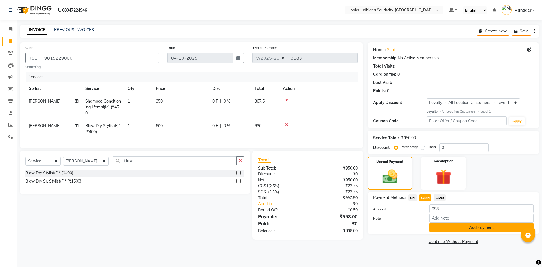
click at [448, 227] on button "Add Payment" at bounding box center [481, 227] width 104 height 9
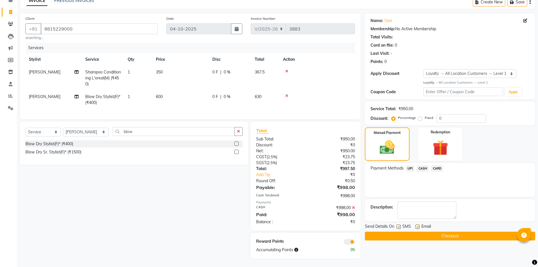
click at [350, 241] on span at bounding box center [348, 242] width 11 height 6
click at [355, 242] on input "checkbox" at bounding box center [355, 242] width 0 height 0
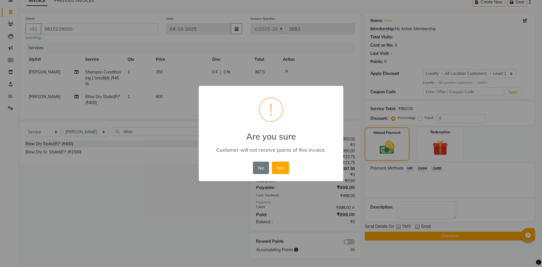
click at [272, 161] on button "Yes" at bounding box center [280, 167] width 17 height 12
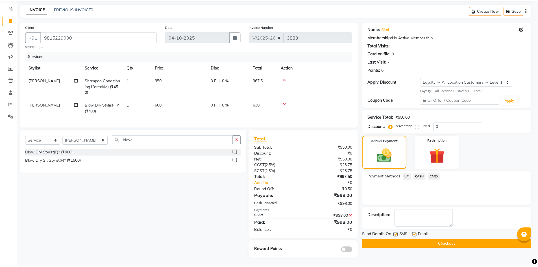
scroll to position [25, 0]
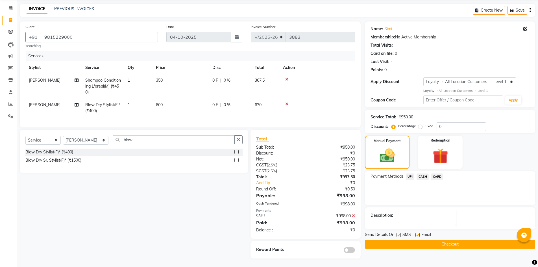
click at [398, 233] on label at bounding box center [398, 235] width 4 height 4
click at [398, 233] on input "checkbox" at bounding box center [398, 235] width 4 height 4
checkbox input "false"
click at [418, 233] on label at bounding box center [417, 235] width 4 height 4
click at [418, 233] on input "checkbox" at bounding box center [417, 235] width 4 height 4
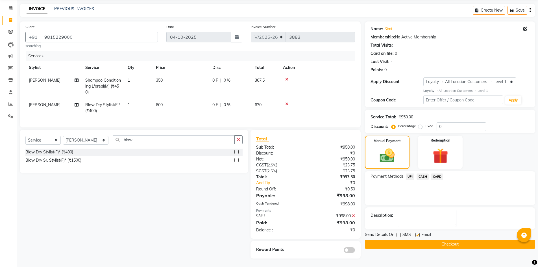
checkbox input "false"
click at [420, 245] on div "Name: Simi Membership: No Active Membership Total Visits: Card on file: 0 Last …" at bounding box center [452, 139] width 174 height 237
click at [420, 241] on button "Checkout" at bounding box center [450, 244] width 170 height 9
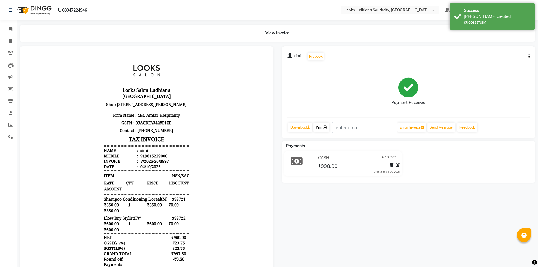
click at [327, 126] on icon at bounding box center [324, 127] width 3 height 3
click at [10, 43] on span at bounding box center [11, 41] width 10 height 6
select select "service"
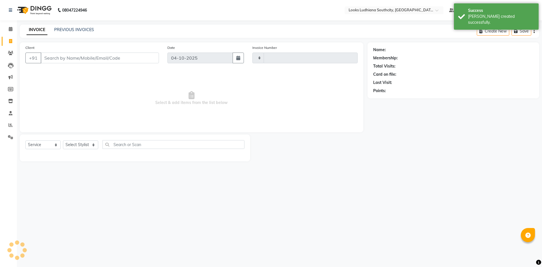
type input "3898"
select select "6577"
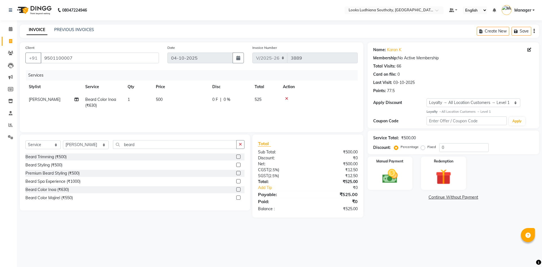
select select "6577"
select select "service"
select select "50927"
select select "1: Object"
click at [133, 141] on input "beard" at bounding box center [175, 144] width 124 height 9
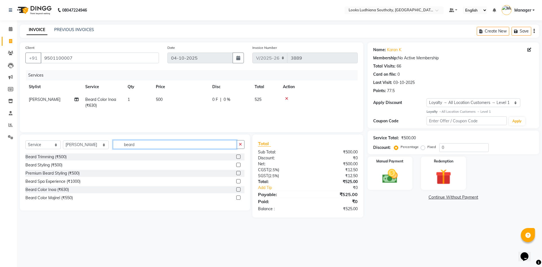
drag, startPoint x: 133, startPoint y: 141, endPoint x: 108, endPoint y: 143, distance: 25.8
click at [113, 143] on input "beard" at bounding box center [175, 144] width 124 height 9
type input "detan"
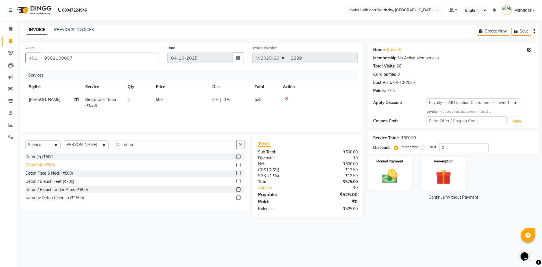
click at [33, 164] on div "Detan(M) (₹500)" at bounding box center [39, 165] width 29 height 6
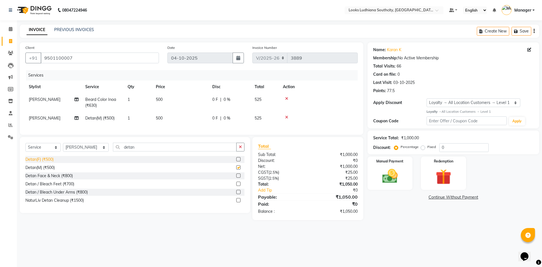
checkbox input "false"
click at [173, 118] on td "500" at bounding box center [180, 118] width 56 height 13
select select "50927"
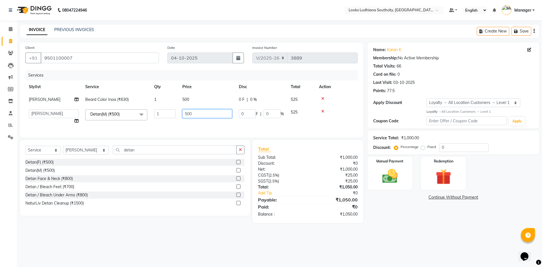
drag, startPoint x: 198, startPoint y: 113, endPoint x: 144, endPoint y: 112, distance: 53.6
click at [144, 112] on tr "[PERSON_NAME] Amtar Hospitality Annu COUNTER_SALES [PERSON_NAME] Deep_pdct [PER…" at bounding box center [191, 116] width 332 height 21
type input "600"
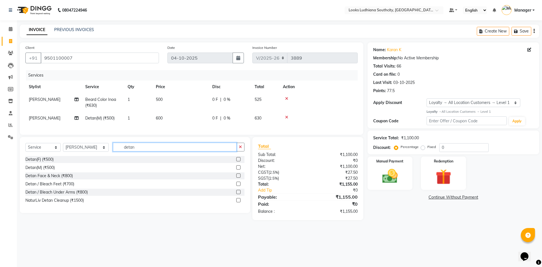
drag, startPoint x: 128, startPoint y: 153, endPoint x: 32, endPoint y: 152, distance: 96.5
click at [32, 152] on div "Select Service Product Membership Package Voucher Prepaid Gift Card Select Styl…" at bounding box center [134, 149] width 219 height 13
type input "beard"
click at [45, 162] on div "Beard Trimming (₹500)" at bounding box center [45, 159] width 41 height 6
checkbox input "false"
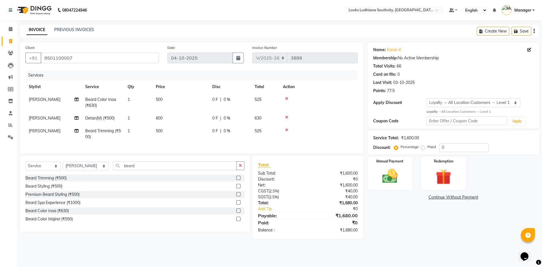
click at [178, 128] on td "500" at bounding box center [180, 133] width 56 height 19
select select "50927"
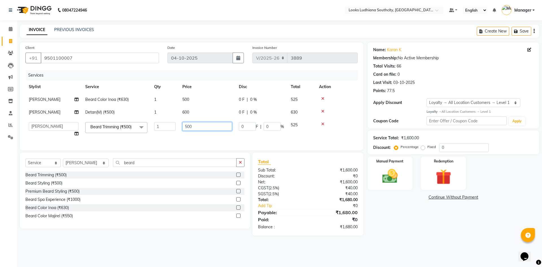
drag, startPoint x: 197, startPoint y: 126, endPoint x: 191, endPoint y: 127, distance: 6.0
click at [191, 127] on input "500" at bounding box center [207, 126] width 50 height 9
drag, startPoint x: 202, startPoint y: 125, endPoint x: 117, endPoint y: 120, distance: 85.4
click at [118, 126] on tr "ADIL Amtar Hospitality Annu COUNTER_SALES Danny Deepak_pdct Deep_pdct EHSAN Har…" at bounding box center [191, 129] width 332 height 21
type input "350"
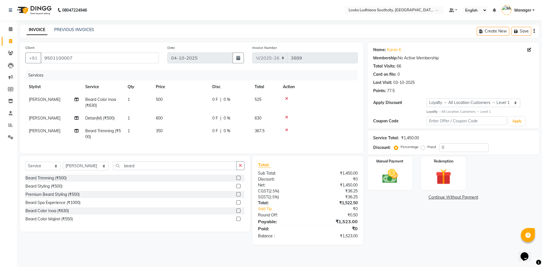
drag, startPoint x: 405, startPoint y: 261, endPoint x: 404, endPoint y: 198, distance: 63.2
click at [405, 261] on div "08047224946 Select Location × Looks Ludhiana Southcity, Ludhiana Default Panel …" at bounding box center [271, 133] width 542 height 267
drag, startPoint x: 451, startPoint y: 141, endPoint x: 448, endPoint y: 143, distance: 3.3
click at [448, 143] on div "Service Total: ₹1,450.00 Discount: Percentage Fixed 0" at bounding box center [453, 142] width 160 height 19
drag, startPoint x: 427, startPoint y: 147, endPoint x: 382, endPoint y: 151, distance: 45.6
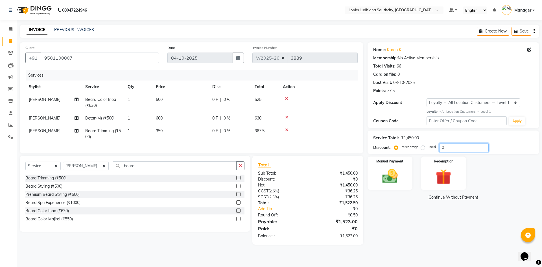
click at [382, 151] on div "Discount: Percentage Fixed 0" at bounding box center [453, 147] width 160 height 9
type input "15"
click at [396, 224] on div "Name: Karan K Membership: No Active Membership Total Visits: 66 Card on file: 0…" at bounding box center [455, 143] width 176 height 202
click at [398, 179] on img at bounding box center [390, 176] width 26 height 19
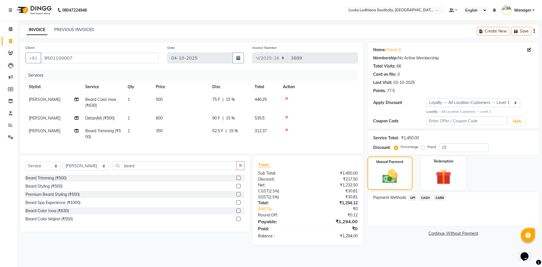
click at [425, 197] on span "CASH" at bounding box center [425, 197] width 12 height 6
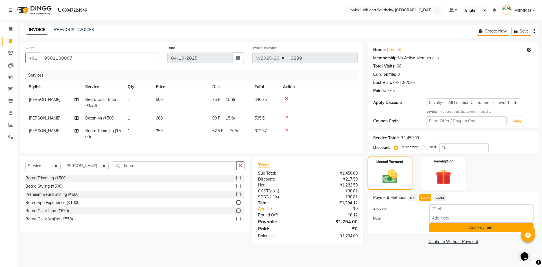
click at [440, 225] on button "Add Payment" at bounding box center [481, 227] width 104 height 9
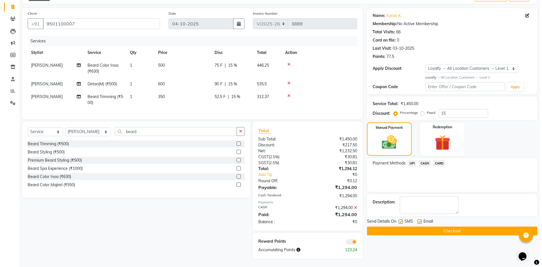
scroll to position [38, 0]
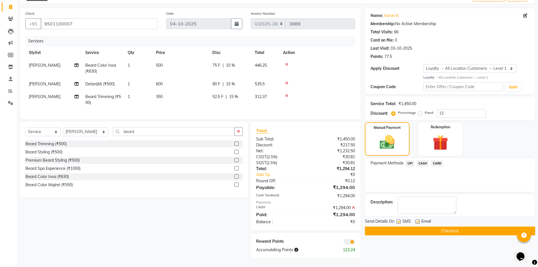
click at [351, 240] on span at bounding box center [348, 242] width 11 height 6
click at [355, 242] on input "checkbox" at bounding box center [355, 242] width 0 height 0
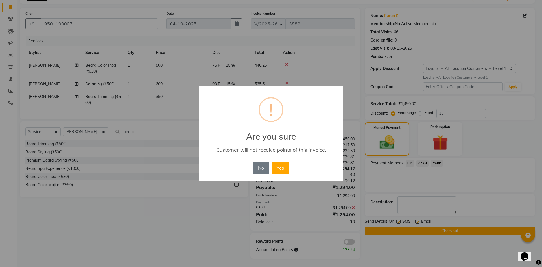
click at [289, 168] on div "No No Yes" at bounding box center [270, 167] width 39 height 15
click at [280, 168] on button "Yes" at bounding box center [280, 167] width 17 height 12
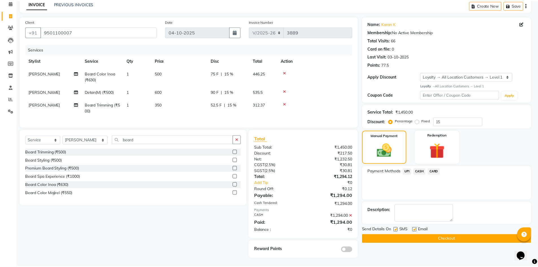
scroll to position [30, 0]
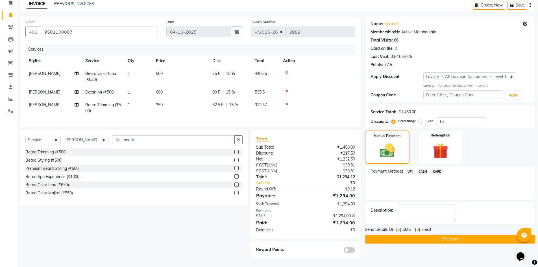
click at [399, 227] on label at bounding box center [398, 229] width 4 height 4
click at [399, 228] on input "checkbox" at bounding box center [398, 230] width 4 height 4
checkbox input "false"
click at [418, 227] on label at bounding box center [417, 229] width 4 height 4
click at [418, 228] on input "checkbox" at bounding box center [417, 230] width 4 height 4
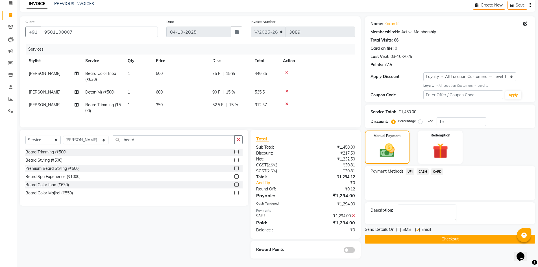
checkbox input "false"
click at [413, 236] on button "Checkout" at bounding box center [450, 238] width 170 height 9
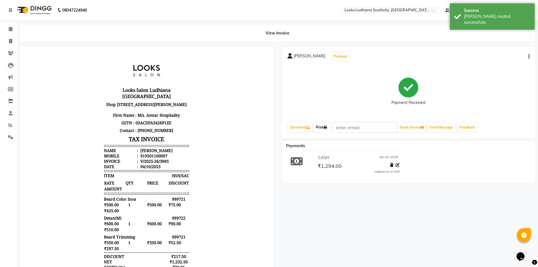
click at [327, 128] on icon at bounding box center [324, 127] width 3 height 3
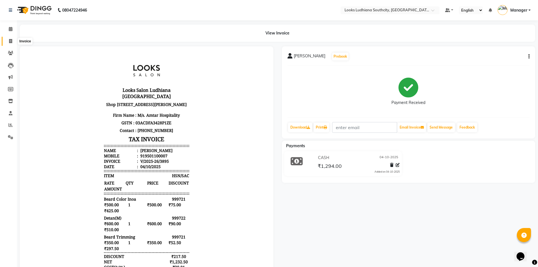
click at [12, 42] on icon at bounding box center [10, 41] width 3 height 4
select select "service"
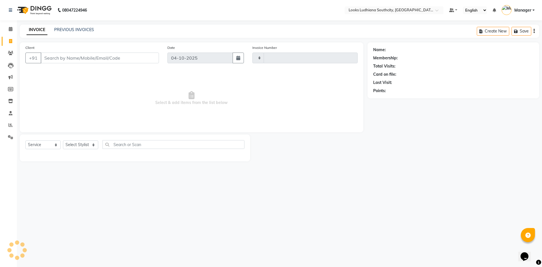
type input "3896"
select select "6577"
click at [80, 147] on select "Select Stylist [PERSON_NAME] Amtar Hospitality Annu COUNTER_SALES [PERSON_NAME]…" at bounding box center [86, 144] width 46 height 9
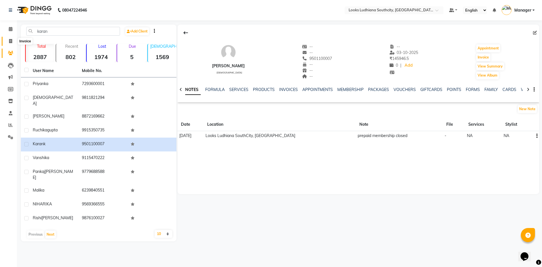
click at [8, 41] on span at bounding box center [11, 41] width 10 height 6
select select "6577"
select select "service"
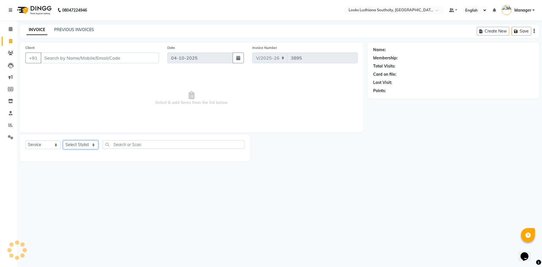
click at [78, 147] on select "Select Stylist" at bounding box center [80, 144] width 35 height 9
click at [64, 146] on select "Select Stylist [PERSON_NAME] Amtar Hospitality Annu COUNTER_SALES [PERSON_NAME]…" at bounding box center [86, 144] width 46 height 9
select select "77021"
click at [63, 140] on select "Select Stylist [PERSON_NAME] Amtar Hospitality Annu COUNTER_SALES [PERSON_NAME]…" at bounding box center [86, 144] width 46 height 9
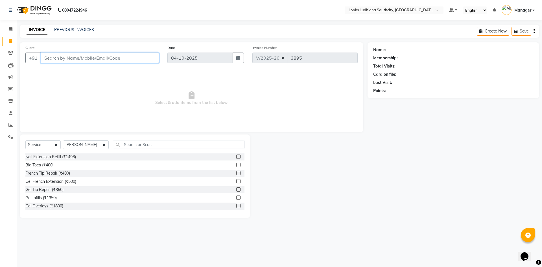
click at [95, 60] on input "Client" at bounding box center [100, 57] width 118 height 11
paste input "6239434160"
type input "6239434160"
select select "1: Object"
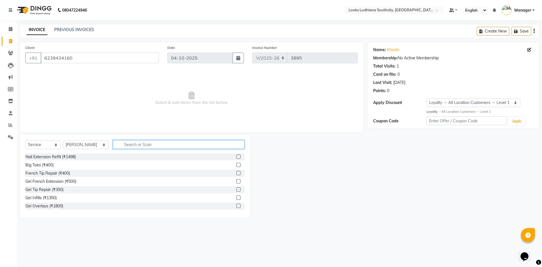
click at [137, 145] on input "text" at bounding box center [178, 144] width 131 height 9
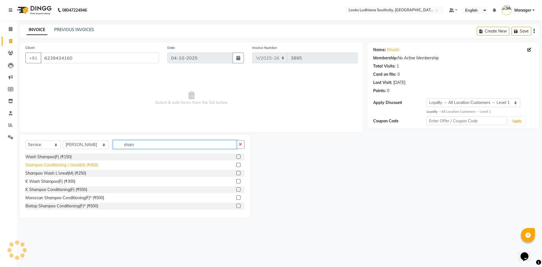
type input "sham"
click at [86, 164] on div "Shampoo Conditioning L'oreal(M) (₹450)" at bounding box center [61, 165] width 73 height 6
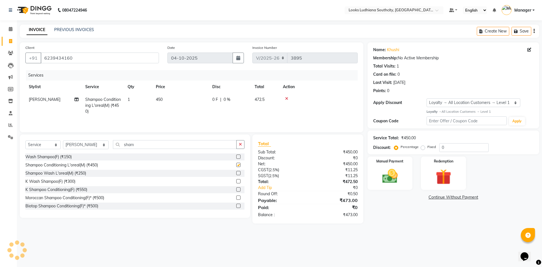
checkbox input "false"
click at [189, 102] on td "450" at bounding box center [180, 105] width 56 height 25
select select "77021"
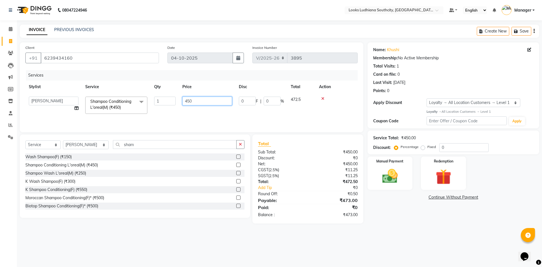
drag, startPoint x: 202, startPoint y: 99, endPoint x: 112, endPoint y: 103, distance: 90.7
click at [112, 103] on tr "[PERSON_NAME] Amtar Hospitality Annu COUNTER_SALES [PERSON_NAME] Deep_pdct [PER…" at bounding box center [191, 105] width 332 height 24
type input "350"
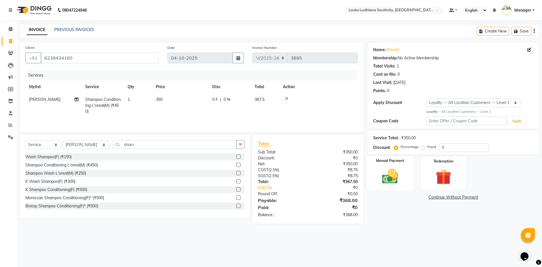
click at [396, 176] on img at bounding box center [390, 176] width 26 height 19
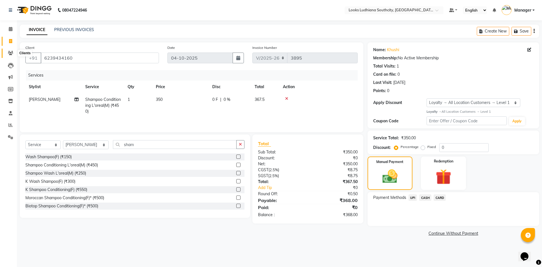
click at [12, 51] on icon at bounding box center [10, 53] width 5 height 4
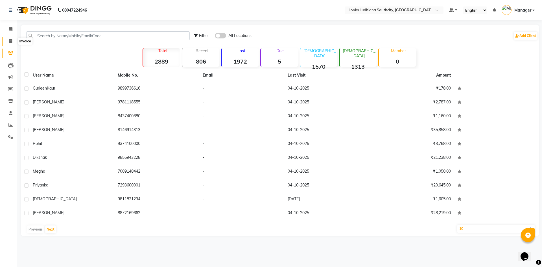
click at [11, 41] on icon at bounding box center [10, 41] width 3 height 4
select select "service"
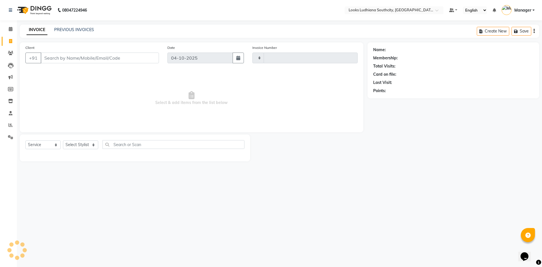
type input "3895"
select select "6577"
click at [84, 137] on div "Select Service Product Membership Package Voucher Prepaid Gift Card Select Styl…" at bounding box center [135, 147] width 230 height 27
click at [84, 143] on select "Select Stylist" at bounding box center [80, 144] width 35 height 9
select select "58622"
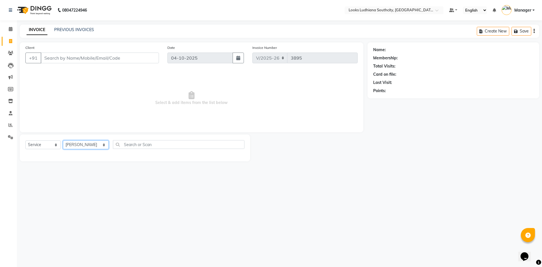
click at [63, 140] on select "Select Stylist [PERSON_NAME] Amtar Hospitality Annu COUNTER_SALES [PERSON_NAME]…" at bounding box center [86, 144] width 46 height 9
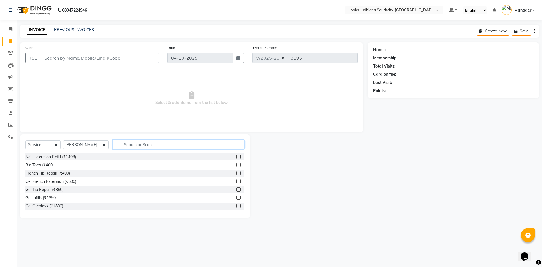
click at [115, 141] on input "text" at bounding box center [178, 144] width 131 height 9
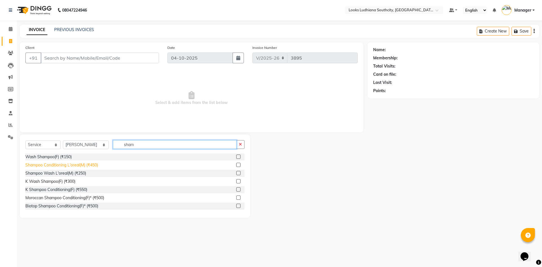
type input "sham"
click at [92, 164] on div "Shampoo Conditioning L'oreal(M) (₹450)" at bounding box center [61, 165] width 73 height 6
checkbox input "false"
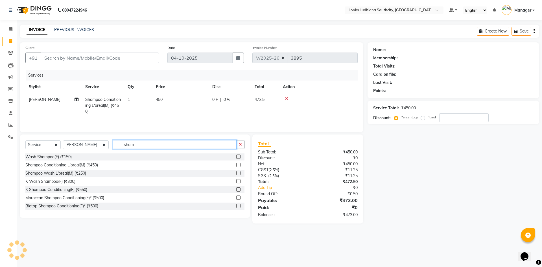
drag, startPoint x: 143, startPoint y: 141, endPoint x: 0, endPoint y: 148, distance: 143.3
click at [2, 145] on app-home "08047224946 Select Location × Looks Ludhiana Southcity, Ludhiana Default Panel …" at bounding box center [271, 116] width 542 height 232
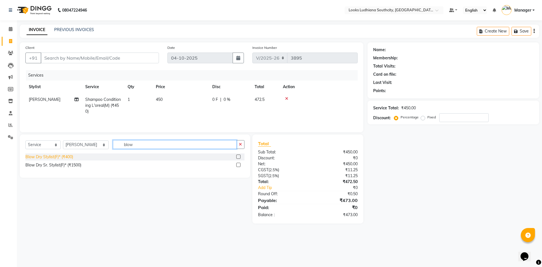
type input "blow"
click at [26, 154] on div "Blow Dry Stylist(F)* (₹400)" at bounding box center [49, 157] width 48 height 6
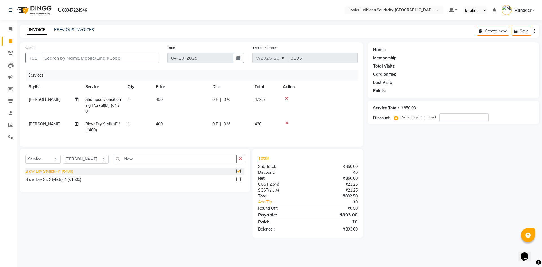
checkbox input "false"
click at [170, 101] on td "450" at bounding box center [180, 105] width 56 height 25
select select "58622"
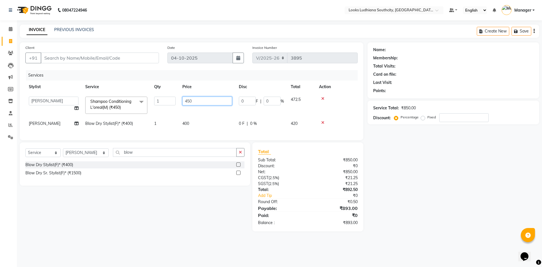
drag, startPoint x: 196, startPoint y: 99, endPoint x: 129, endPoint y: 103, distance: 67.8
click at [130, 101] on tr "[PERSON_NAME] Amtar Hospitality Annu COUNTER_SALES [PERSON_NAME] Deep_pdct [PER…" at bounding box center [191, 105] width 332 height 24
type input "350"
click at [188, 123] on td "400" at bounding box center [207, 123] width 56 height 13
select select "58622"
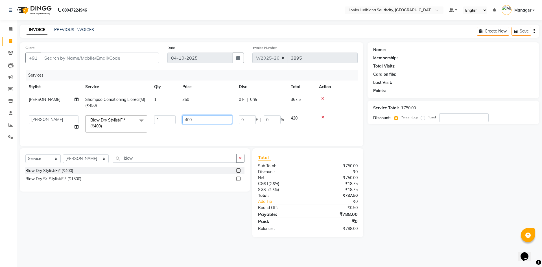
drag, startPoint x: 193, startPoint y: 115, endPoint x: 17, endPoint y: 100, distance: 176.7
click at [48, 108] on tbody "[PERSON_NAME] Shampoo Conditioning L'oreal(M) (₹450) 1 350 0 F | 0 % 367.5 [PER…" at bounding box center [191, 114] width 332 height 43
type input "600"
click at [54, 63] on input "Client" at bounding box center [100, 57] width 118 height 11
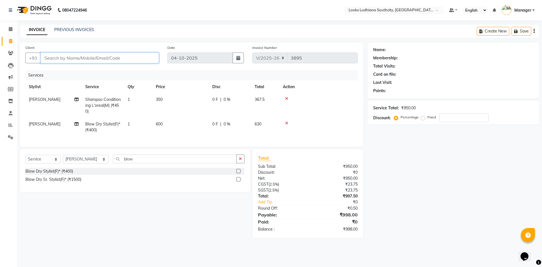
paste input "8146297262"
type input "8146297262"
type input "0"
type input "8146297262"
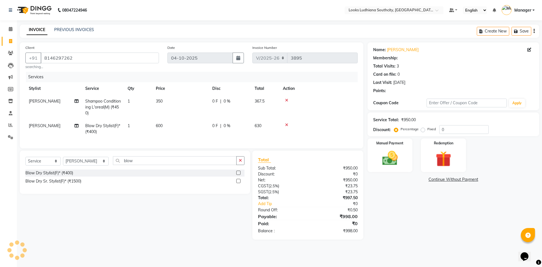
select select "1: Object"
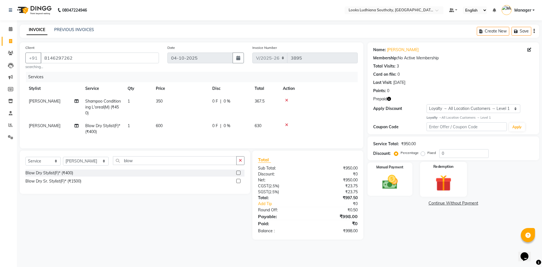
click at [440, 181] on img at bounding box center [443, 183] width 26 height 20
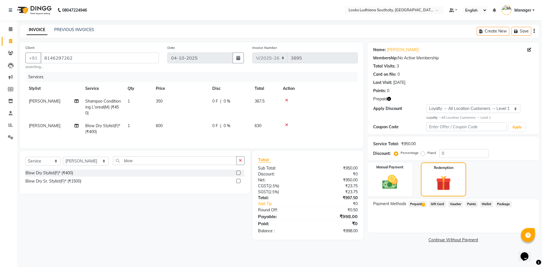
click at [424, 203] on span "1" at bounding box center [423, 204] width 3 height 3
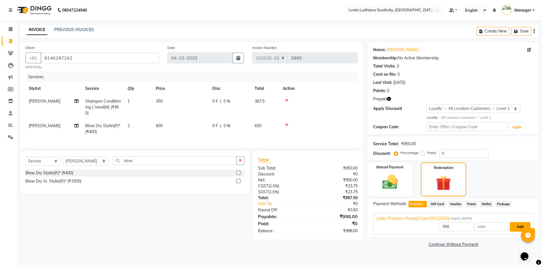
click at [515, 224] on button "Add" at bounding box center [520, 227] width 21 height 10
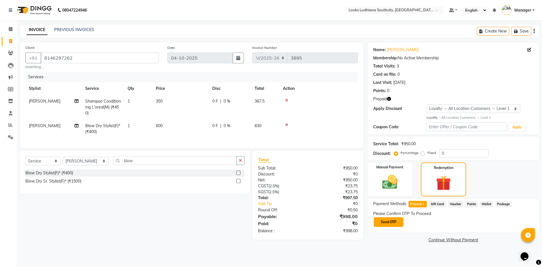
click at [392, 220] on button "Send OTP" at bounding box center [389, 222] width 30 height 10
click at [396, 218] on input "text" at bounding box center [401, 221] width 56 height 9
click at [394, 223] on input "text" at bounding box center [401, 221] width 56 height 9
click at [370, 258] on div "08047224946 Select Location × Looks Ludhiana Southcity, Ludhiana Default Panel …" at bounding box center [271, 133] width 542 height 267
click at [518, 228] on link "Resend OTP" at bounding box center [524, 229] width 19 height 5
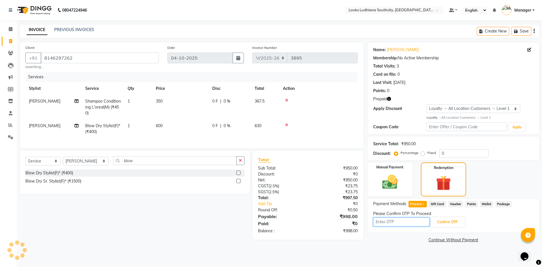
click at [389, 223] on input "text" at bounding box center [401, 221] width 56 height 9
click at [387, 224] on input "text" at bounding box center [401, 221] width 56 height 9
type input "4395"
click at [441, 221] on button "Confirm OTP" at bounding box center [447, 222] width 34 height 10
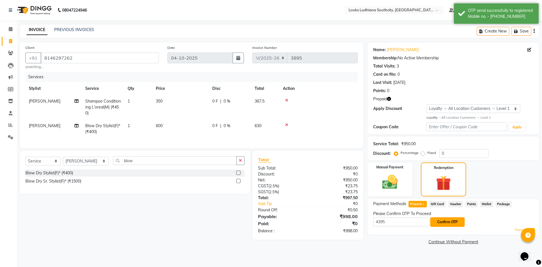
click at [439, 220] on button "Confirm OTP" at bounding box center [447, 222] width 34 height 10
click at [443, 223] on button "Confirm OTP" at bounding box center [447, 222] width 34 height 10
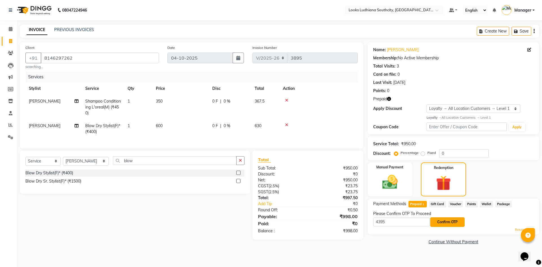
click at [446, 220] on button "Confirm OTP" at bounding box center [447, 222] width 34 height 10
click at [444, 225] on button "Confirm OTP" at bounding box center [447, 222] width 34 height 10
click at [413, 237] on div "Name: [PERSON_NAME] Membership: No Active Membership Total Visits: 3 Card on fi…" at bounding box center [455, 143] width 176 height 203
click at [460, 223] on button "Confirm OTP" at bounding box center [447, 222] width 34 height 10
click at [444, 219] on button "Confirm OTP" at bounding box center [447, 222] width 34 height 10
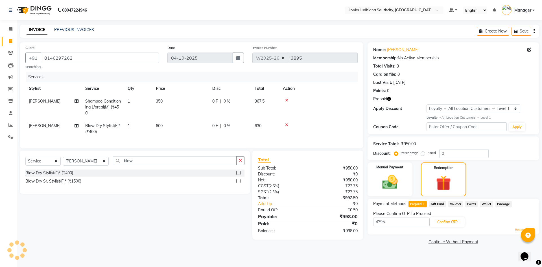
drag, startPoint x: 435, startPoint y: 203, endPoint x: 432, endPoint y: 203, distance: 3.1
click at [435, 203] on span "Gift Card" at bounding box center [437, 204] width 17 height 6
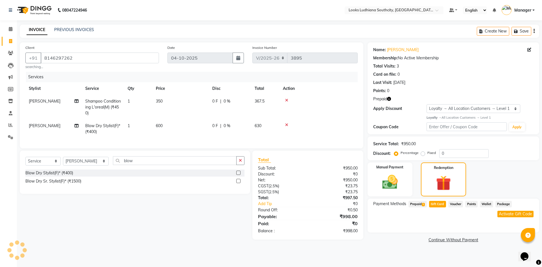
click at [419, 203] on span "Prepaid 1" at bounding box center [417, 204] width 18 height 6
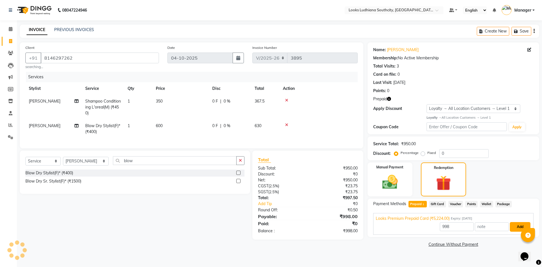
click at [513, 227] on button "Add" at bounding box center [520, 227] width 21 height 10
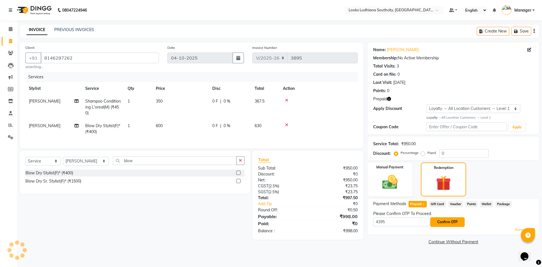
click at [451, 221] on button "Confirm OTP" at bounding box center [447, 222] width 34 height 10
click at [446, 219] on button "Confirm OTP" at bounding box center [447, 222] width 34 height 10
click at [437, 221] on button "Confirm OTP" at bounding box center [447, 222] width 34 height 10
click at [398, 188] on img at bounding box center [390, 182] width 26 height 19
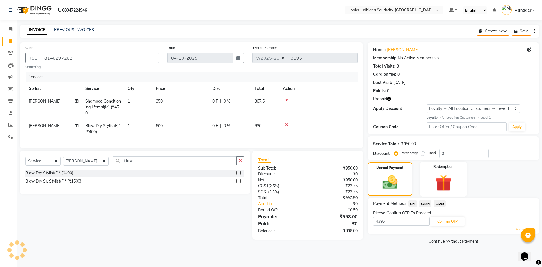
click at [435, 188] on img at bounding box center [443, 183] width 26 height 20
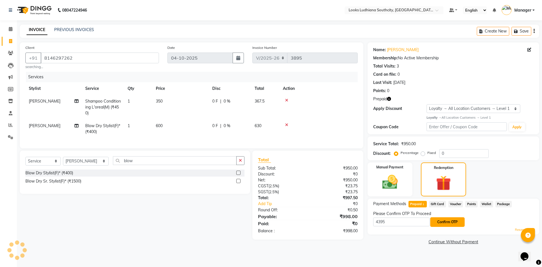
click at [443, 223] on button "Confirm OTP" at bounding box center [447, 222] width 34 height 10
click at [449, 222] on button "Confirm OTP" at bounding box center [447, 222] width 34 height 10
click at [394, 221] on input "4395" at bounding box center [401, 221] width 56 height 9
click at [385, 183] on img at bounding box center [390, 182] width 26 height 19
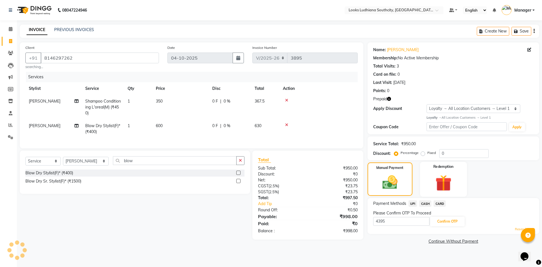
click at [433, 183] on img at bounding box center [443, 183] width 26 height 20
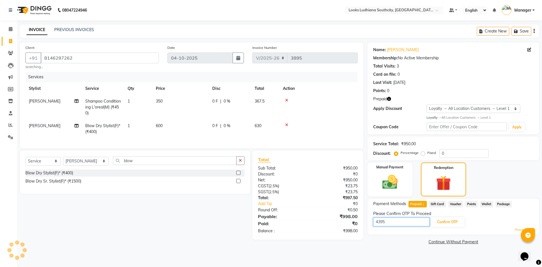
click at [411, 224] on input "4395" at bounding box center [401, 221] width 56 height 9
click at [441, 224] on button "Confirm OTP" at bounding box center [447, 222] width 34 height 10
click at [415, 218] on input "4395" at bounding box center [401, 221] width 56 height 9
drag, startPoint x: 415, startPoint y: 218, endPoint x: 366, endPoint y: 221, distance: 48.6
click at [366, 221] on div "Client [PHONE_NUMBER] searching... Date [DATE] Invoice Number V/2025 V/[PHONE_N…" at bounding box center [280, 143] width 528 height 203
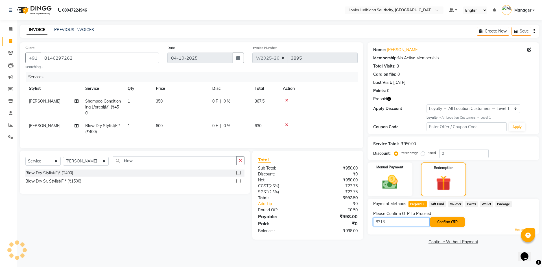
type input "8313"
click at [437, 222] on button "Confirm OTP" at bounding box center [447, 222] width 34 height 10
drag, startPoint x: 405, startPoint y: 220, endPoint x: 340, endPoint y: 222, distance: 64.4
click at [341, 222] on div "Client [PHONE_NUMBER] searching... Date [DATE] Invoice Number V/2025 V/[PHONE_N…" at bounding box center [280, 143] width 528 height 203
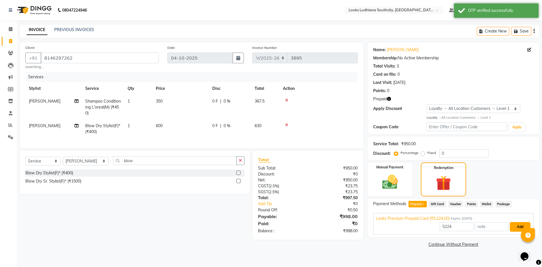
click at [517, 228] on button "Add" at bounding box center [520, 227] width 21 height 10
click at [438, 202] on span "Gift Card" at bounding box center [437, 204] width 17 height 6
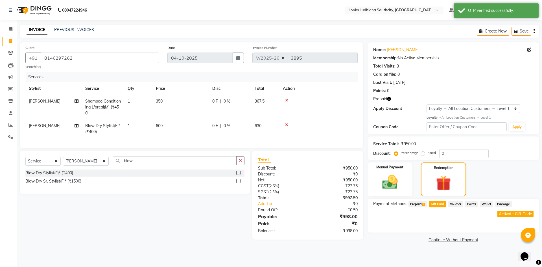
click at [418, 204] on span "Prepaid 1" at bounding box center [417, 204] width 18 height 6
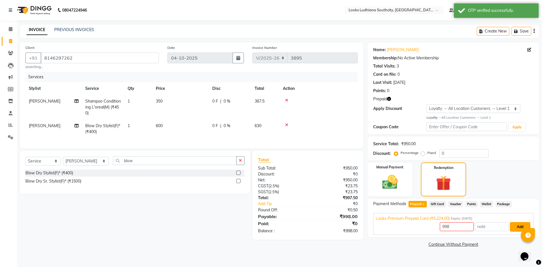
click at [518, 227] on button "Add" at bounding box center [520, 227] width 21 height 10
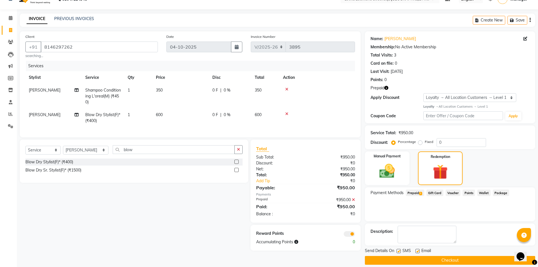
scroll to position [17, 0]
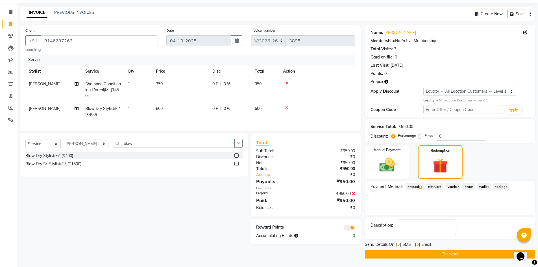
click at [350, 230] on span at bounding box center [348, 228] width 11 height 6
click at [355, 228] on input "checkbox" at bounding box center [355, 228] width 0 height 0
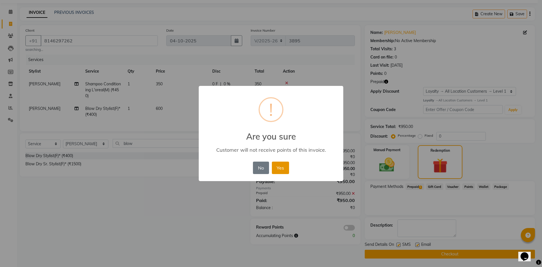
click at [279, 168] on button "Yes" at bounding box center [280, 167] width 17 height 12
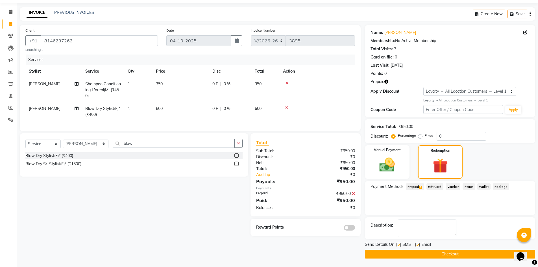
click at [398, 245] on label at bounding box center [398, 244] width 4 height 4
click at [398, 245] on input "checkbox" at bounding box center [398, 245] width 4 height 4
checkbox input "false"
click at [417, 244] on label at bounding box center [417, 244] width 4 height 4
click at [417, 244] on input "checkbox" at bounding box center [417, 245] width 4 height 4
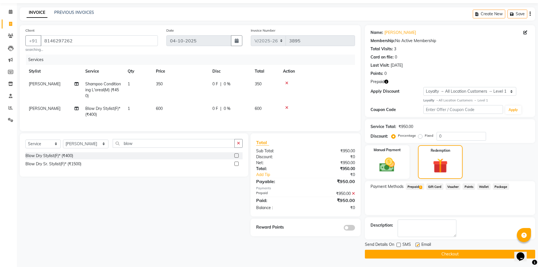
checkbox input "false"
click at [416, 252] on button "Checkout" at bounding box center [450, 253] width 170 height 9
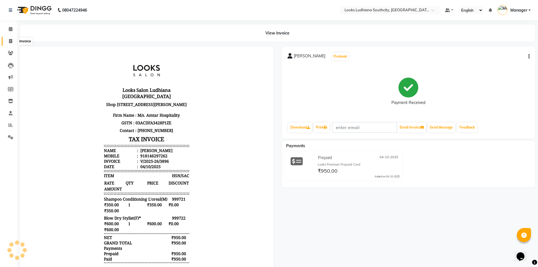
click at [6, 43] on span at bounding box center [11, 41] width 10 height 6
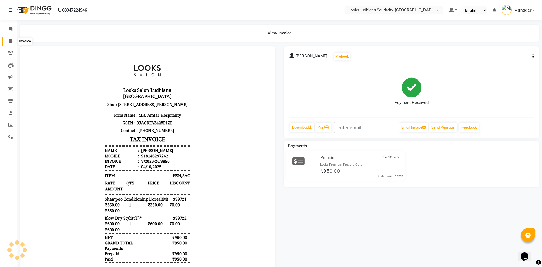
select select "service"
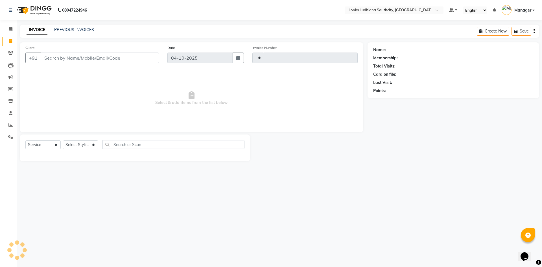
type input "3897"
select select "6577"
